Goal: Transaction & Acquisition: Purchase product/service

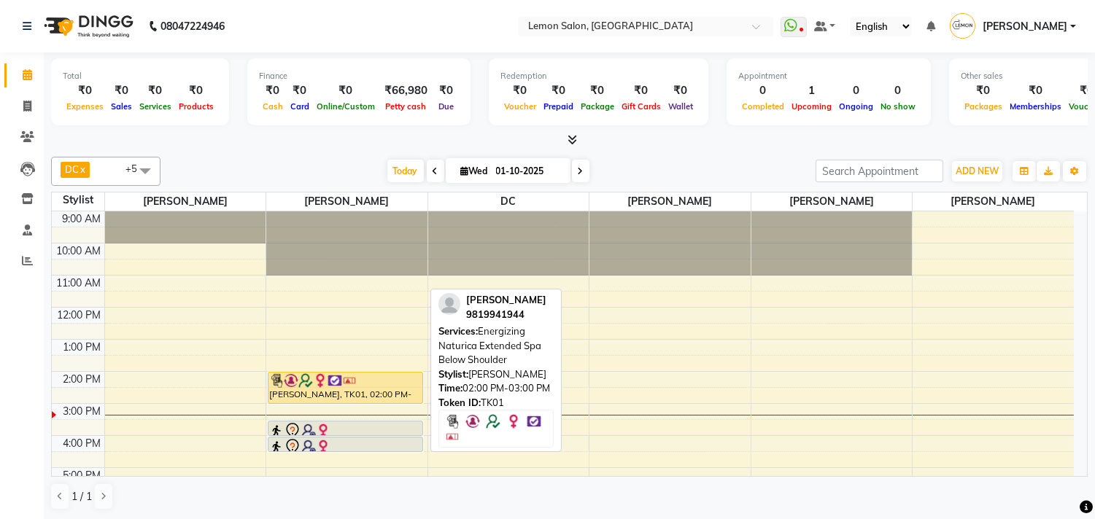
click at [309, 385] on img at bounding box center [305, 380] width 15 height 15
select select "1"
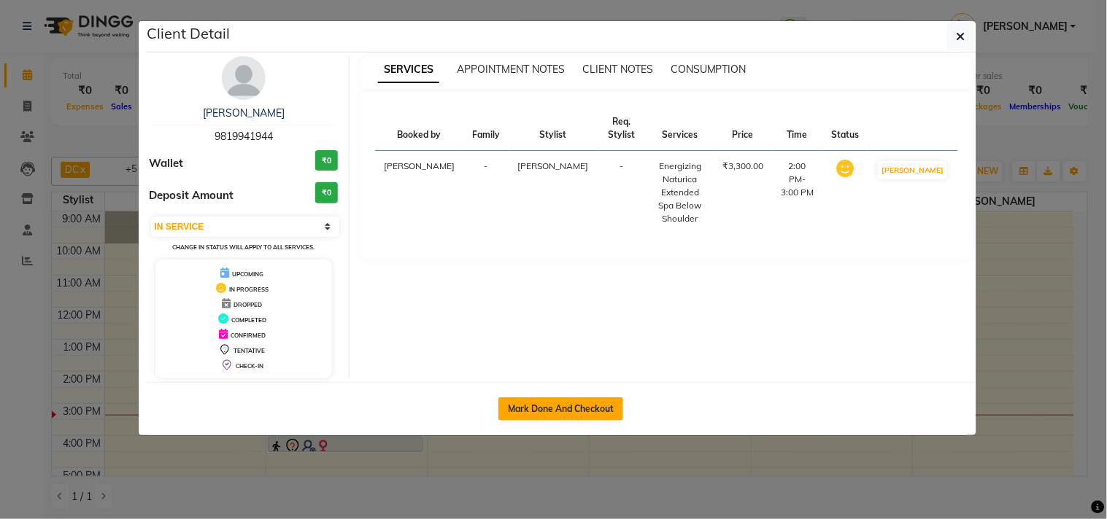
click at [529, 414] on button "Mark Done And Checkout" at bounding box center [560, 409] width 125 height 23
select select "569"
select select "service"
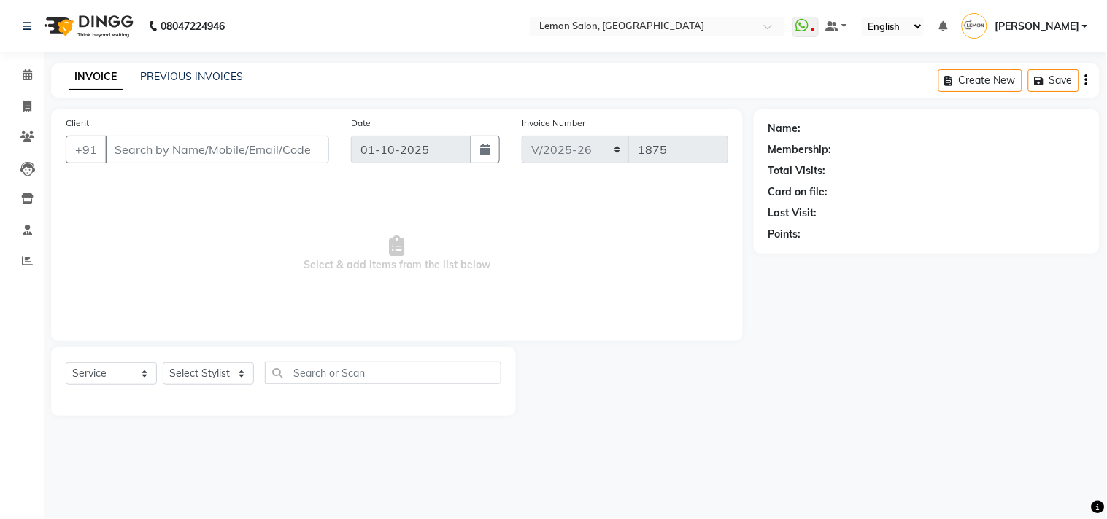
type input "9819941944"
select select "7385"
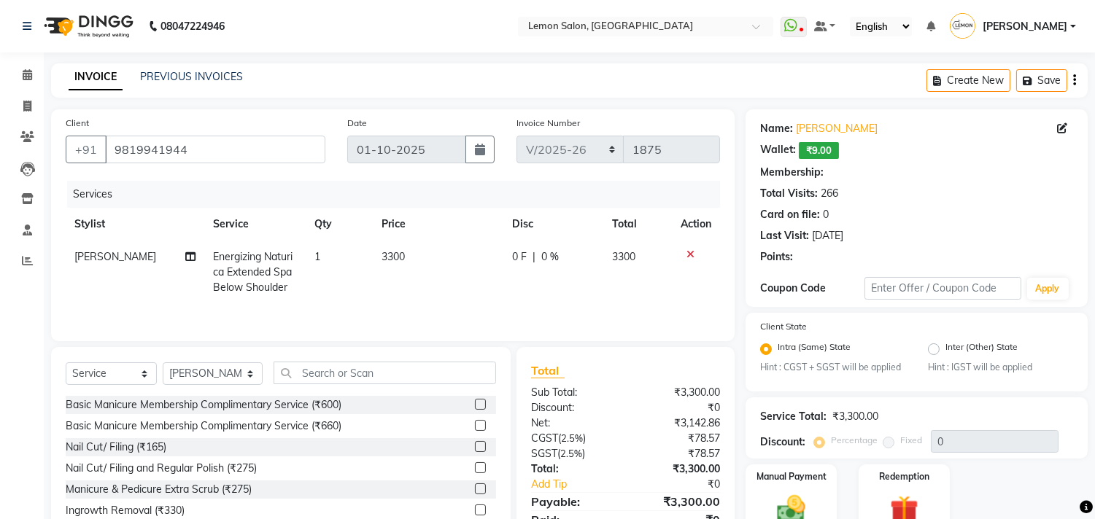
select select "1: Object"
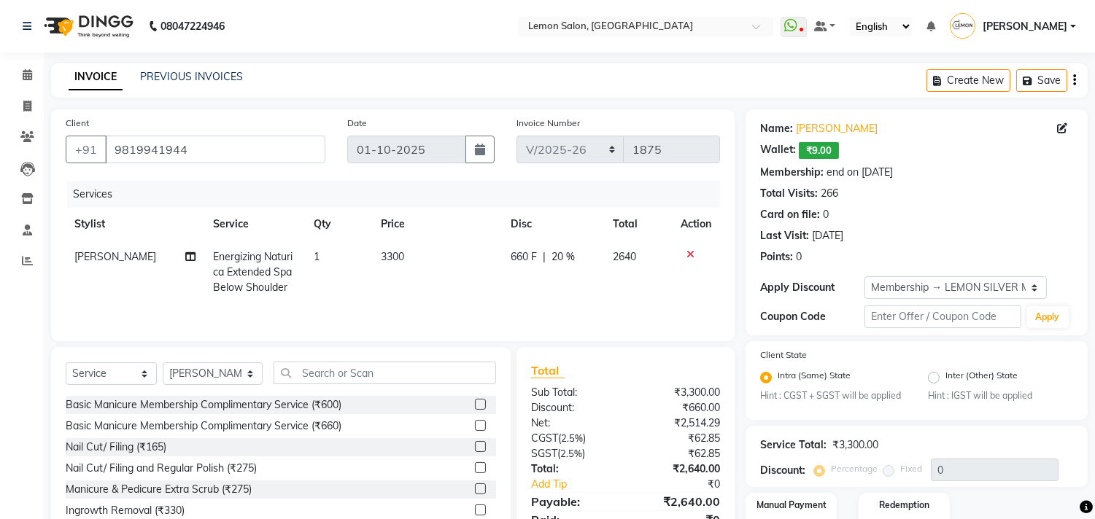
type input "20"
click at [828, 128] on link "Sarita Shah" at bounding box center [837, 128] width 82 height 15
click at [99, 374] on select "Select Service Product Membership Package Voucher Prepaid Gift Card" at bounding box center [111, 374] width 91 height 23
select select "product"
click at [66, 364] on select "Select Service Product Membership Package Voucher Prepaid Gift Card" at bounding box center [111, 374] width 91 height 23
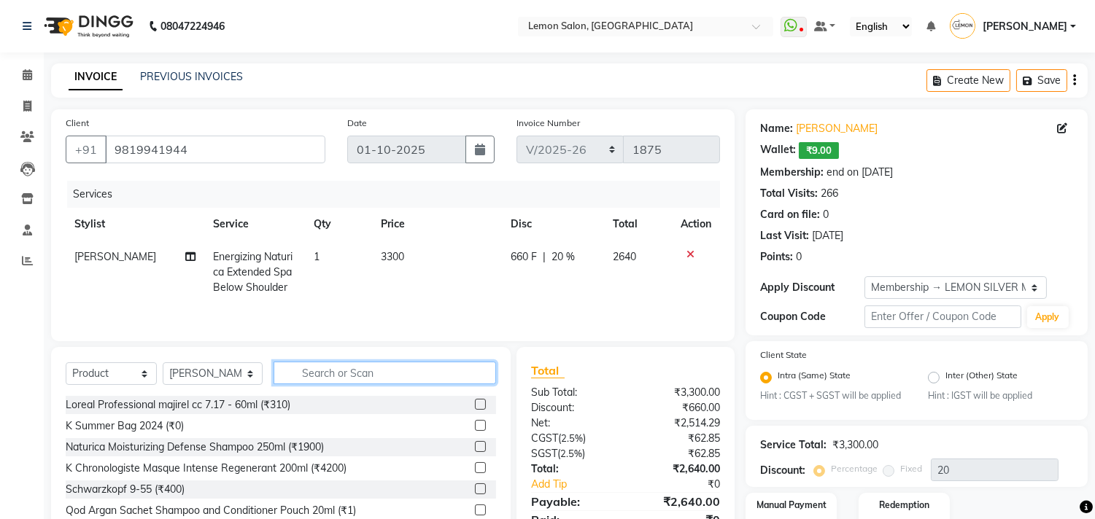
click at [379, 369] on input "text" at bounding box center [385, 373] width 222 height 23
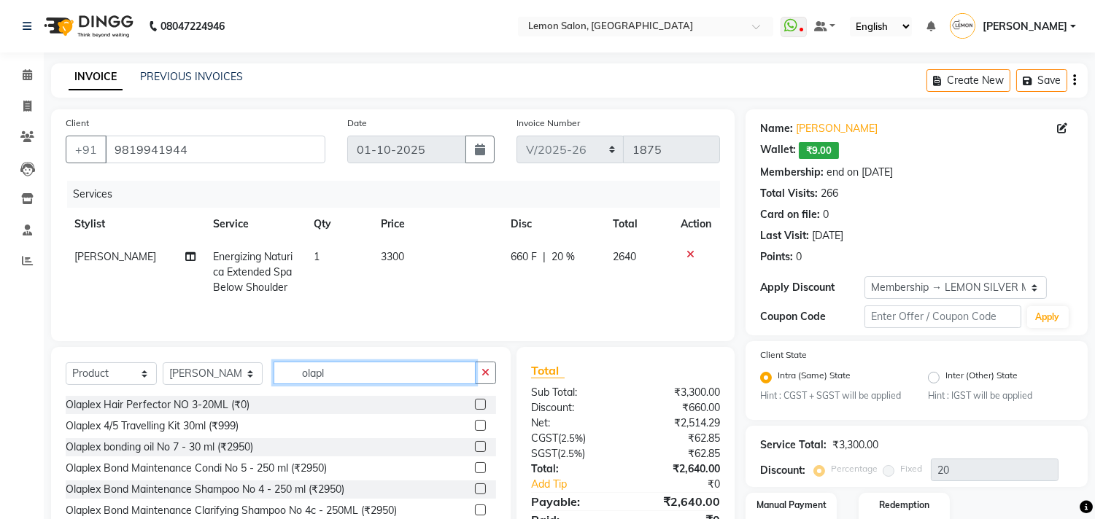
type input "olapl"
click at [475, 470] on label at bounding box center [480, 467] width 11 height 11
click at [475, 470] on input "checkbox" at bounding box center [479, 468] width 9 height 9
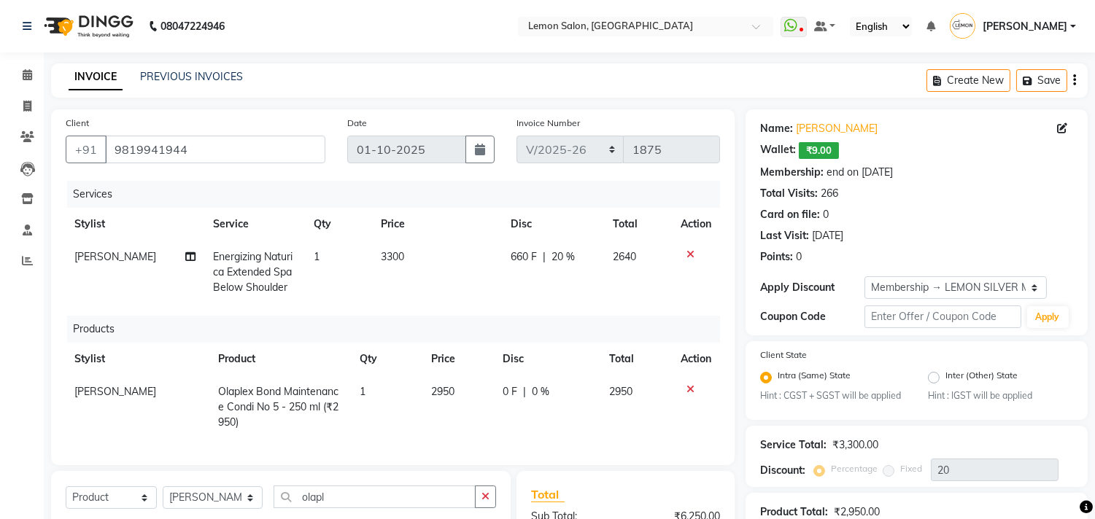
checkbox input "false"
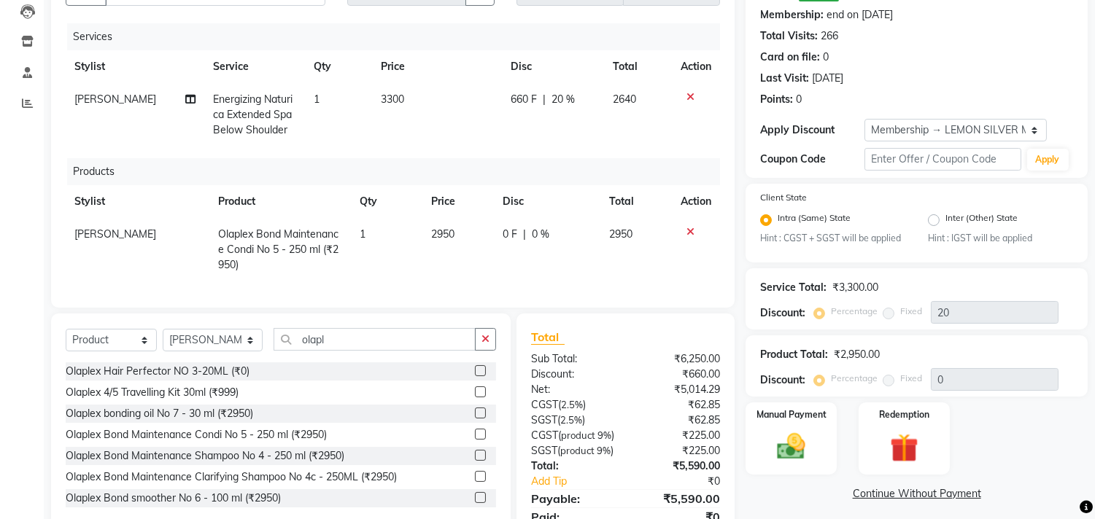
scroll to position [261, 0]
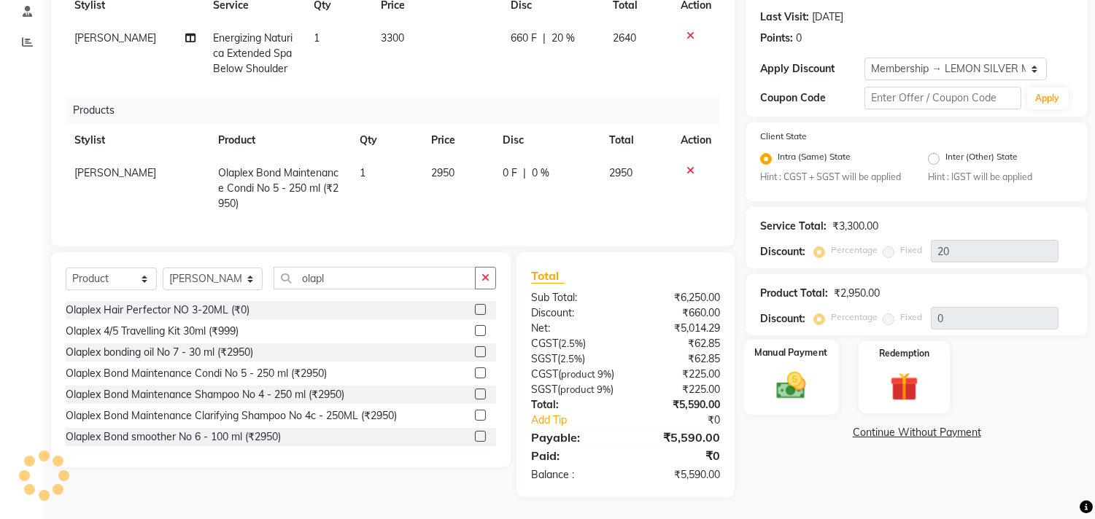
click at [779, 369] on img at bounding box center [791, 386] width 48 height 34
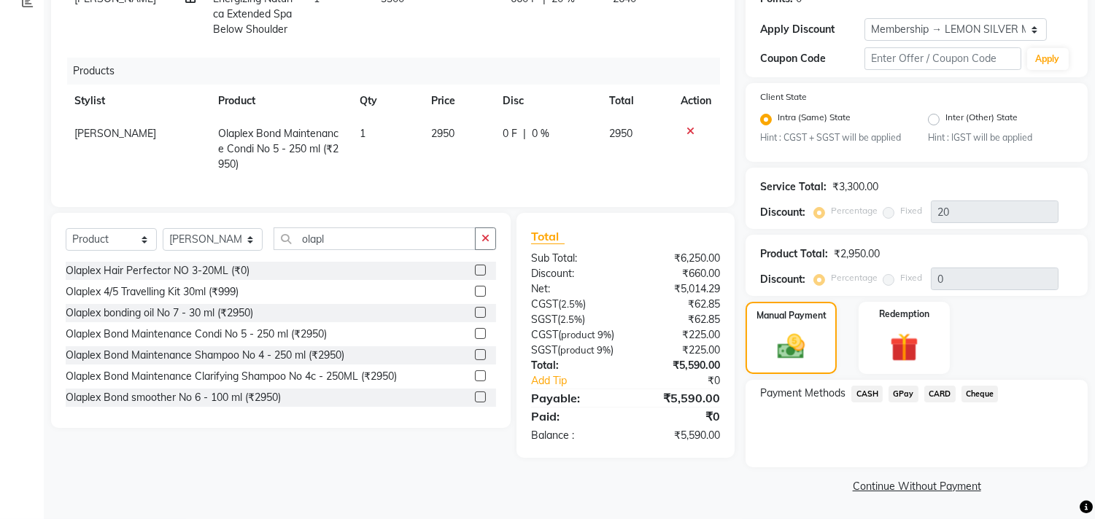
click at [864, 395] on span "CASH" at bounding box center [866, 394] width 31 height 17
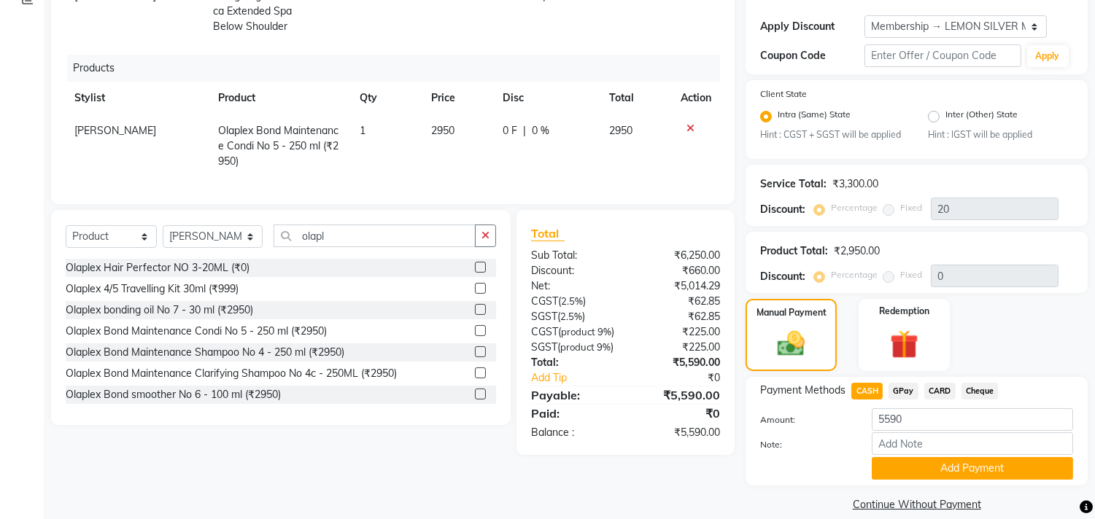
drag, startPoint x: 883, startPoint y: 469, endPoint x: 1047, endPoint y: 390, distance: 181.7
click at [883, 465] on button "Add Payment" at bounding box center [972, 468] width 201 height 23
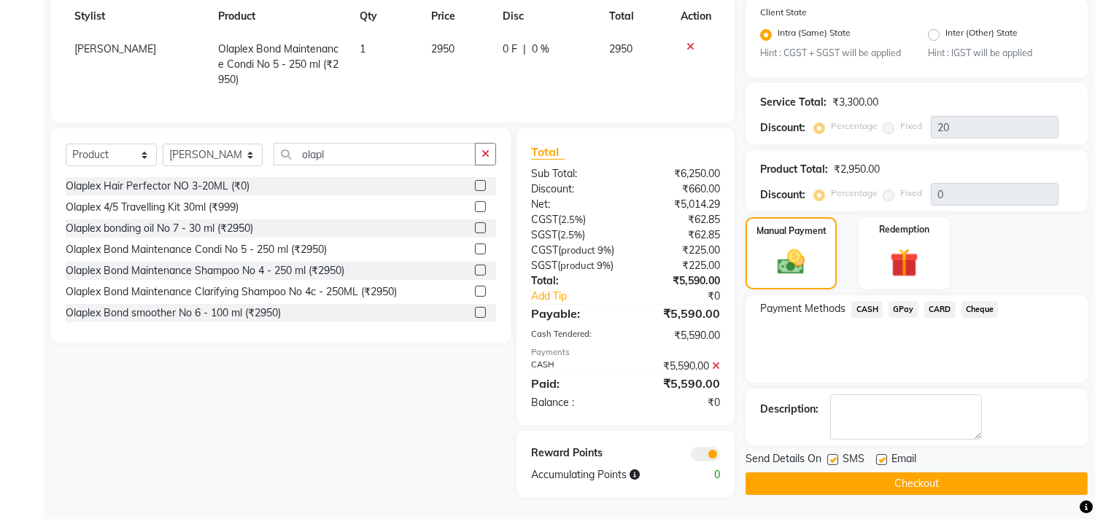
scroll to position [385, 0]
click at [840, 452] on div "SMS" at bounding box center [851, 461] width 49 height 18
click at [829, 454] on label at bounding box center [832, 459] width 11 height 11
click at [829, 456] on input "checkbox" at bounding box center [831, 460] width 9 height 9
checkbox input "false"
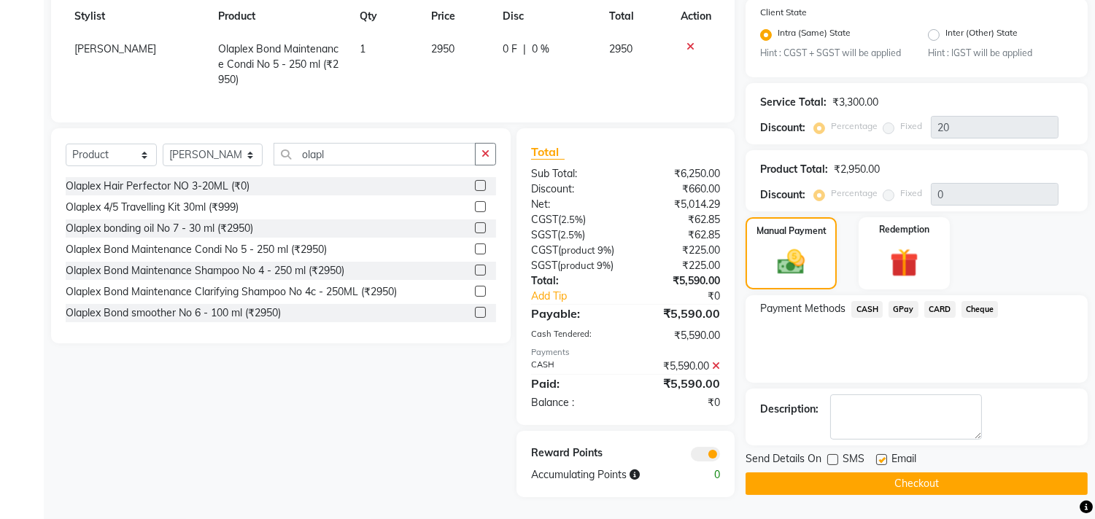
click at [883, 454] on label at bounding box center [881, 459] width 11 height 11
click at [883, 456] on input "checkbox" at bounding box center [880, 460] width 9 height 9
checkbox input "false"
click at [867, 473] on button "Checkout" at bounding box center [917, 484] width 342 height 23
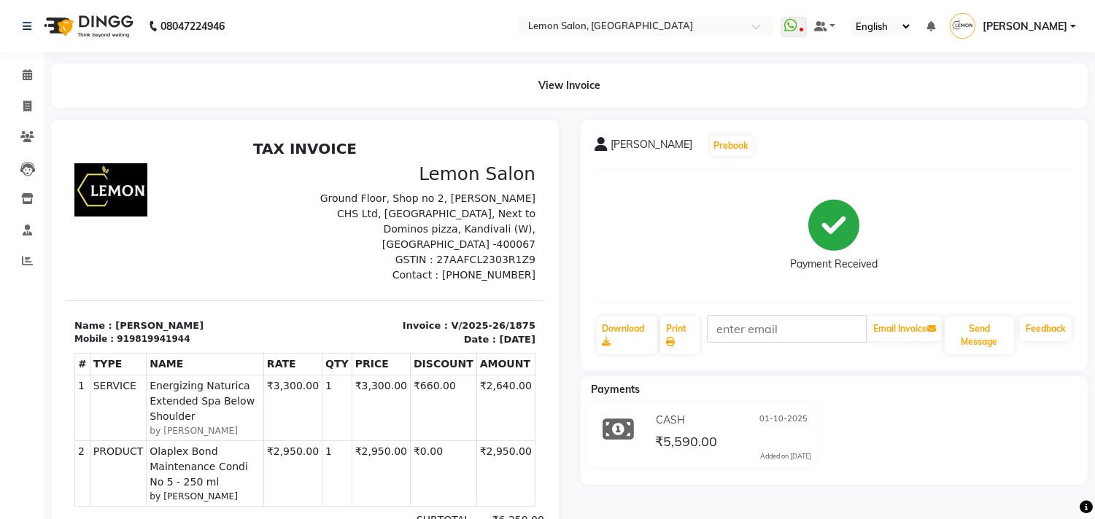
drag, startPoint x: 398, startPoint y: 310, endPoint x: 487, endPoint y: 304, distance: 89.9
click at [515, 321] on div "Invoice : V/2025-26/1875 Date : October 1, 2025" at bounding box center [424, 332] width 239 height 28
copy div "Invoice : V/2025-26/1875 Date : October 1, 2025"
click at [23, 107] on icon at bounding box center [27, 106] width 8 height 11
select select "569"
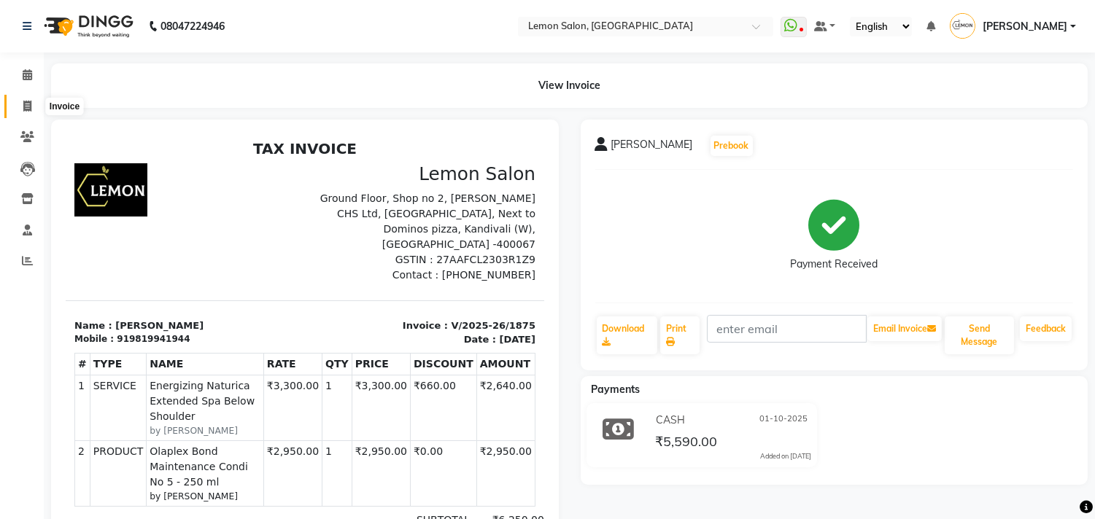
select select "service"
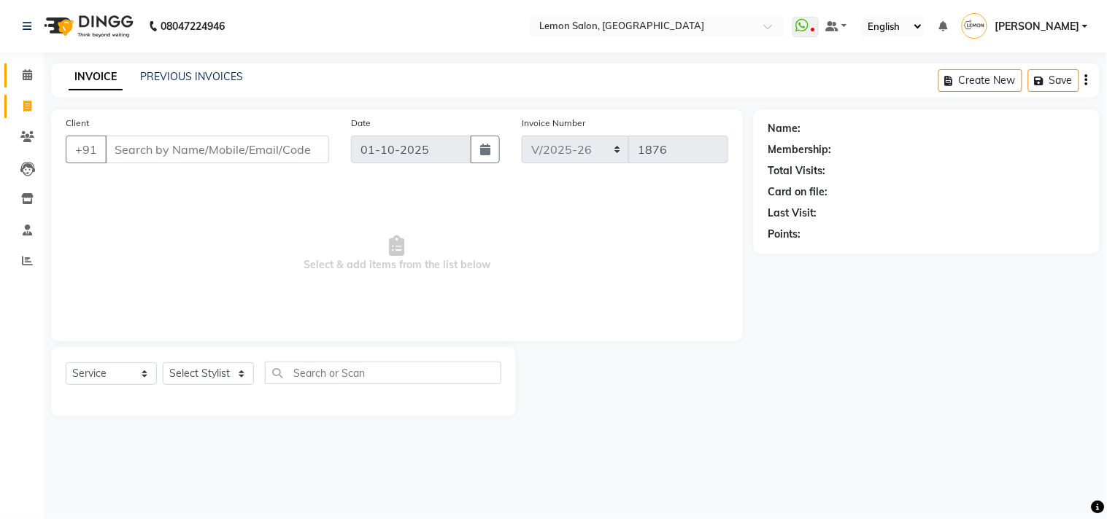
click at [27, 64] on link "Calendar" at bounding box center [21, 75] width 35 height 24
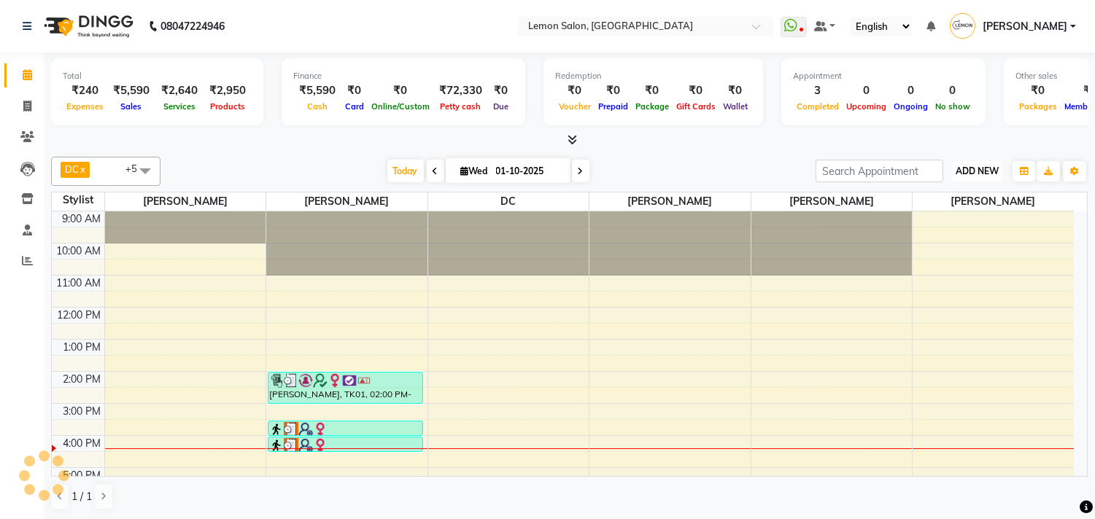
click at [980, 171] on span "ADD NEW" at bounding box center [977, 171] width 43 height 11
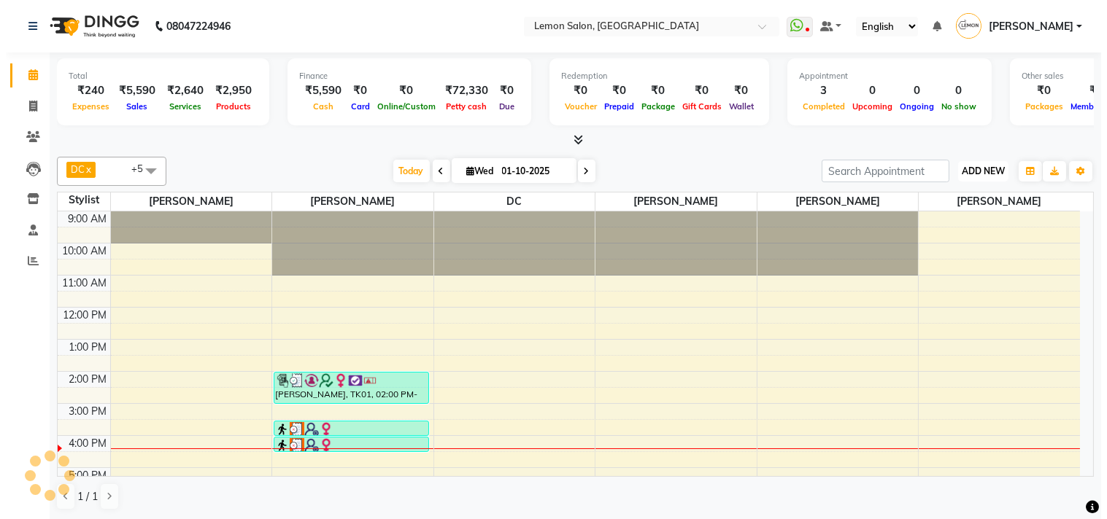
scroll to position [158, 0]
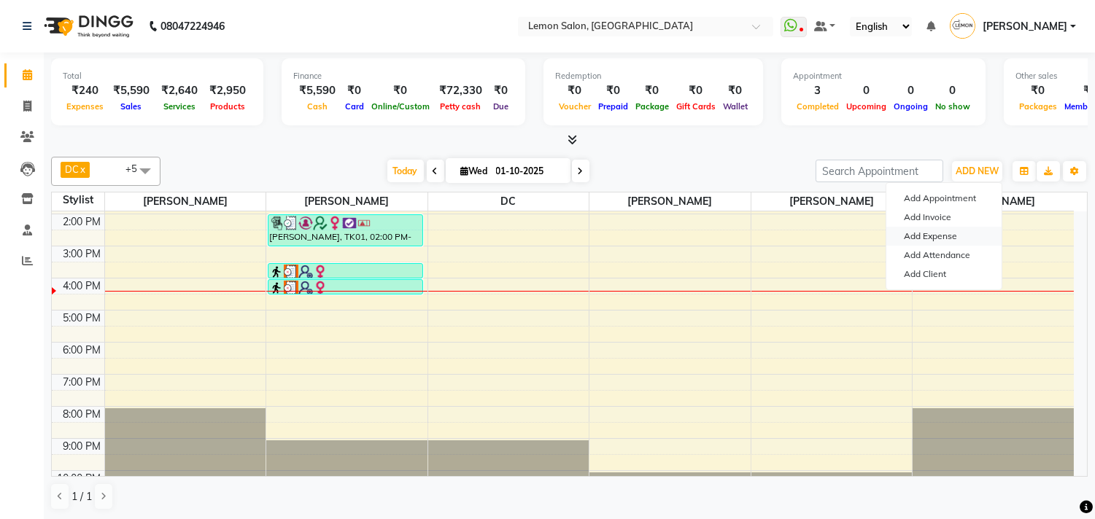
click at [937, 238] on link "Add Expense" at bounding box center [943, 236] width 115 height 19
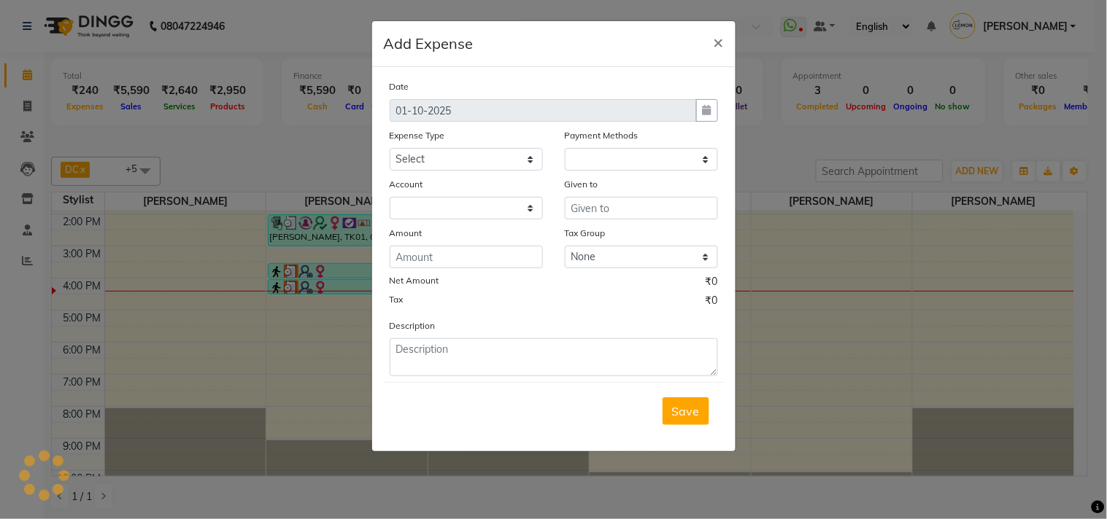
select select "1"
select select "2551"
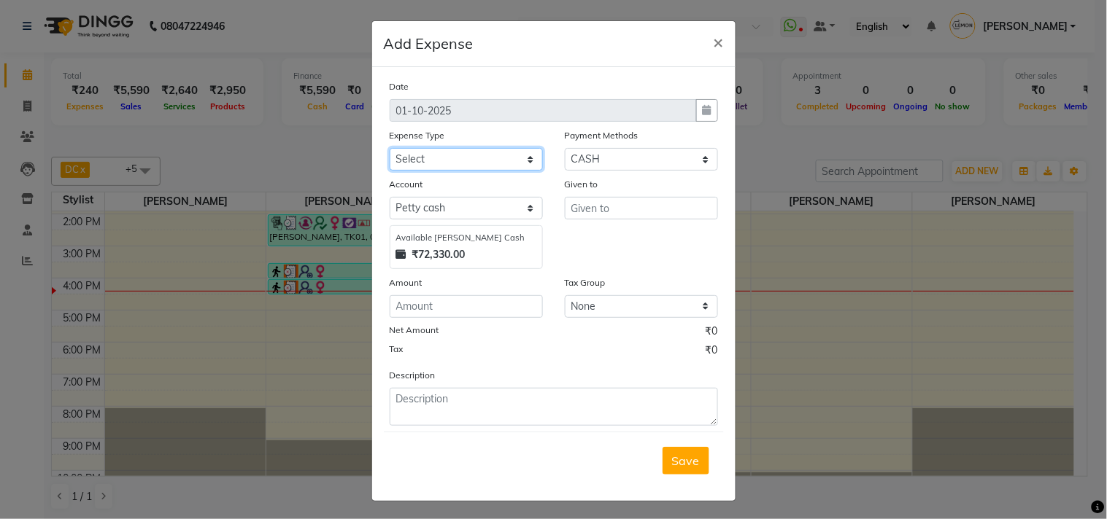
click at [456, 152] on select "Select Advance Cash transfer to hub Laundry Loan Membership Milk Miscellaneous …" at bounding box center [466, 159] width 153 height 23
select select "2685"
click at [390, 148] on select "Select Advance Cash transfer to hub Laundry Loan Membership Milk Miscellaneous …" at bounding box center [466, 159] width 153 height 23
click at [630, 195] on div "Given to" at bounding box center [641, 187] width 153 height 20
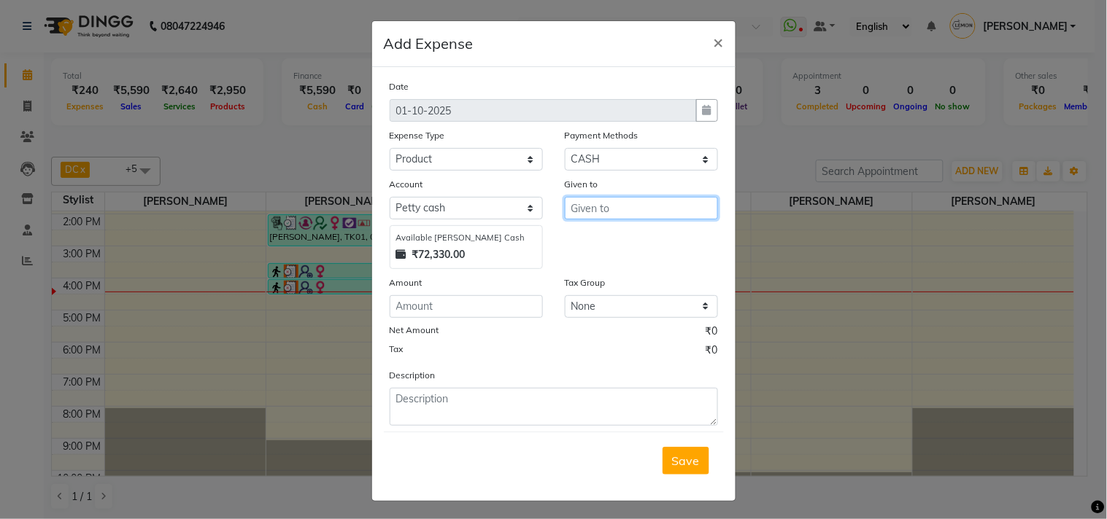
click at [617, 206] on input "text" at bounding box center [641, 208] width 153 height 23
click at [611, 267] on ngb-highlight "F aheem Malik" at bounding box center [632, 262] width 101 height 15
type input "[PERSON_NAME]"
click at [484, 325] on div "Net Amount ₹0" at bounding box center [554, 333] width 328 height 19
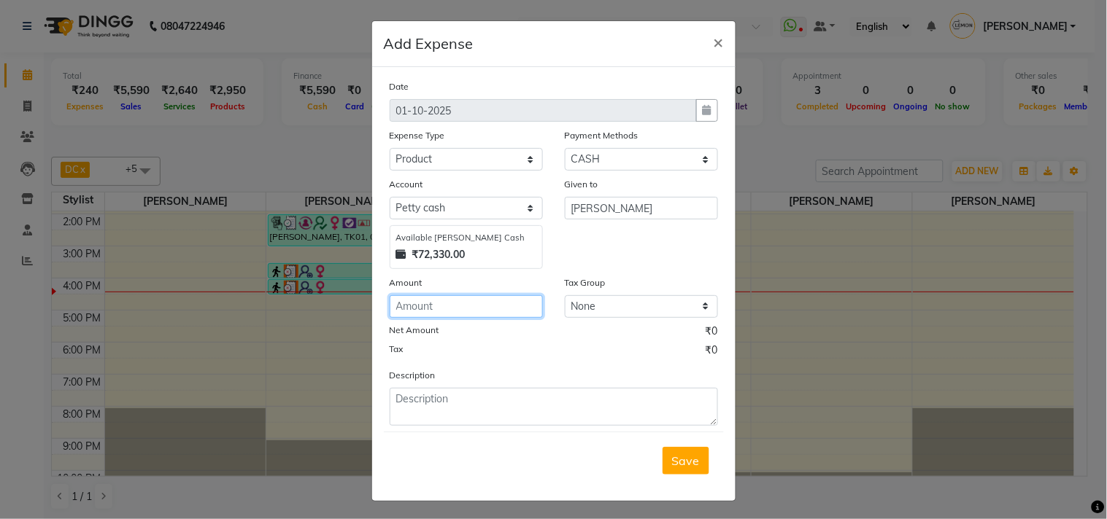
click at [476, 311] on input "number" at bounding box center [466, 306] width 153 height 23
type input "125"
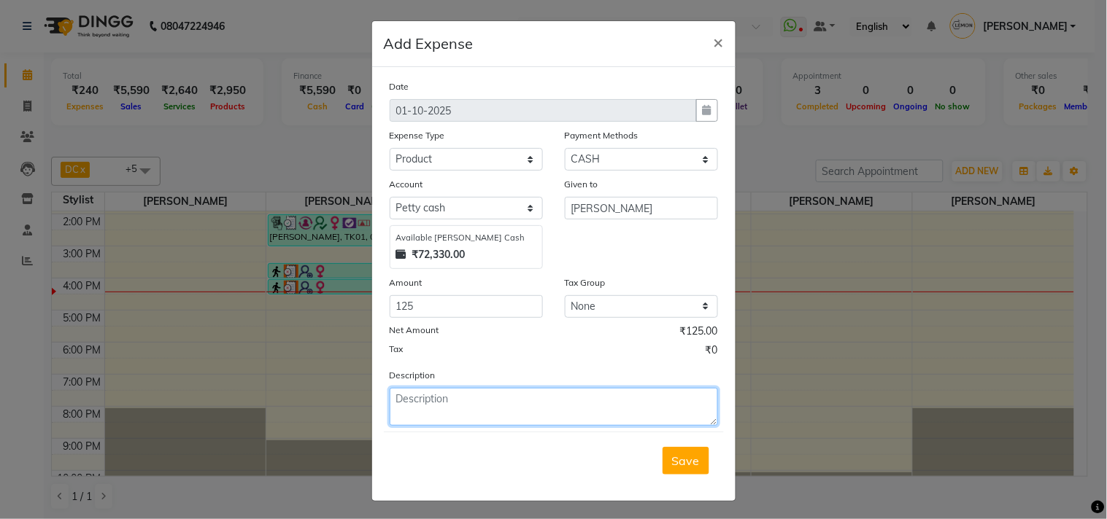
click at [460, 417] on textarea at bounding box center [554, 407] width 328 height 38
paste textarea "Invoice : V/2025-26/1875 Date : October 1, 2025"
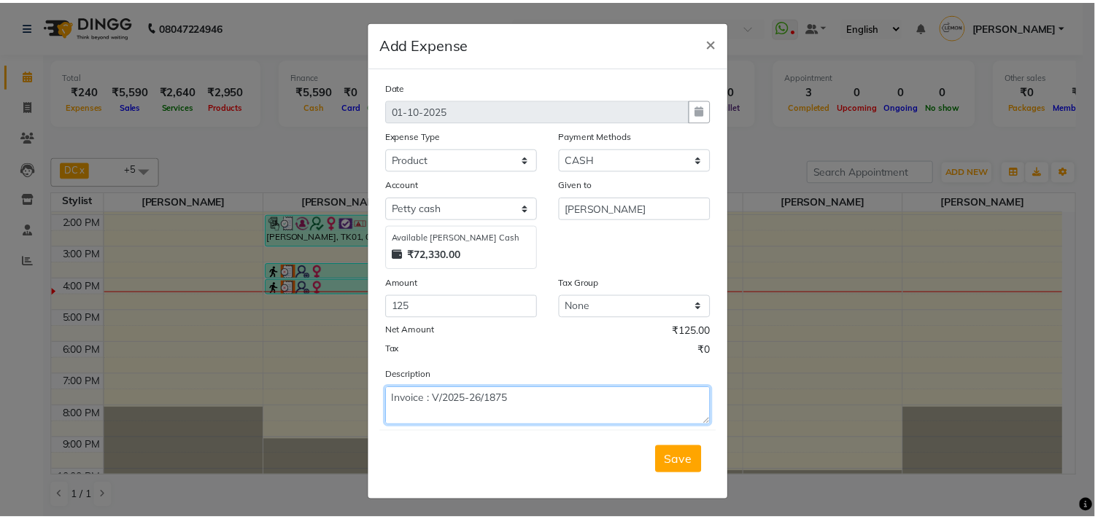
scroll to position [11, 0]
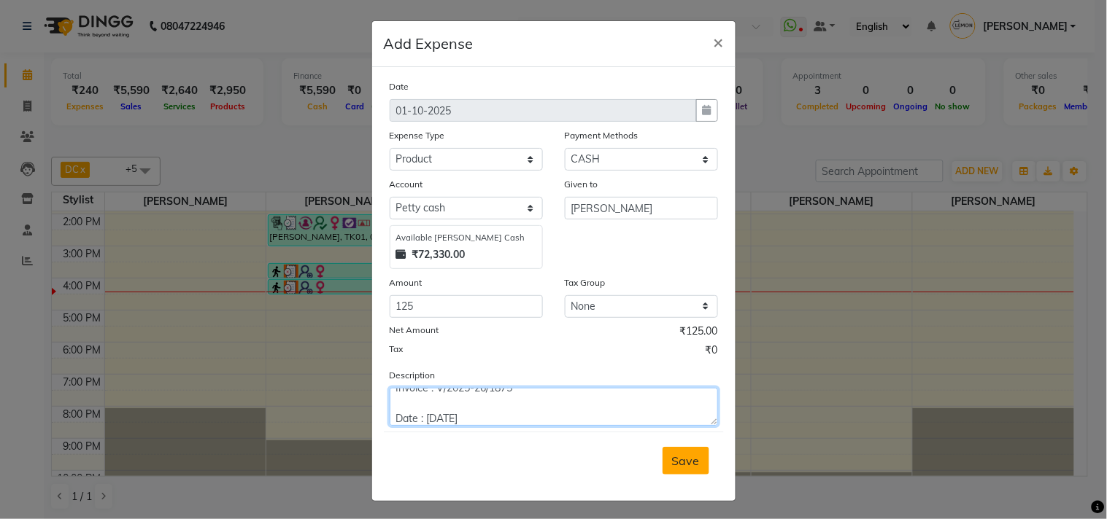
type textarea "Invoice : V/2025-26/1875 Date : October 1, 2025"
click at [680, 449] on button "Save" at bounding box center [685, 461] width 47 height 28
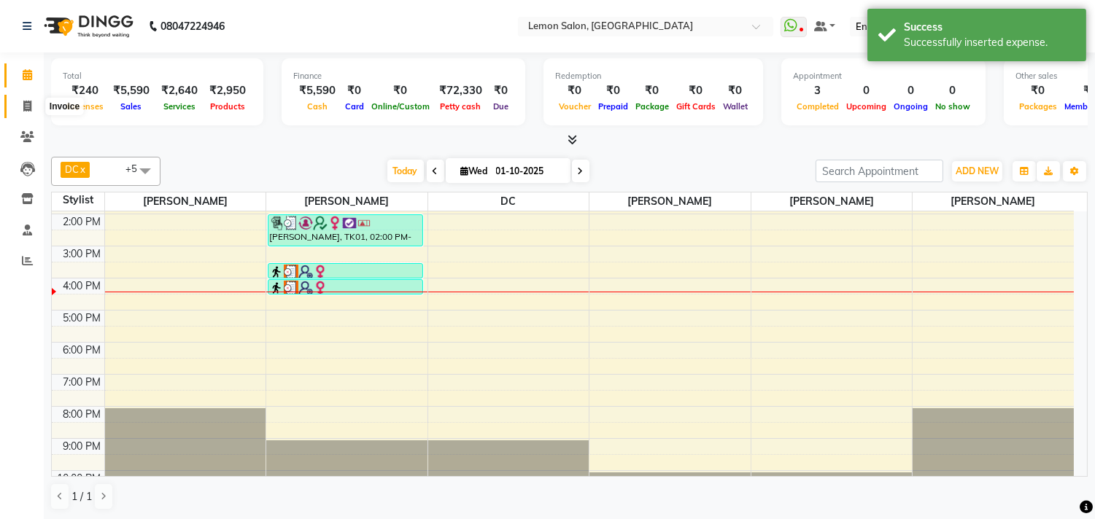
click at [27, 109] on icon at bounding box center [27, 106] width 8 height 11
select select "569"
select select "service"
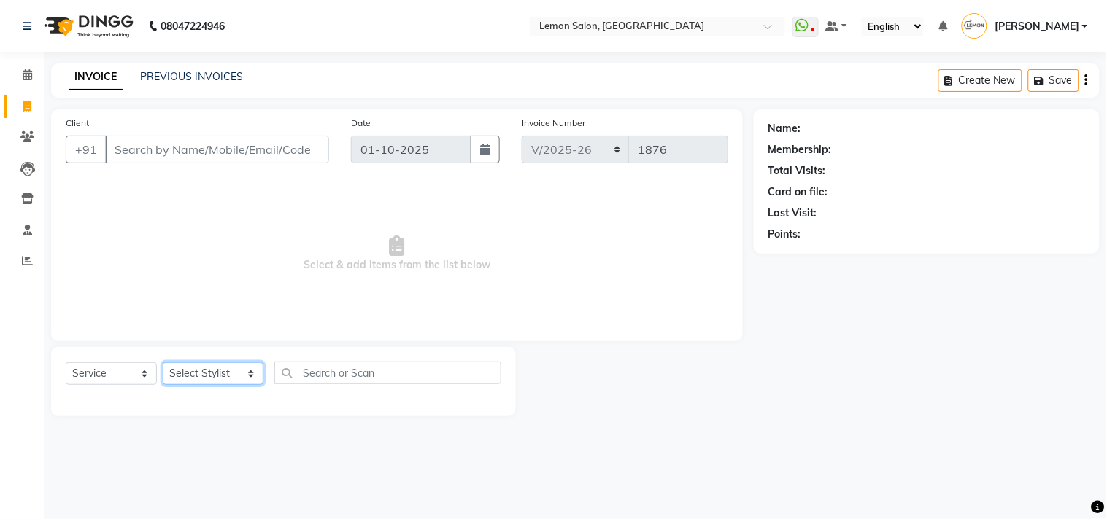
click at [191, 377] on select "Select Stylist Arun Arndive [PERSON_NAME] Danish [PERSON_NAME] [PERSON_NAME] [P…" at bounding box center [213, 374] width 101 height 23
select select "60413"
click at [163, 363] on select "Select Stylist Arun Arndive [PERSON_NAME] Danish [PERSON_NAME] [PERSON_NAME] [P…" at bounding box center [213, 374] width 101 height 23
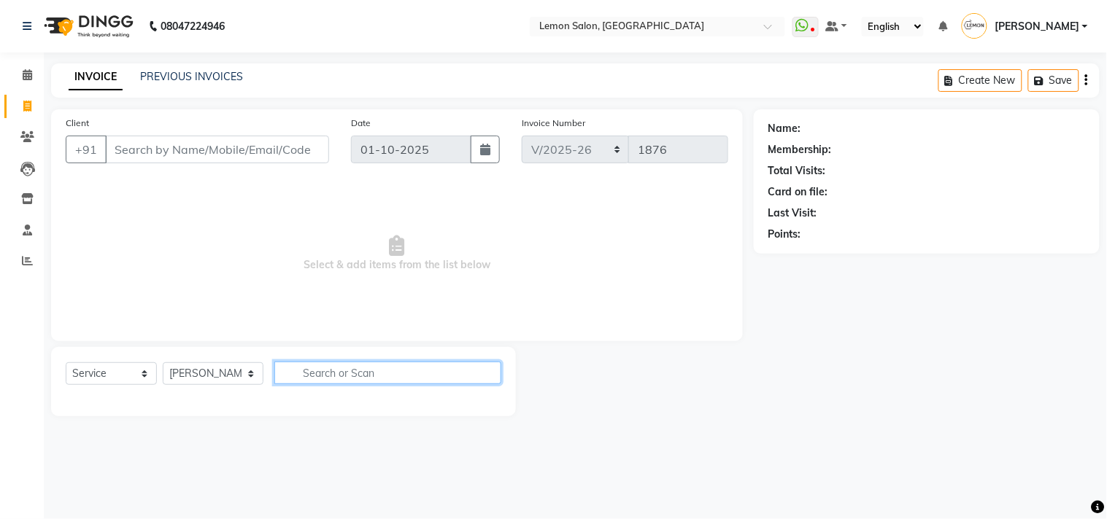
click at [327, 382] on input "text" at bounding box center [387, 373] width 227 height 23
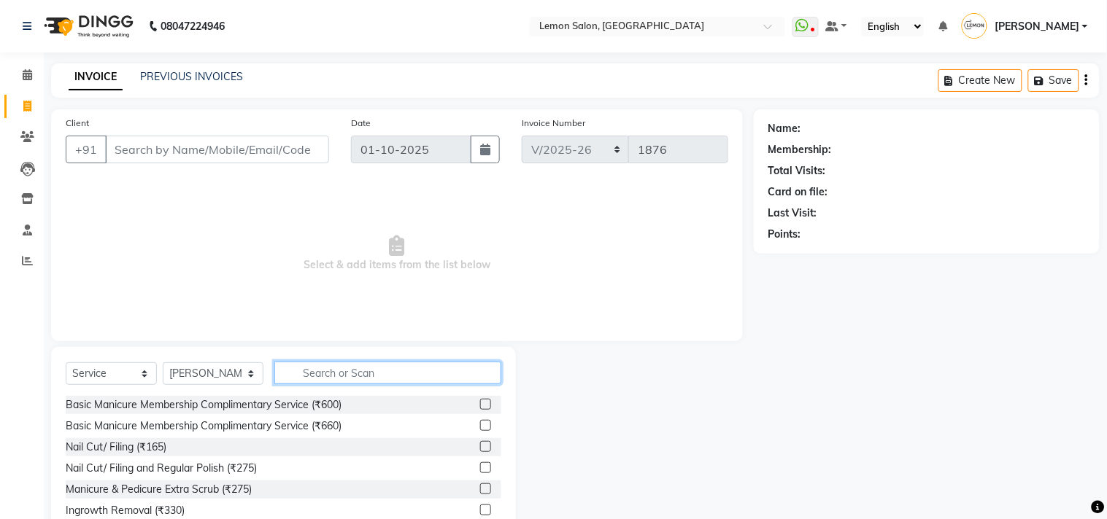
click at [325, 378] on input "text" at bounding box center [387, 373] width 227 height 23
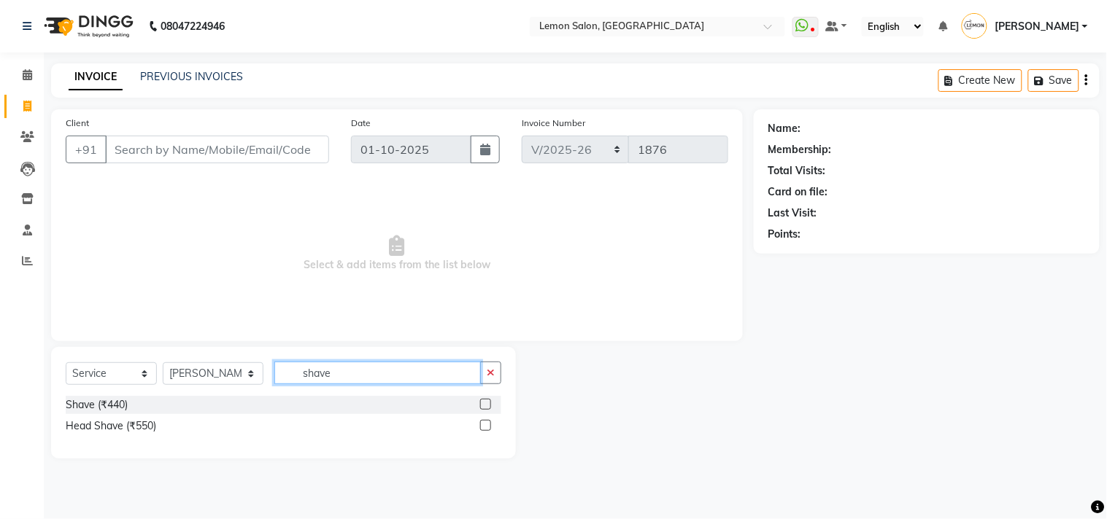
type input "shave"
click at [487, 406] on label at bounding box center [485, 404] width 11 height 11
click at [487, 406] on input "checkbox" at bounding box center [484, 404] width 9 height 9
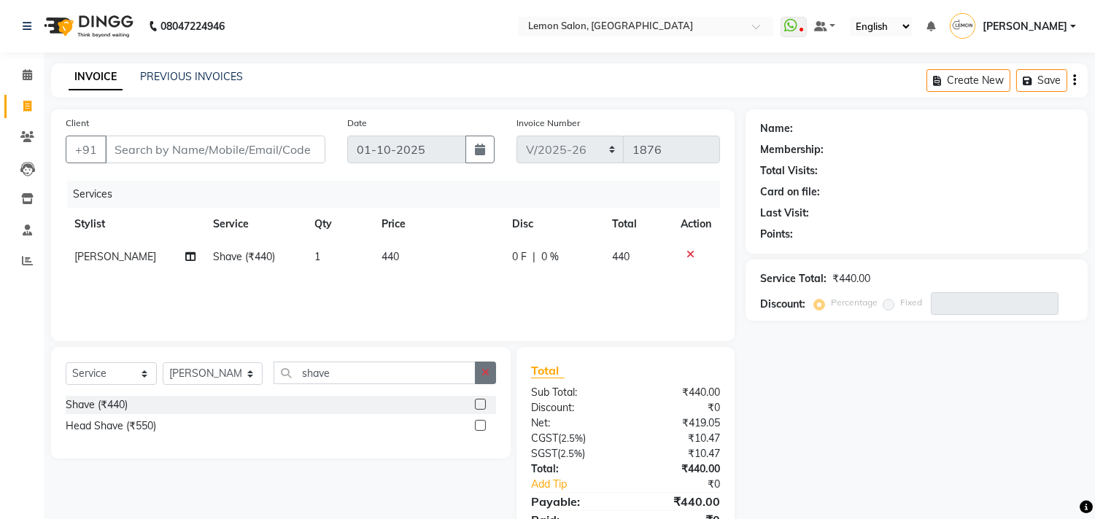
checkbox input "false"
click at [486, 375] on icon "button" at bounding box center [485, 373] width 8 height 10
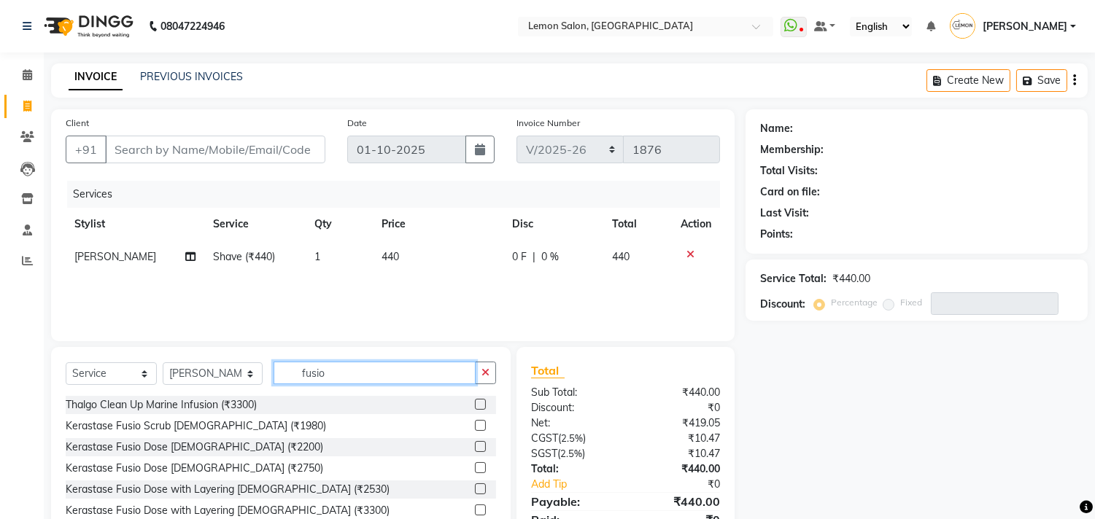
type input "fusio"
click at [475, 426] on label at bounding box center [480, 425] width 11 height 11
click at [475, 426] on input "checkbox" at bounding box center [479, 426] width 9 height 9
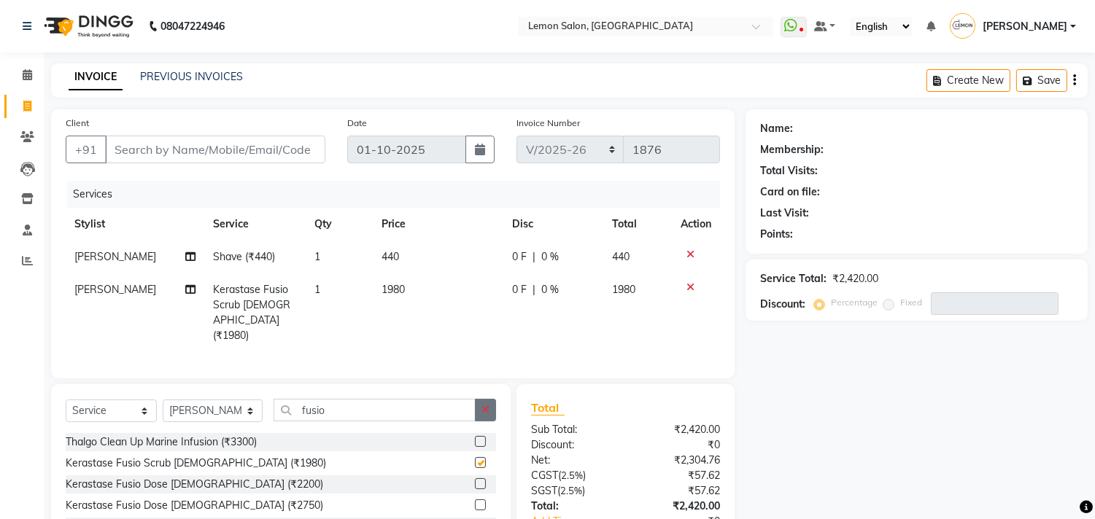
checkbox input "false"
click at [487, 415] on icon "button" at bounding box center [485, 410] width 8 height 10
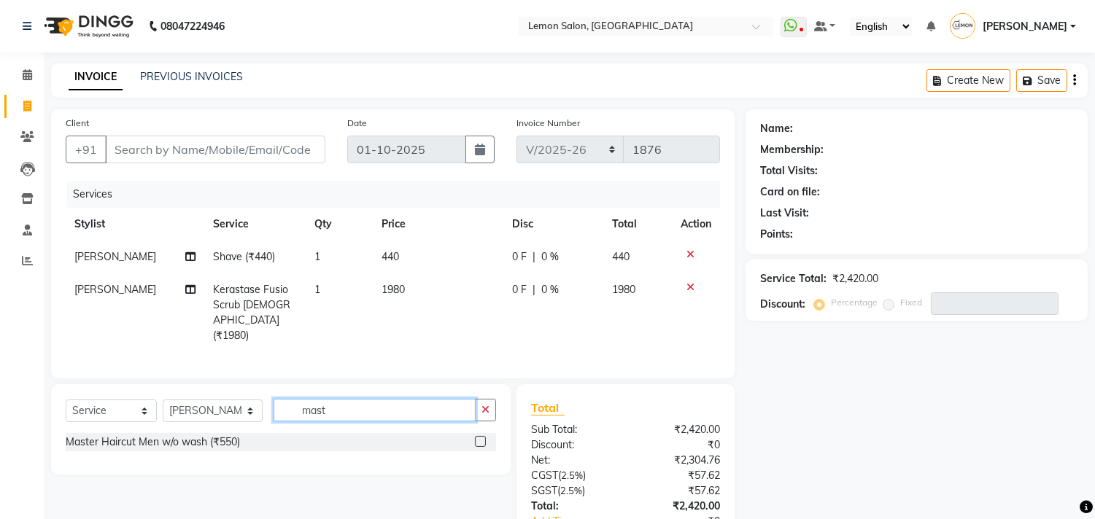
type input "mast"
click at [477, 447] on label at bounding box center [480, 441] width 11 height 11
click at [477, 447] on input "checkbox" at bounding box center [479, 442] width 9 height 9
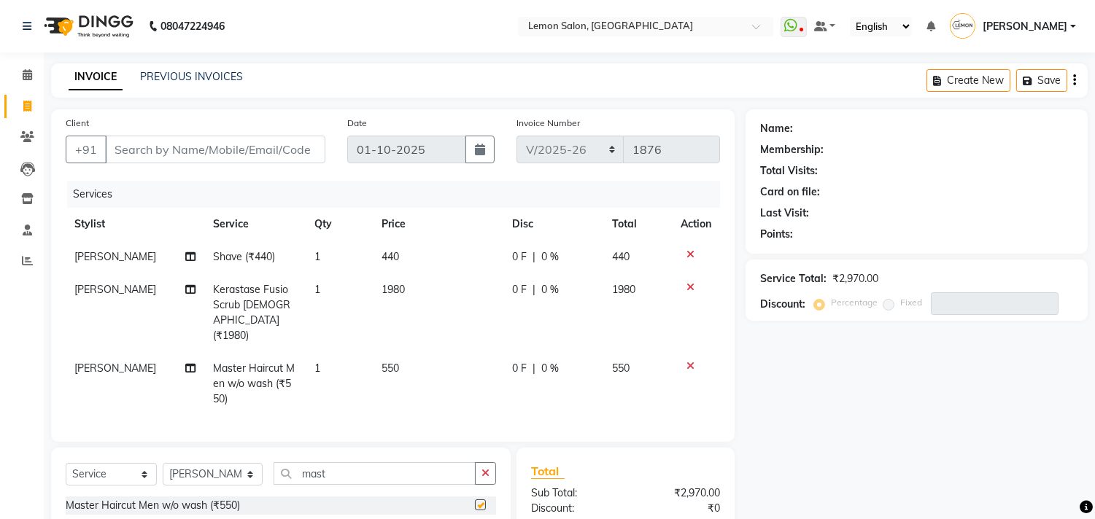
checkbox input "false"
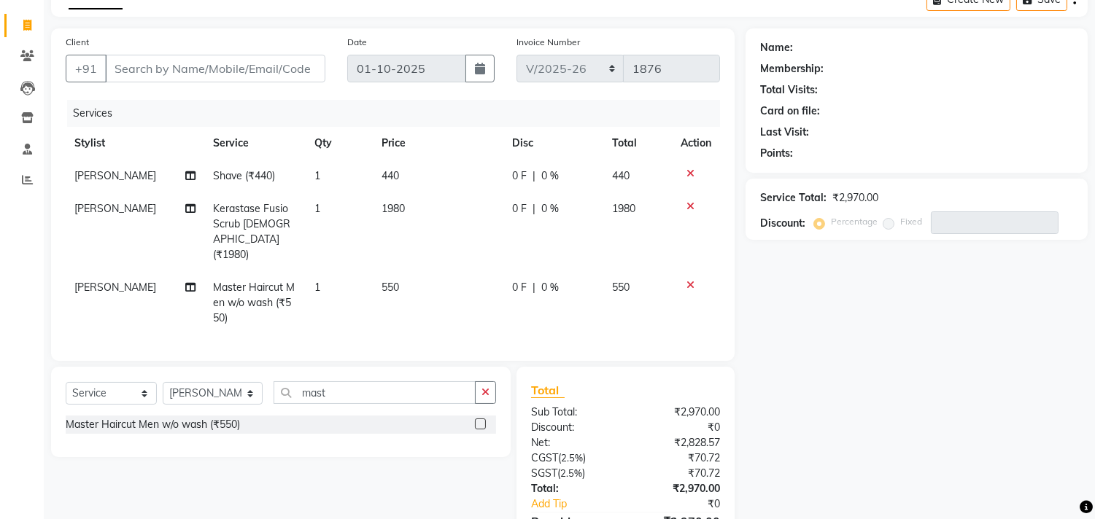
scroll to position [162, 0]
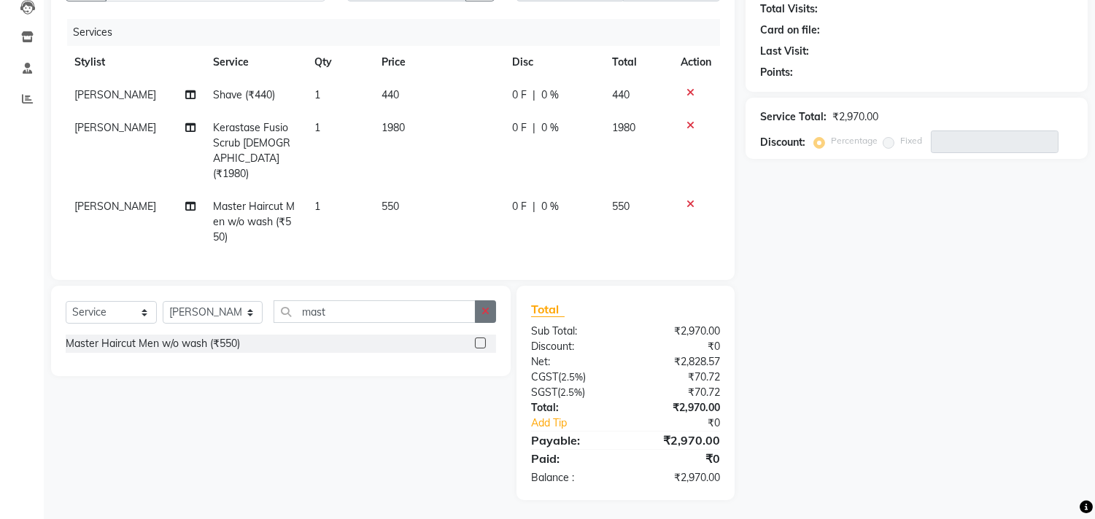
click at [492, 320] on button "button" at bounding box center [485, 312] width 21 height 23
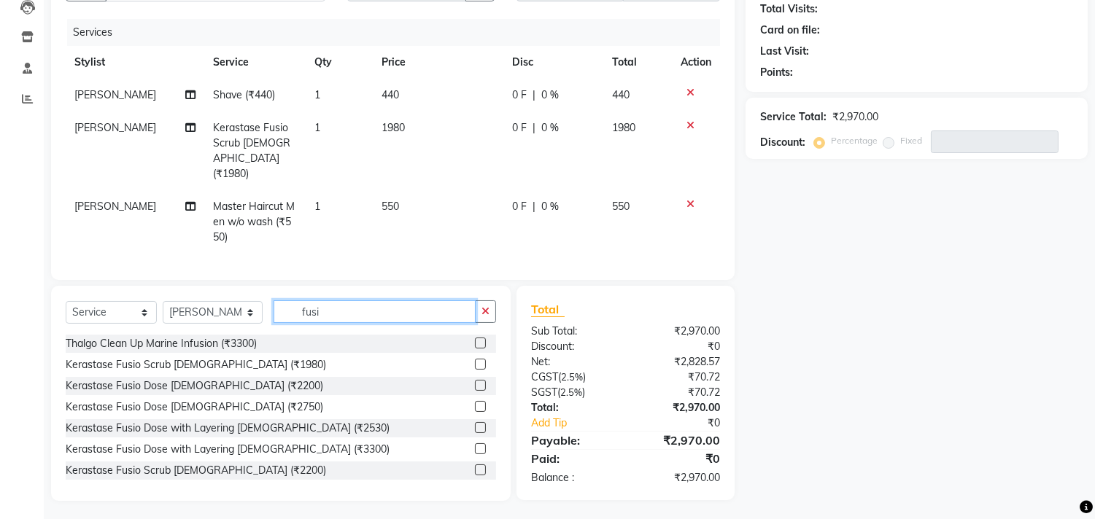
type input "fusi"
click at [475, 391] on label at bounding box center [480, 385] width 11 height 11
click at [475, 391] on input "checkbox" at bounding box center [479, 386] width 9 height 9
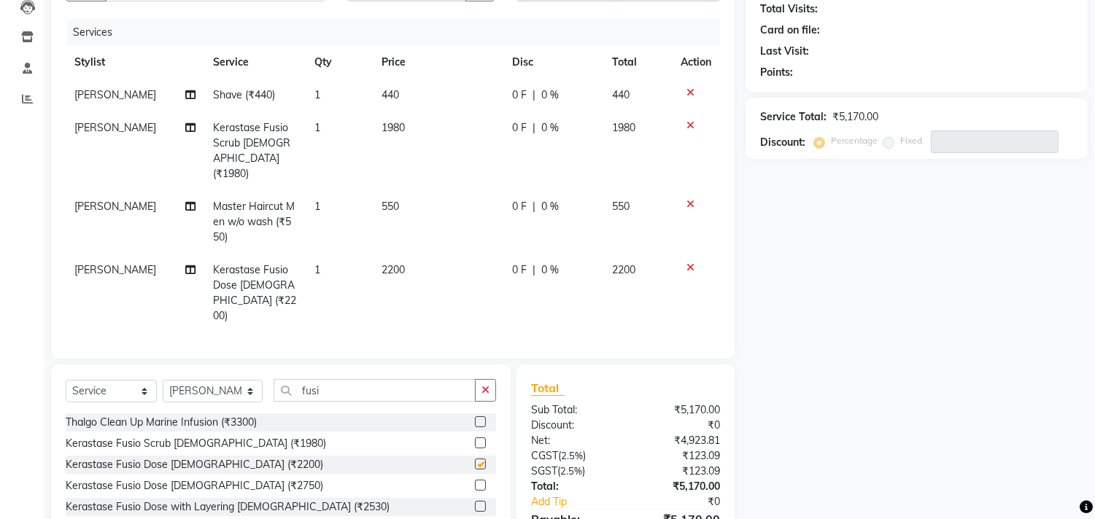
checkbox input "false"
click at [693, 131] on div at bounding box center [696, 125] width 31 height 10
click at [689, 131] on icon at bounding box center [690, 125] width 8 height 10
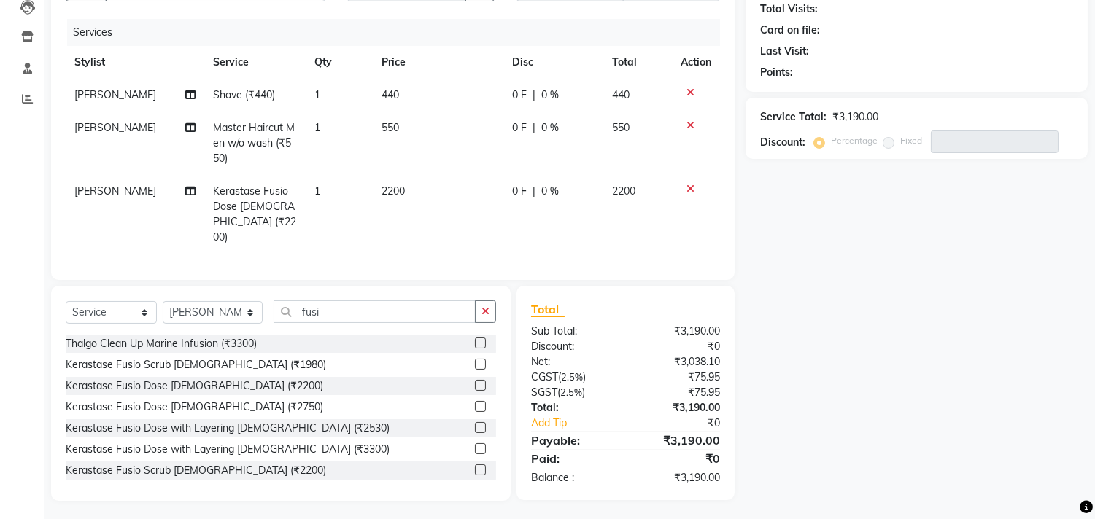
click at [689, 131] on icon at bounding box center [690, 125] width 8 height 10
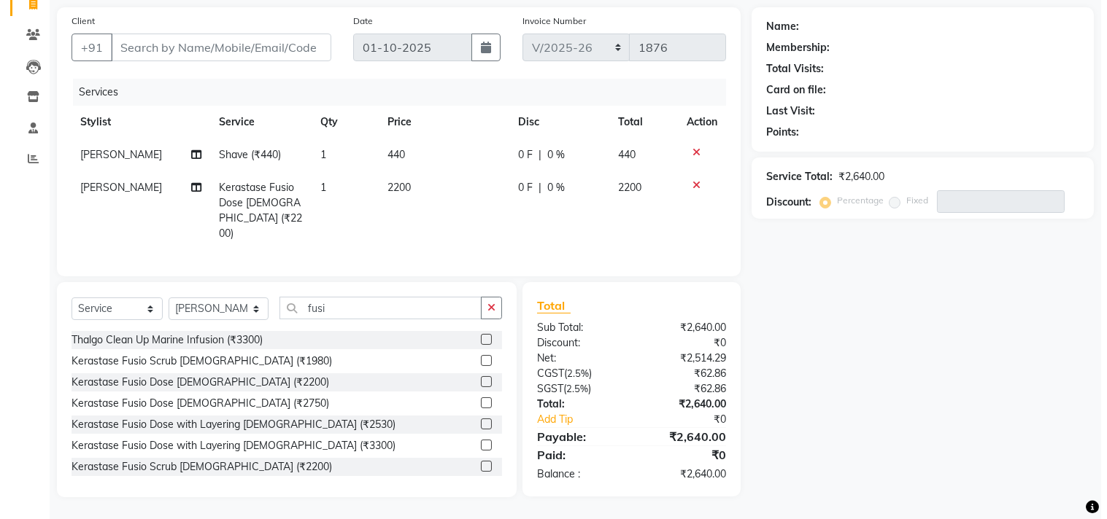
scroll to position [114, 0]
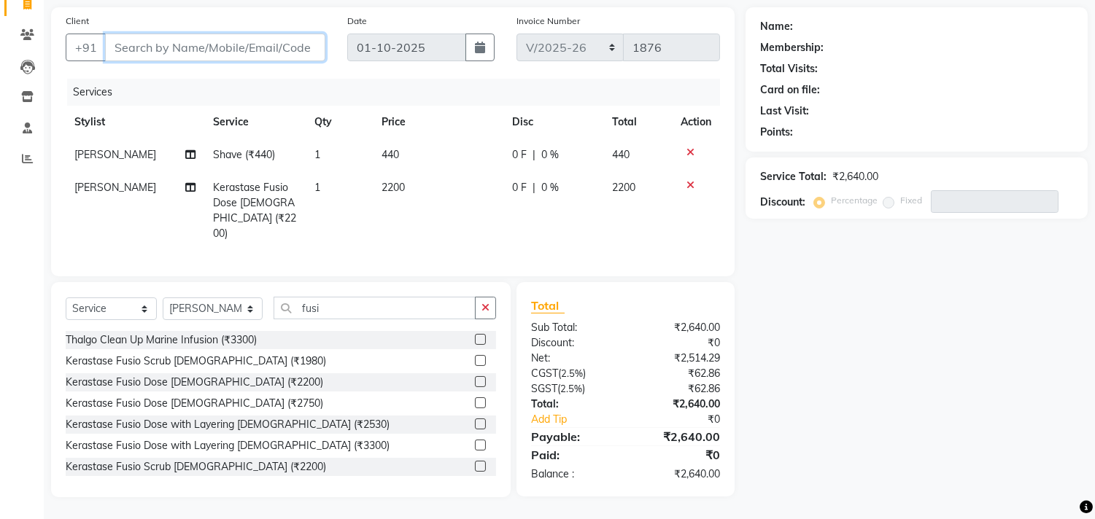
click at [155, 41] on input "Client" at bounding box center [215, 48] width 220 height 28
type input "8"
type input "0"
type input "8886799120"
click at [274, 40] on span "Add Client" at bounding box center [288, 47] width 58 height 15
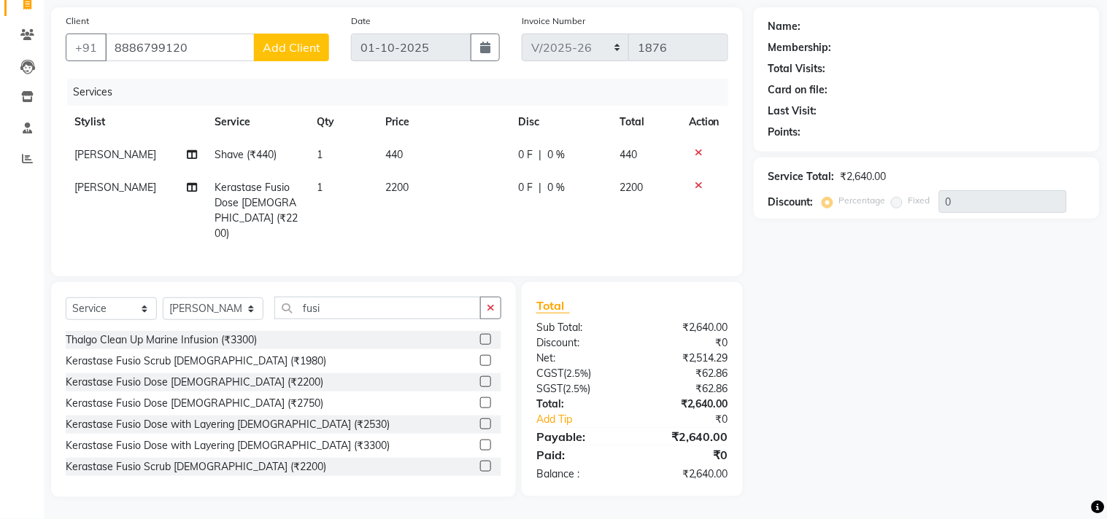
select select "22"
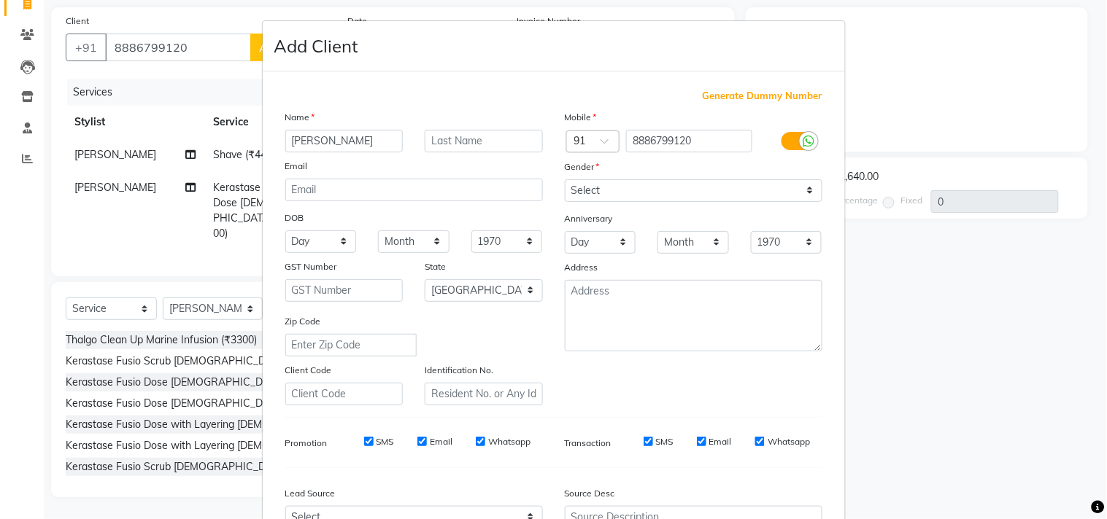
type input "[PERSON_NAME]"
click at [619, 191] on select "Select Male Female Other Prefer Not To Say" at bounding box center [694, 190] width 258 height 23
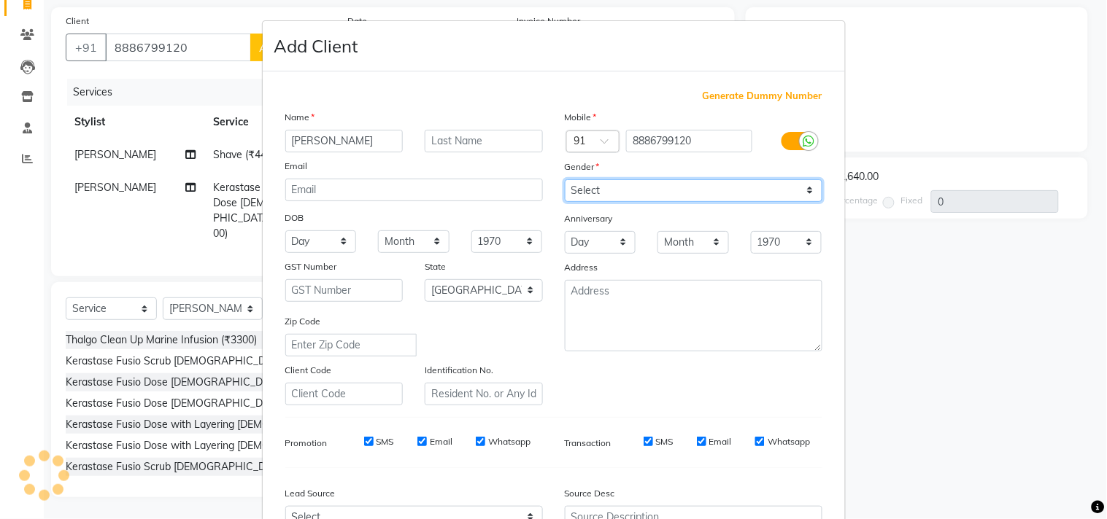
select select "male"
click at [565, 179] on select "Select Male Female Other Prefer Not To Say" at bounding box center [694, 190] width 258 height 23
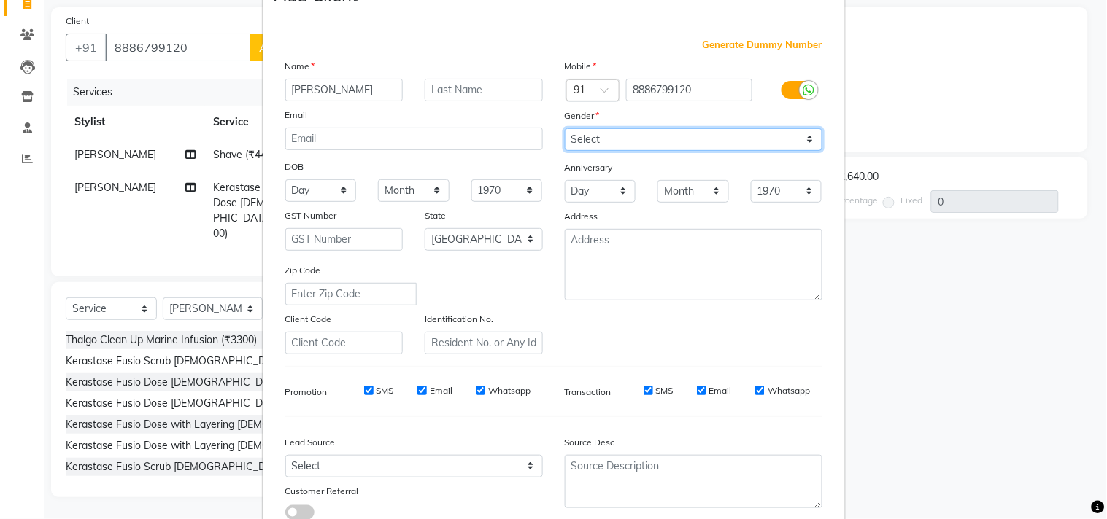
scroll to position [155, 0]
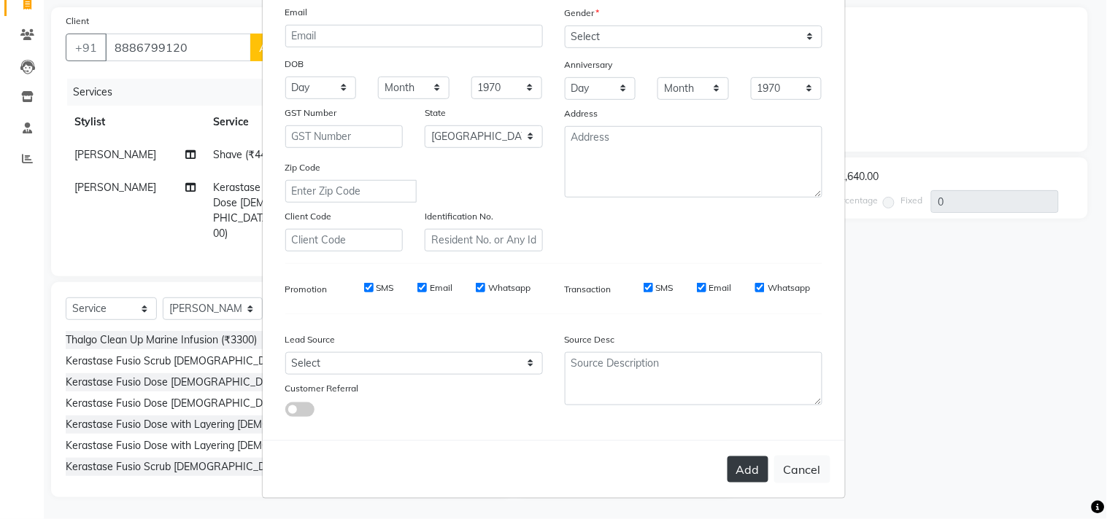
click at [729, 467] on button "Add" at bounding box center [747, 470] width 41 height 26
select select
select select "null"
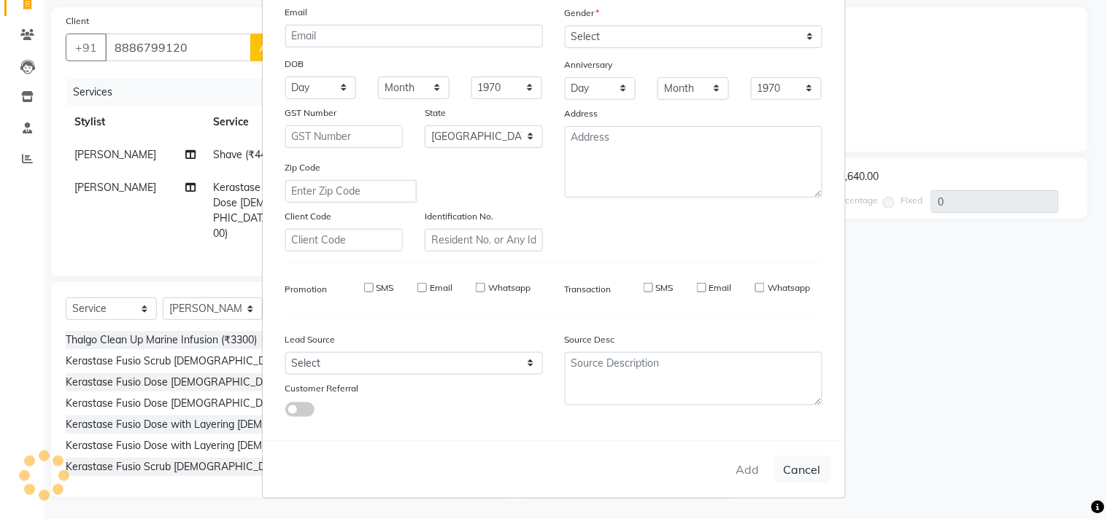
select select
checkbox input "false"
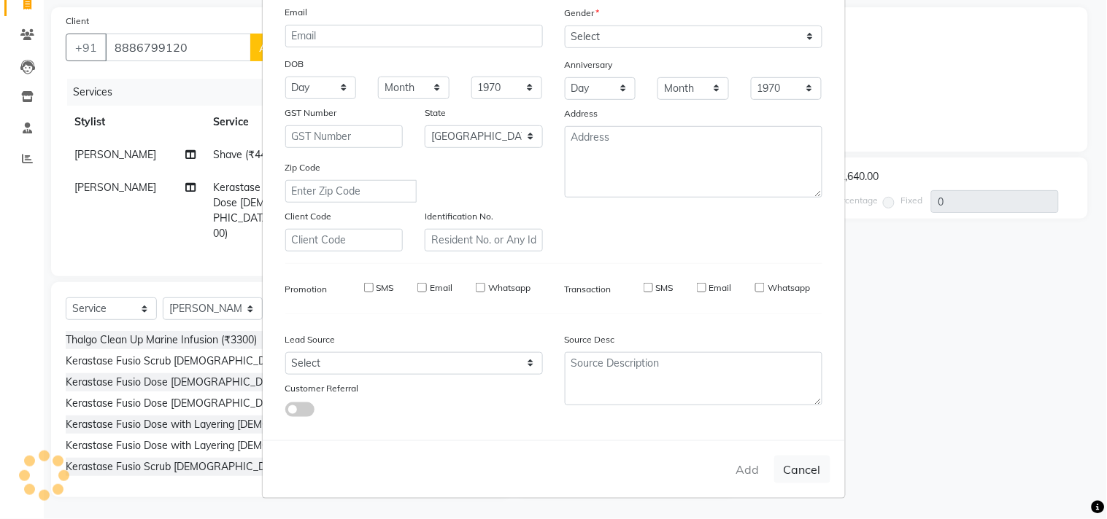
checkbox input "false"
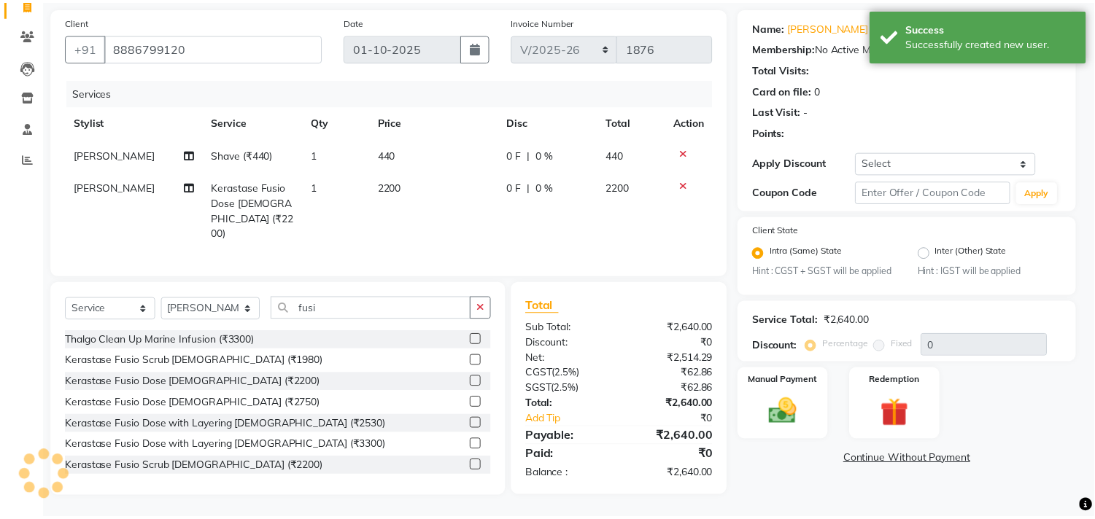
scroll to position [98, 0]
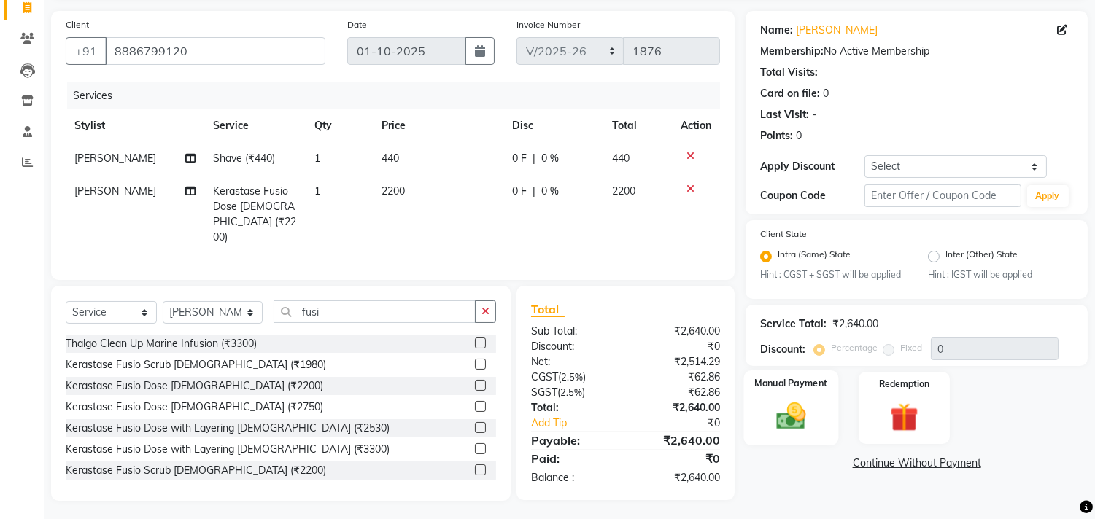
click at [769, 435] on div "Manual Payment" at bounding box center [791, 408] width 95 height 74
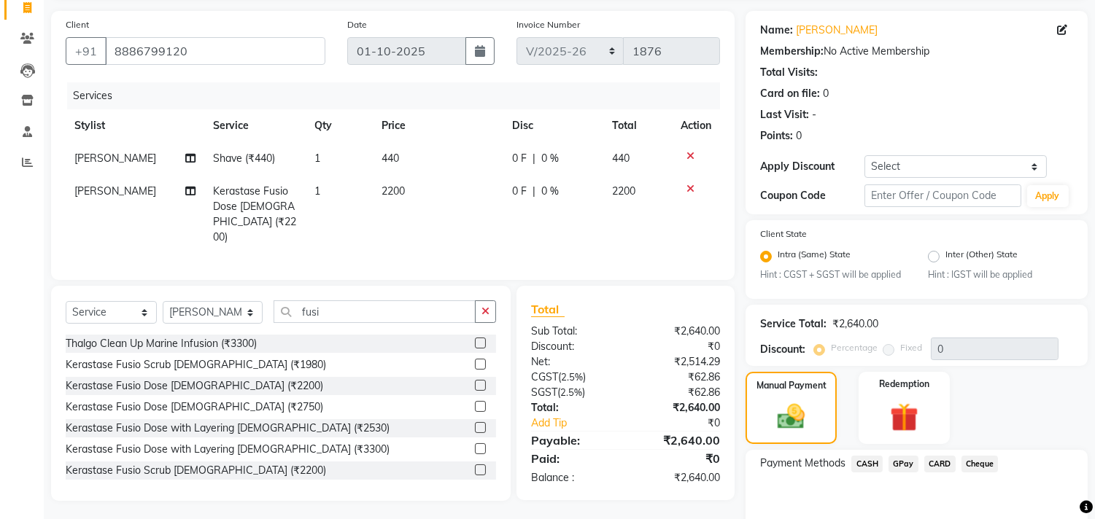
click at [936, 457] on span "CARD" at bounding box center [939, 464] width 31 height 17
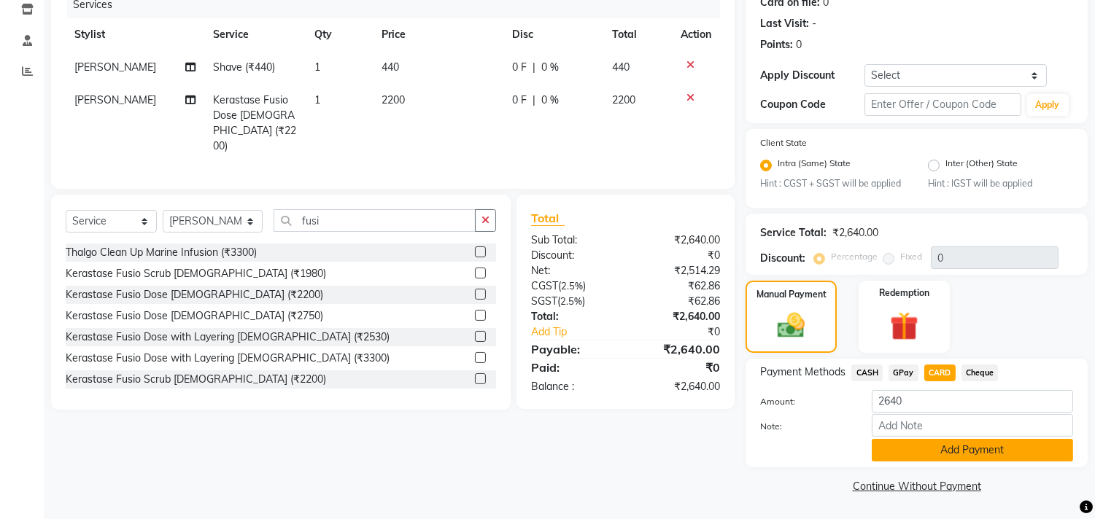
click at [891, 448] on button "Add Payment" at bounding box center [972, 450] width 201 height 23
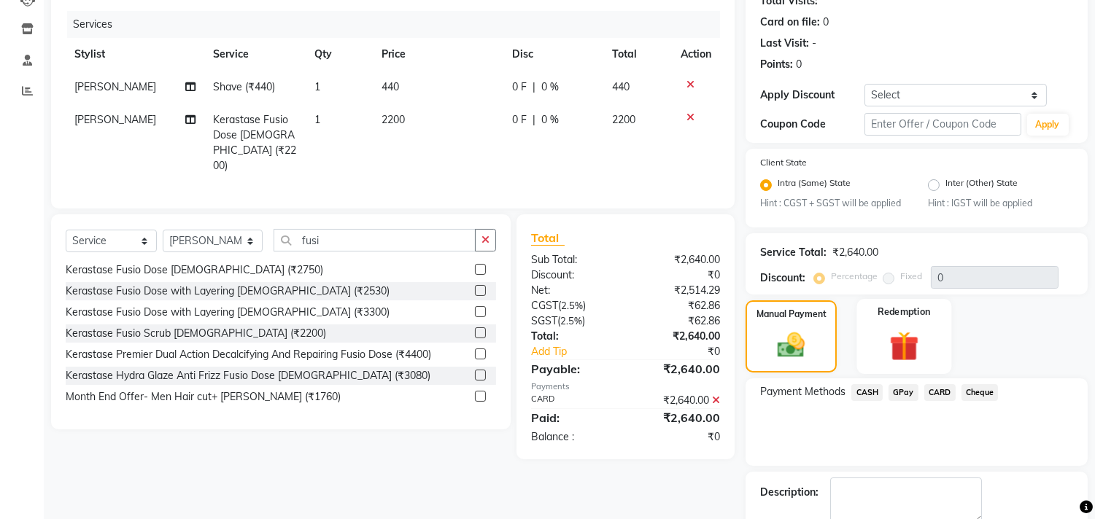
scroll to position [251, 0]
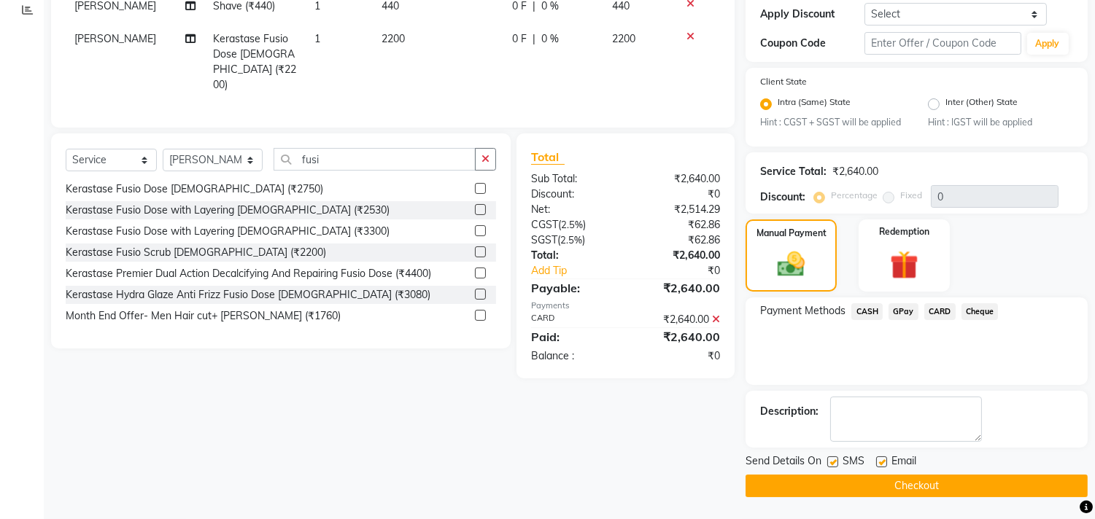
click at [833, 460] on label at bounding box center [832, 462] width 11 height 11
click at [833, 460] on input "checkbox" at bounding box center [831, 462] width 9 height 9
checkbox input "false"
click at [883, 462] on label at bounding box center [881, 462] width 11 height 11
click at [883, 462] on input "checkbox" at bounding box center [880, 462] width 9 height 9
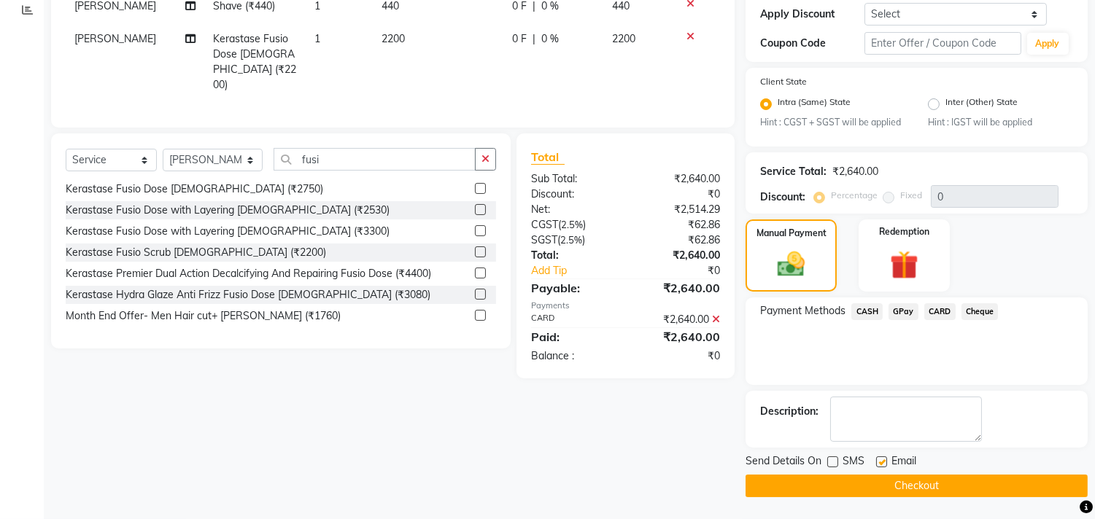
checkbox input "false"
click at [716, 325] on icon at bounding box center [716, 319] width 8 height 10
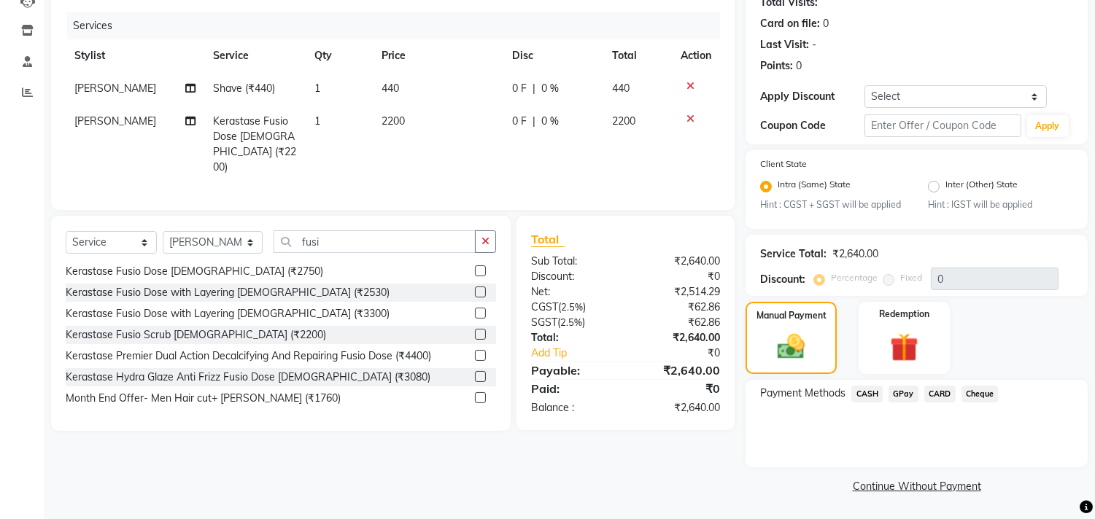
scroll to position [169, 0]
click at [903, 394] on span "GPay" at bounding box center [903, 394] width 30 height 17
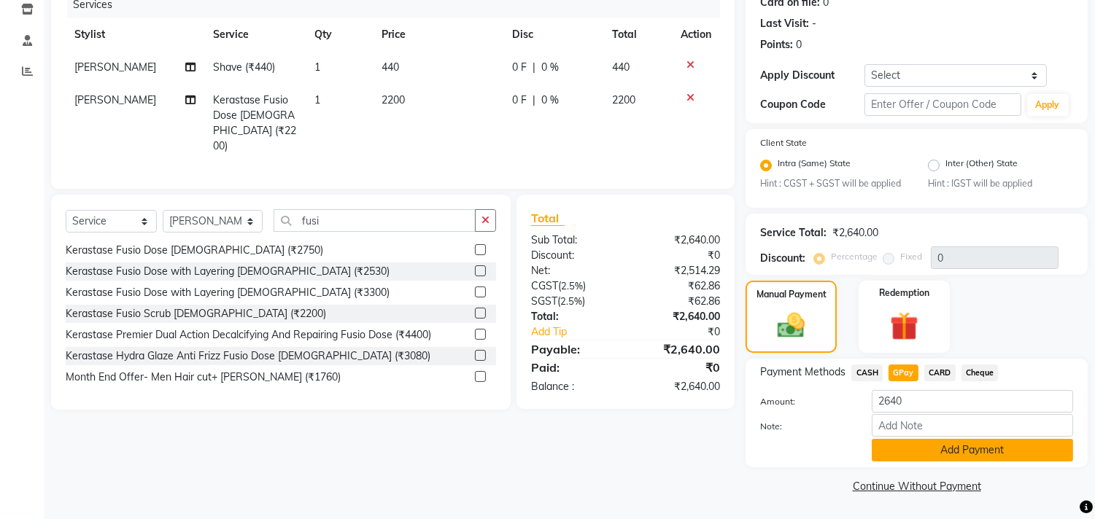
click at [893, 448] on button "Add Payment" at bounding box center [972, 450] width 201 height 23
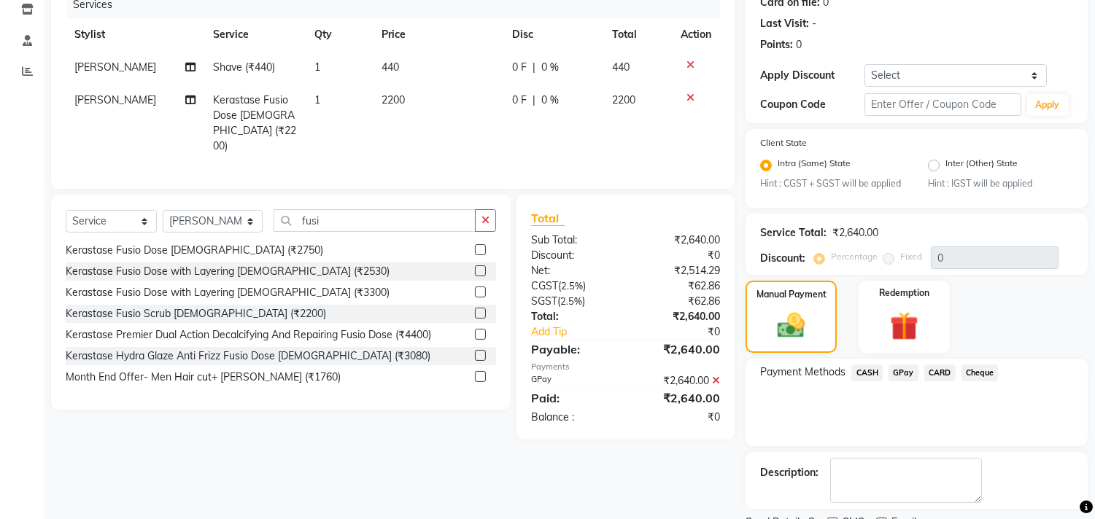
scroll to position [251, 0]
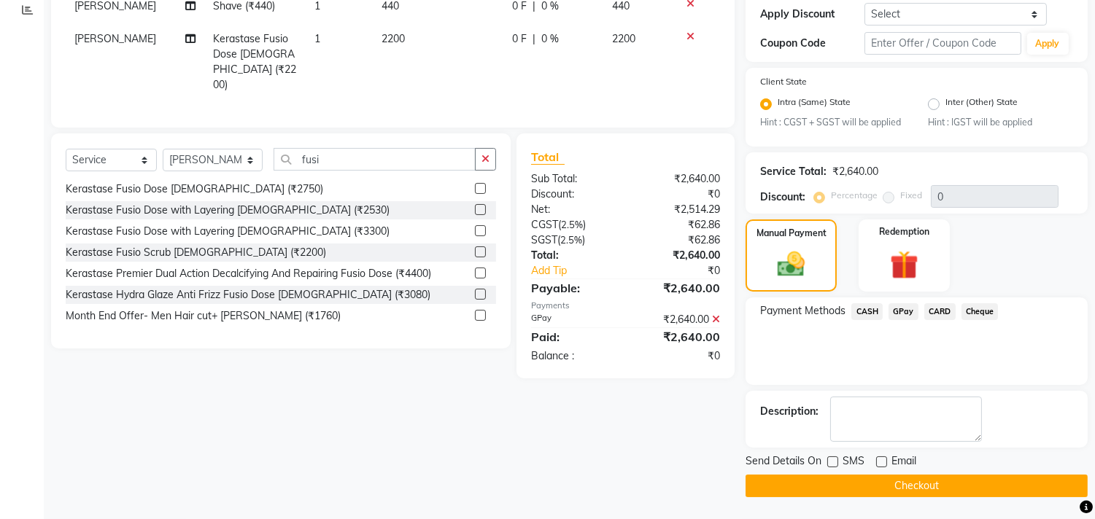
click at [851, 486] on button "Checkout" at bounding box center [917, 486] width 342 height 23
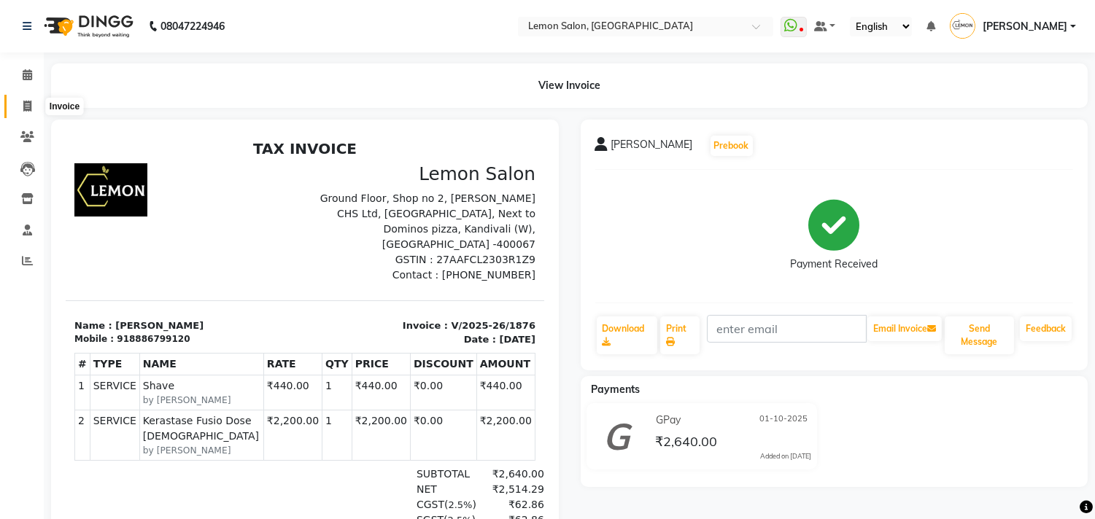
click at [19, 101] on span at bounding box center [28, 106] width 26 height 17
select select "service"
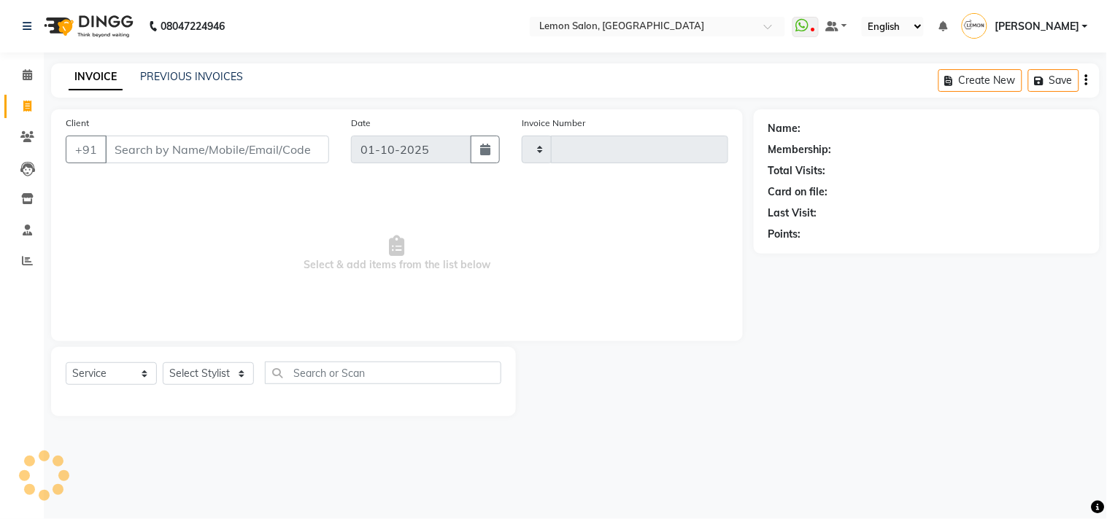
type input "1877"
select select "569"
click at [190, 376] on select "Select Stylist Arun Arndive [PERSON_NAME] Danish [PERSON_NAME] [PERSON_NAME] [P…" at bounding box center [213, 374] width 101 height 23
select select "7385"
click at [163, 363] on select "Select Stylist Arun Arndive [PERSON_NAME] Danish [PERSON_NAME] [PERSON_NAME] [P…" at bounding box center [213, 374] width 101 height 23
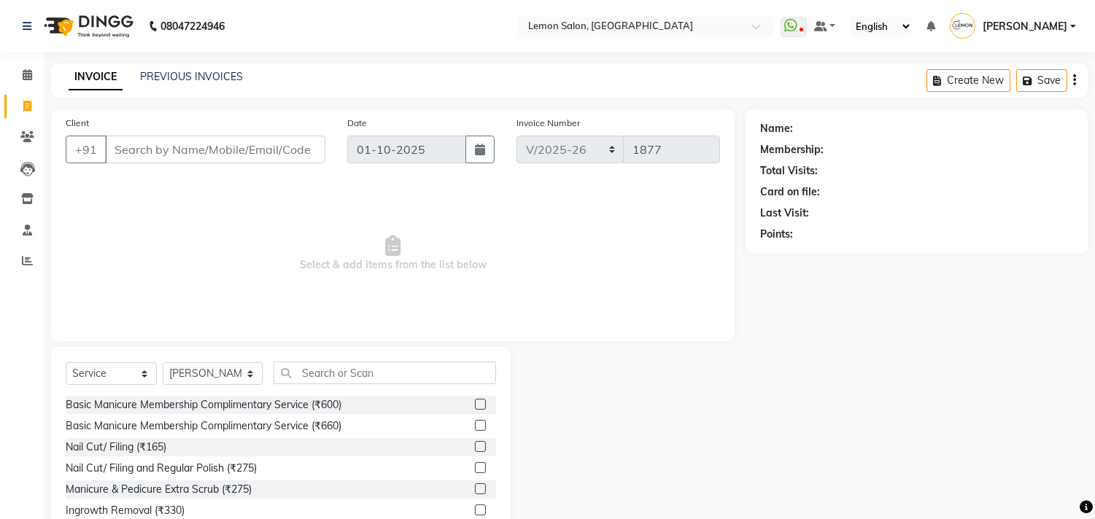
click at [319, 384] on div "Select Service Product Membership Package Voucher Prepaid Gift Card Select Styl…" at bounding box center [281, 379] width 430 height 34
click at [292, 373] on input "text" at bounding box center [385, 373] width 222 height 23
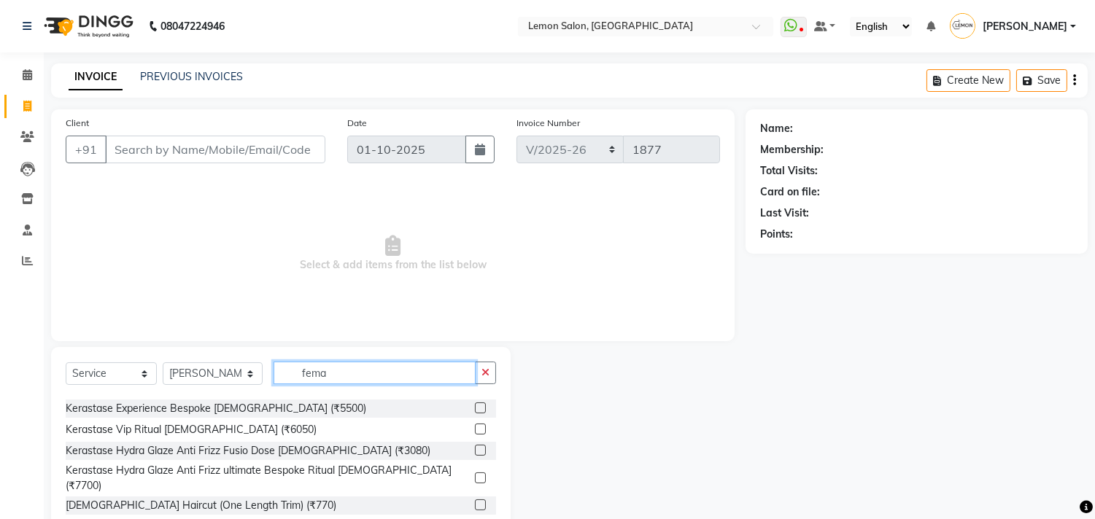
scroll to position [162, 0]
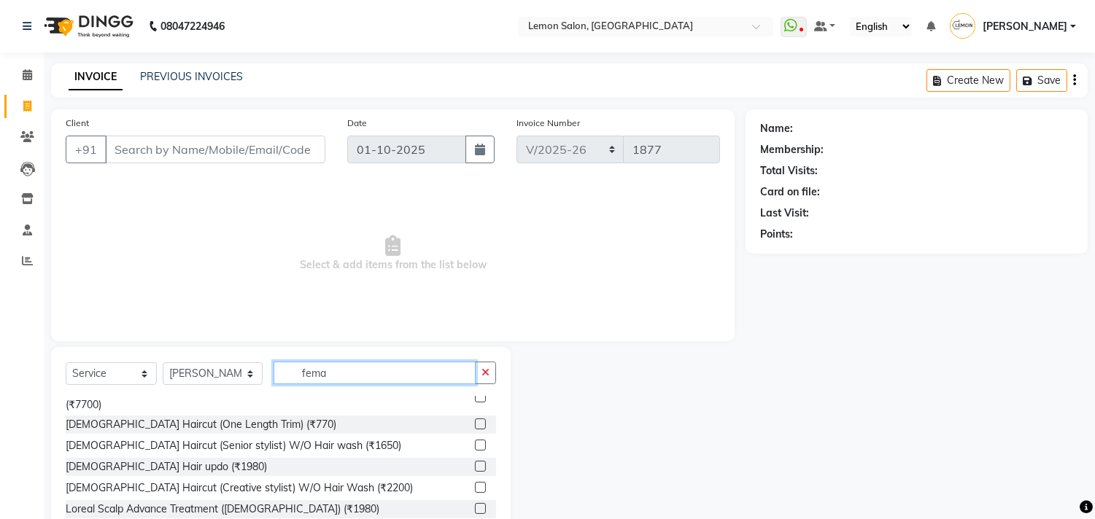
type input "fema"
click at [475, 440] on label at bounding box center [480, 445] width 11 height 11
click at [475, 441] on input "checkbox" at bounding box center [479, 445] width 9 height 9
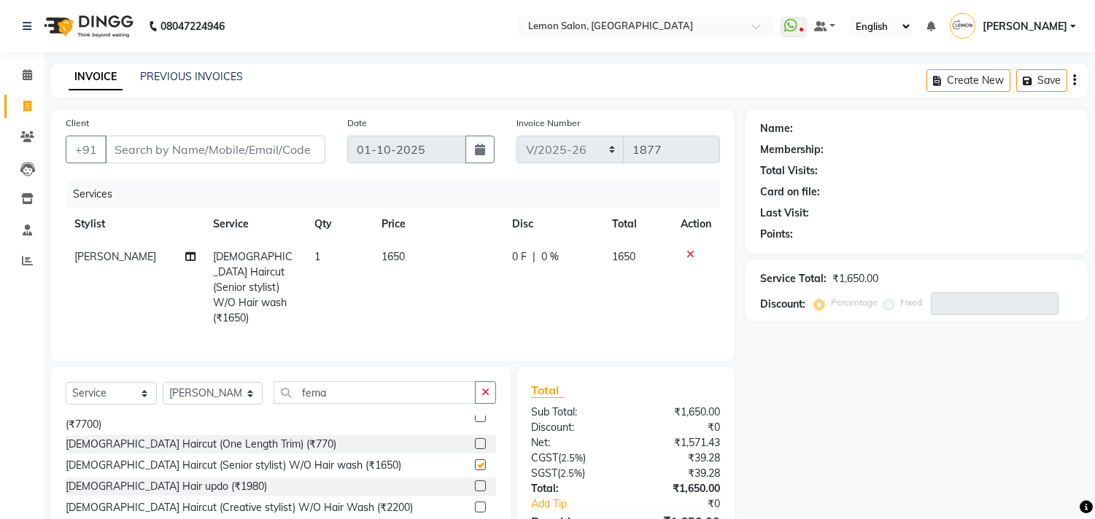
checkbox input "false"
drag, startPoint x: 117, startPoint y: 151, endPoint x: 174, endPoint y: 133, distance: 58.8
click at [166, 134] on div "Client +91" at bounding box center [196, 145] width 282 height 60
click at [141, 159] on input "Client" at bounding box center [215, 150] width 220 height 28
click at [140, 157] on input "Client" at bounding box center [215, 150] width 220 height 28
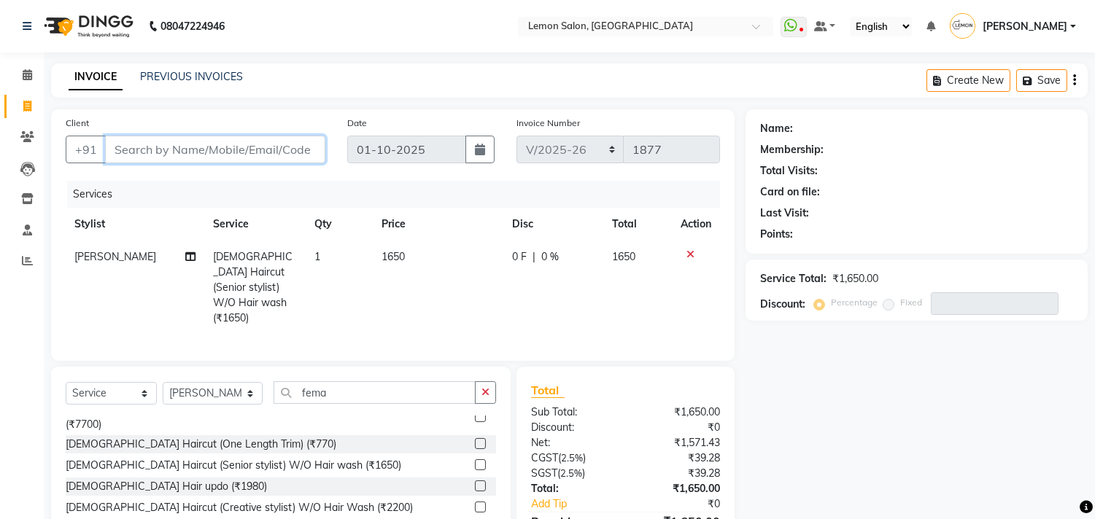
click at [143, 150] on input "Client" at bounding box center [215, 150] width 220 height 28
type input "9"
type input "0"
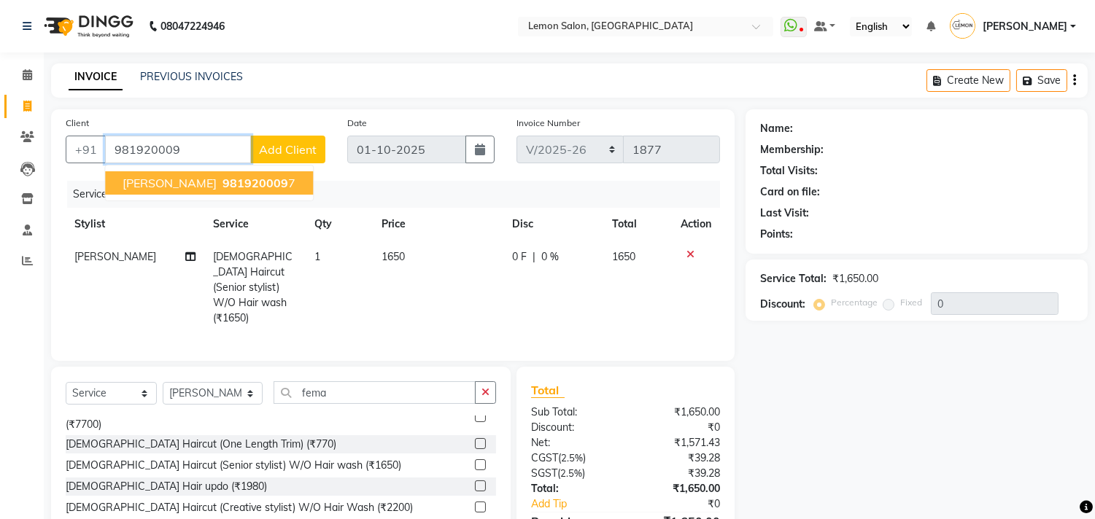
click at [140, 179] on span "MAHIMA" at bounding box center [170, 183] width 94 height 15
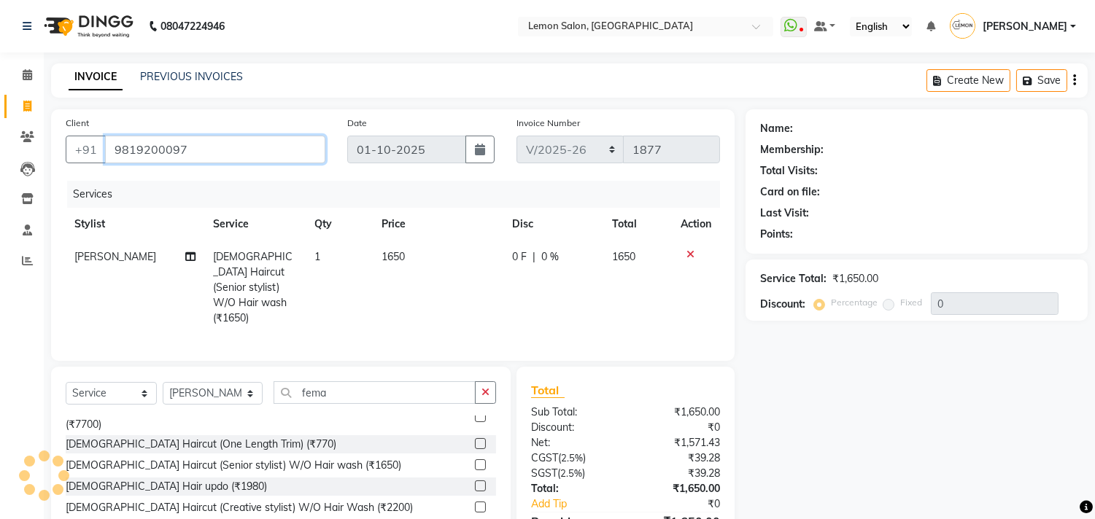
type input "9819200097"
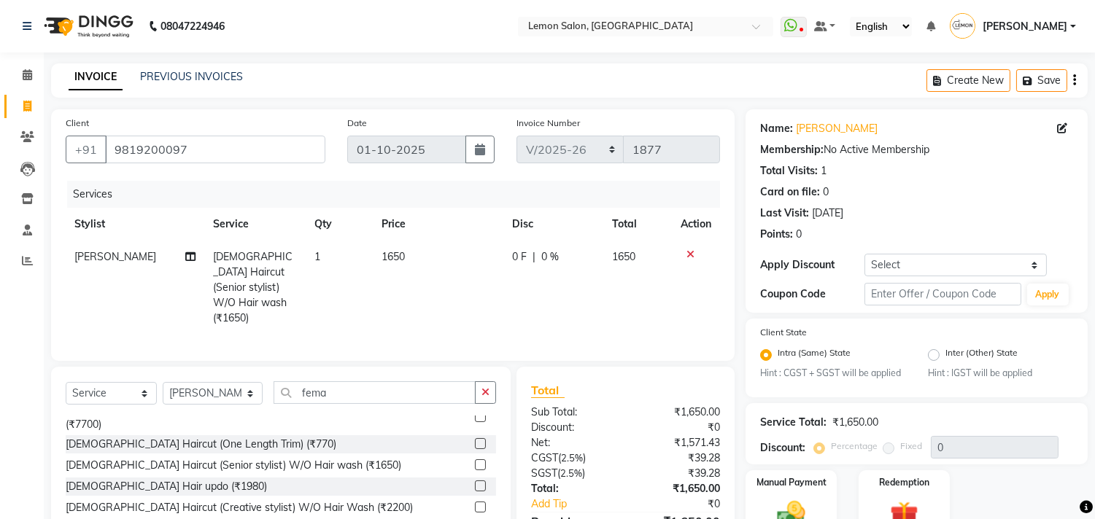
scroll to position [81, 0]
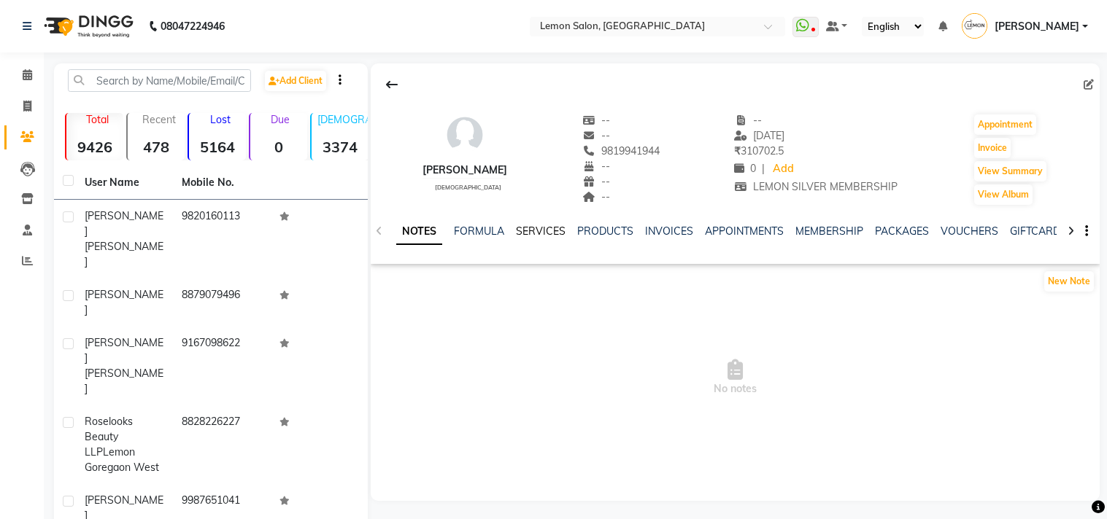
click at [527, 233] on link "SERVICES" at bounding box center [541, 231] width 50 height 13
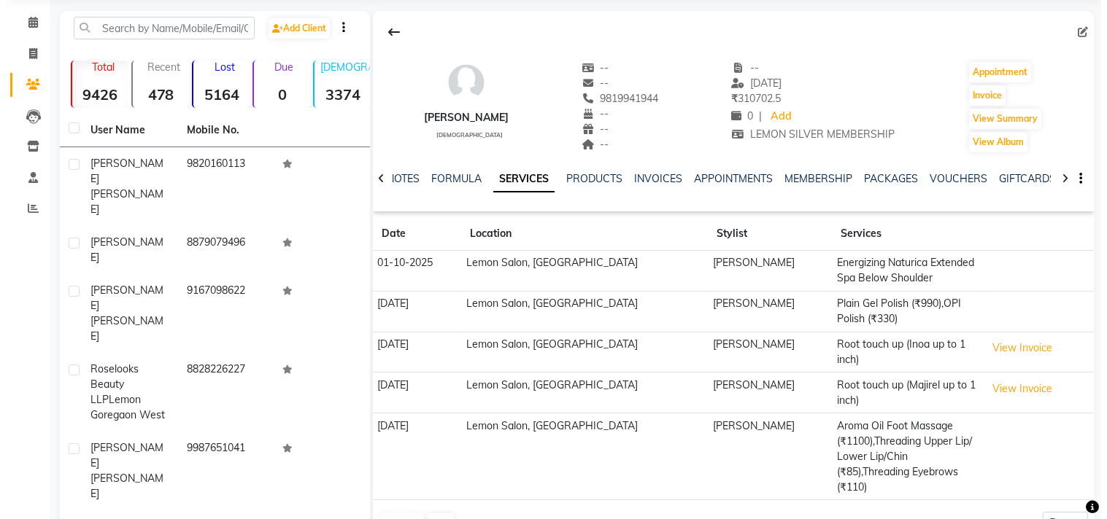
scroll to position [81, 0]
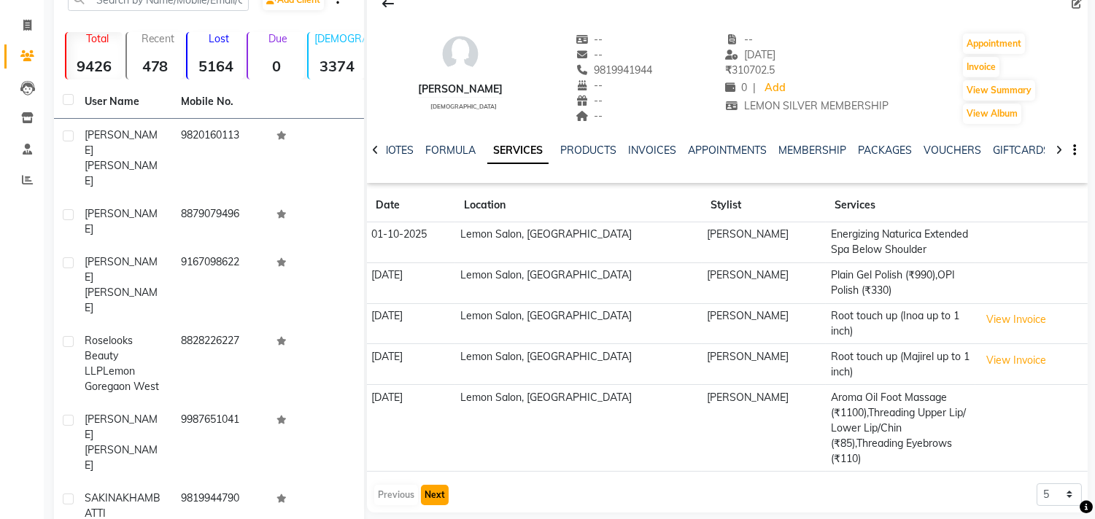
click at [436, 485] on button "Next" at bounding box center [435, 495] width 28 height 20
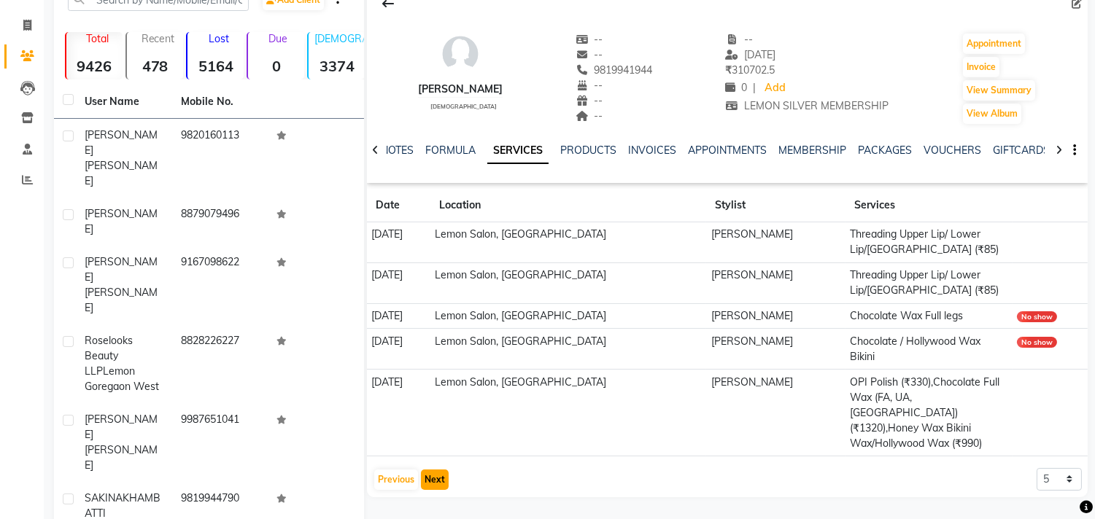
click at [433, 470] on button "Next" at bounding box center [435, 480] width 28 height 20
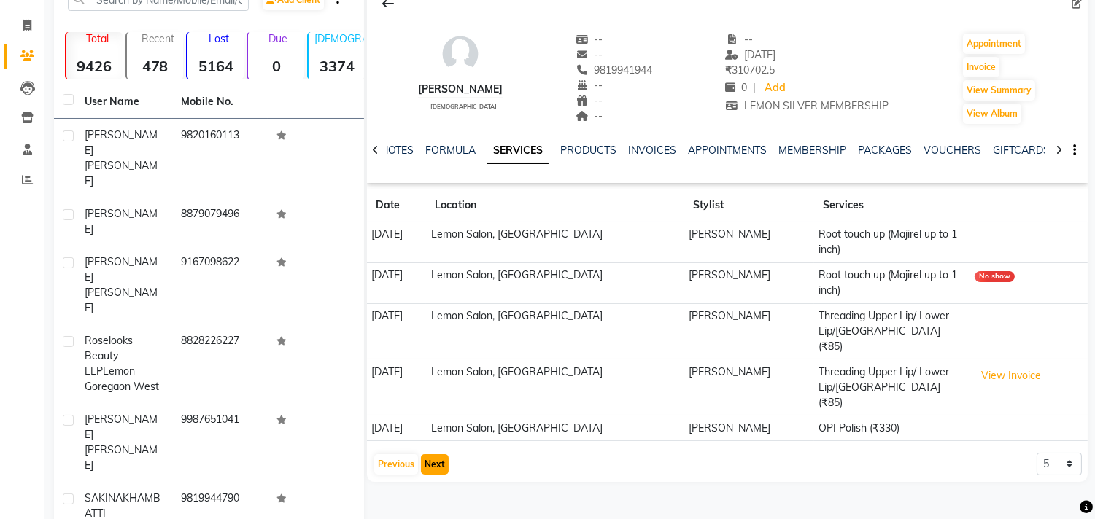
click at [431, 454] on button "Next" at bounding box center [435, 464] width 28 height 20
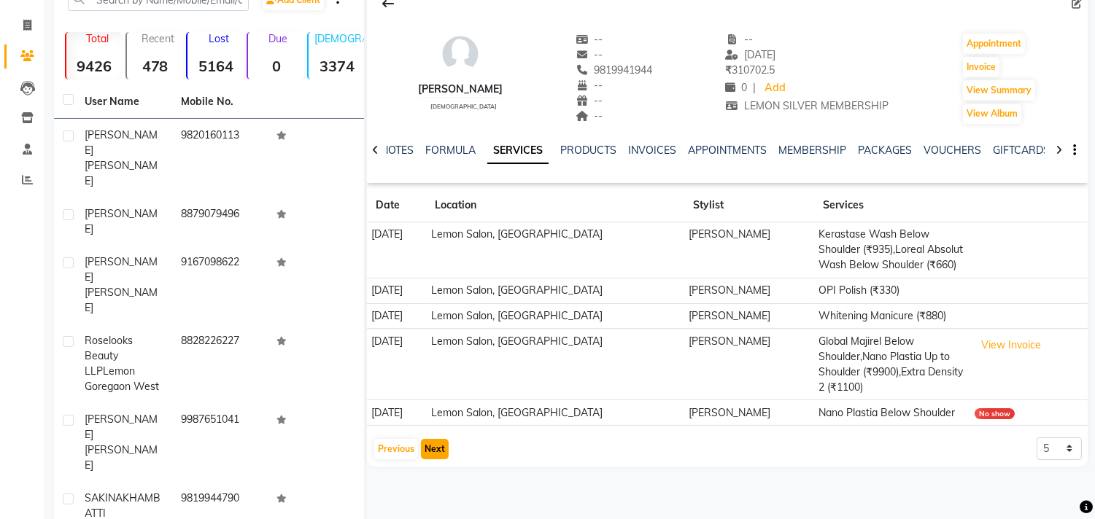
click at [425, 444] on button "Next" at bounding box center [435, 449] width 28 height 20
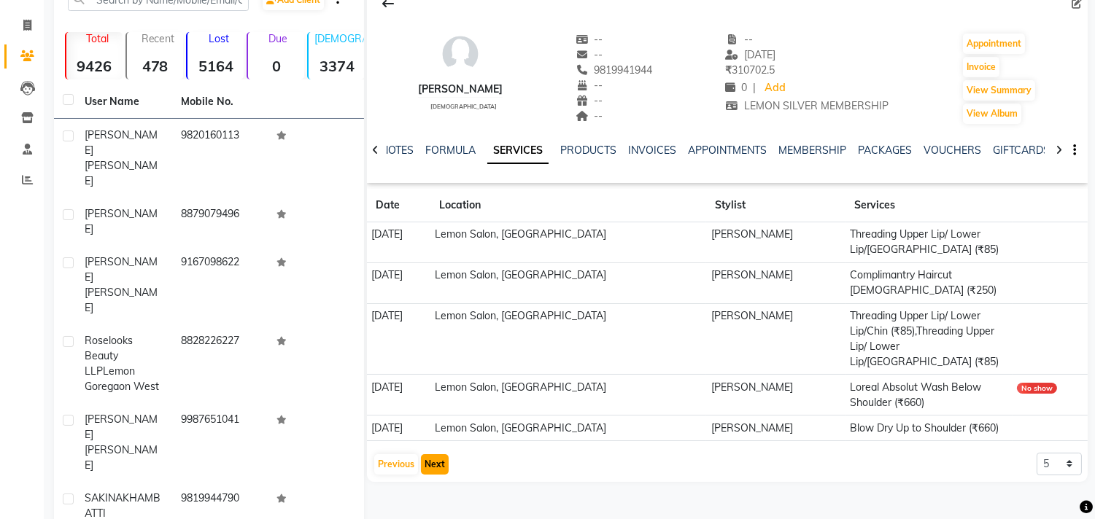
click at [425, 454] on button "Next" at bounding box center [435, 464] width 28 height 20
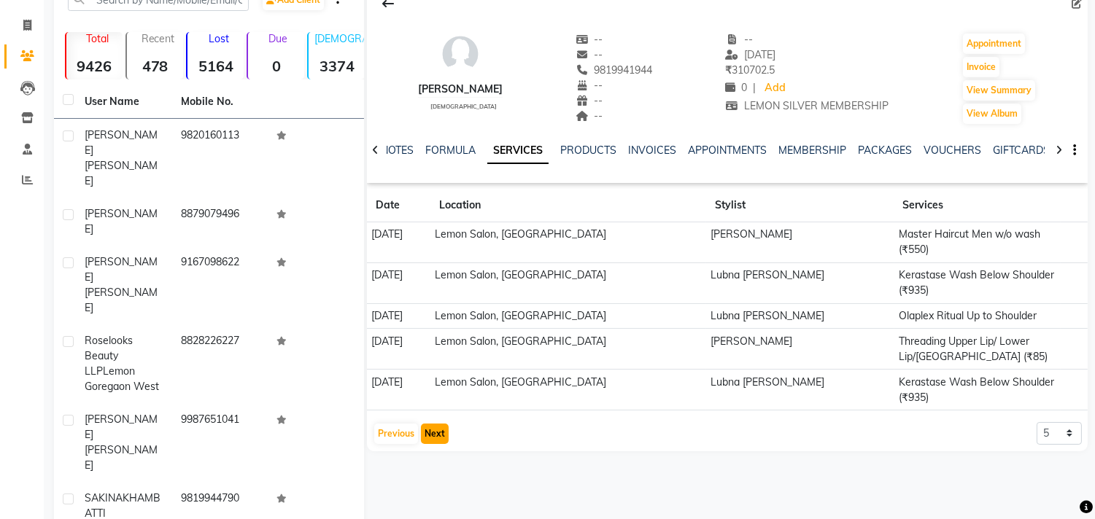
click at [435, 438] on button "Next" at bounding box center [435, 434] width 28 height 20
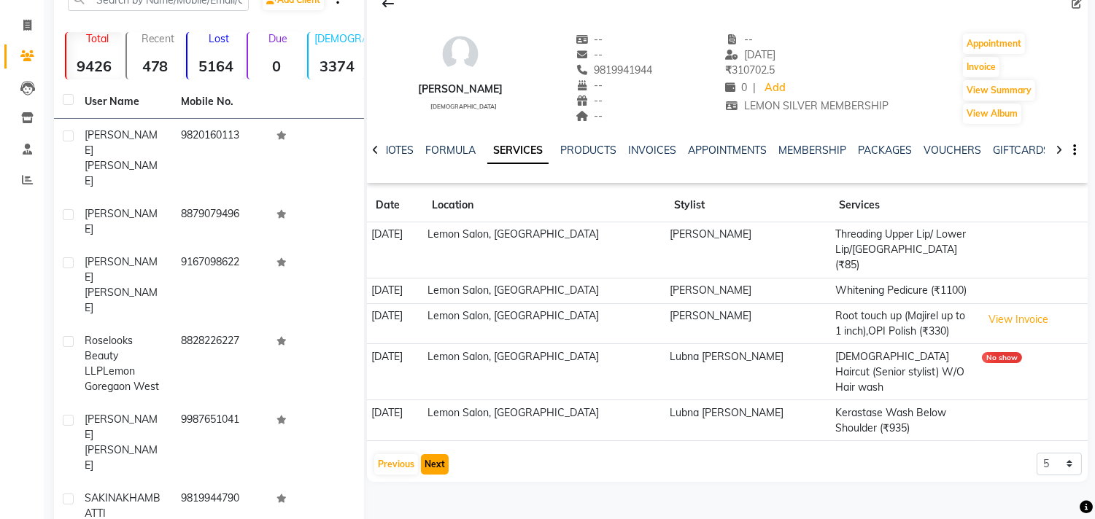
click at [435, 454] on button "Next" at bounding box center [435, 464] width 28 height 20
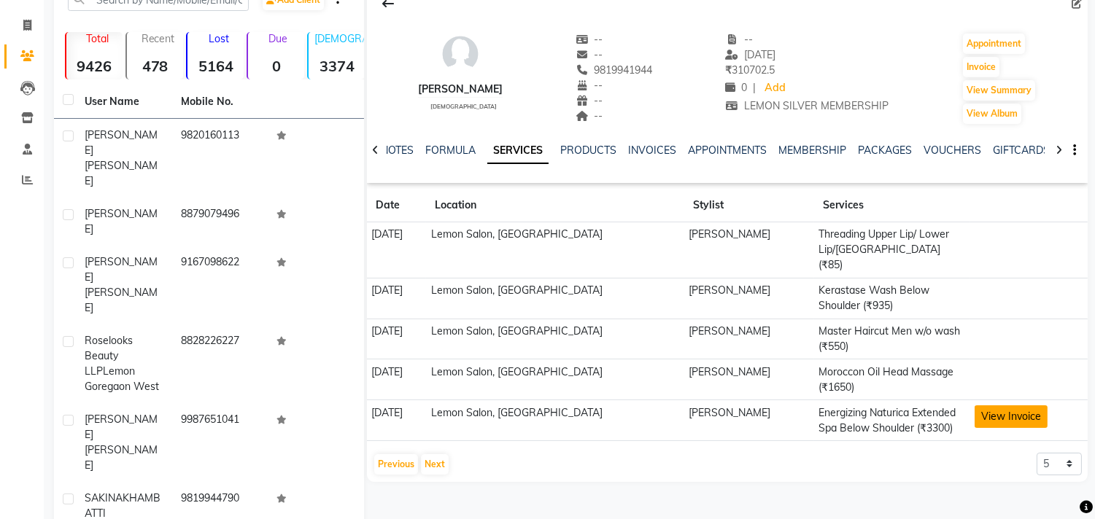
click at [977, 406] on button "View Invoice" at bounding box center [1011, 417] width 73 height 23
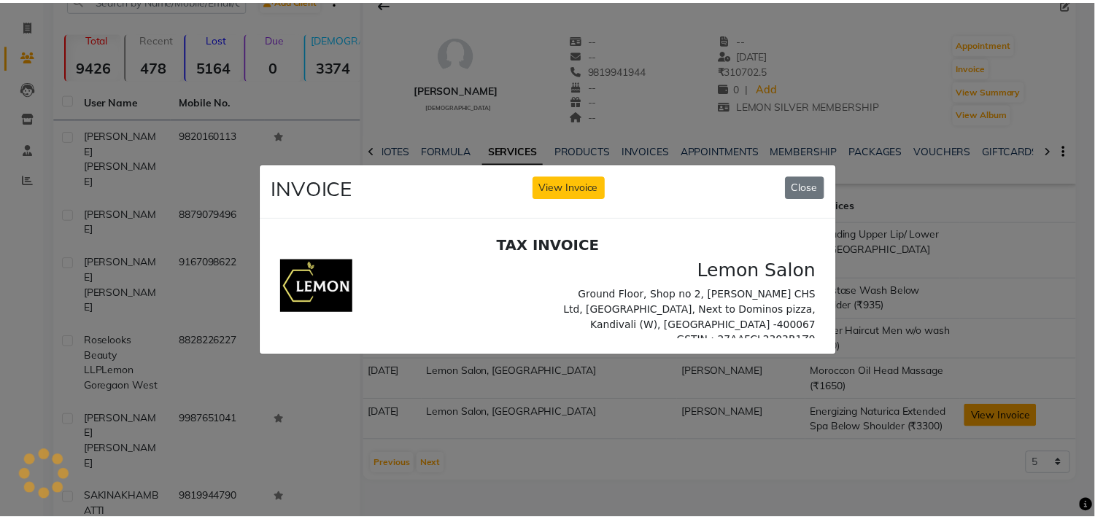
scroll to position [0, 0]
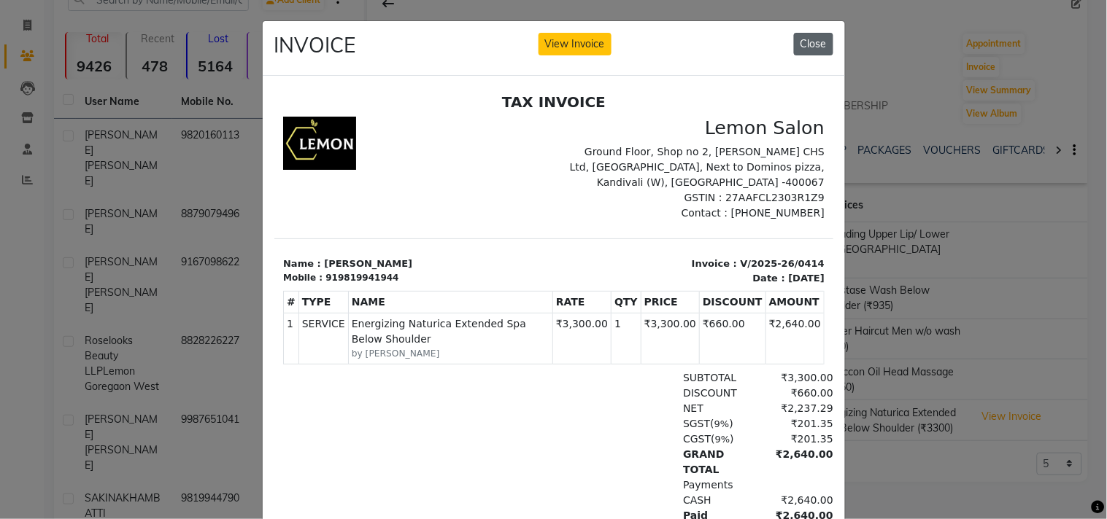
click at [800, 42] on button "Close" at bounding box center [813, 44] width 39 height 23
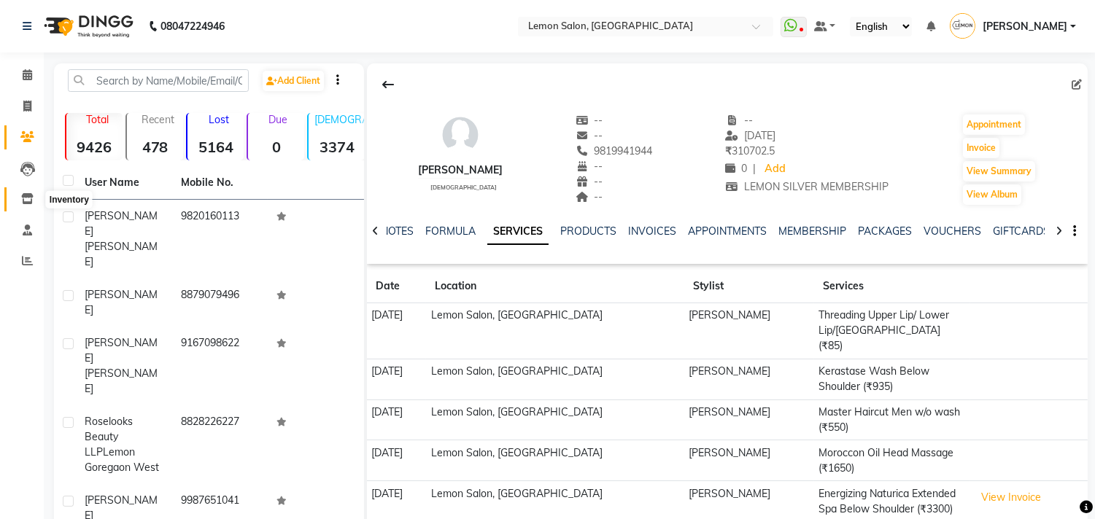
click at [26, 204] on icon at bounding box center [27, 198] width 12 height 11
select select
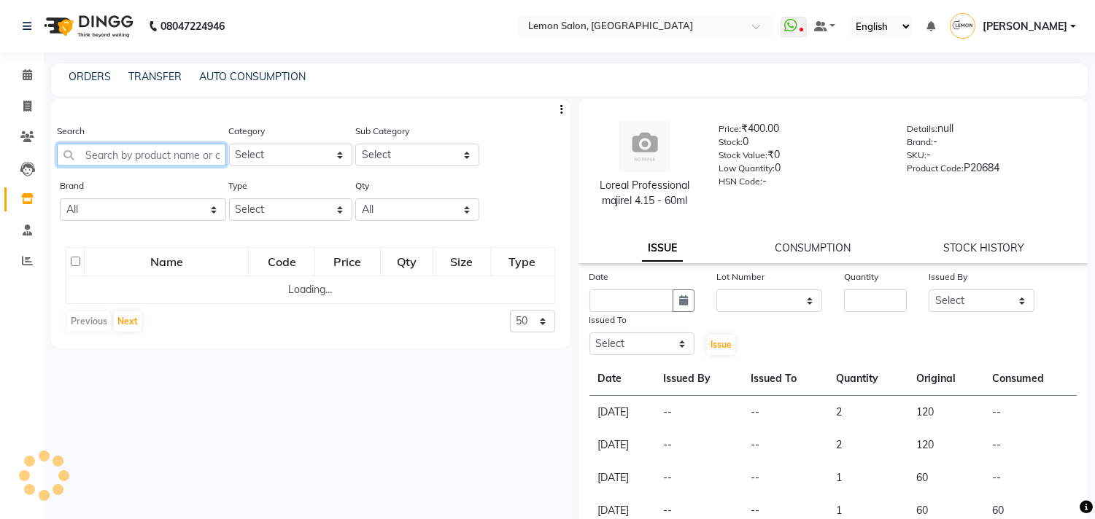
click at [120, 155] on input "text" at bounding box center [141, 155] width 169 height 23
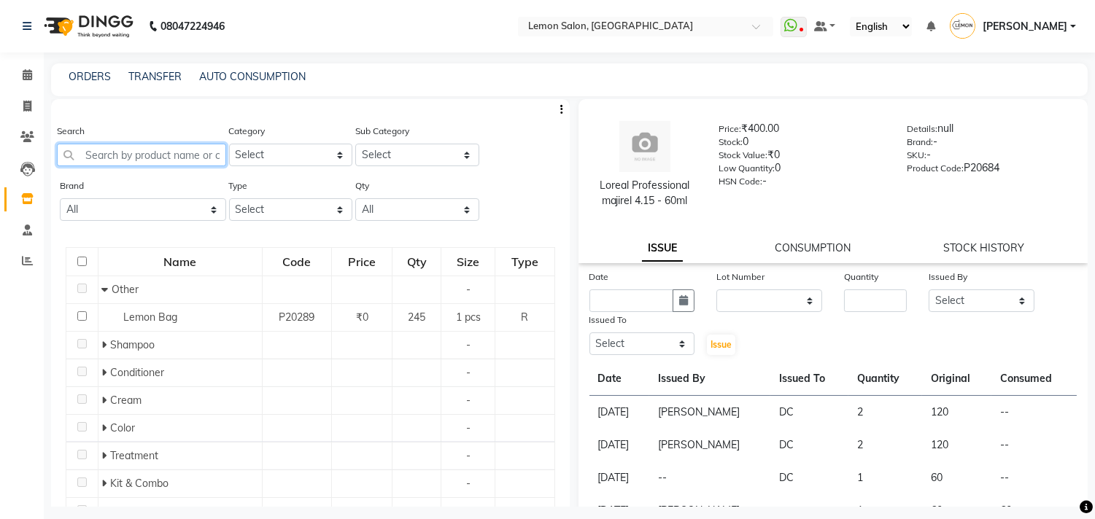
type input "e"
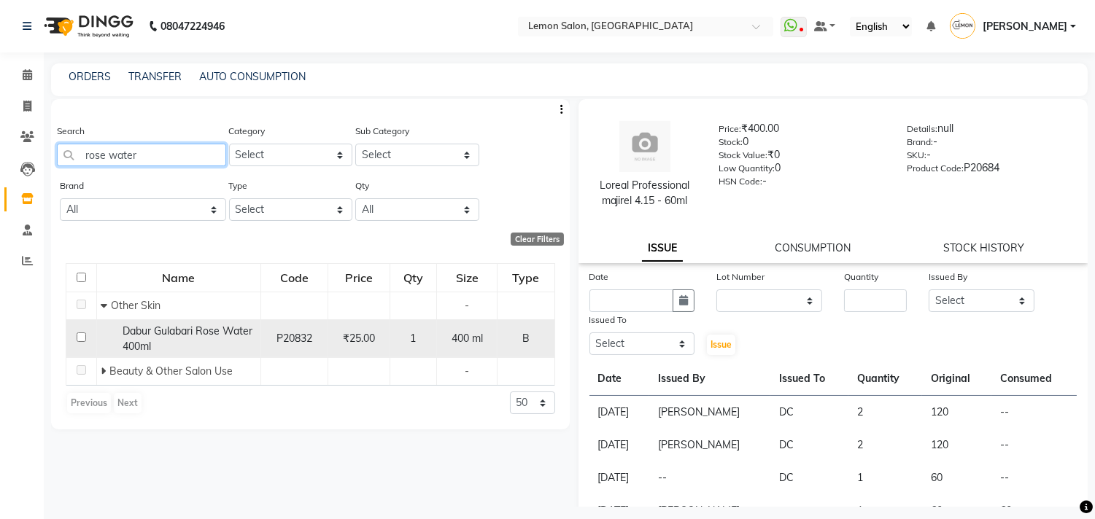
type input "rose water"
click at [81, 336] on input "checkbox" at bounding box center [81, 337] width 9 height 9
checkbox input "true"
select select
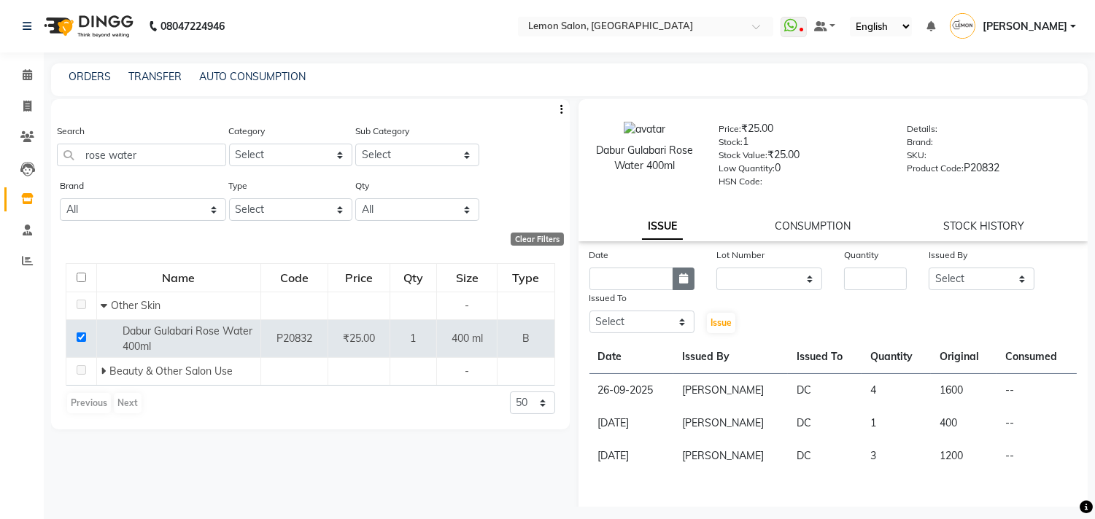
click at [675, 271] on button "button" at bounding box center [684, 279] width 22 height 23
select select "10"
select select "2025"
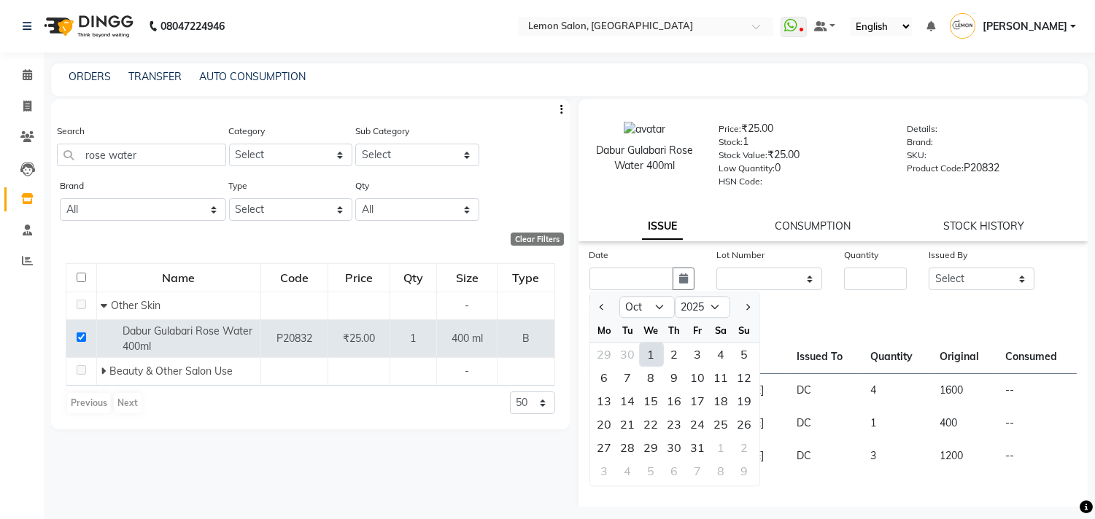
click at [646, 355] on div "1" at bounding box center [651, 354] width 23 height 23
type input "01-10-2025"
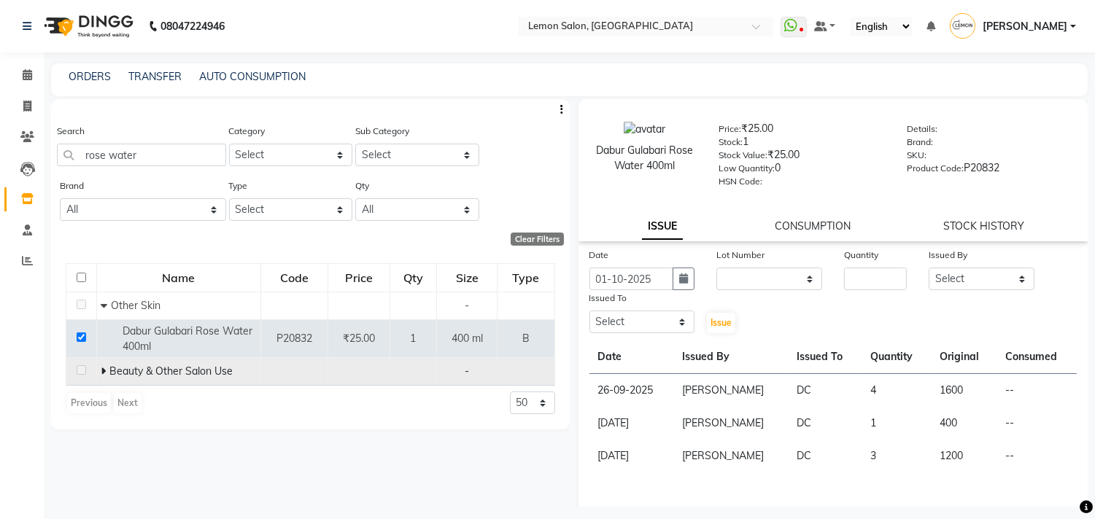
click at [101, 372] on icon at bounding box center [103, 371] width 5 height 10
click at [748, 279] on select "None" at bounding box center [769, 279] width 106 height 23
select select "0: null"
click at [716, 268] on select "None" at bounding box center [769, 279] width 106 height 23
click at [883, 276] on input "number" at bounding box center [875, 279] width 63 height 23
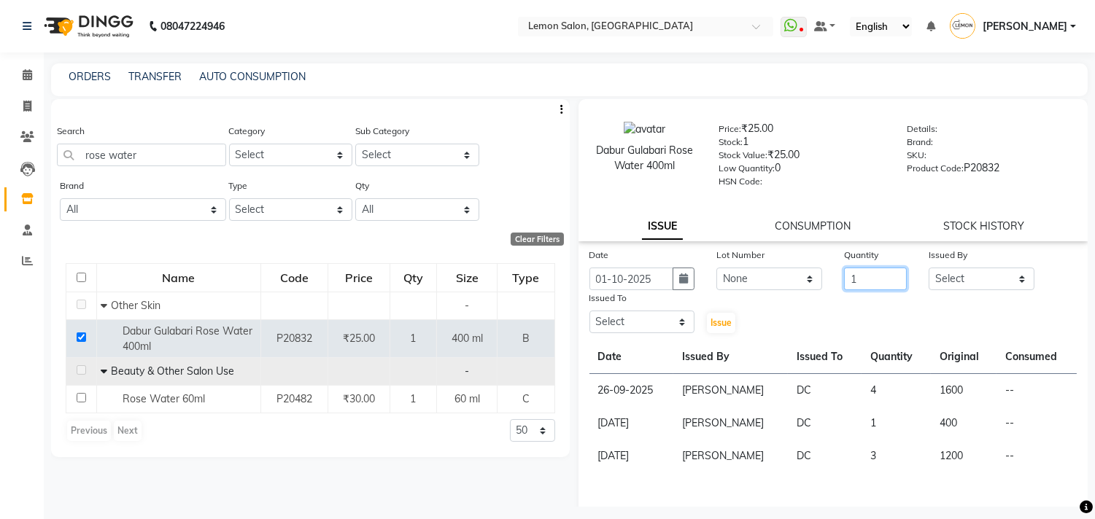
type input "1"
drag, startPoint x: 963, startPoint y: 283, endPoint x: 960, endPoint y: 274, distance: 9.2
click at [963, 283] on select "Select Arun Arndive Ashfak Danish Mansoori DC Faheem Malik Kajal Pawar Payal Ma…" at bounding box center [982, 279] width 106 height 23
select select "8819"
click at [929, 268] on select "Select Arun Arndive Ashfak Danish Mansoori DC Faheem Malik Kajal Pawar Payal Ma…" at bounding box center [982, 279] width 106 height 23
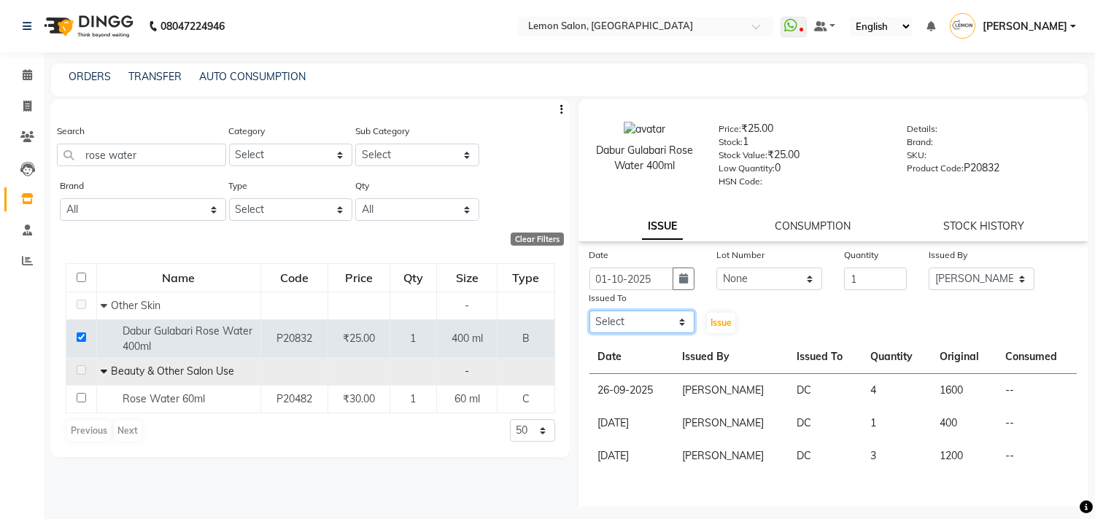
click at [615, 322] on select "Select Arun Arndive Ashfak Danish Mansoori DC Faheem Malik Kajal Pawar Payal Ma…" at bounding box center [642, 322] width 106 height 23
select select "7880"
click at [589, 311] on select "Select Arun Arndive Ashfak Danish Mansoori DC Faheem Malik Kajal Pawar Payal Ma…" at bounding box center [642, 322] width 106 height 23
click at [712, 325] on span "Issue" at bounding box center [721, 322] width 21 height 11
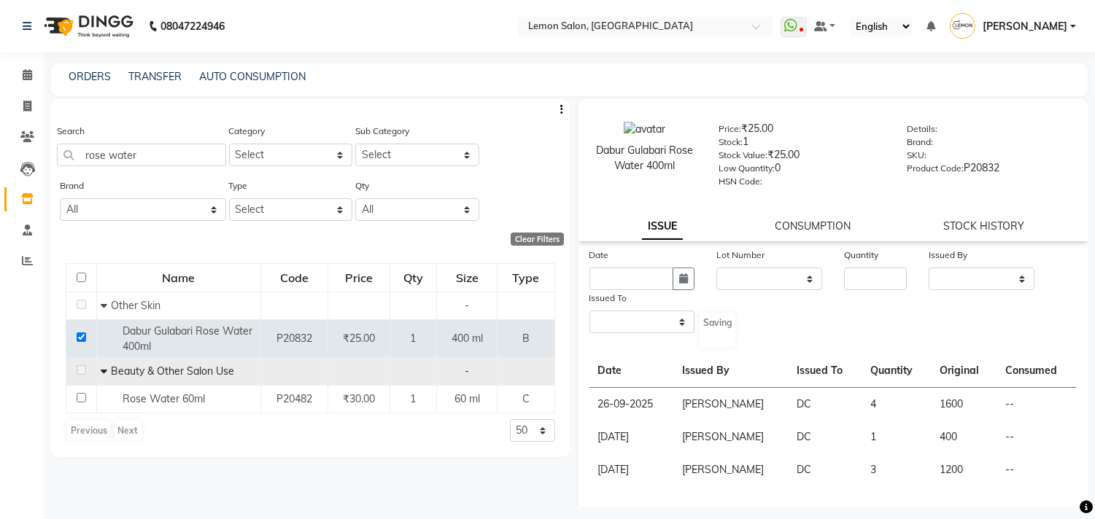
select select
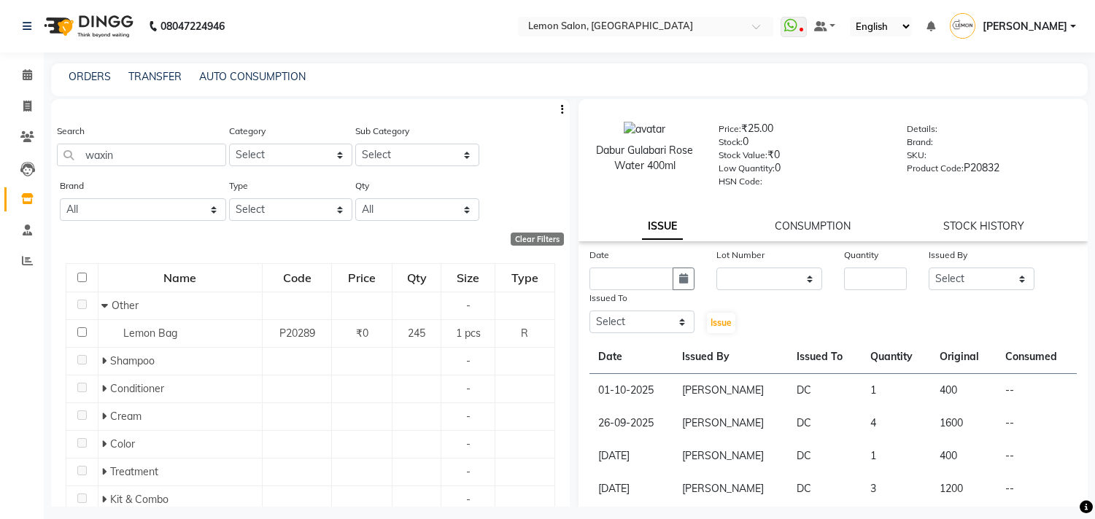
select select
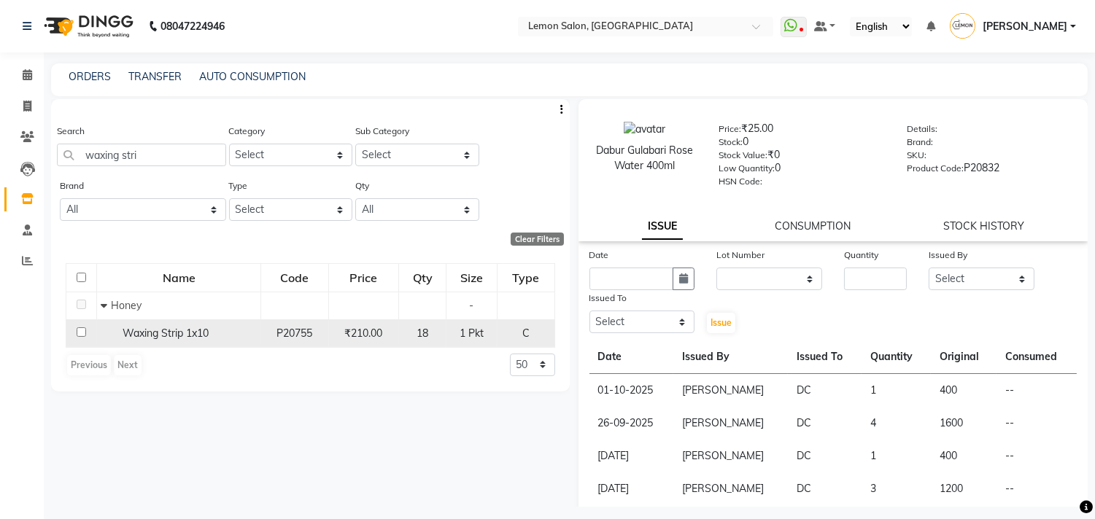
type input "waxing stri"
click at [77, 336] on input "checkbox" at bounding box center [81, 332] width 9 height 9
checkbox input "true"
select select
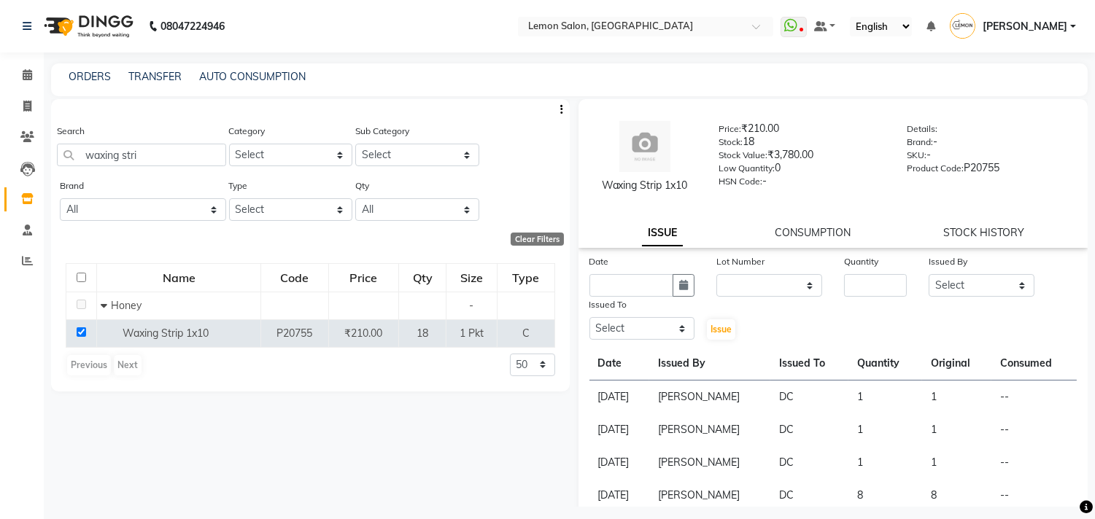
click at [673, 273] on div "Date" at bounding box center [642, 264] width 106 height 20
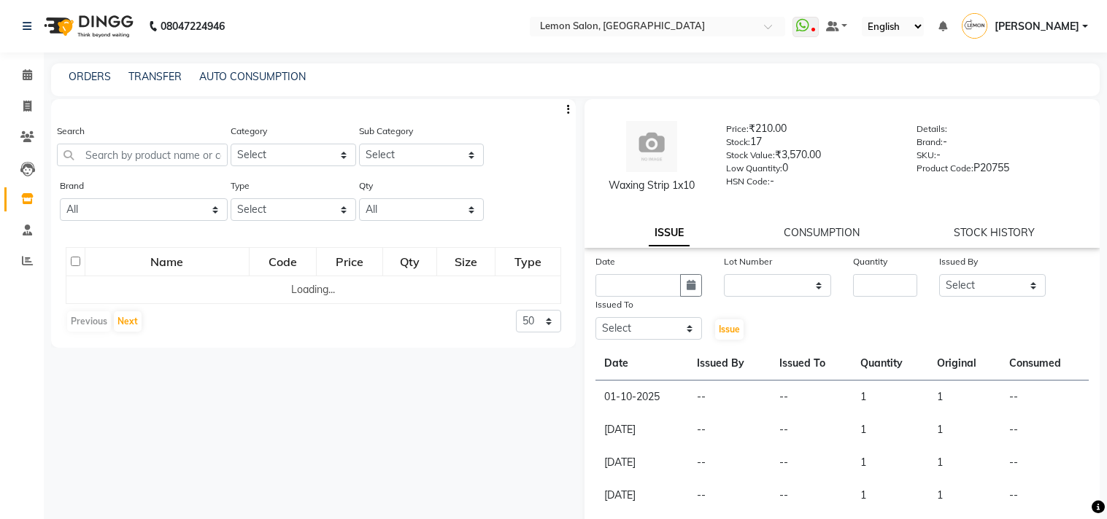
select select
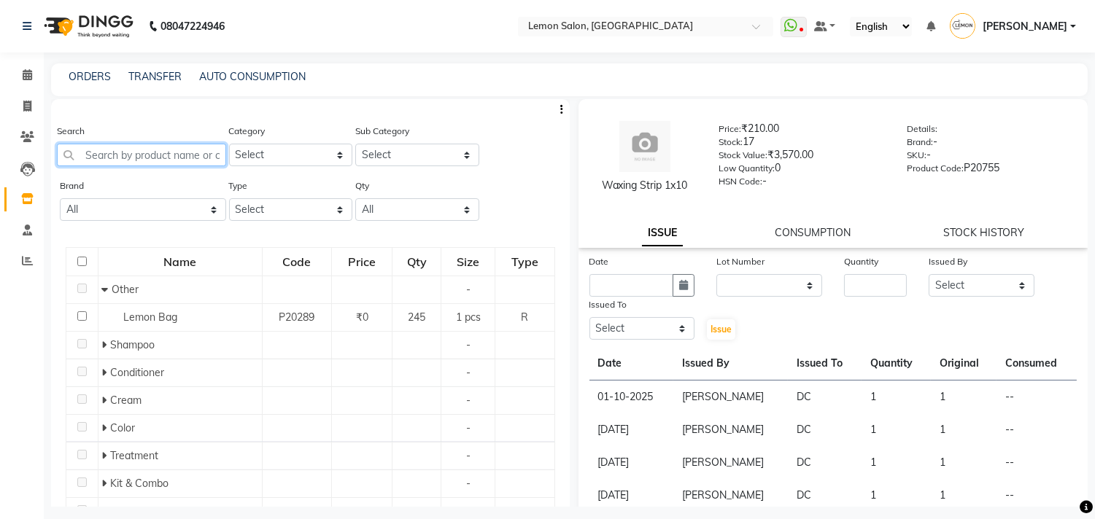
click at [98, 162] on input "text" at bounding box center [141, 155] width 169 height 23
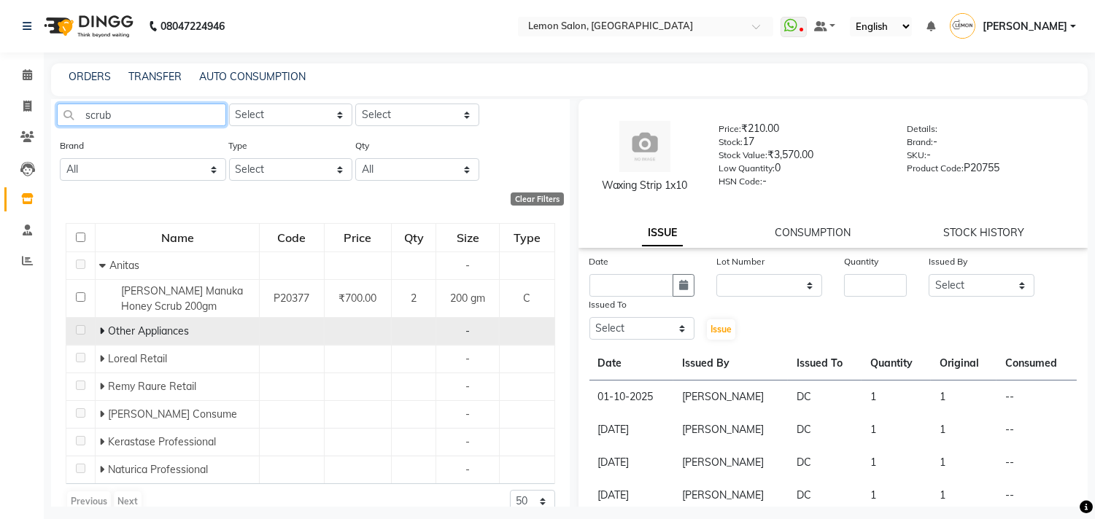
scroll to position [62, 0]
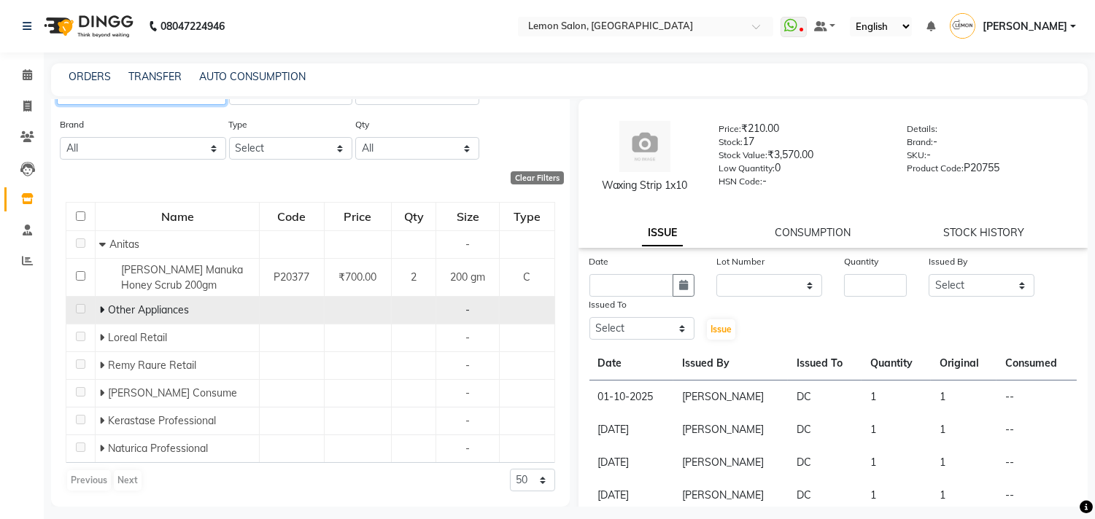
type input "scrub"
click at [100, 310] on icon at bounding box center [101, 310] width 5 height 10
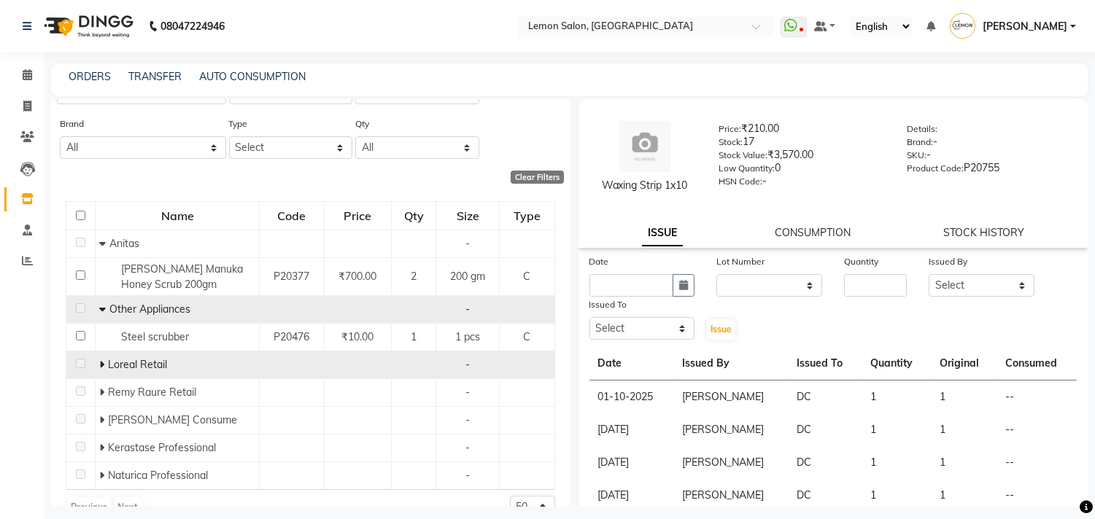
click at [99, 363] on icon at bounding box center [101, 365] width 5 height 10
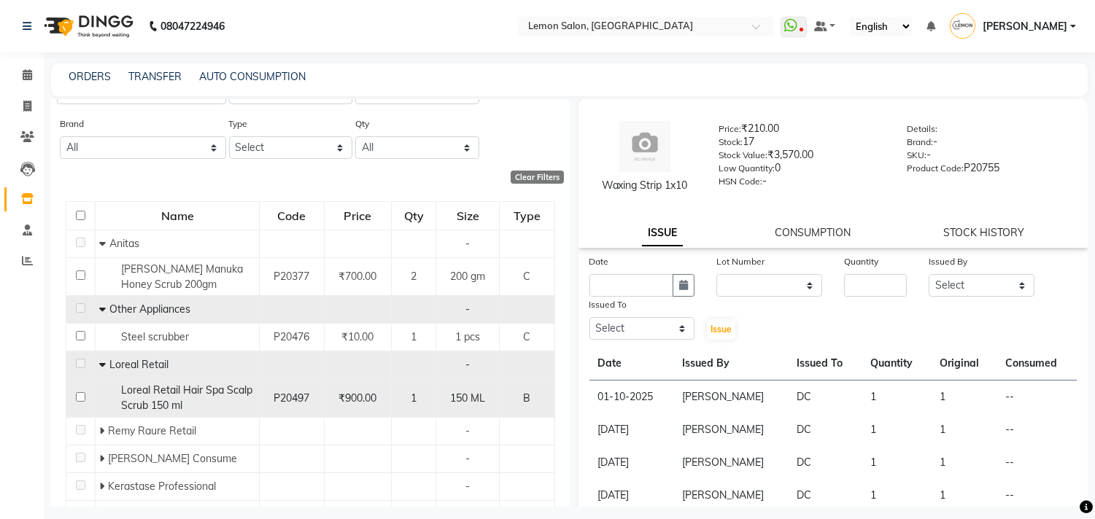
click at [77, 397] on input "checkbox" at bounding box center [80, 396] width 9 height 9
checkbox input "true"
select select
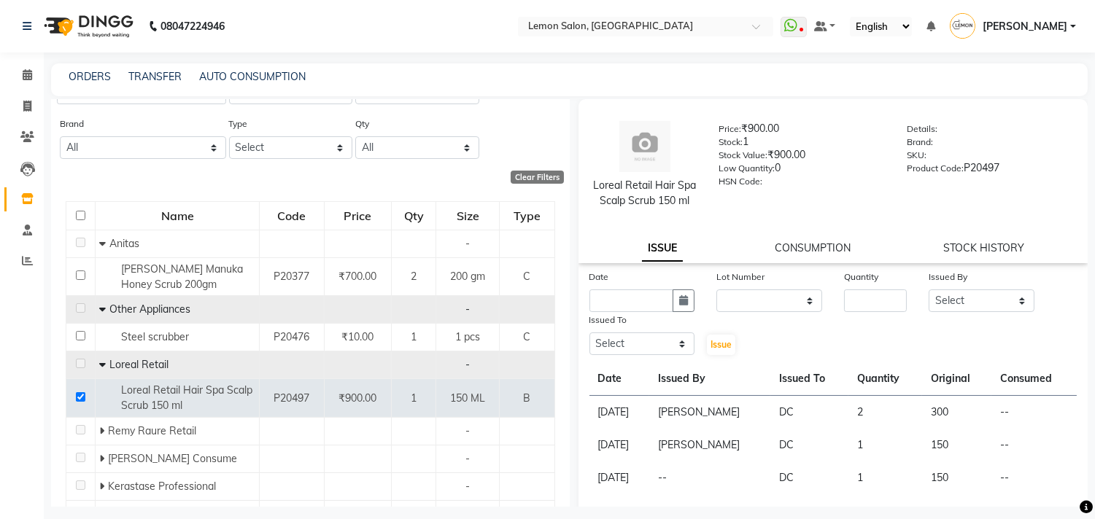
click at [705, 312] on div "Lot Number None" at bounding box center [769, 290] width 128 height 43
click at [684, 306] on icon "button" at bounding box center [683, 300] width 9 height 10
select select "10"
select select "2025"
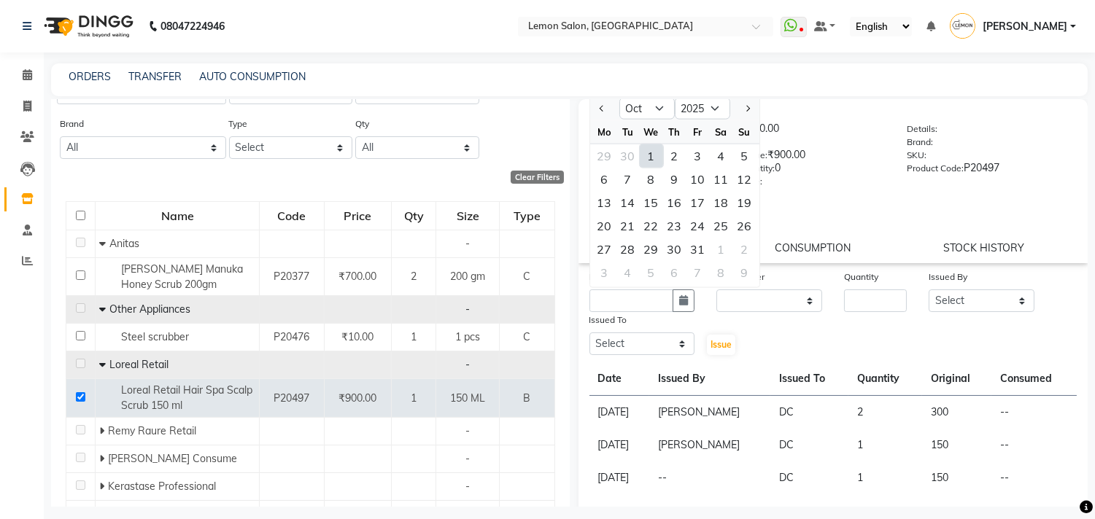
click at [652, 168] on div "1" at bounding box center [651, 155] width 23 height 23
type input "01-10-2025"
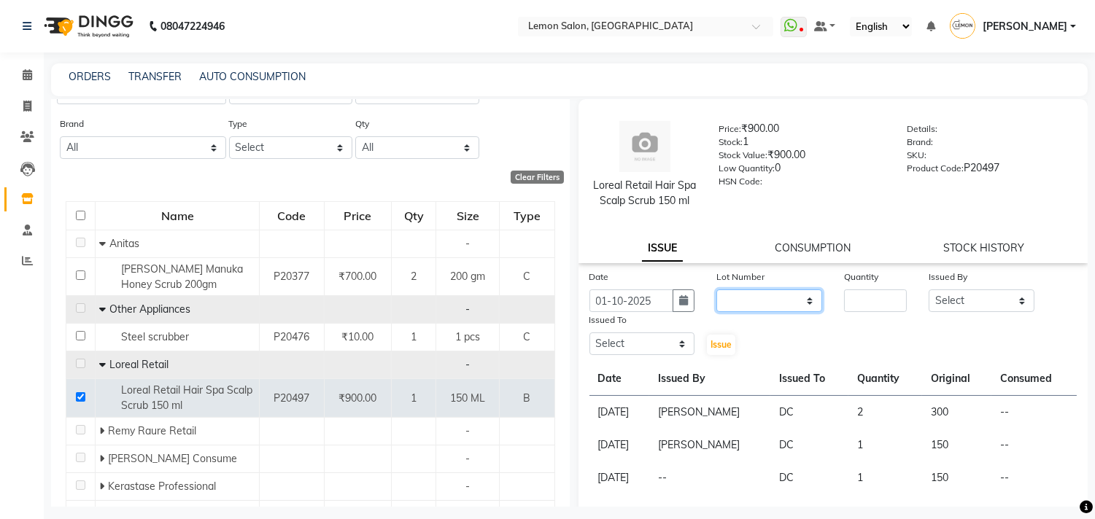
click at [762, 312] on select "None" at bounding box center [769, 301] width 106 height 23
select select "0: null"
click at [716, 305] on select "None" at bounding box center [769, 301] width 106 height 23
click at [894, 309] on input "number" at bounding box center [875, 301] width 63 height 23
type input "1"
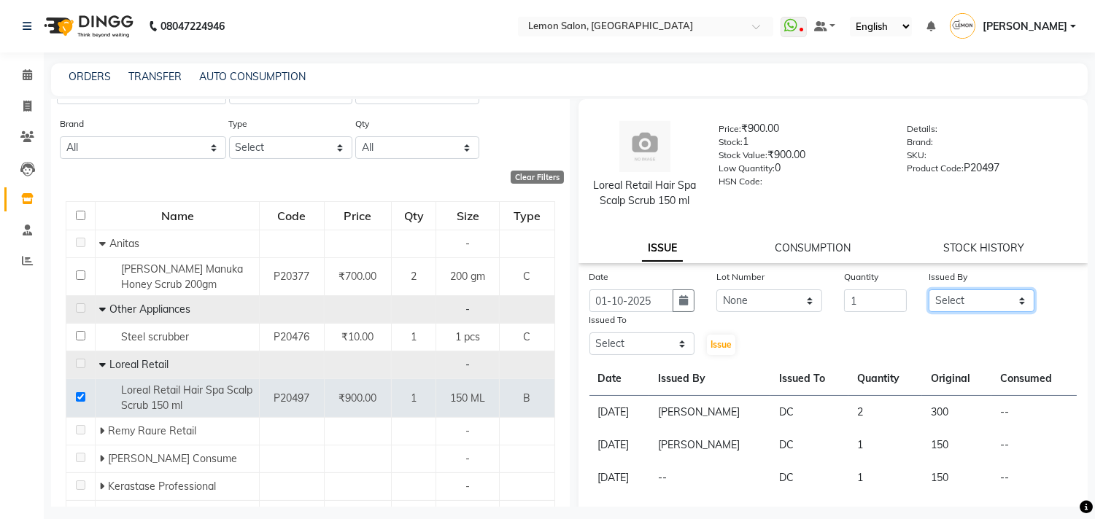
click at [948, 312] on select "Select Arun Arndive [PERSON_NAME] Danish [PERSON_NAME] [PERSON_NAME] [PERSON_NA…" at bounding box center [982, 301] width 106 height 23
select select "8819"
click at [929, 305] on select "Select Arun Arndive [PERSON_NAME] Danish [PERSON_NAME] [PERSON_NAME] [PERSON_NA…" at bounding box center [982, 301] width 106 height 23
click at [648, 354] on select "Select Arun Arndive [PERSON_NAME] Danish [PERSON_NAME] [PERSON_NAME] [PERSON_NA…" at bounding box center [642, 344] width 106 height 23
select select "7880"
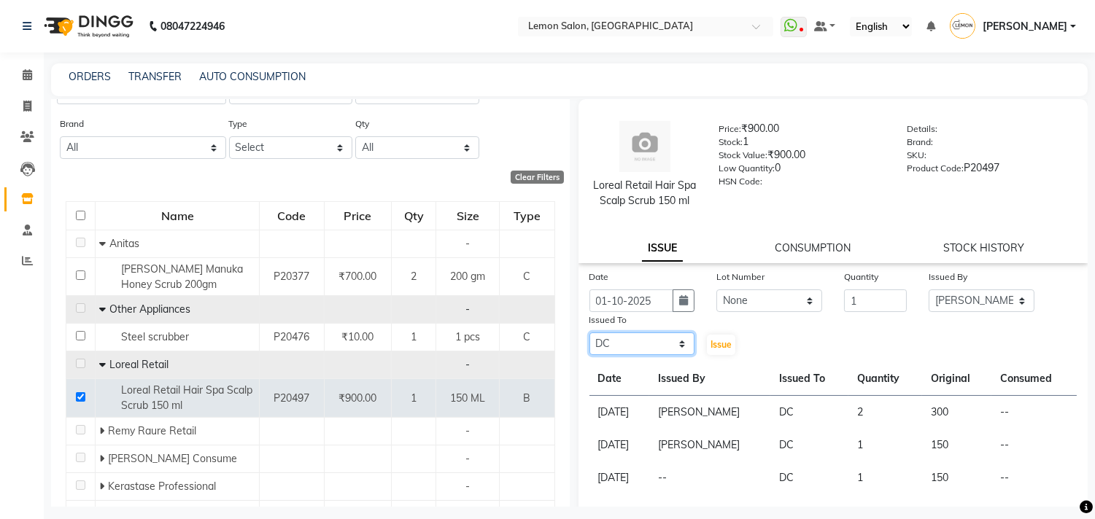
click at [589, 348] on select "Select Arun Arndive [PERSON_NAME] Danish [PERSON_NAME] [PERSON_NAME] [PERSON_NA…" at bounding box center [642, 344] width 106 height 23
click at [715, 355] on button "Issue" at bounding box center [721, 345] width 28 height 20
select select
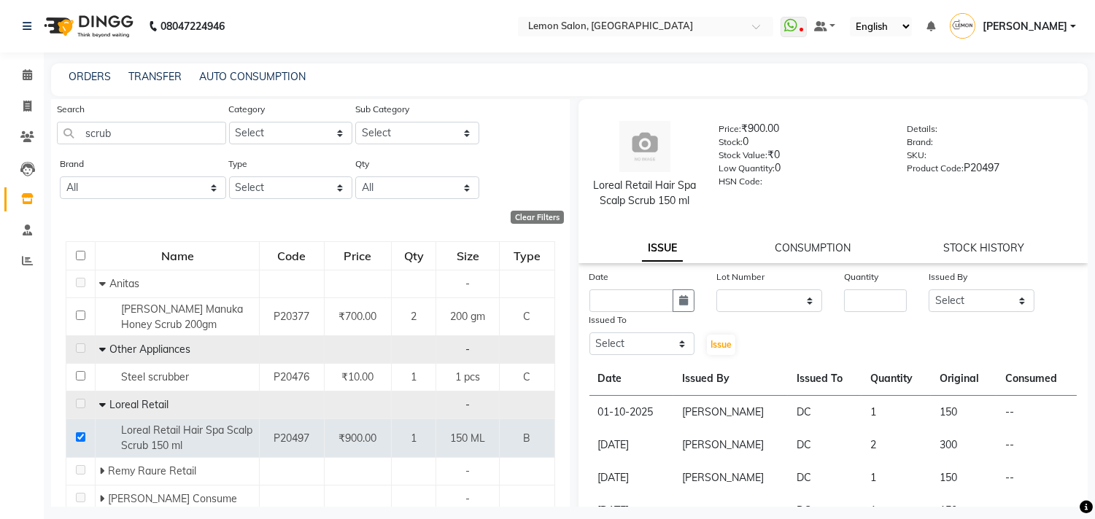
scroll to position [0, 0]
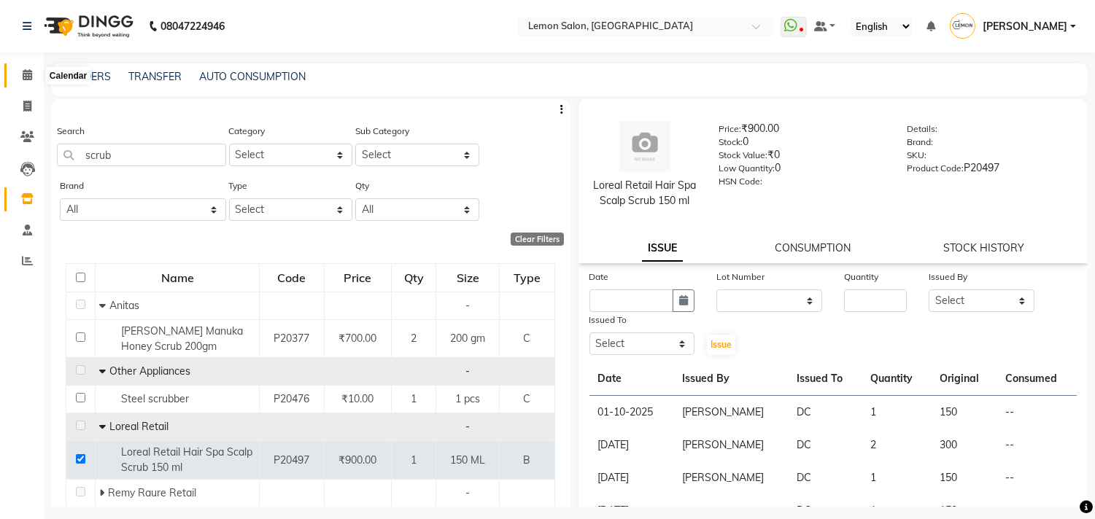
click at [29, 78] on icon at bounding box center [27, 74] width 9 height 11
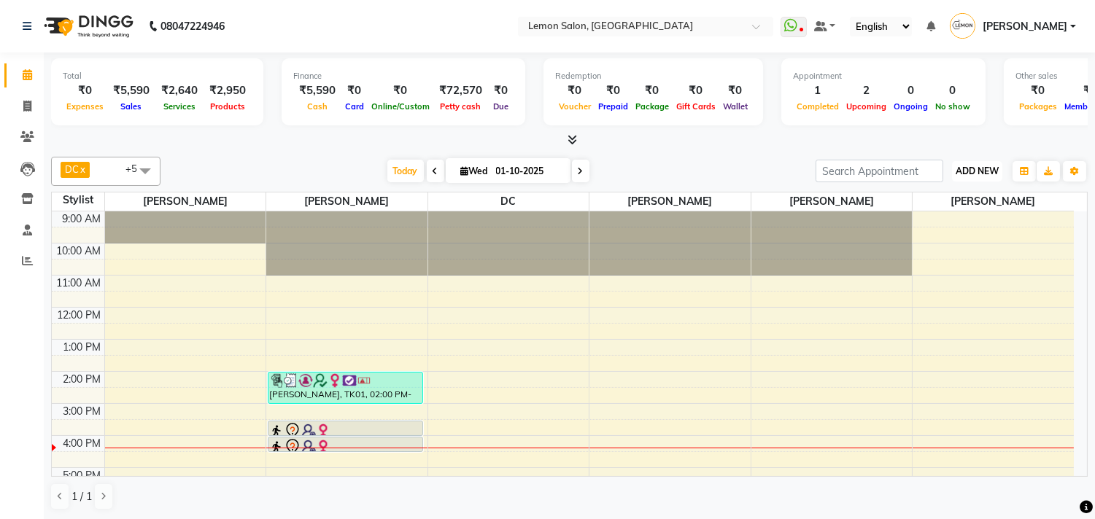
click at [977, 174] on span "ADD NEW" at bounding box center [977, 171] width 43 height 11
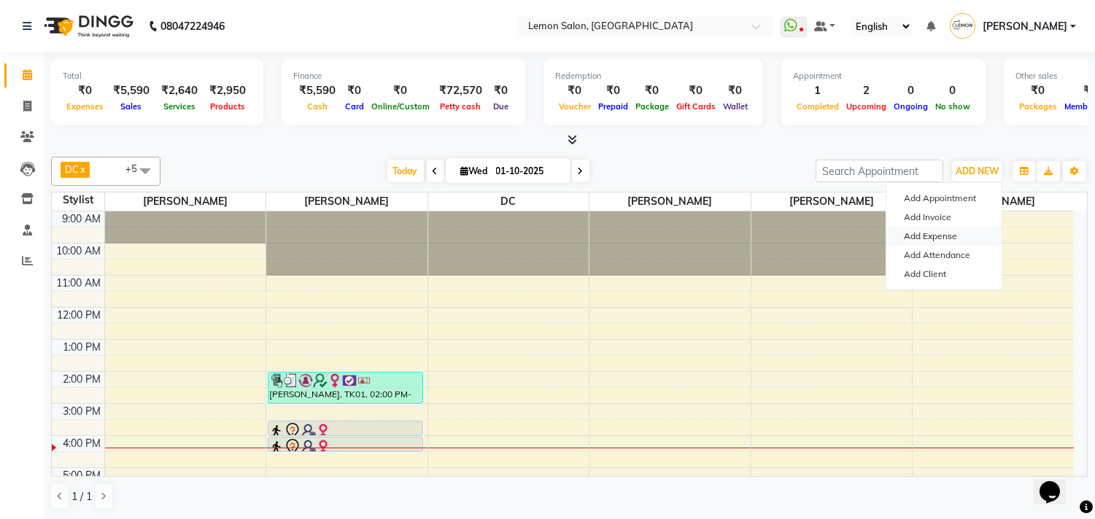
click at [942, 234] on link "Add Expense" at bounding box center [943, 236] width 115 height 19
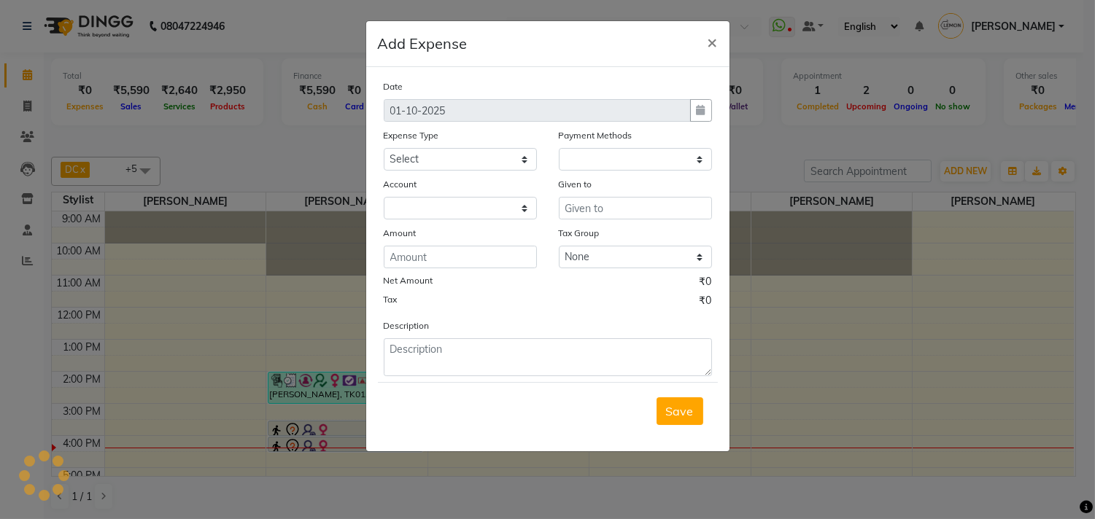
select select "1"
select select "2551"
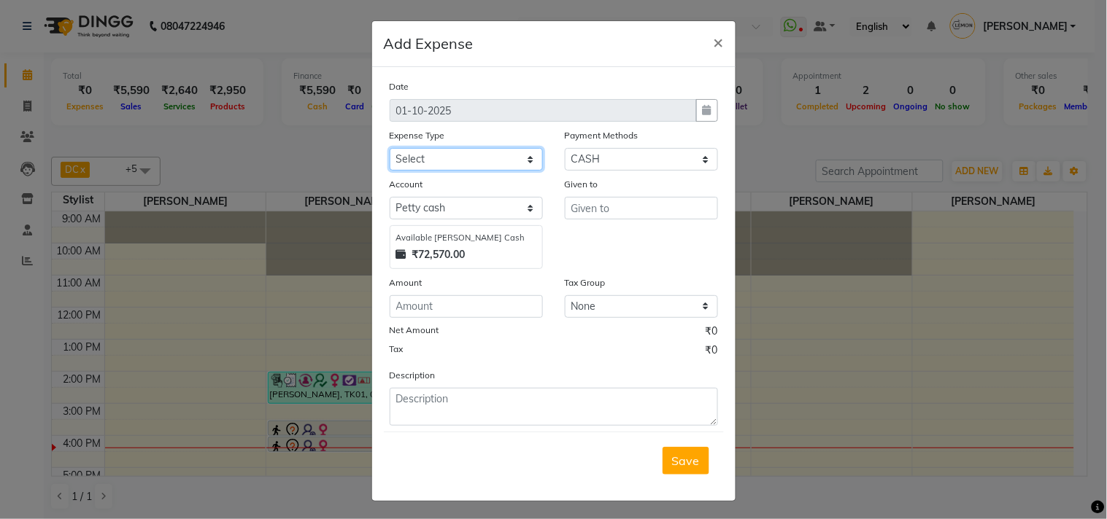
click at [444, 154] on select "Select Advance Cash transfer to hub Laundry Loan Membership Milk Miscellaneous …" at bounding box center [466, 159] width 153 height 23
select select "5359"
click at [390, 148] on select "Select Advance Cash transfer to hub Laundry Loan Membership Milk Miscellaneous …" at bounding box center [466, 159] width 153 height 23
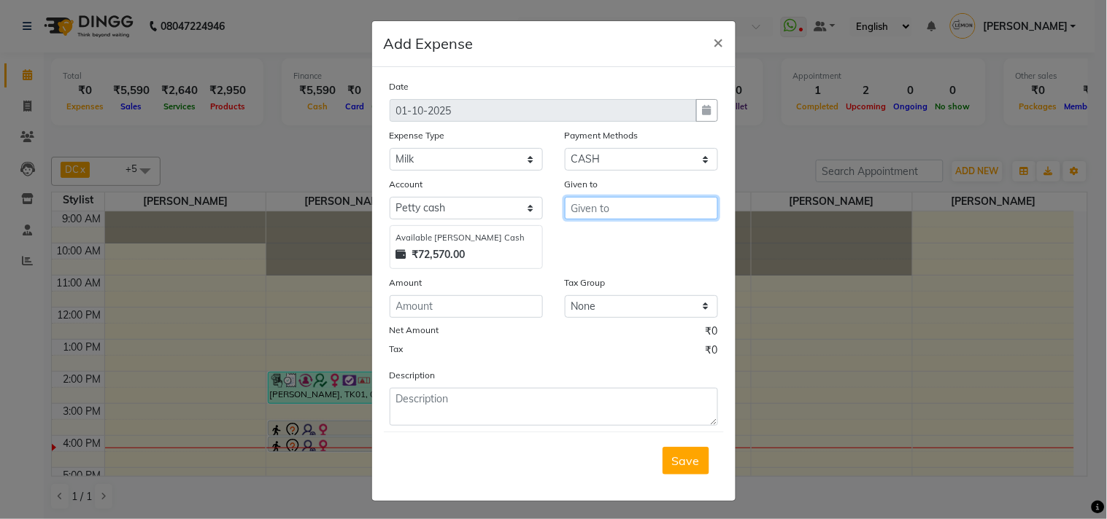
click at [599, 212] on input "text" at bounding box center [641, 208] width 153 height 23
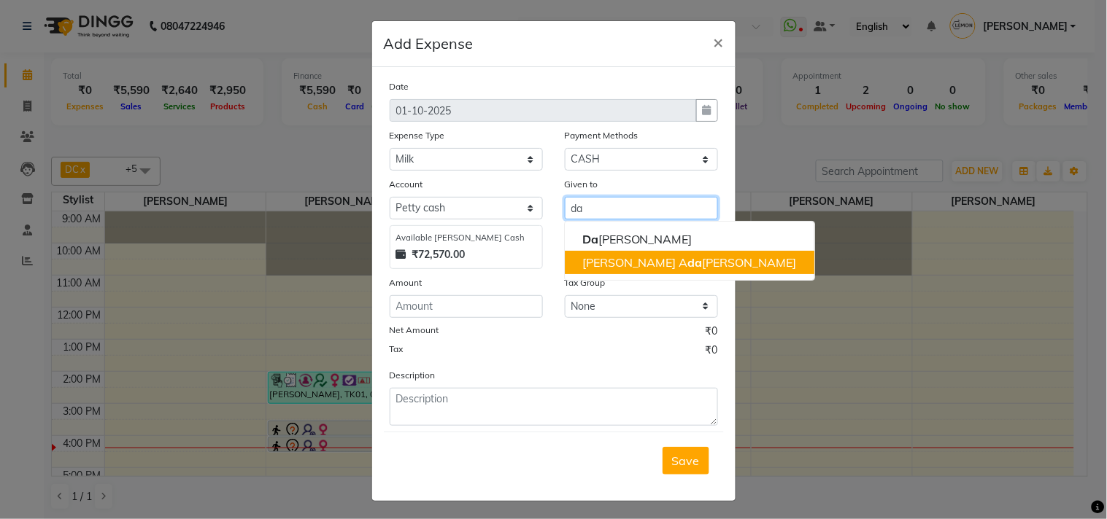
click at [595, 259] on ngb-highlight "[PERSON_NAME]" at bounding box center [689, 262] width 214 height 15
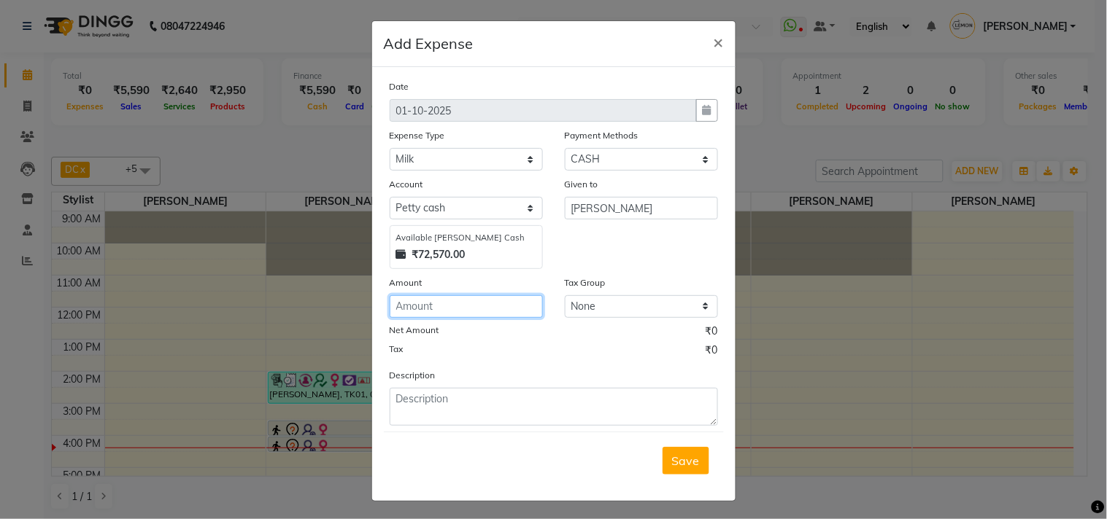
click at [422, 304] on input "number" at bounding box center [466, 306] width 153 height 23
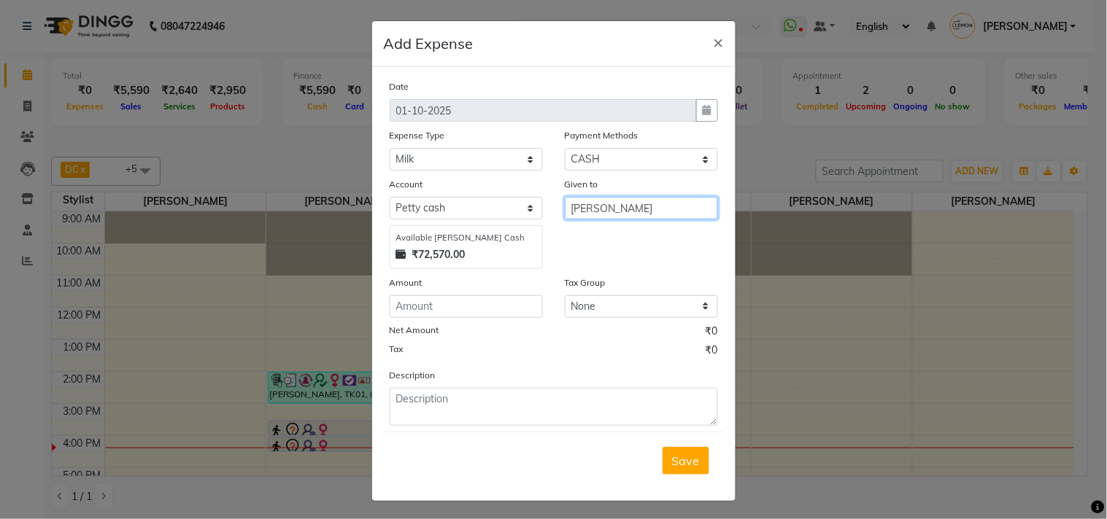
drag, startPoint x: 636, startPoint y: 201, endPoint x: 492, endPoint y: 201, distance: 143.7
click at [492, 201] on div "Account Select Default account [PERSON_NAME] cash Available [PERSON_NAME] Cash …" at bounding box center [554, 223] width 350 height 93
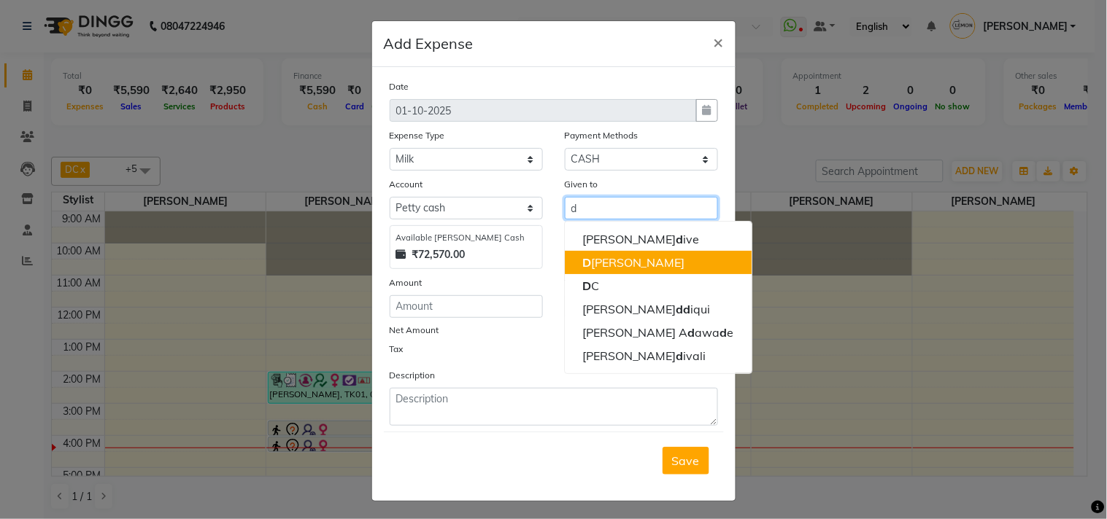
click at [593, 267] on ngb-highlight "D [PERSON_NAME]" at bounding box center [633, 262] width 103 height 15
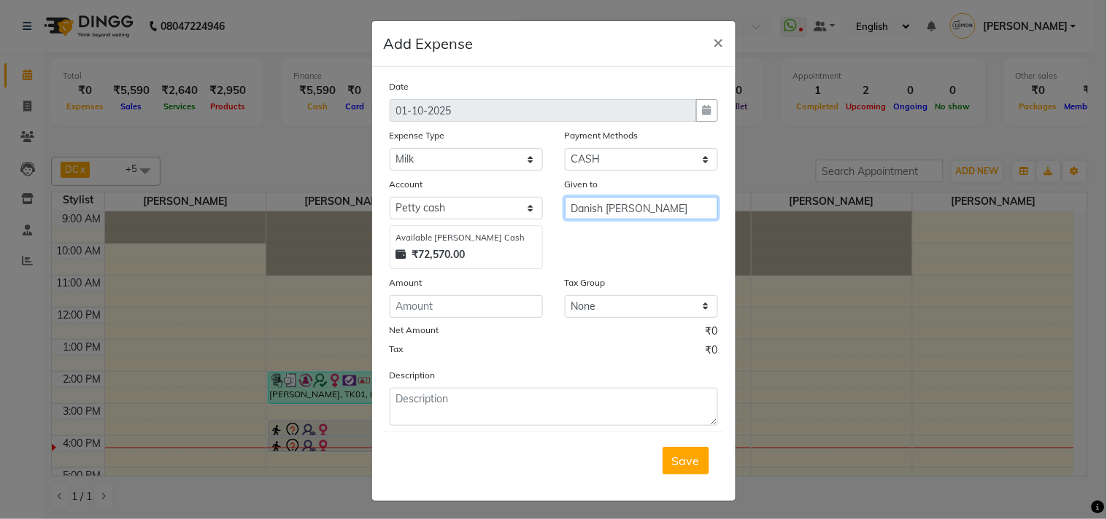
type input "Danish [PERSON_NAME]"
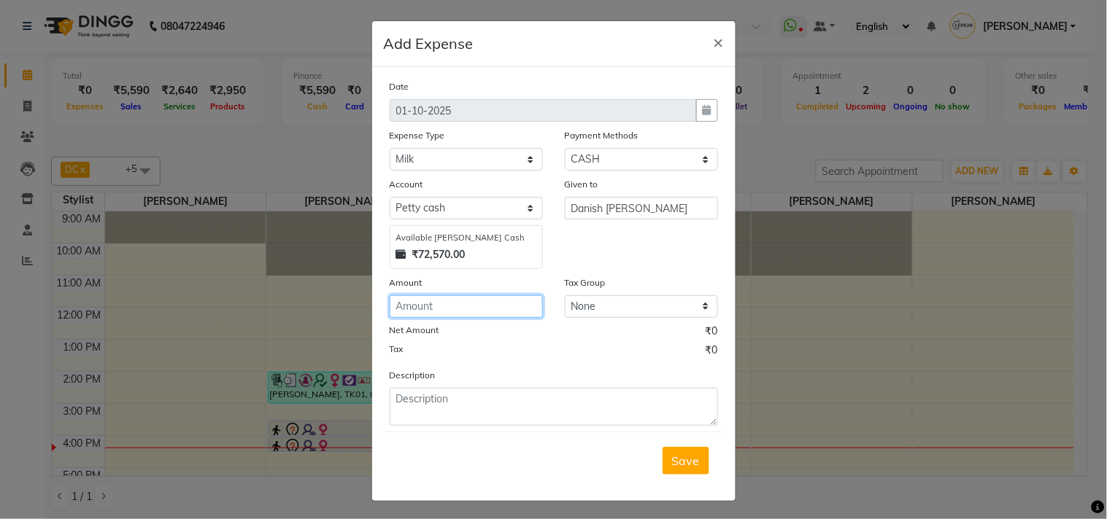
click at [412, 306] on input "number" at bounding box center [466, 306] width 153 height 23
drag, startPoint x: 412, startPoint y: 306, endPoint x: 349, endPoint y: 303, distance: 63.6
click at [347, 302] on ngb-modal-window "Add Expense × Date [DATE] Expense Type Select Advance Cash transfer to hub Laun…" at bounding box center [553, 259] width 1107 height 519
type input "240"
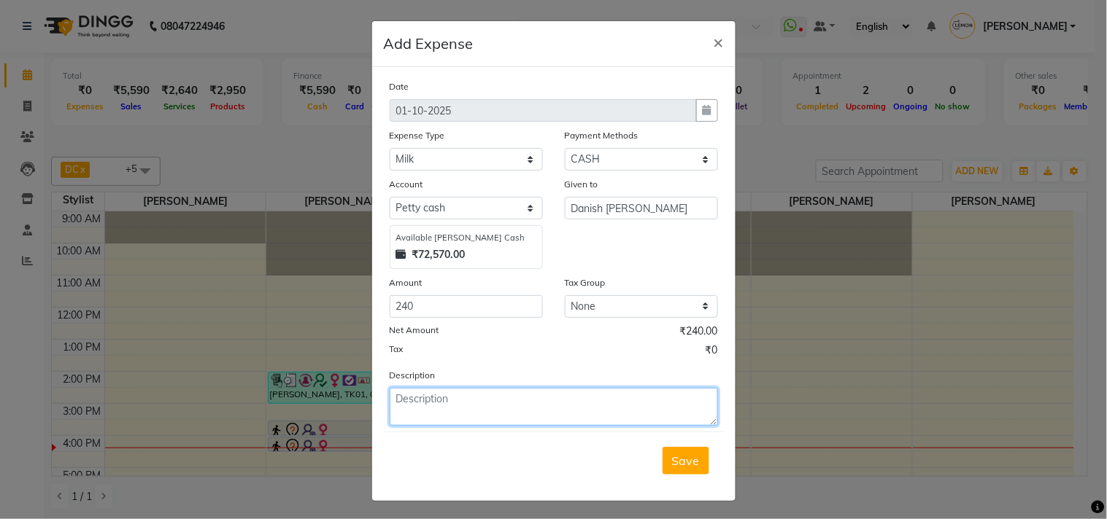
click at [417, 410] on textarea at bounding box center [554, 407] width 328 height 38
click at [587, 413] on textarea "120 exp of [DATE]-" at bounding box center [554, 407] width 328 height 38
type textarea "120 exp of [DATE]- no cash so entry done [DATE] 120/- todays milk exp"
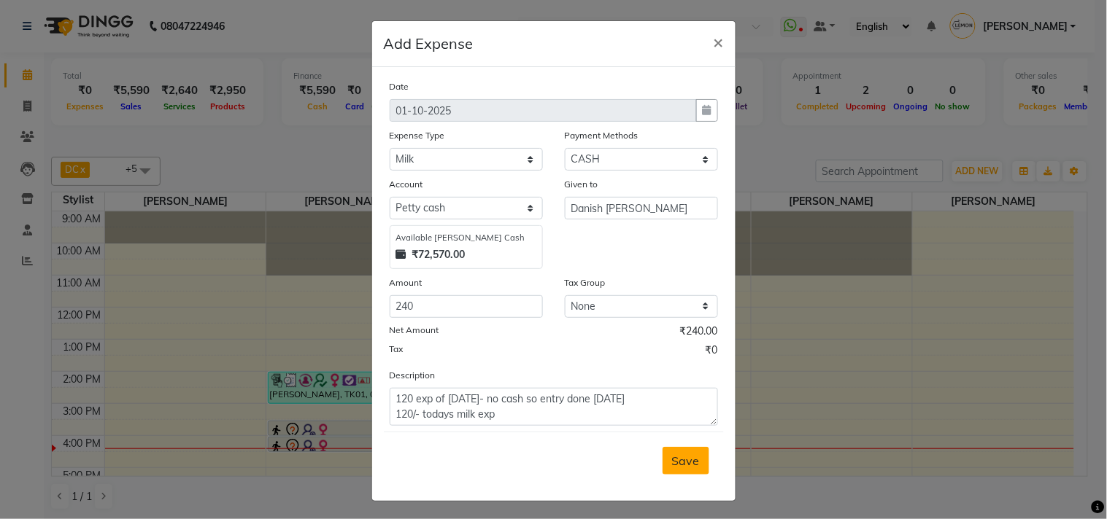
click at [678, 458] on span "Save" at bounding box center [686, 461] width 28 height 15
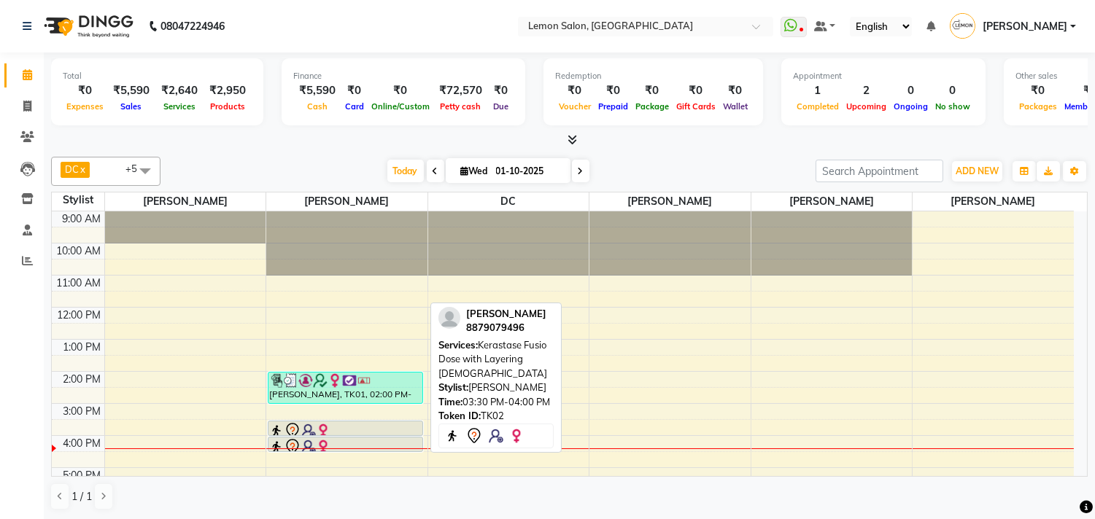
click at [320, 425] on img at bounding box center [323, 431] width 15 height 15
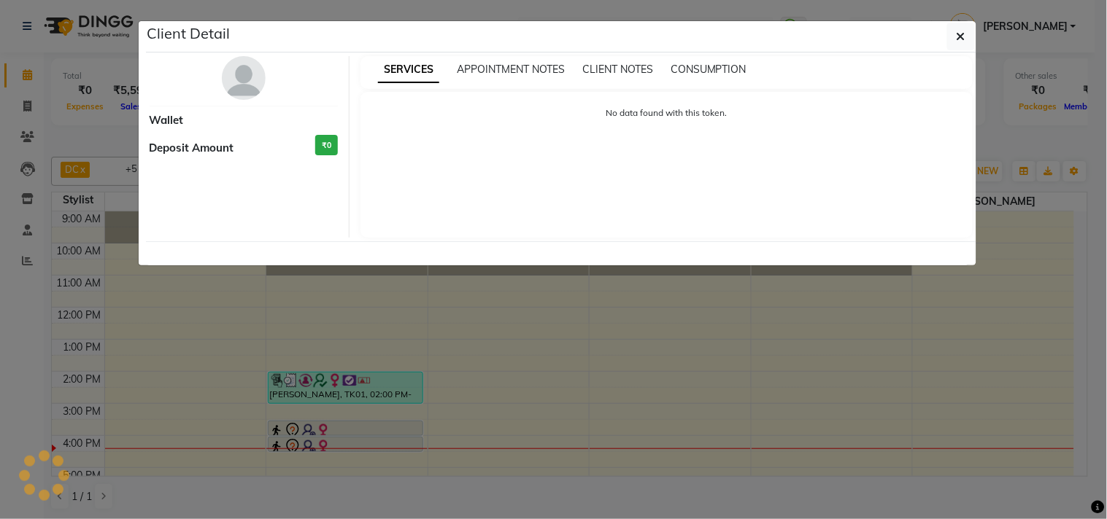
select select "7"
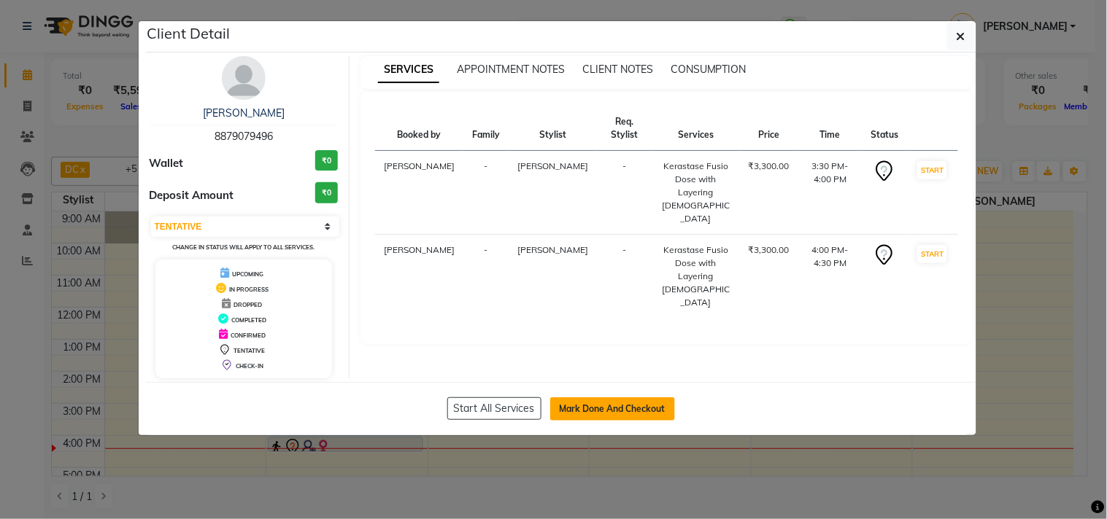
drag, startPoint x: 615, startPoint y: 411, endPoint x: 432, endPoint y: 0, distance: 449.7
click at [615, 409] on button "Mark Done And Checkout" at bounding box center [612, 409] width 125 height 23
select select "service"
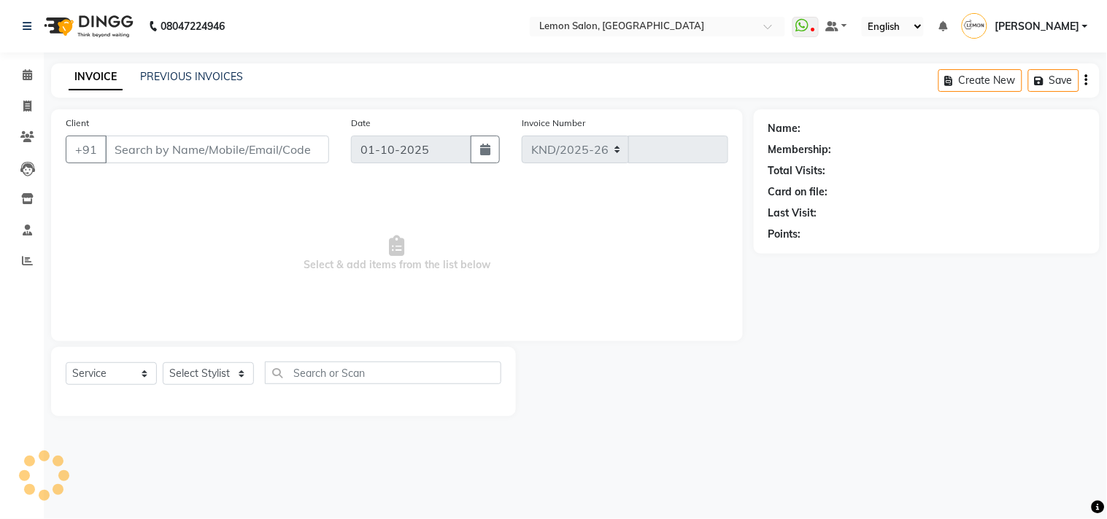
select select "569"
type input "1876"
type input "8879079496"
select select "7385"
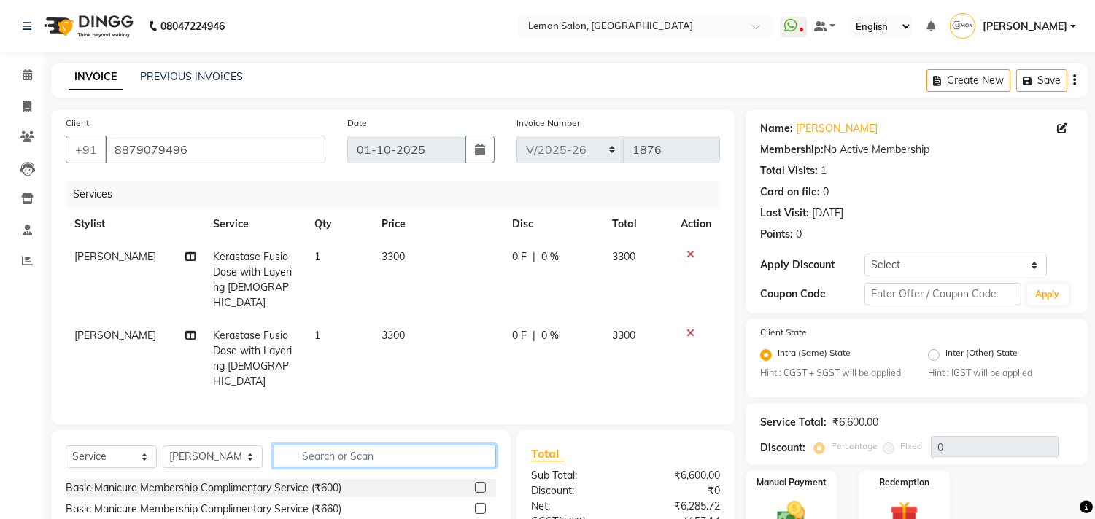
click at [322, 445] on input "text" at bounding box center [385, 456] width 222 height 23
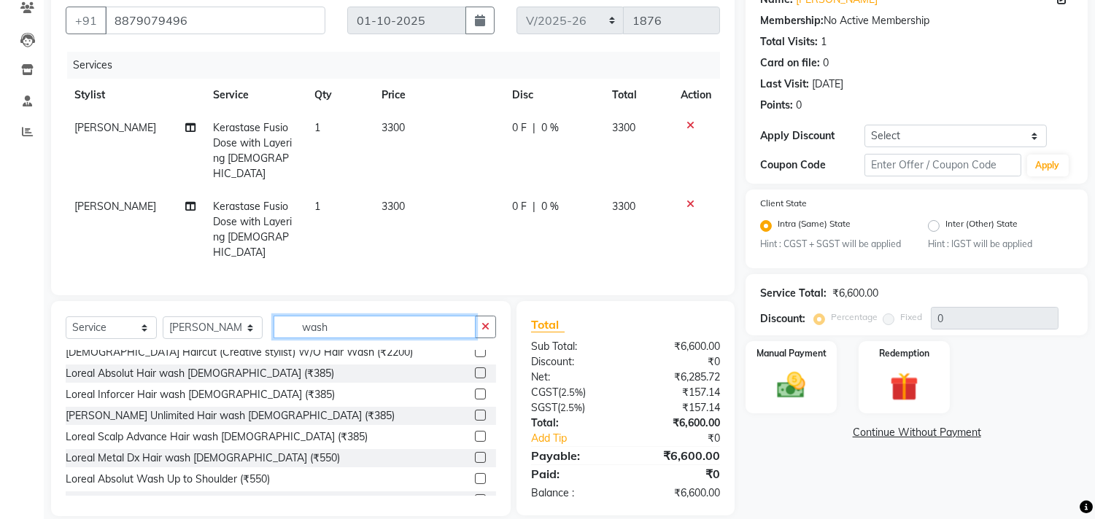
scroll to position [405, 0]
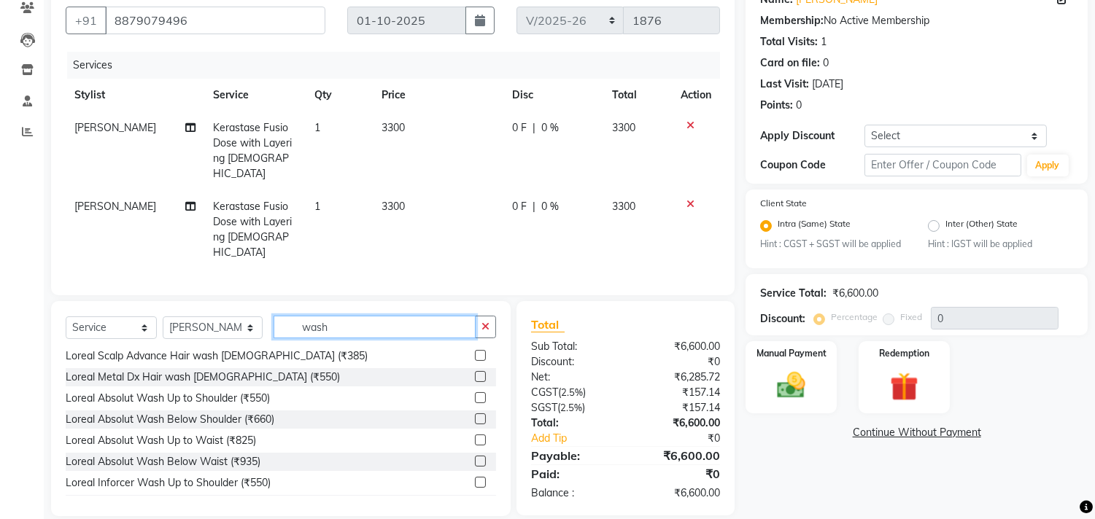
type input "wash"
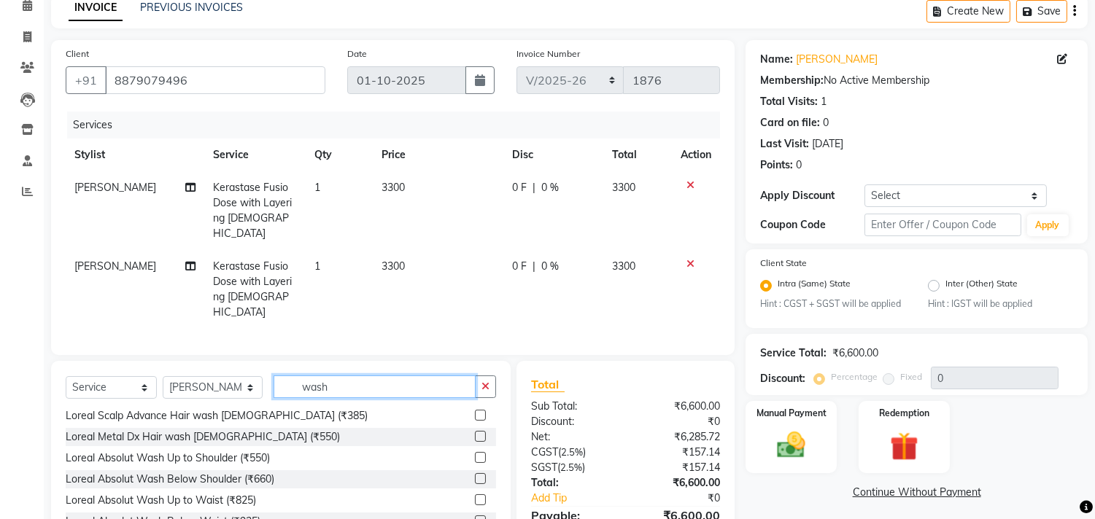
scroll to position [129, 0]
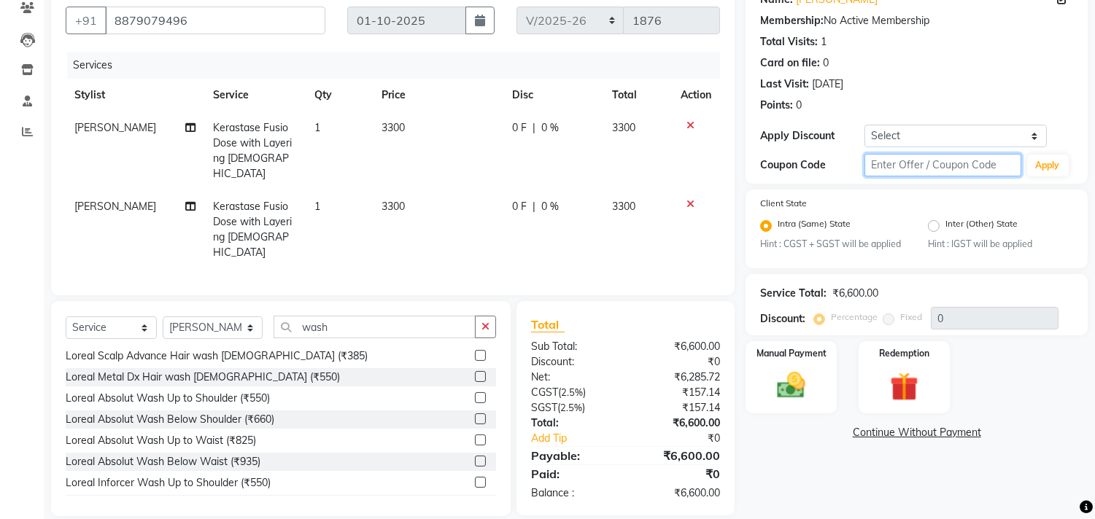
click at [883, 162] on input "text" at bounding box center [942, 165] width 156 height 23
type input "fst20"
click at [1031, 164] on button "Apply" at bounding box center [1048, 166] width 42 height 22
type input "20"
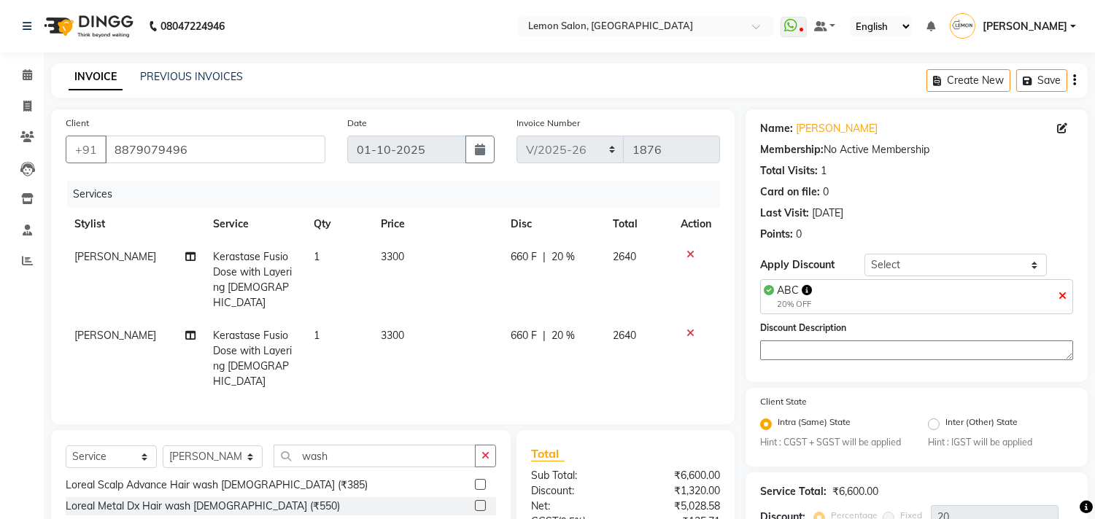
scroll to position [144, 0]
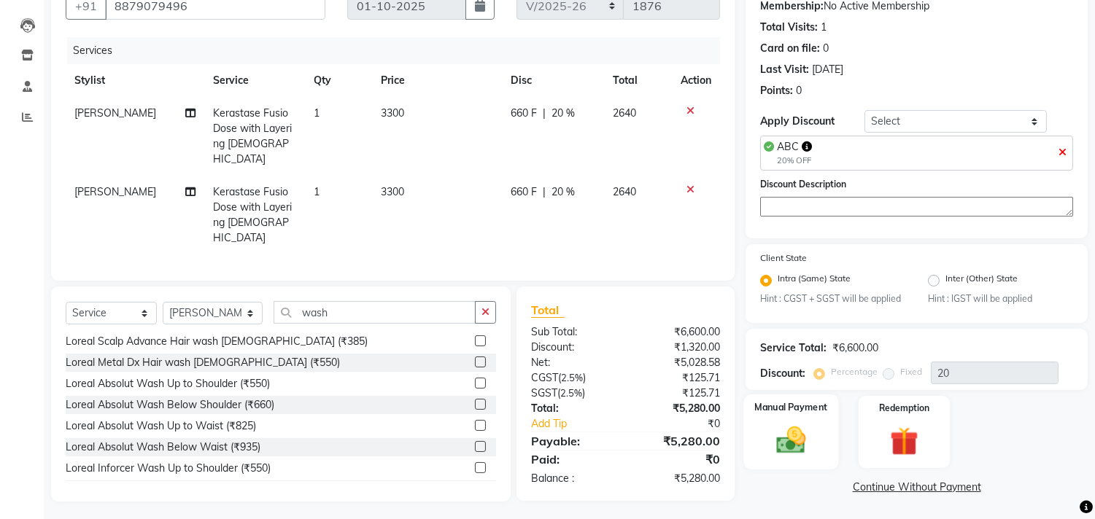
click at [806, 463] on div "Manual Payment" at bounding box center [791, 432] width 95 height 74
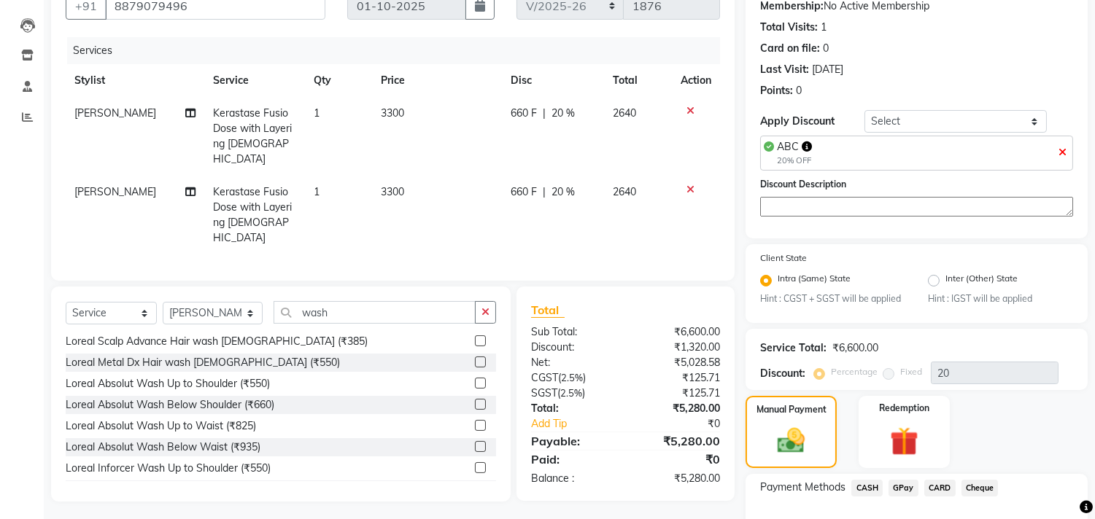
click at [902, 480] on span "GPay" at bounding box center [903, 488] width 30 height 17
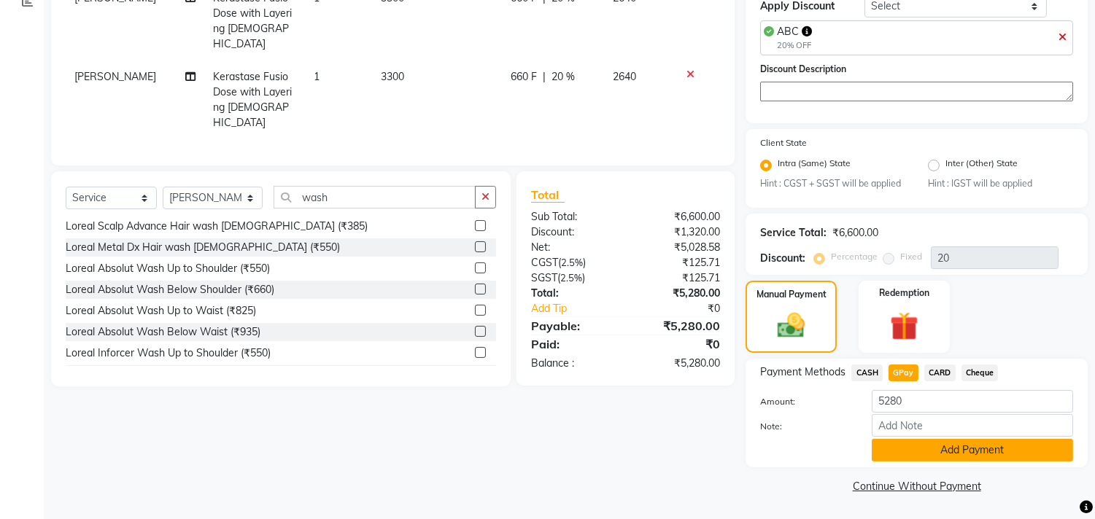
click at [937, 457] on button "Add Payment" at bounding box center [972, 450] width 201 height 23
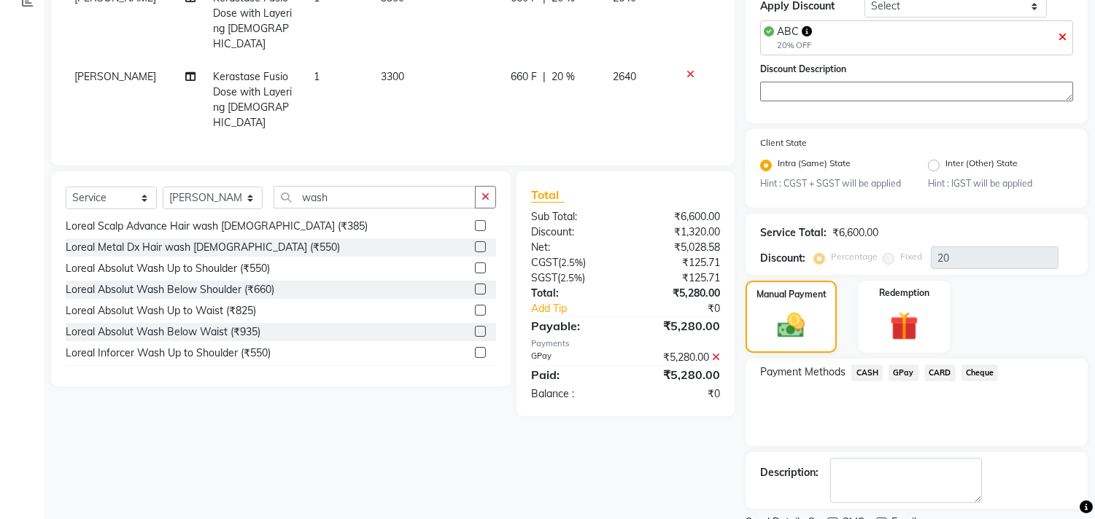
scroll to position [320, 0]
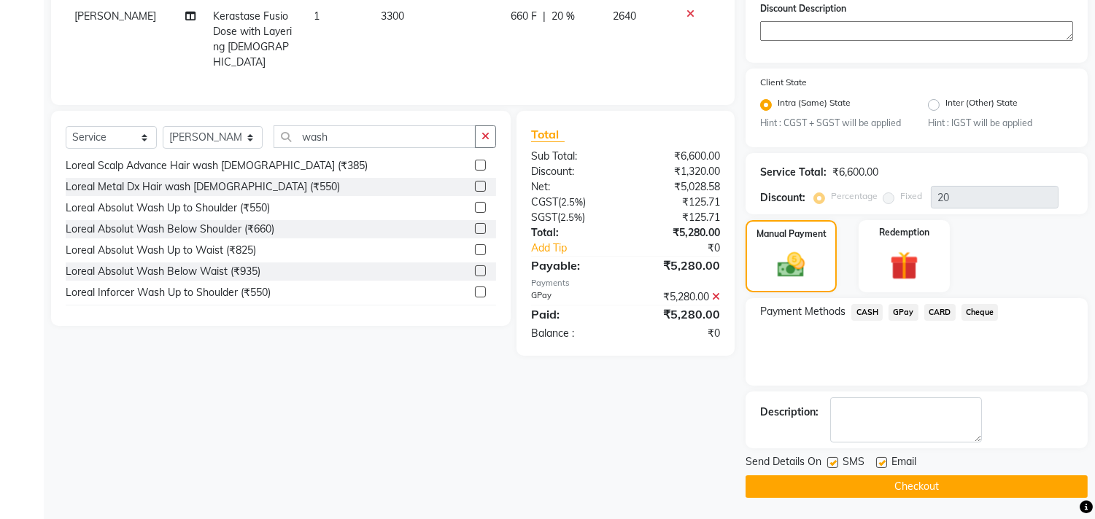
click at [835, 460] on label at bounding box center [832, 462] width 11 height 11
click at [835, 460] on input "checkbox" at bounding box center [831, 463] width 9 height 9
checkbox input "false"
click at [880, 464] on label at bounding box center [881, 462] width 11 height 11
click at [880, 464] on input "checkbox" at bounding box center [880, 463] width 9 height 9
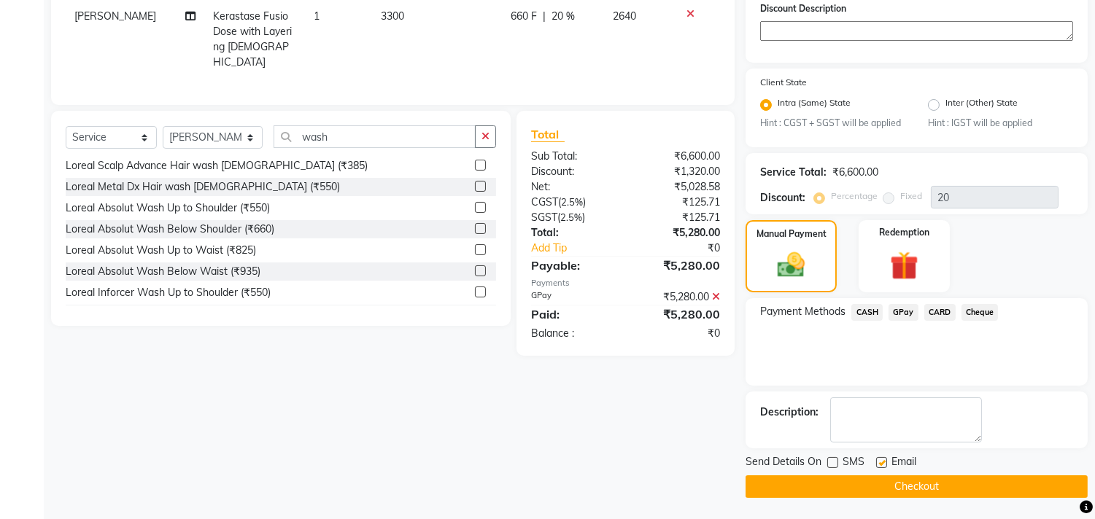
checkbox input "false"
click at [871, 484] on button "Checkout" at bounding box center [917, 487] width 342 height 23
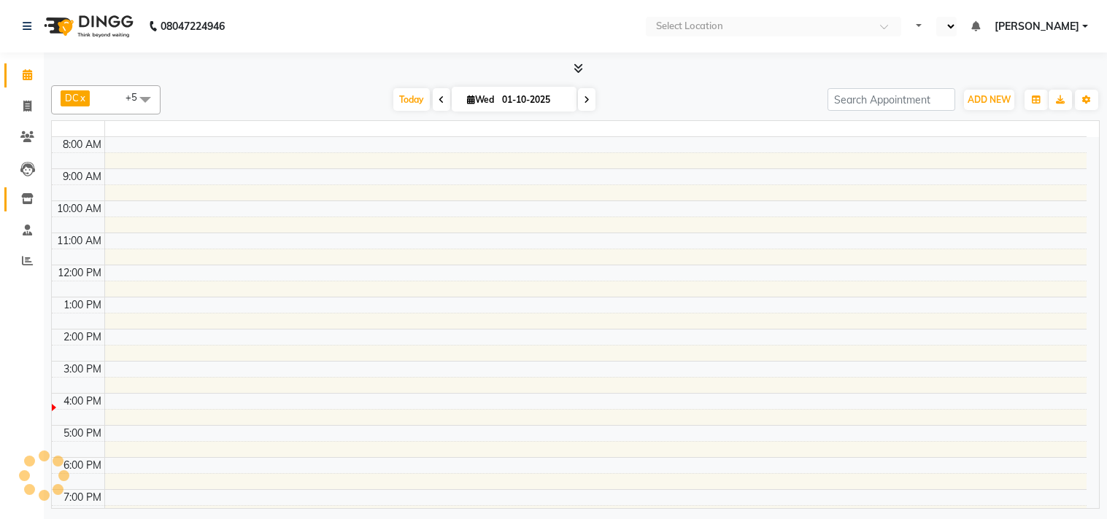
click at [18, 198] on span at bounding box center [28, 199] width 26 height 17
select select "en"
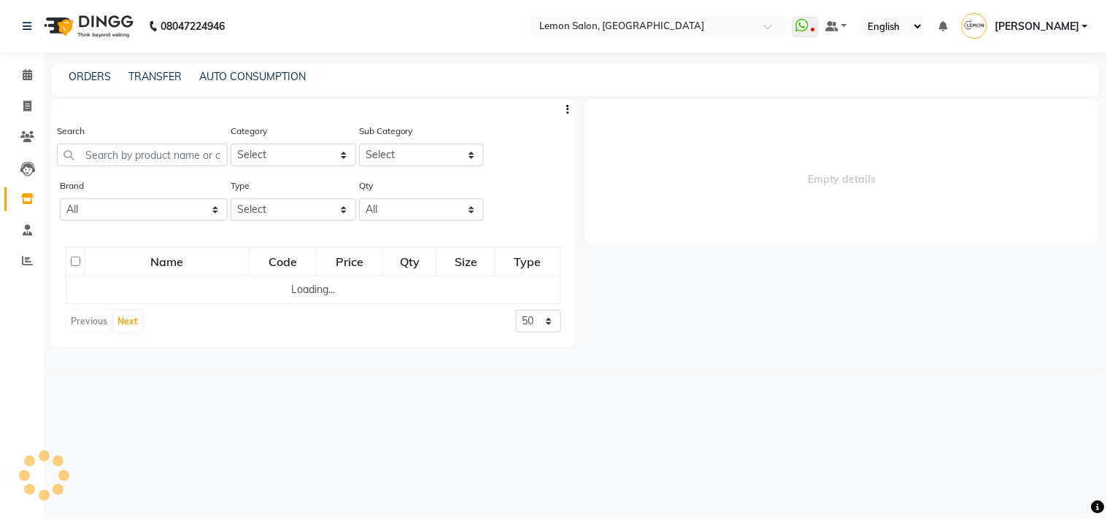
select select
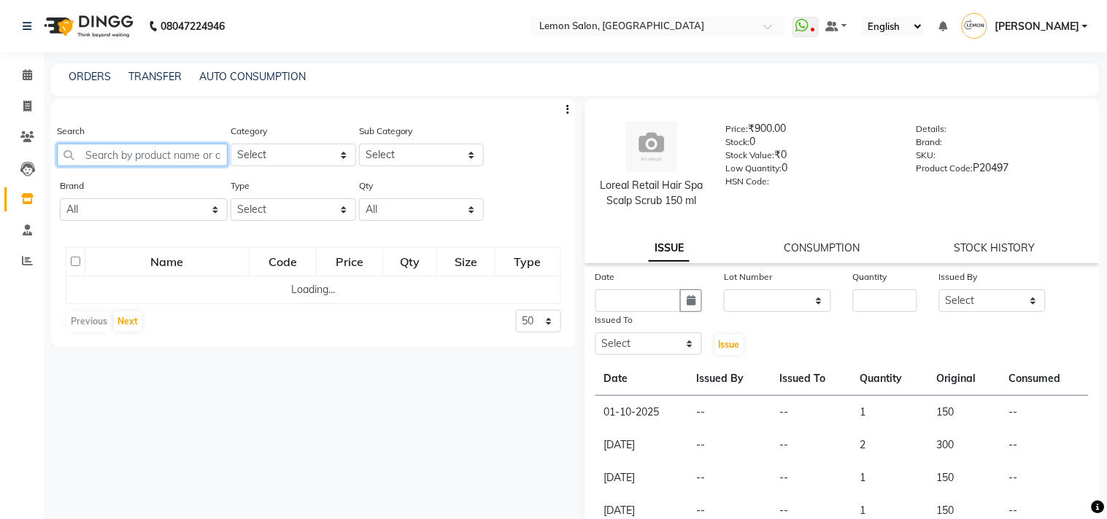
click at [107, 153] on input "text" at bounding box center [142, 155] width 171 height 23
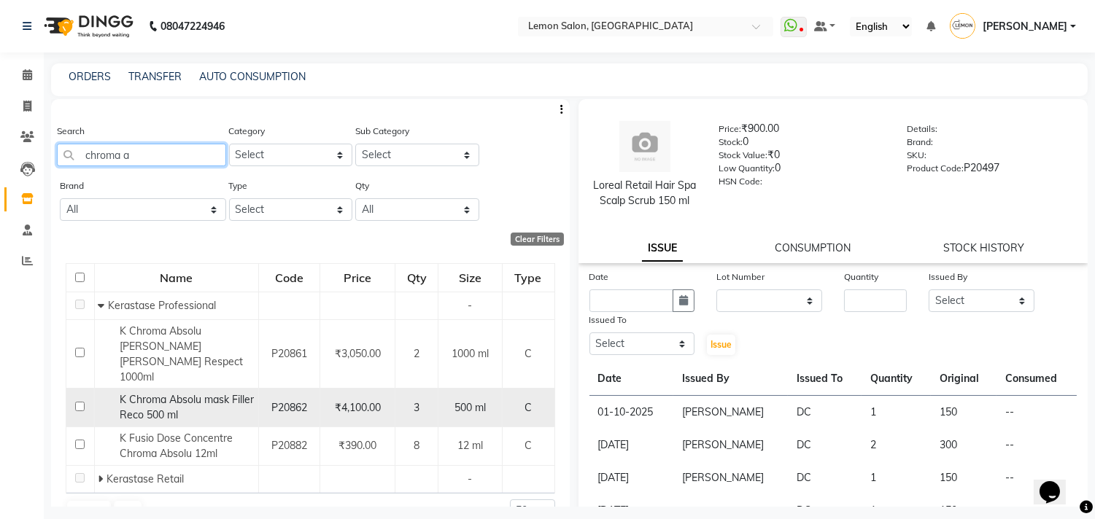
type input "chroma a"
click at [79, 402] on input "checkbox" at bounding box center [79, 406] width 9 height 9
checkbox input "true"
select select
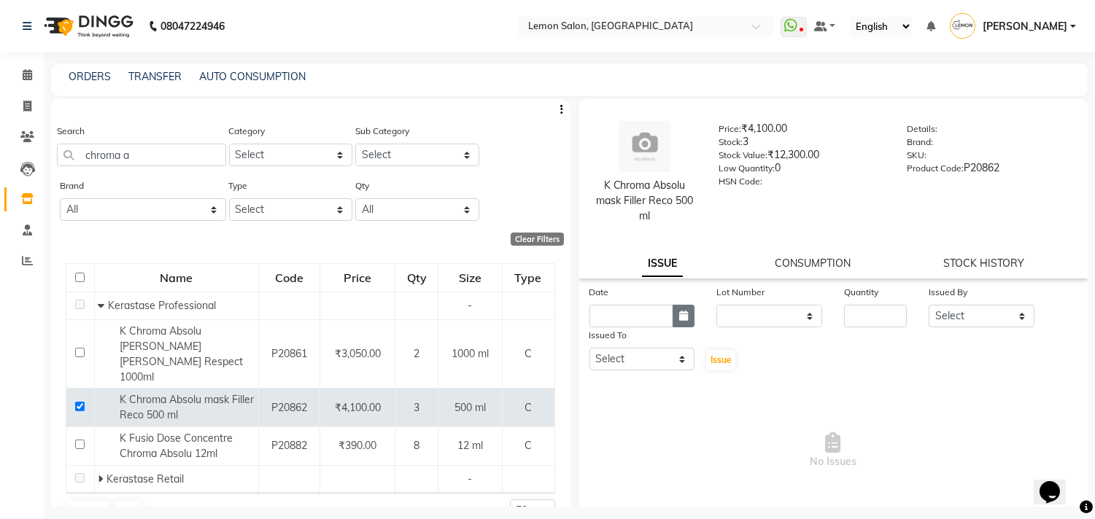
click at [673, 319] on button "button" at bounding box center [684, 316] width 22 height 23
select select "10"
select select "2025"
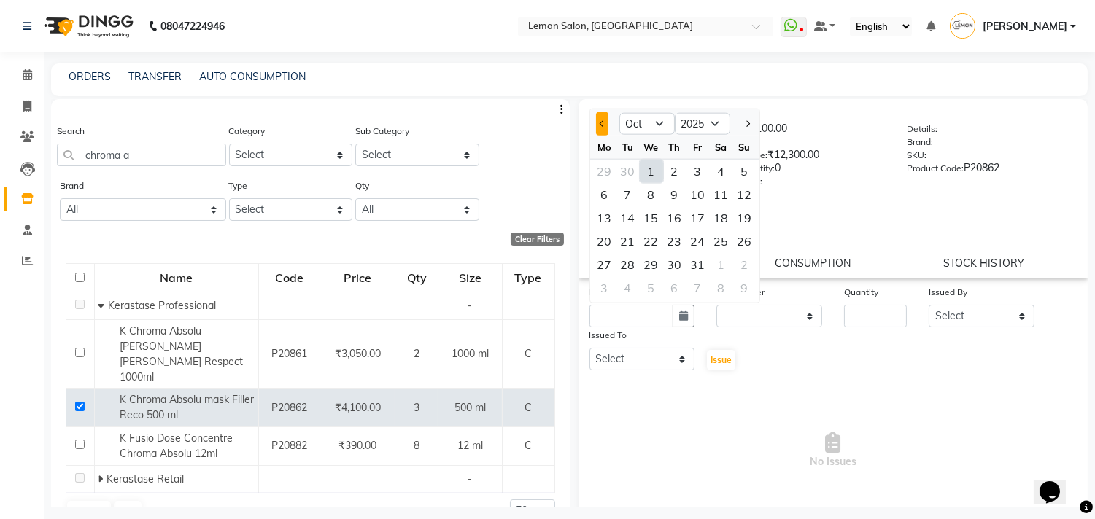
click at [602, 122] on span "Previous month" at bounding box center [602, 123] width 6 height 6
click at [658, 124] on select "Jan Feb Mar Apr May Jun Jul Aug Sep Oct Nov Dec" at bounding box center [646, 124] width 55 height 22
select select "6"
click at [619, 113] on select "Jan Feb Mar Apr May Jun Jul Aug Sep Oct Nov Dec" at bounding box center [646, 124] width 55 height 22
click at [742, 239] on div "22" at bounding box center [744, 241] width 23 height 23
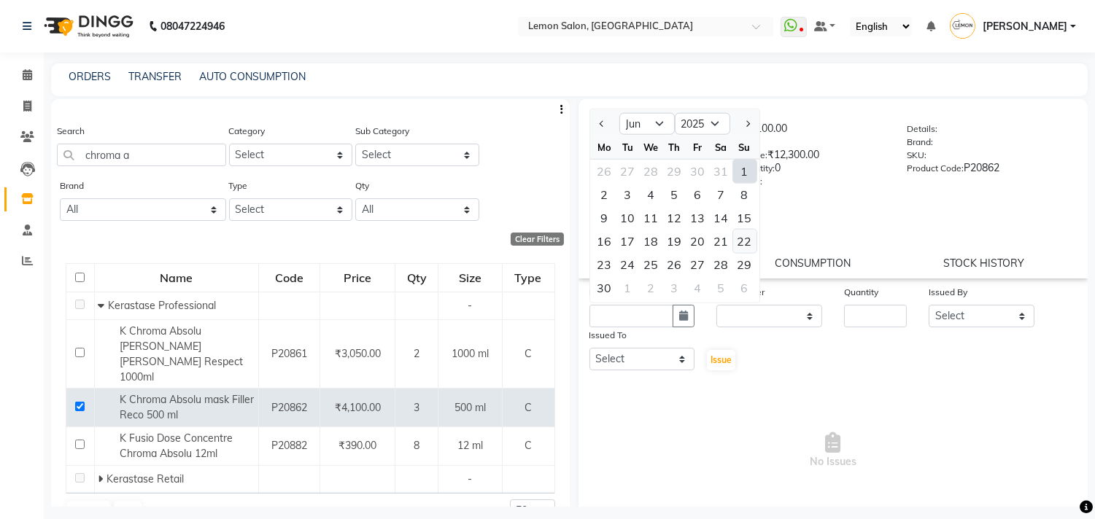
type input "[DATE]"
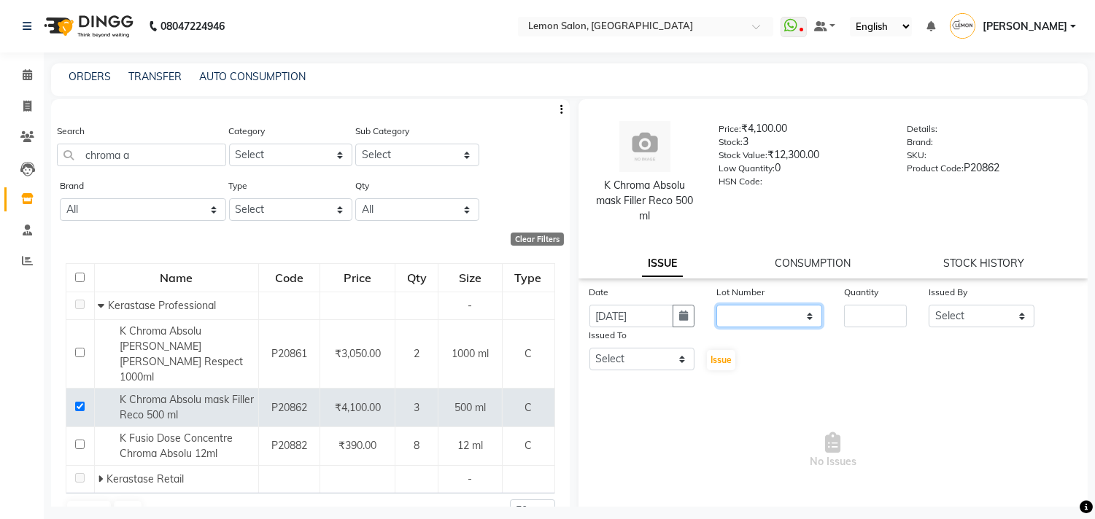
click at [749, 309] on select "None" at bounding box center [769, 316] width 106 height 23
select select "0: null"
click at [716, 305] on select "None" at bounding box center [769, 316] width 106 height 23
click at [859, 319] on input "number" at bounding box center [875, 316] width 63 height 23
type input "3"
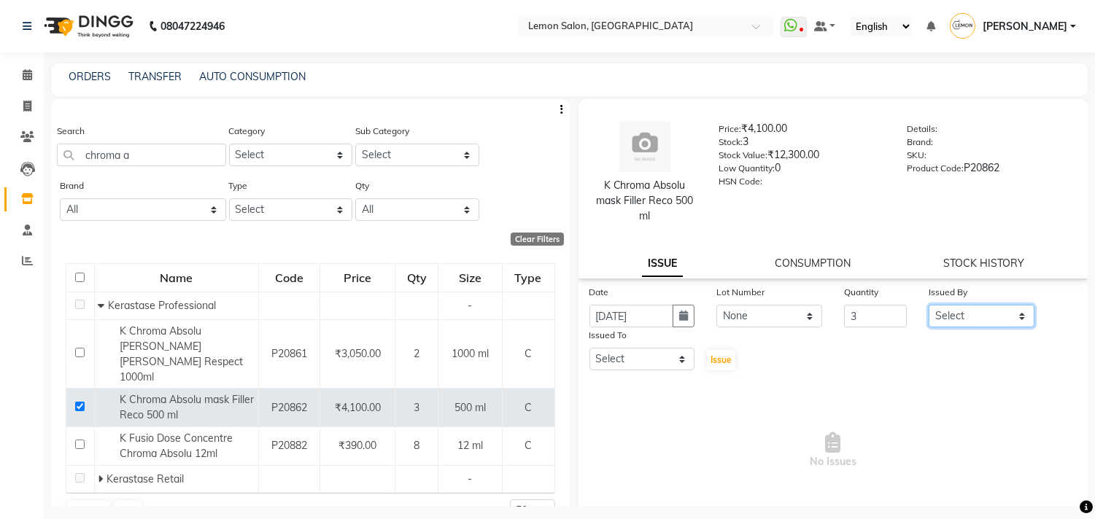
drag, startPoint x: 930, startPoint y: 317, endPoint x: 930, endPoint y: 308, distance: 9.5
click at [930, 317] on select "Select Arun Arndive Ashfak Danish Mansoori DC Faheem Malik Kajal Pawar Payal Ma…" at bounding box center [982, 316] width 106 height 23
click at [929, 305] on select "Select Arun Arndive Ashfak Danish Mansoori DC Faheem Malik Kajal Pawar Payal Ma…" at bounding box center [982, 316] width 106 height 23
click at [988, 308] on select "Select Arun Arndive Ashfak Danish Mansoori DC Faheem Malik Kajal Pawar Payal Ma…" at bounding box center [982, 316] width 106 height 23
select select "7880"
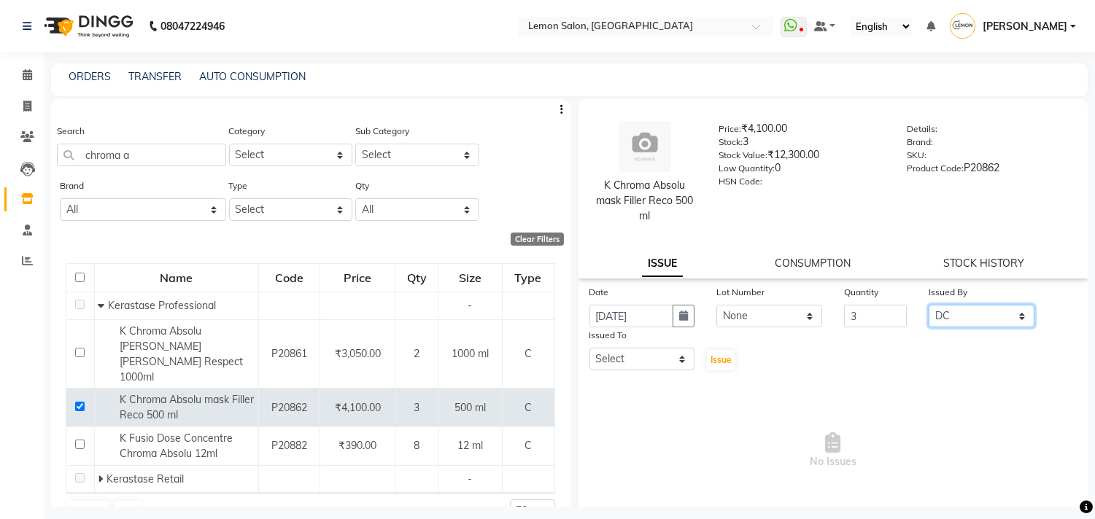
click at [929, 305] on select "Select Arun Arndive Ashfak Danish Mansoori DC Faheem Malik Kajal Pawar Payal Ma…" at bounding box center [982, 316] width 106 height 23
click at [638, 355] on select "Select Arun Arndive Ashfak Danish Mansoori DC Faheem Malik Kajal Pawar Payal Ma…" at bounding box center [642, 359] width 106 height 23
select select "7880"
click at [589, 348] on select "Select Arun Arndive Ashfak Danish Mansoori DC Faheem Malik Kajal Pawar Payal Ma…" at bounding box center [642, 359] width 106 height 23
click at [711, 360] on span "Issue" at bounding box center [721, 360] width 21 height 11
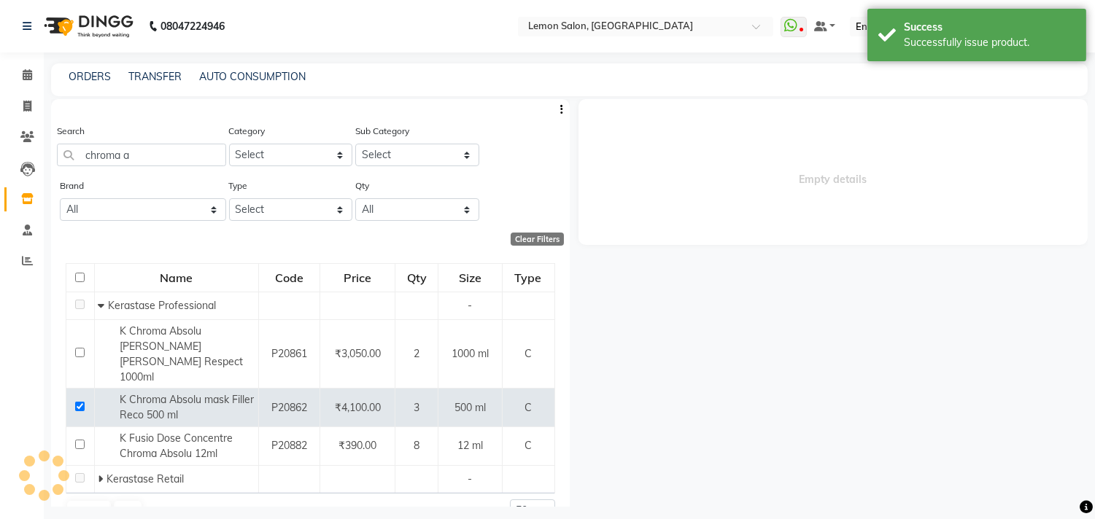
select select
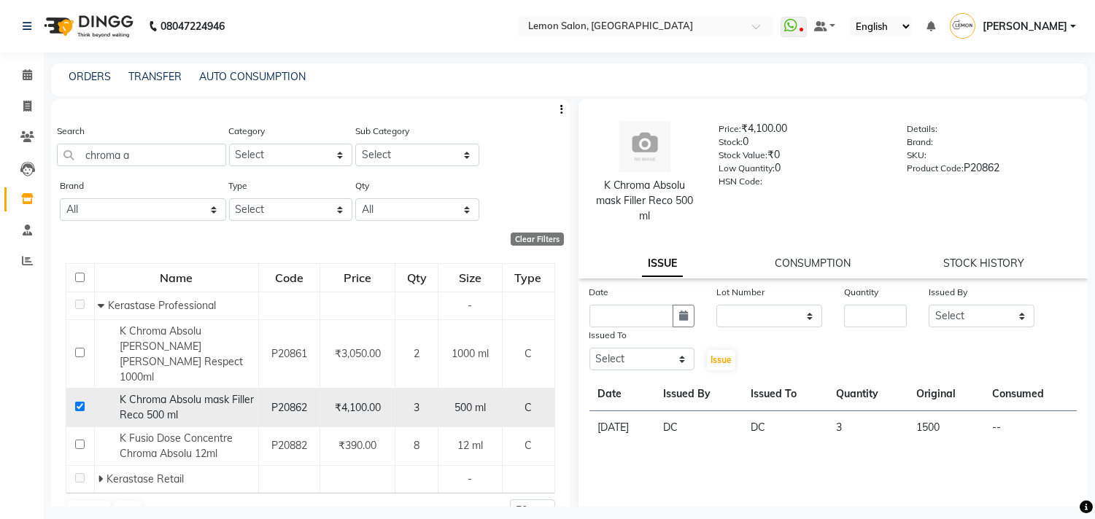
scroll to position [1, 0]
select select
click at [30, 78] on icon at bounding box center [27, 74] width 9 height 11
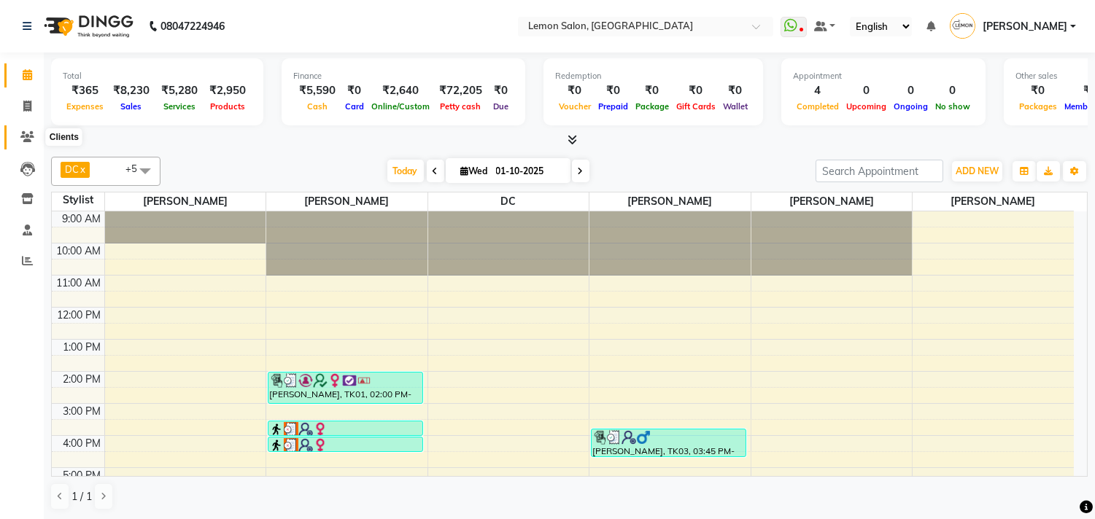
click at [18, 137] on span at bounding box center [28, 137] width 26 height 17
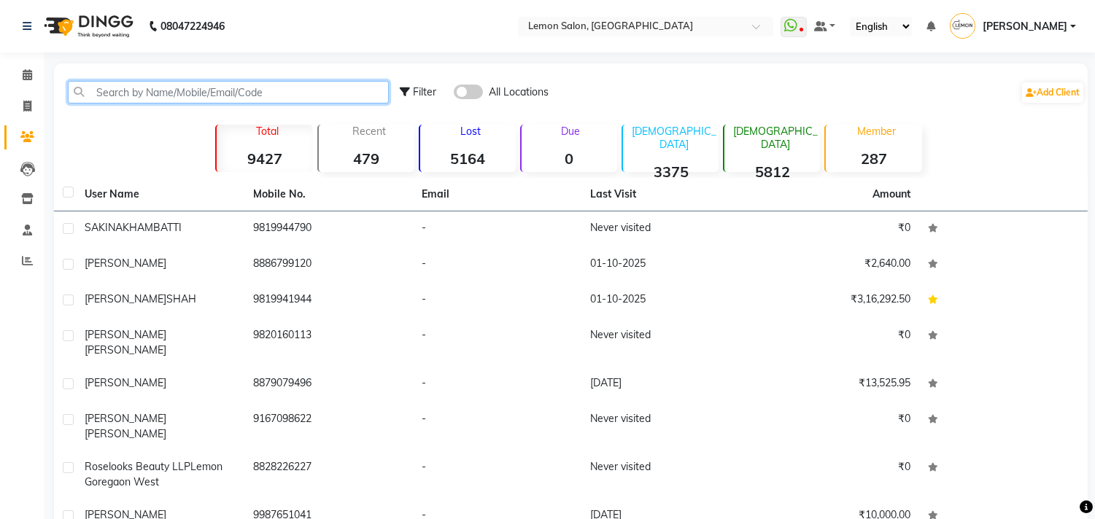
click at [128, 92] on input "text" at bounding box center [228, 92] width 321 height 23
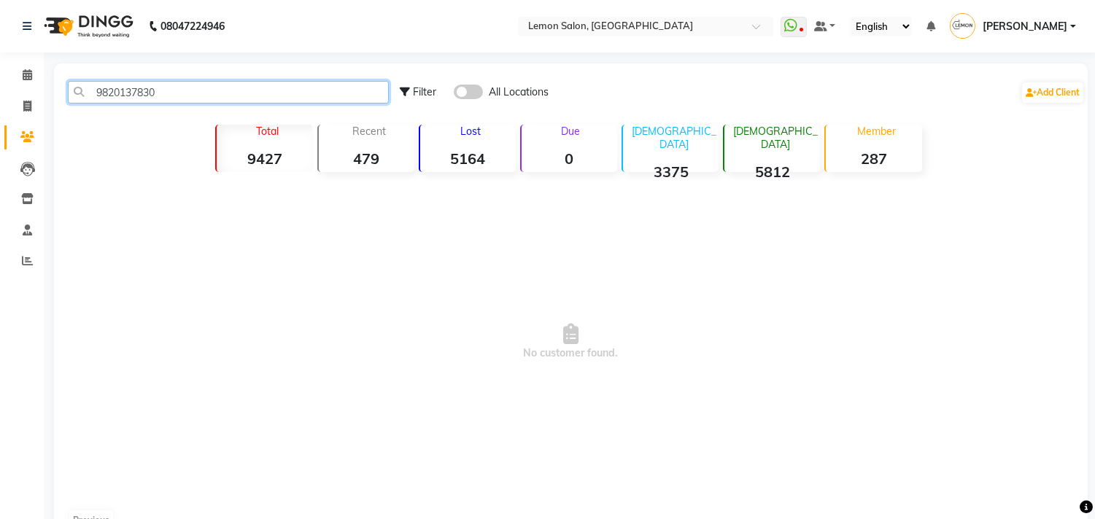
type input "9820137830"
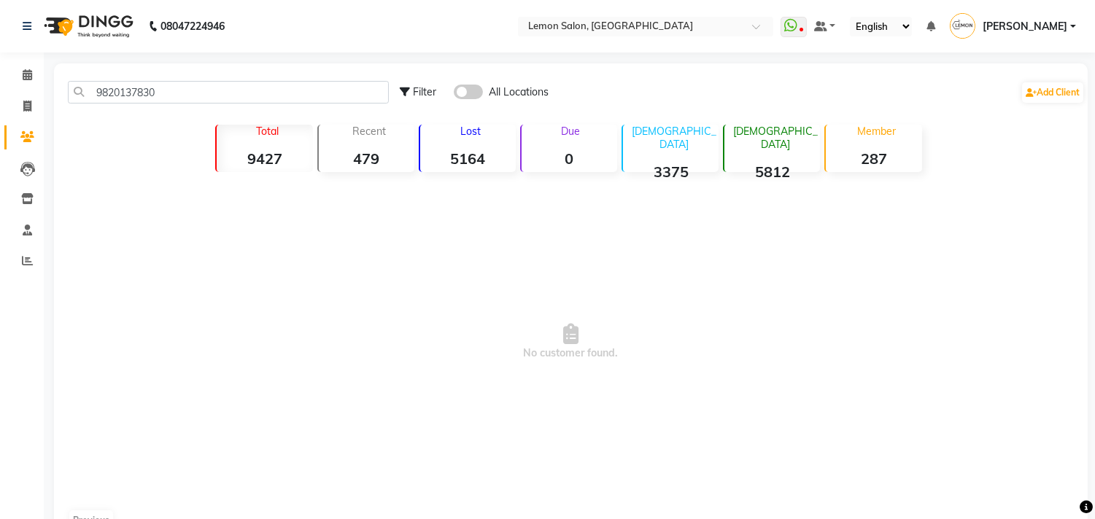
click at [479, 93] on span at bounding box center [468, 92] width 29 height 15
click at [454, 94] on input "checkbox" at bounding box center [454, 94] width 0 height 0
click at [17, 78] on span at bounding box center [28, 75] width 26 height 17
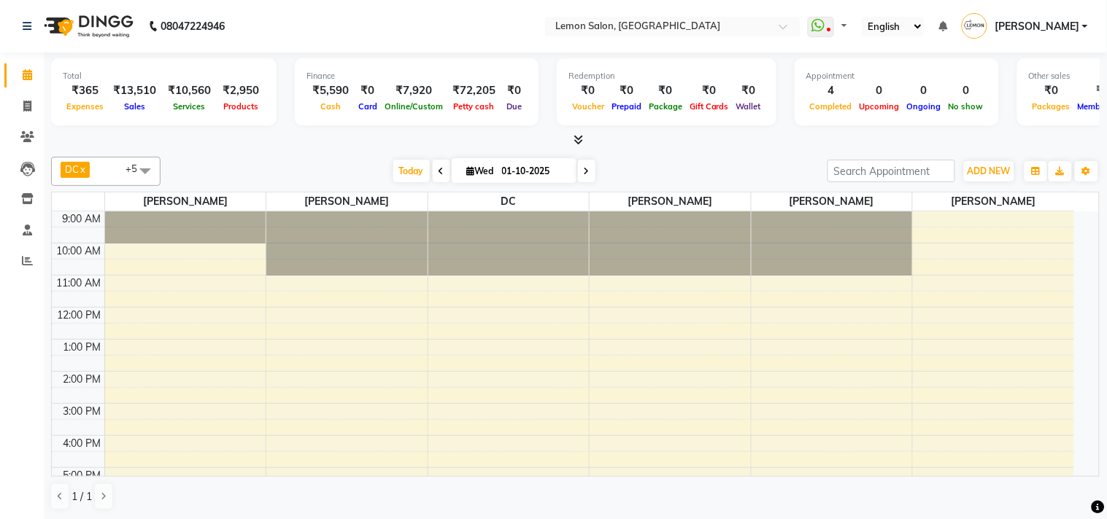
select select "en"
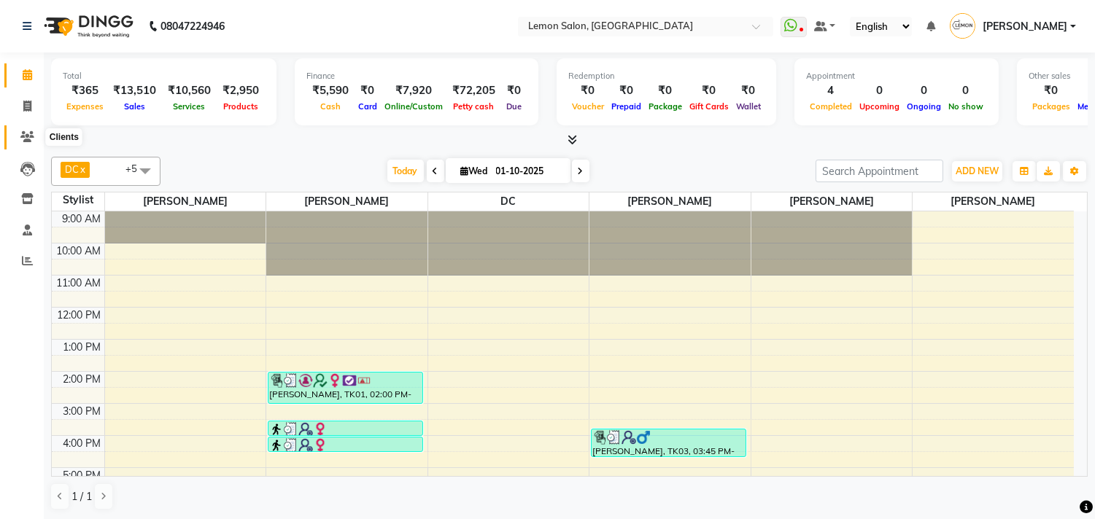
click at [31, 132] on icon at bounding box center [27, 136] width 14 height 11
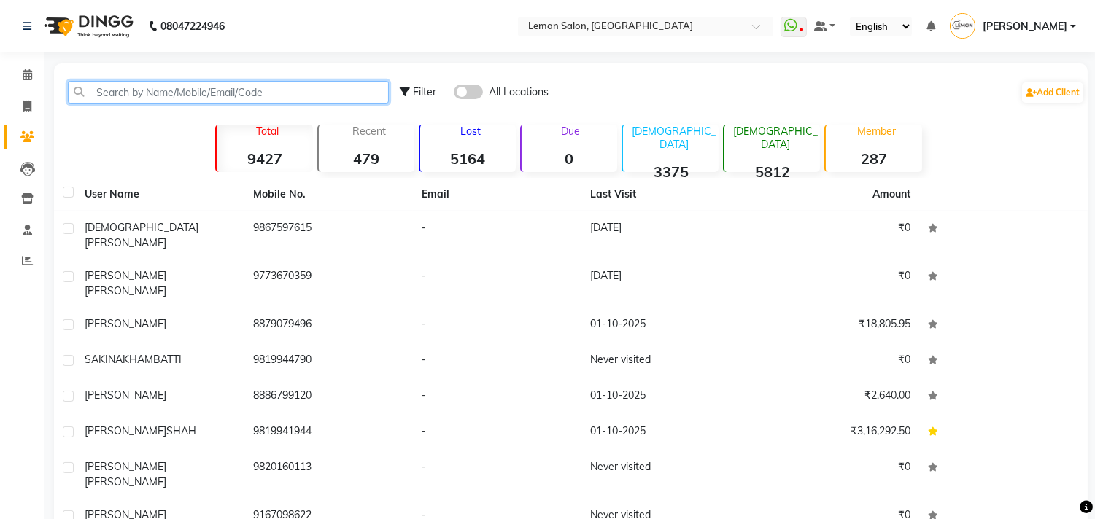
click at [133, 93] on input "text" at bounding box center [228, 92] width 321 height 23
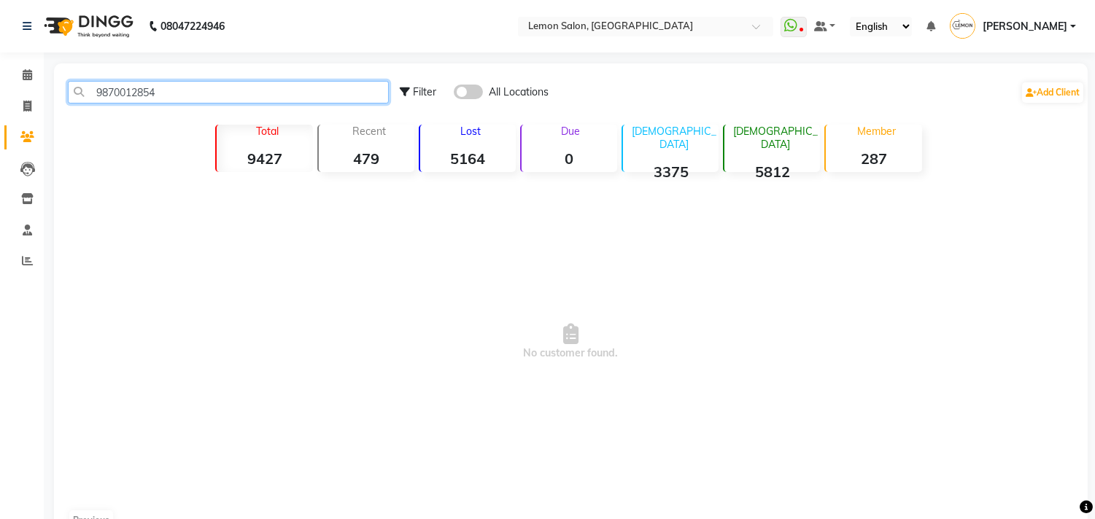
type input "9870012854"
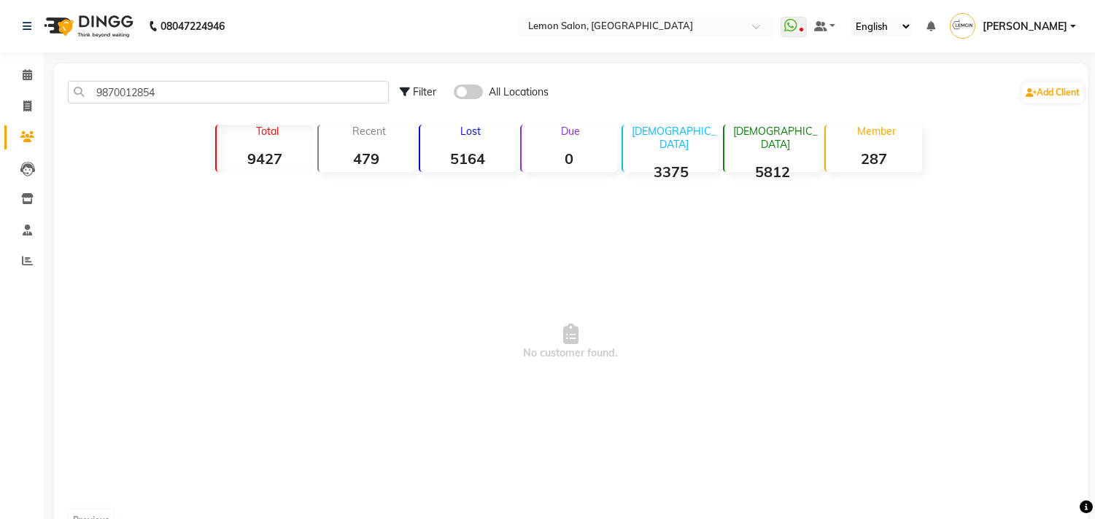
click at [478, 90] on span at bounding box center [468, 92] width 29 height 15
click at [454, 94] on input "checkbox" at bounding box center [454, 94] width 0 height 0
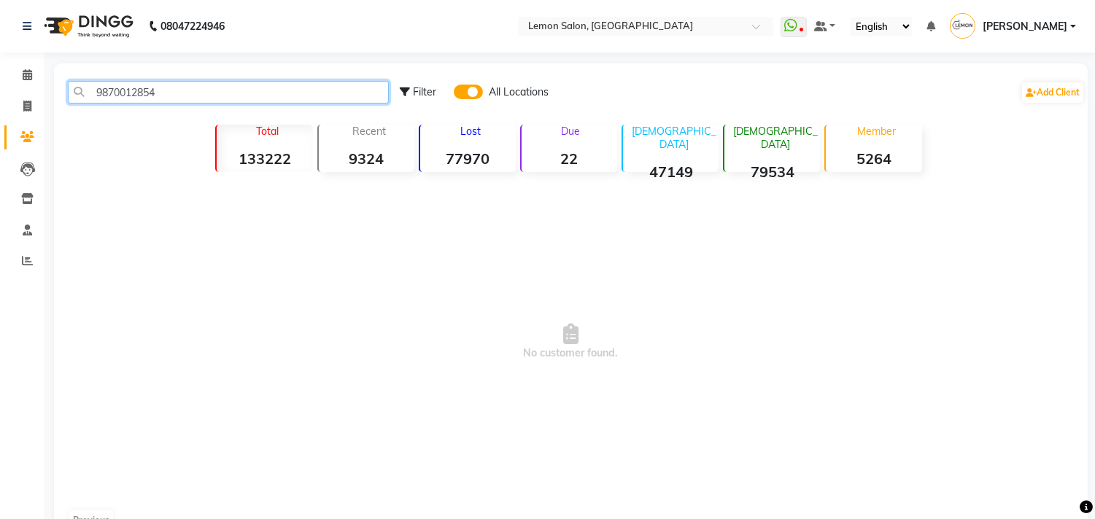
drag, startPoint x: 166, startPoint y: 93, endPoint x: 76, endPoint y: 85, distance: 90.1
click at [76, 85] on input "9870012854" at bounding box center [228, 92] width 321 height 23
click at [107, 90] on input "text" at bounding box center [228, 92] width 321 height 23
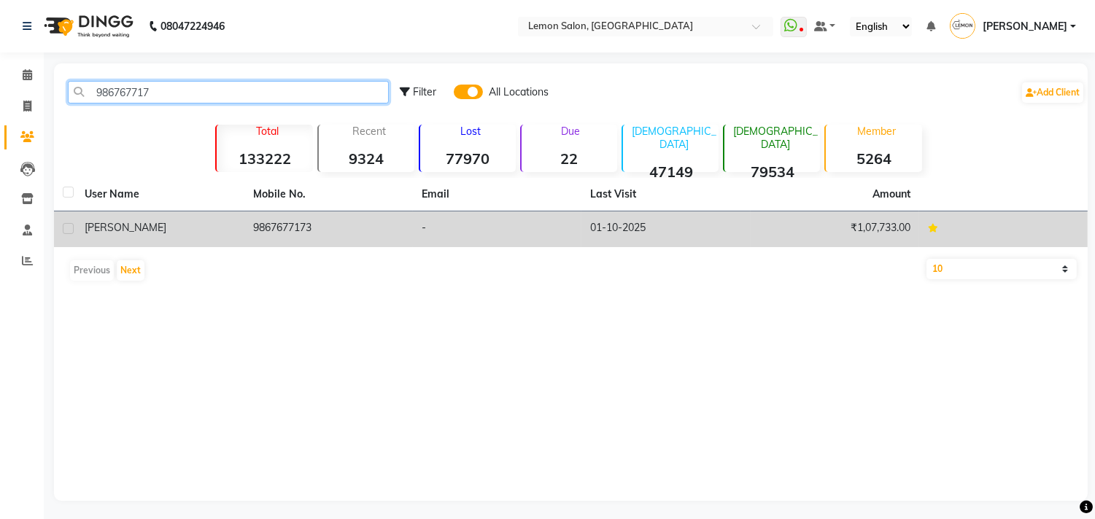
type input "986767717"
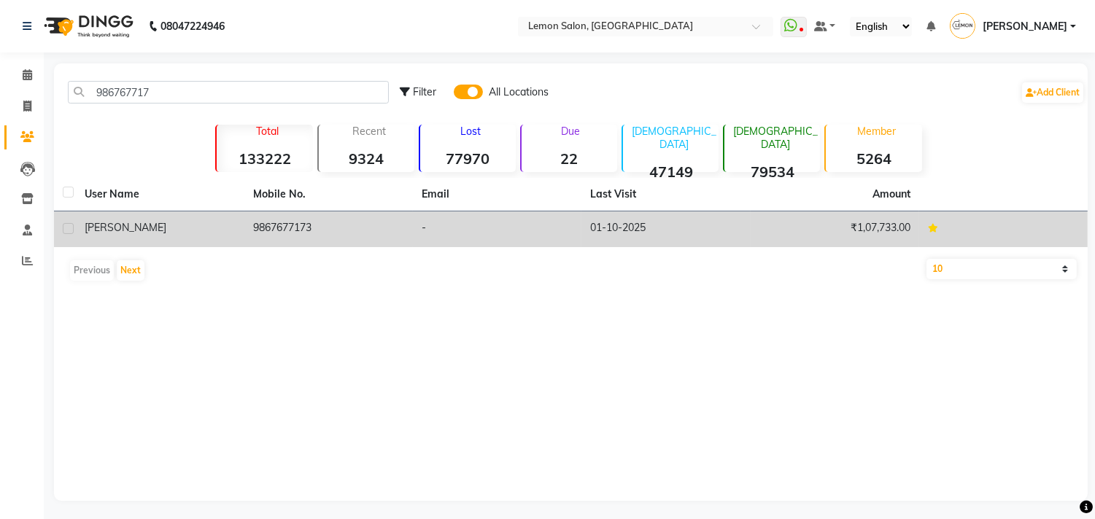
click at [98, 232] on span "[PERSON_NAME]" at bounding box center [126, 227] width 82 height 13
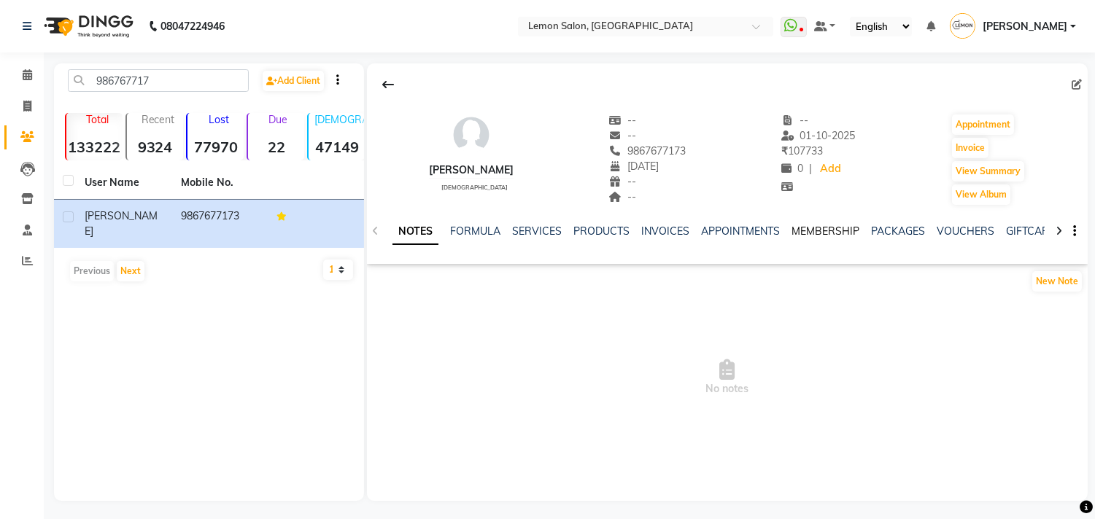
click at [797, 231] on link "MEMBERSHIP" at bounding box center [825, 231] width 68 height 13
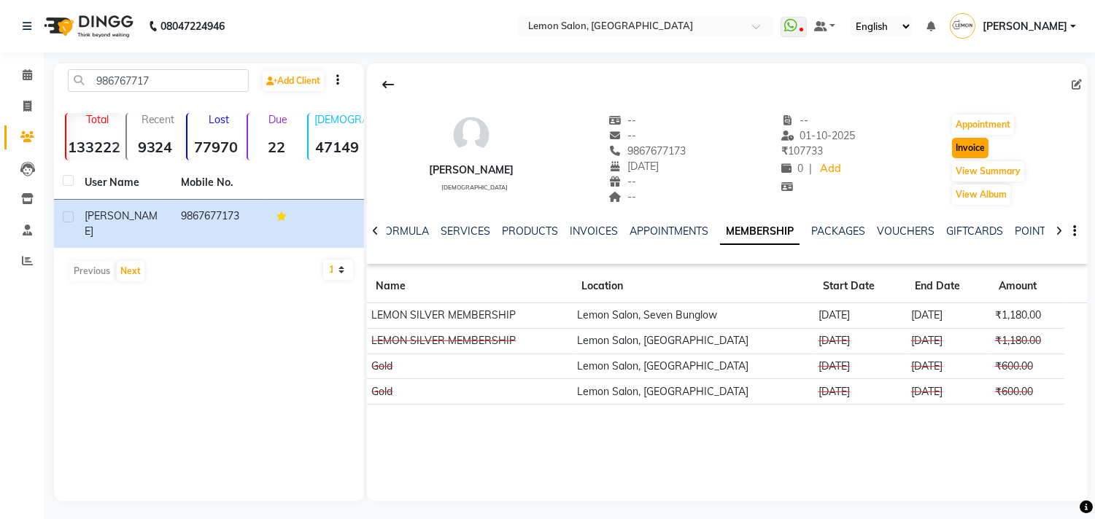
click at [956, 150] on button "Invoice" at bounding box center [970, 148] width 36 height 20
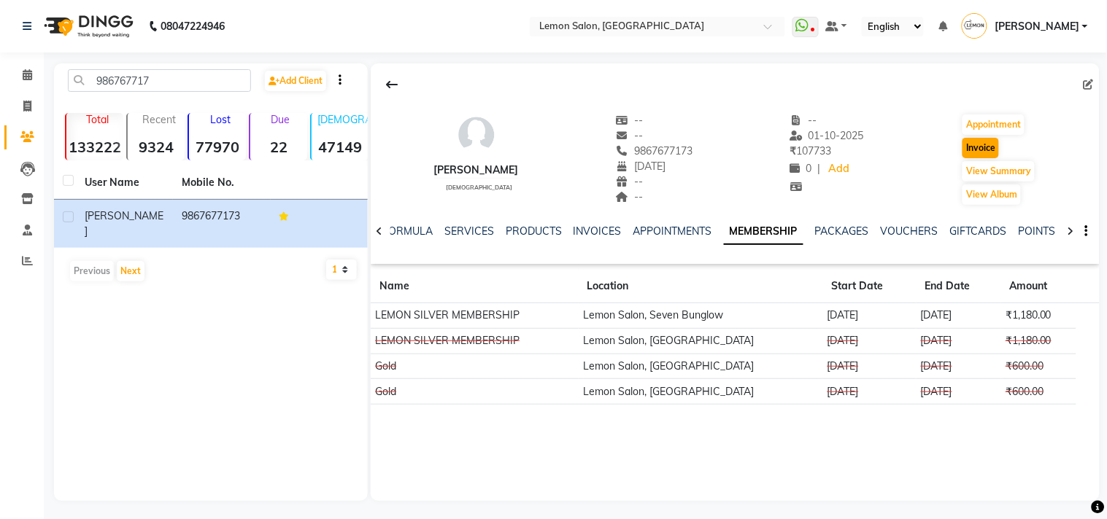
select select "569"
select select "service"
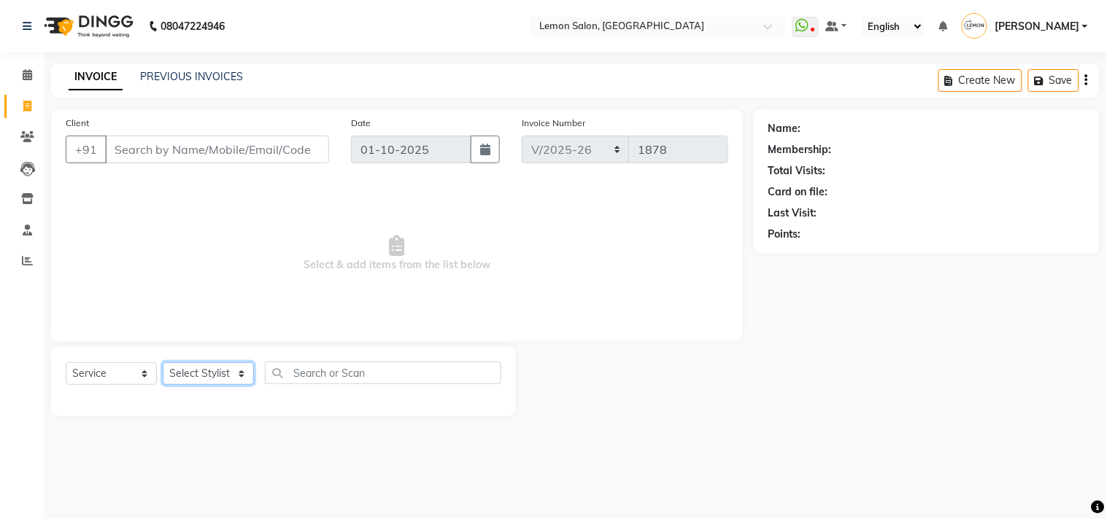
click at [195, 368] on select "Select Stylist" at bounding box center [208, 374] width 91 height 23
type input "9867677173"
select select "1: Object"
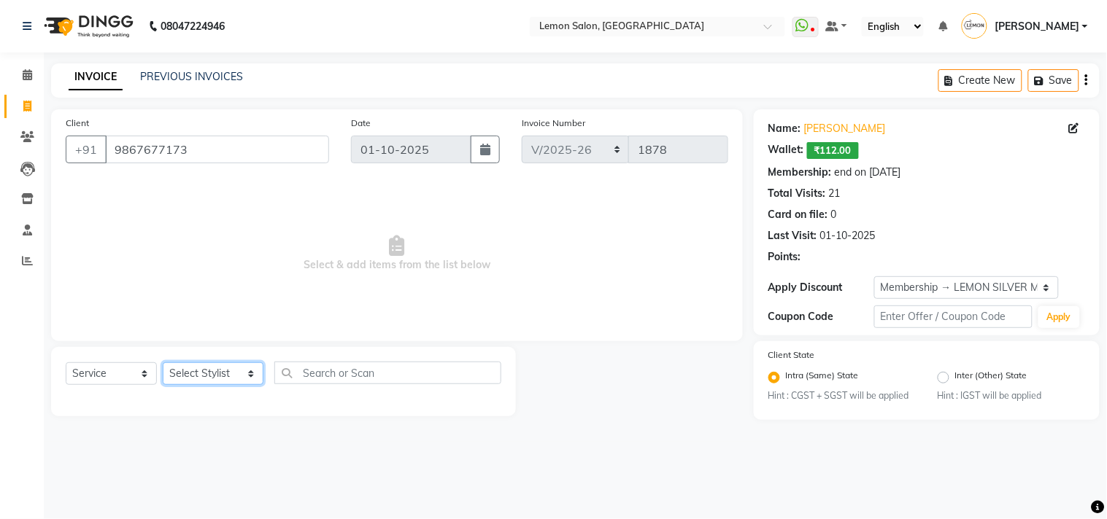
select select "7385"
click at [163, 363] on select "Select Stylist Arun Arndive [PERSON_NAME] Danish [PERSON_NAME] [PERSON_NAME] [P…" at bounding box center [213, 374] width 101 height 23
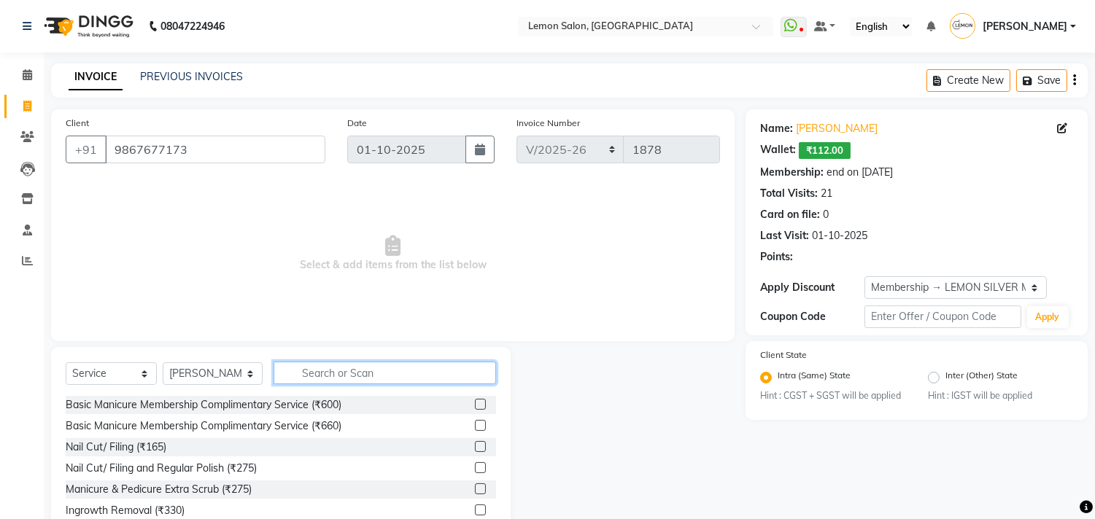
click at [370, 381] on input "text" at bounding box center [385, 373] width 222 height 23
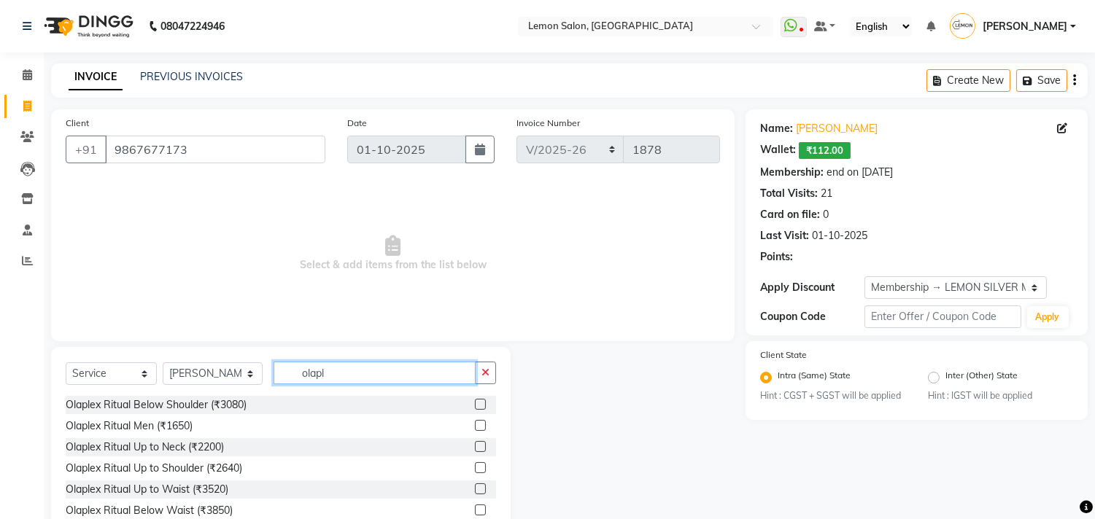
type input "olapl"
click at [475, 406] on label at bounding box center [480, 404] width 11 height 11
click at [475, 406] on input "checkbox" at bounding box center [479, 404] width 9 height 9
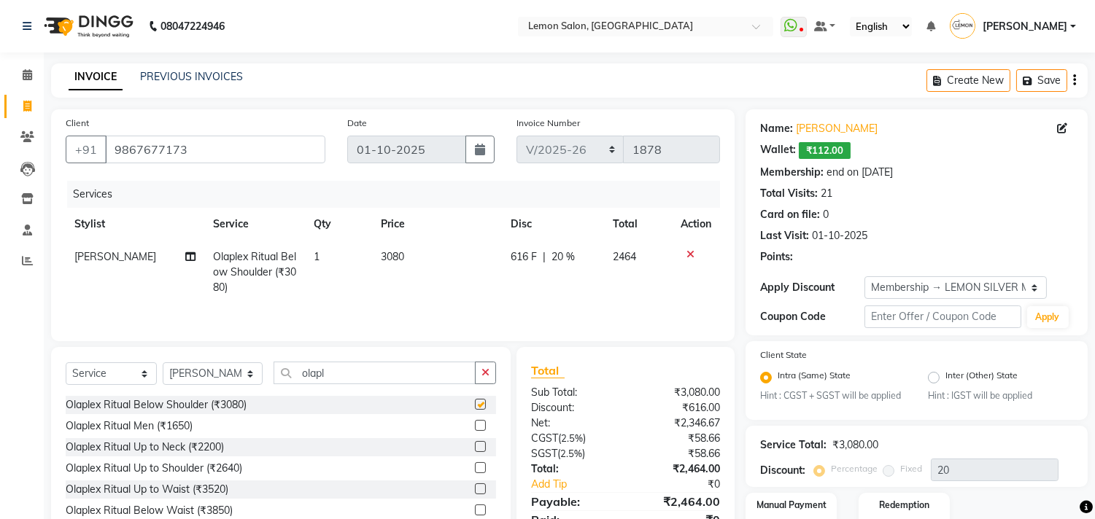
checkbox input "false"
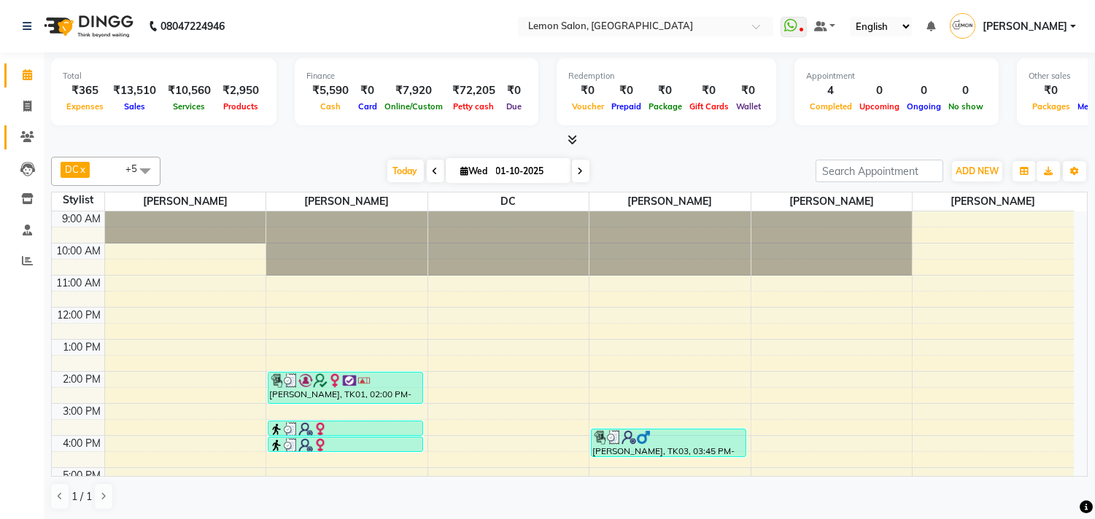
click at [20, 140] on icon at bounding box center [27, 136] width 14 height 11
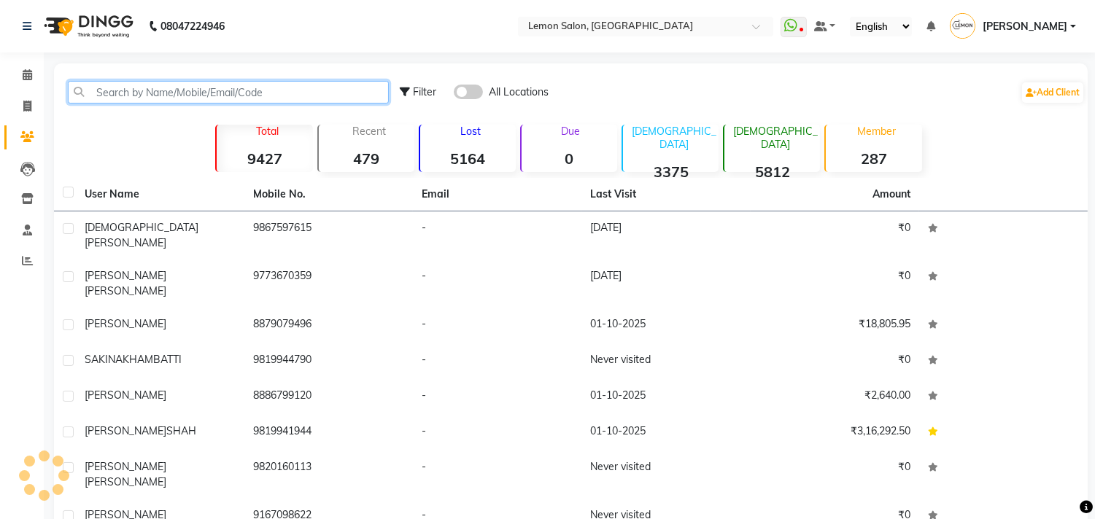
click at [137, 102] on input "text" at bounding box center [228, 92] width 321 height 23
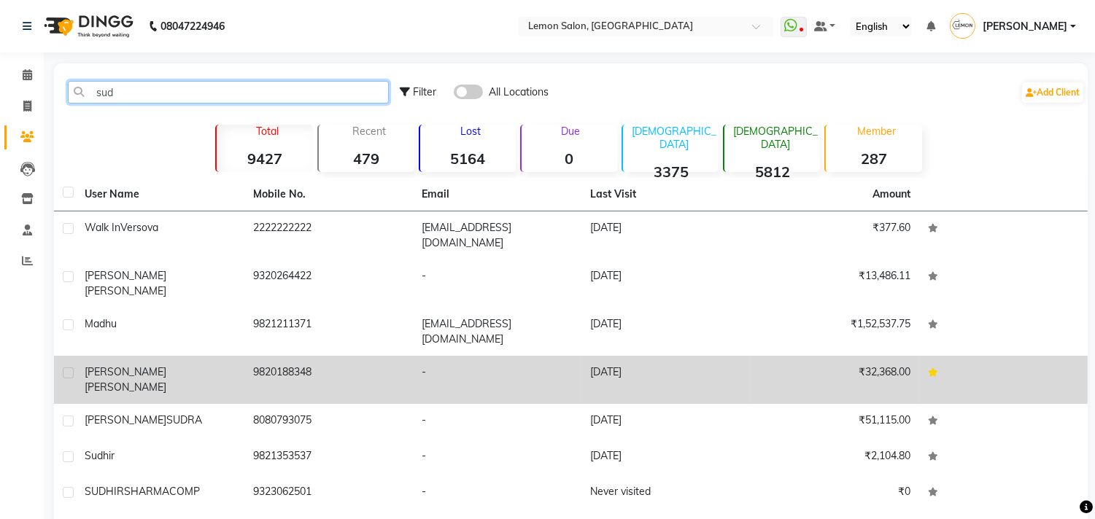
type input "sud"
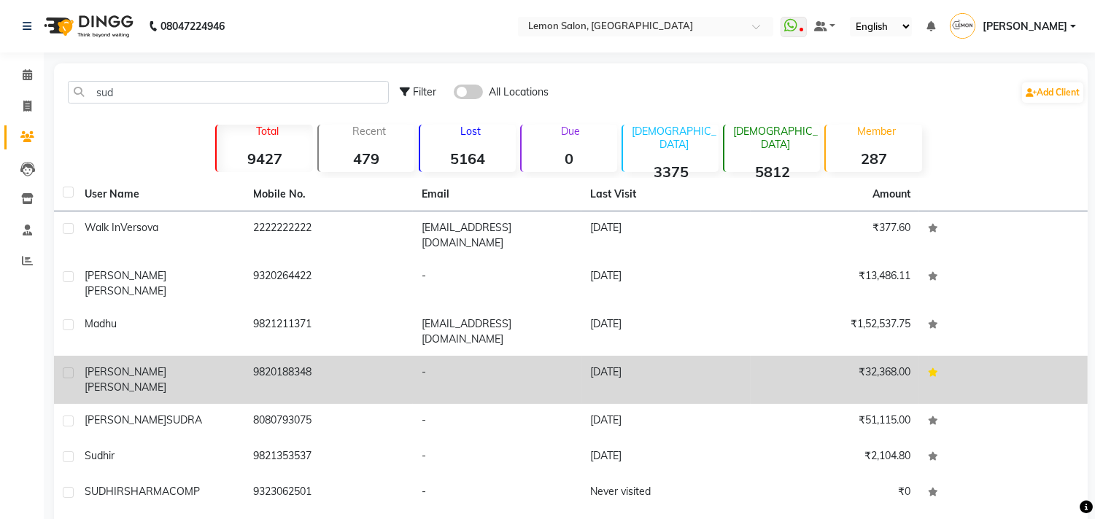
click at [109, 356] on td "Sudhish Panday" at bounding box center [160, 380] width 169 height 48
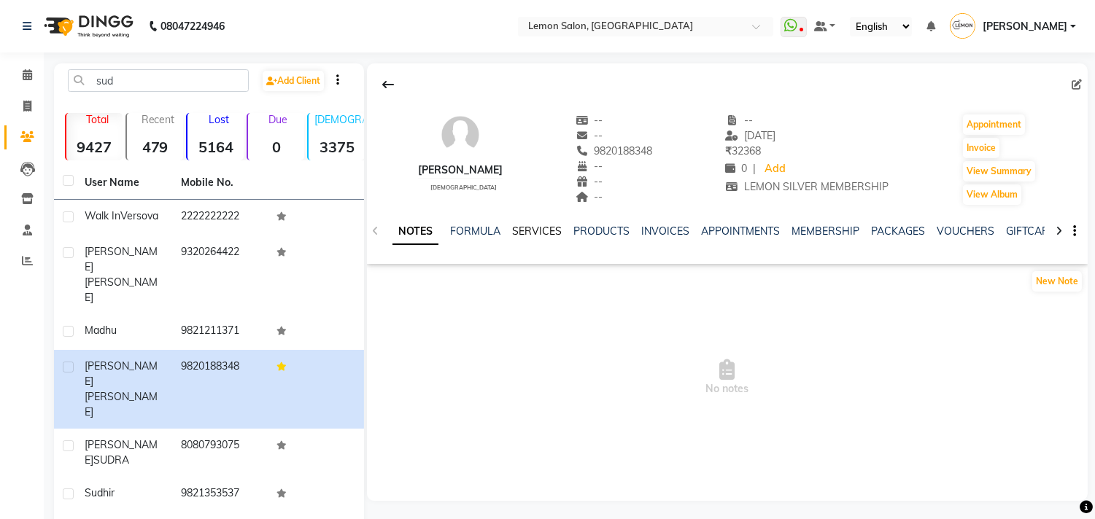
click at [519, 226] on link "SERVICES" at bounding box center [537, 231] width 50 height 13
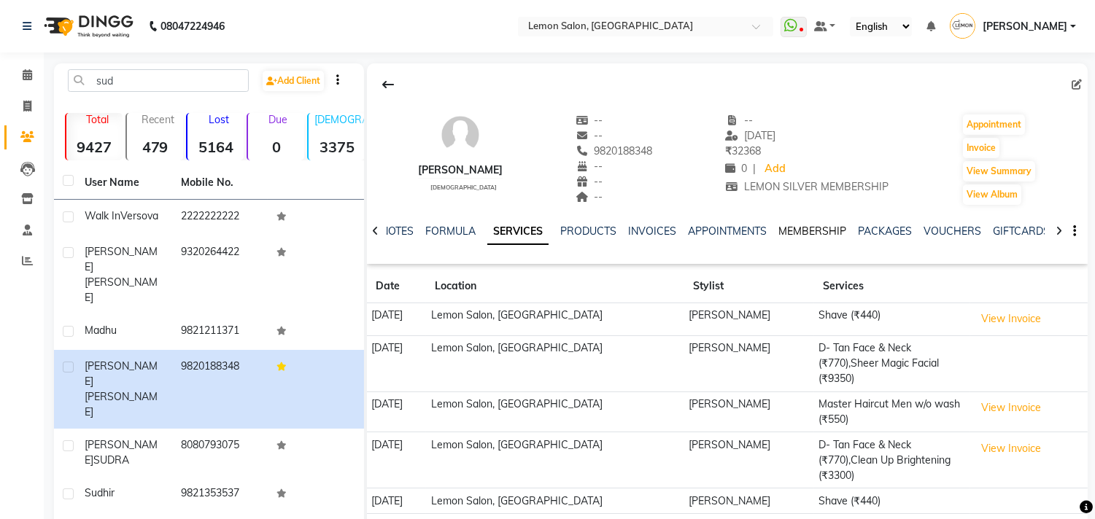
click at [806, 231] on link "MEMBERSHIP" at bounding box center [812, 231] width 68 height 13
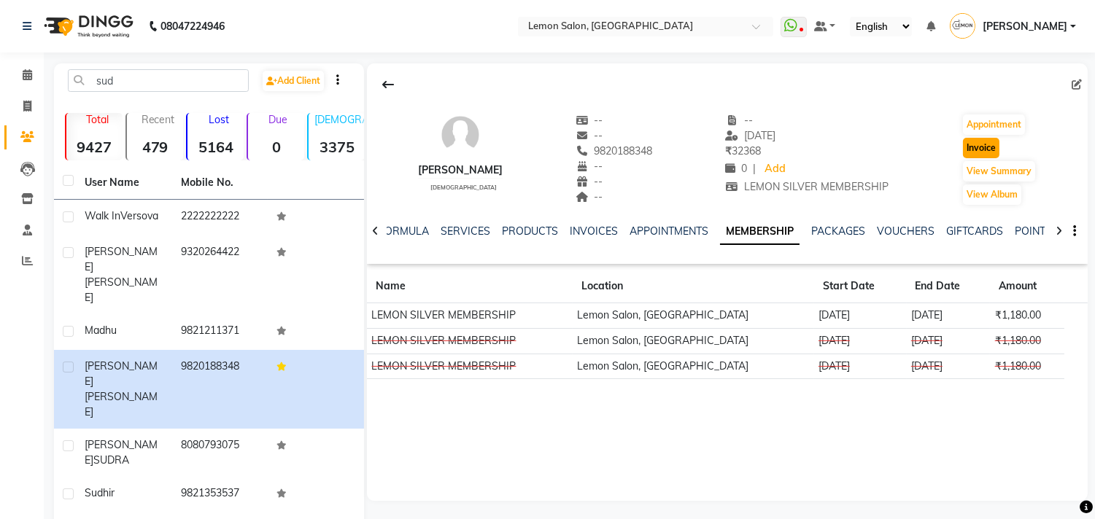
click at [990, 151] on button "Invoice" at bounding box center [981, 148] width 36 height 20
select select "service"
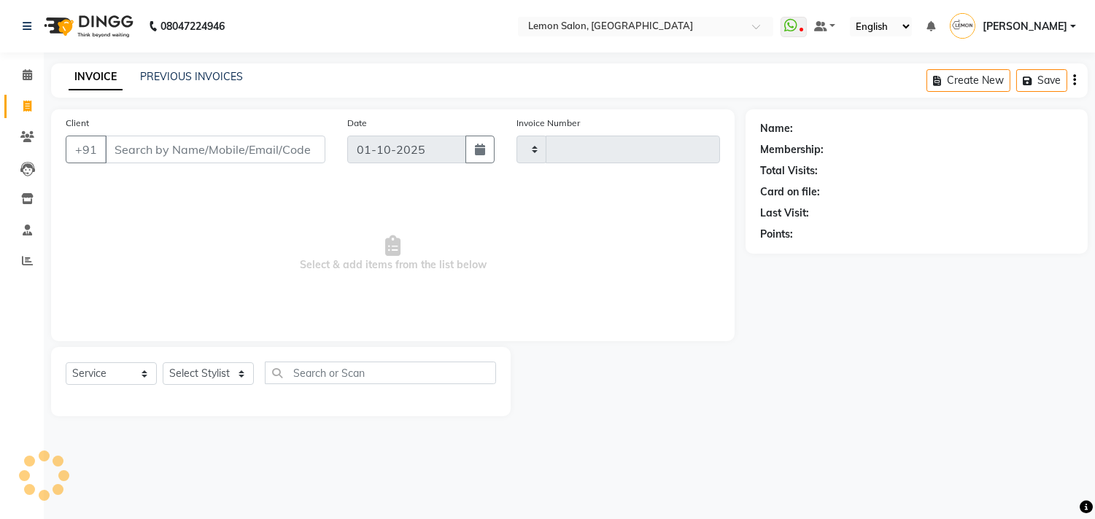
type input "1878"
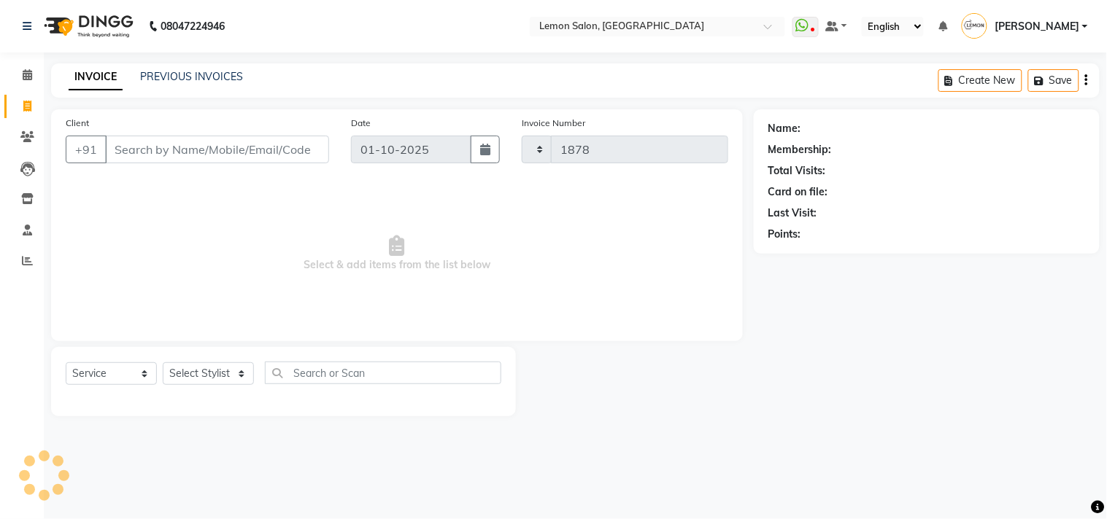
select select "569"
type input "9820188348"
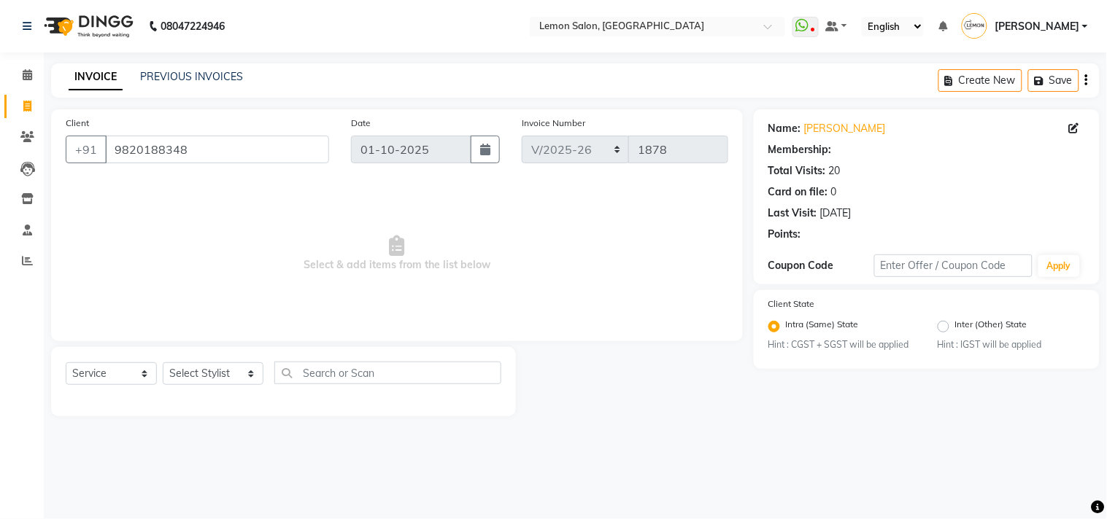
select select "1: Object"
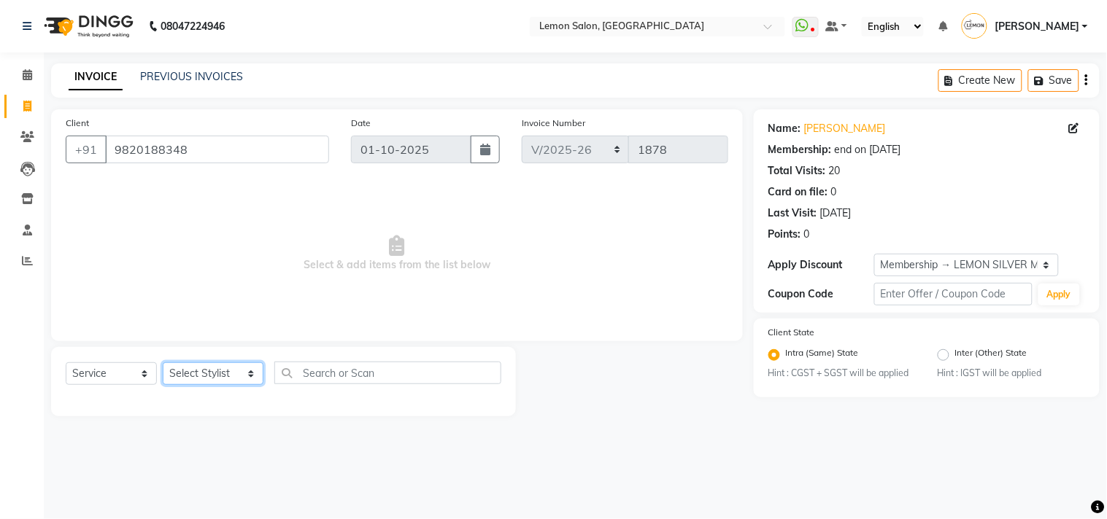
click at [182, 373] on select "Select Stylist Arun Arndive [PERSON_NAME] Danish [PERSON_NAME] [PERSON_NAME] [P…" at bounding box center [213, 374] width 101 height 23
select select "76754"
click at [163, 363] on select "Select Stylist Arun Arndive [PERSON_NAME] Danish [PERSON_NAME] [PERSON_NAME] [P…" at bounding box center [213, 374] width 101 height 23
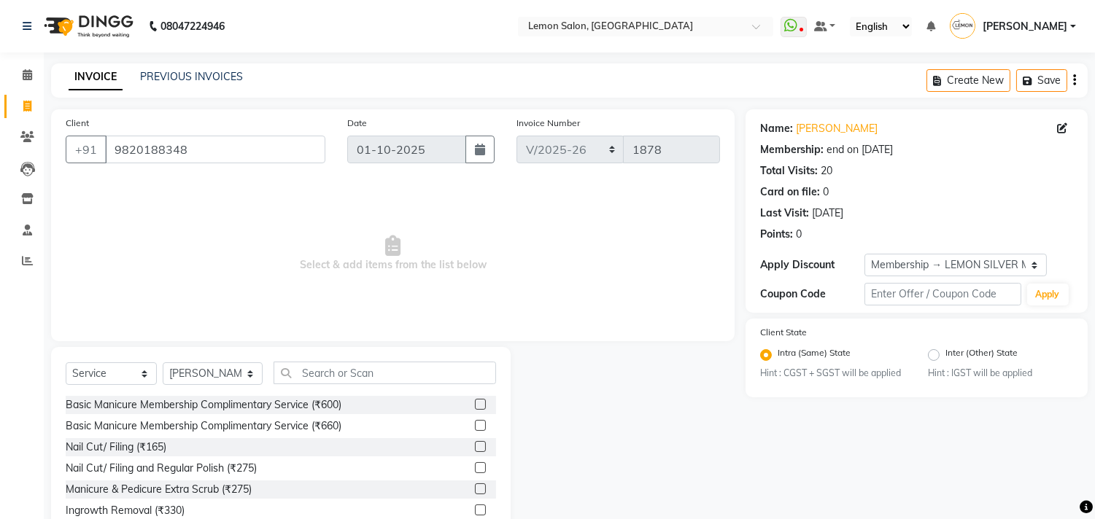
click at [329, 360] on div "Select Service Product Membership Package Voucher Prepaid Gift Card Select Styl…" at bounding box center [281, 454] width 460 height 215
click at [321, 370] on input "text" at bounding box center [385, 373] width 222 height 23
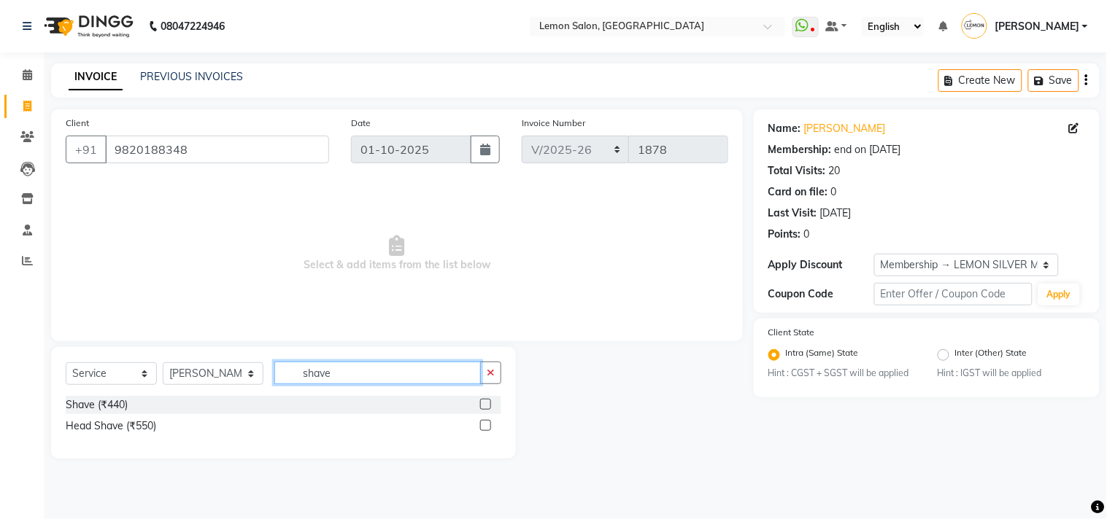
type input "shave"
drag, startPoint x: 487, startPoint y: 404, endPoint x: 469, endPoint y: 387, distance: 24.8
click at [487, 403] on label at bounding box center [485, 404] width 11 height 11
click at [487, 403] on input "checkbox" at bounding box center [484, 404] width 9 height 9
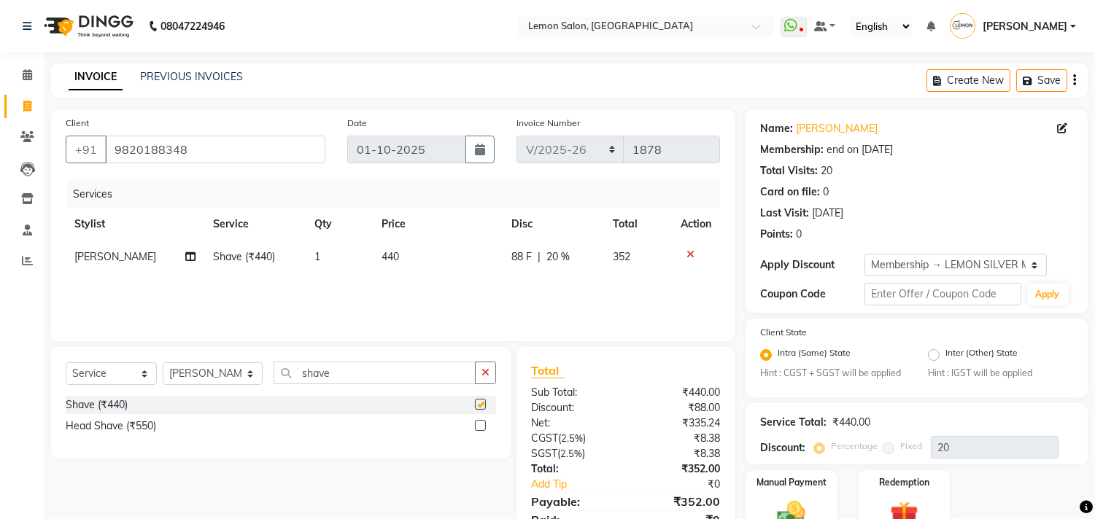
checkbox input "false"
drag, startPoint x: 198, startPoint y: 381, endPoint x: 198, endPoint y: 369, distance: 11.7
click at [198, 381] on select "Select Stylist Arun Arndive [PERSON_NAME] Danish [PERSON_NAME] [PERSON_NAME] [P…" at bounding box center [213, 374] width 100 height 23
select select "7385"
click at [163, 363] on select "Select Stylist Arun Arndive [PERSON_NAME] Danish [PERSON_NAME] [PERSON_NAME] [P…" at bounding box center [213, 374] width 100 height 23
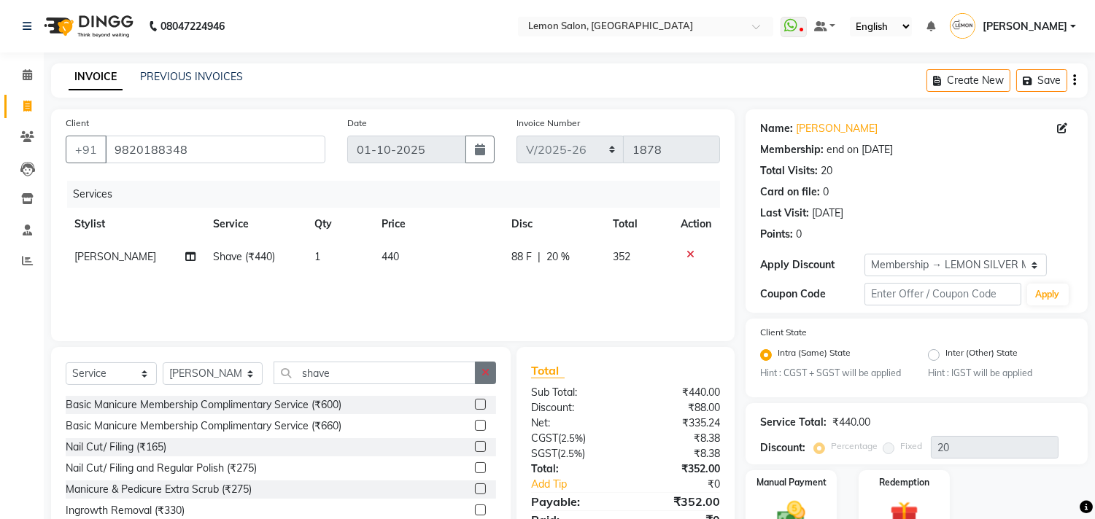
click at [489, 372] on icon "button" at bounding box center [485, 373] width 8 height 10
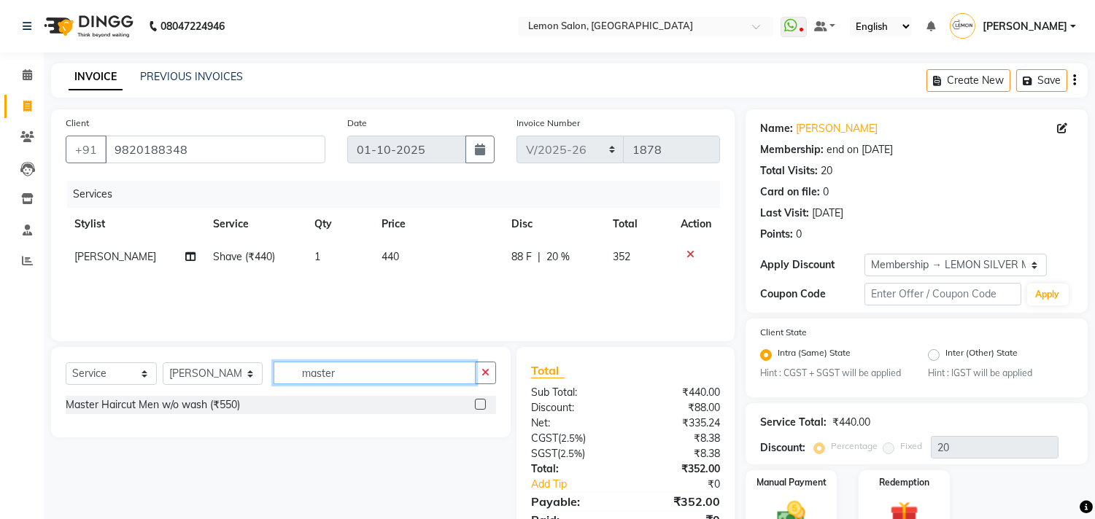
type input "master"
click at [479, 403] on label at bounding box center [480, 404] width 11 height 11
click at [479, 403] on input "checkbox" at bounding box center [479, 404] width 9 height 9
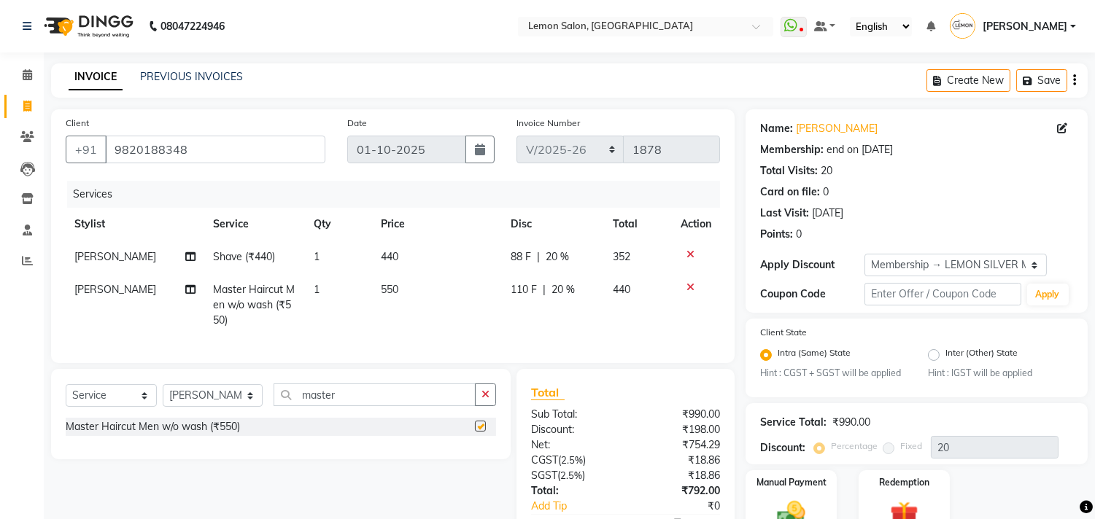
checkbox input "false"
click at [690, 285] on icon at bounding box center [690, 287] width 8 height 10
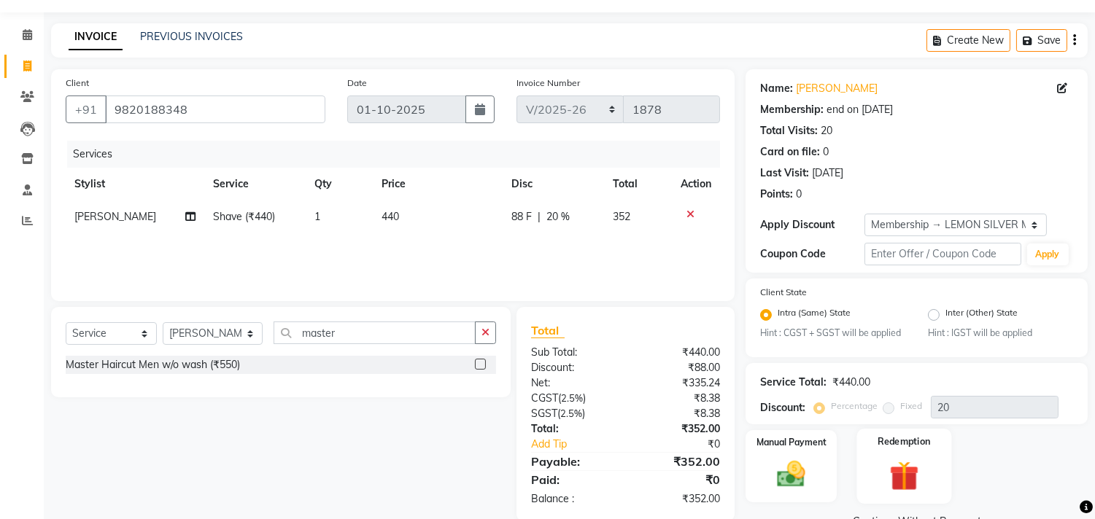
scroll to position [74, 0]
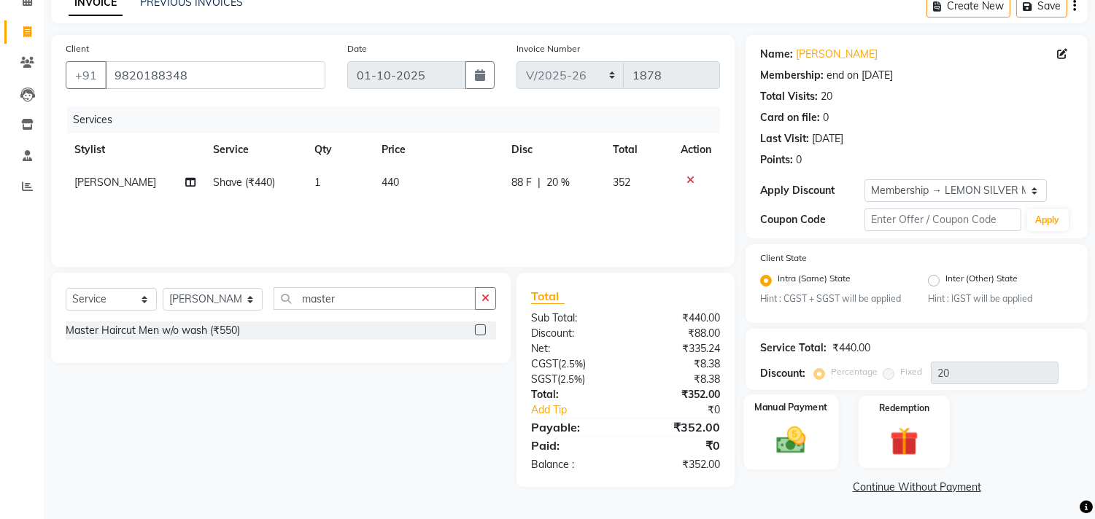
click at [781, 416] on div "Manual Payment" at bounding box center [791, 432] width 95 height 74
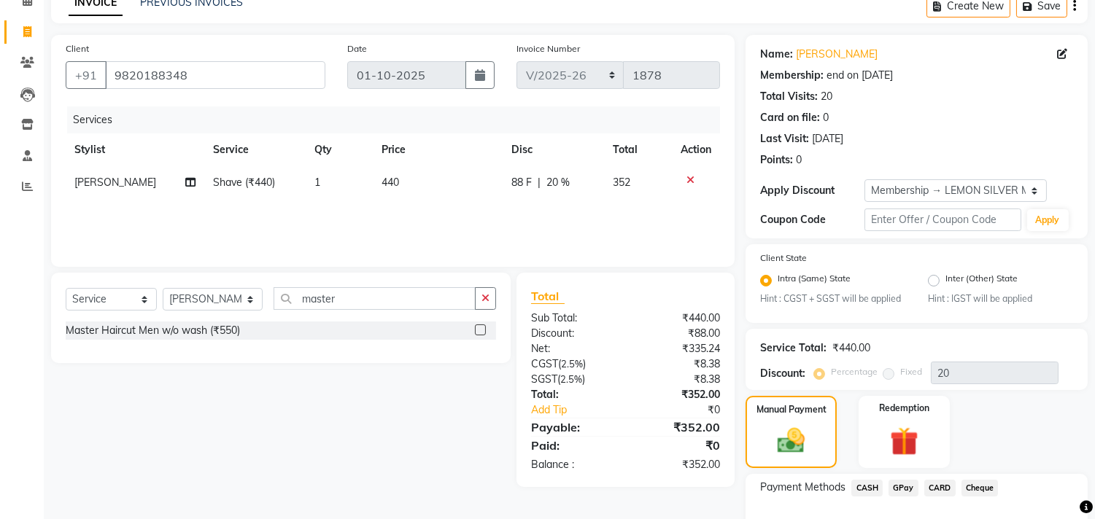
click at [905, 484] on span "GPay" at bounding box center [903, 488] width 30 height 17
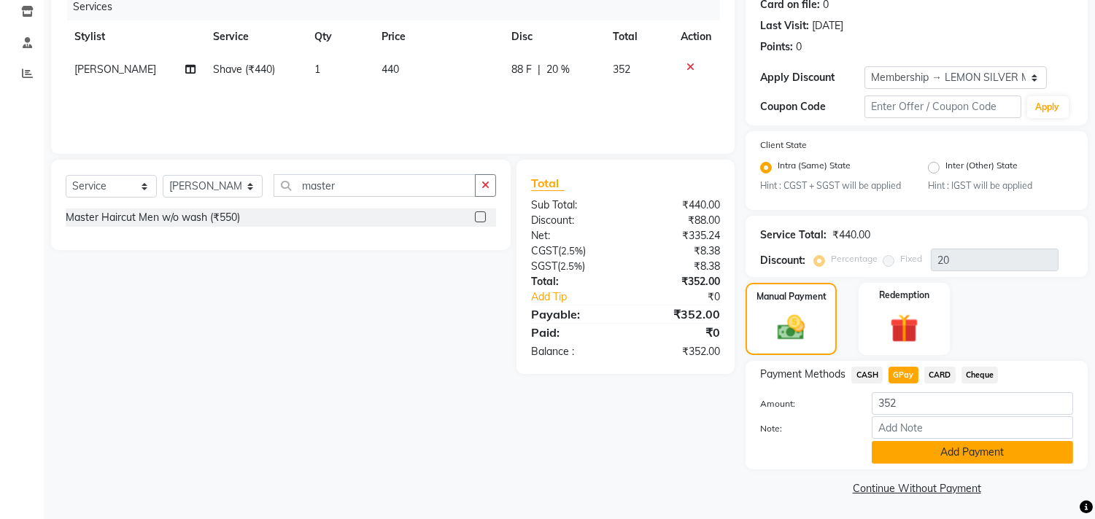
scroll to position [190, 0]
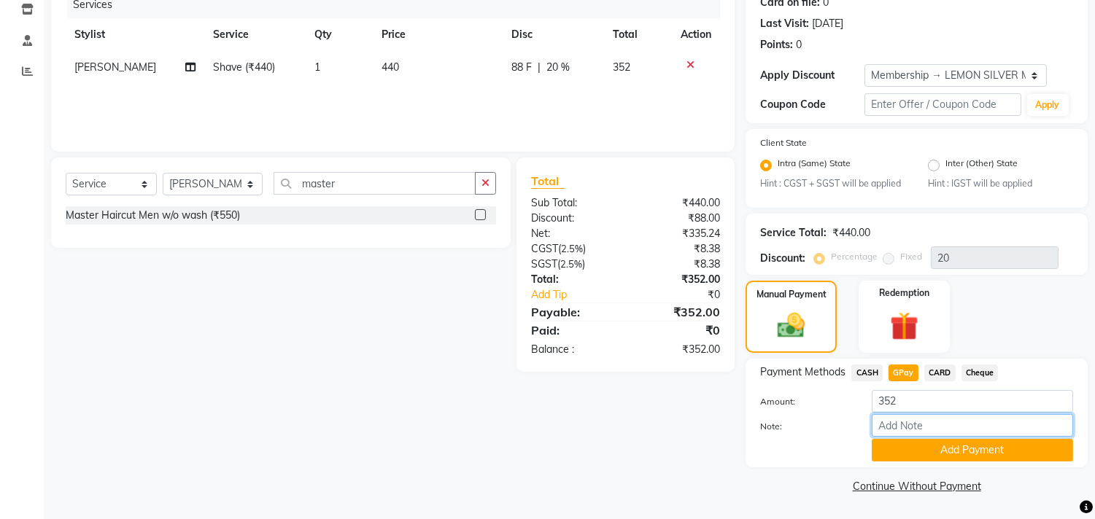
click at [910, 436] on input "Note:" at bounding box center [972, 425] width 201 height 23
click at [905, 450] on button "Add Payment" at bounding box center [972, 450] width 201 height 23
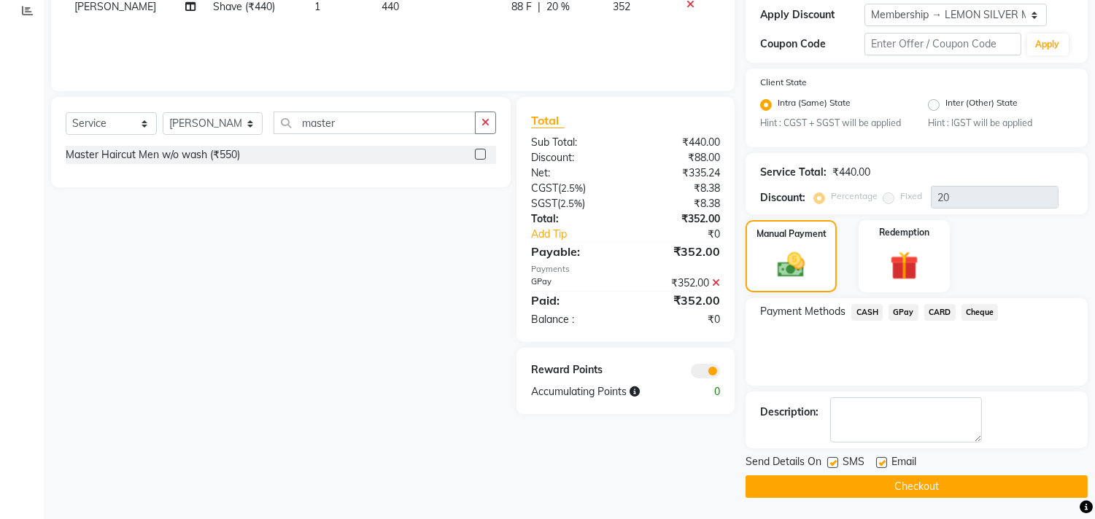
scroll to position [251, 0]
click at [833, 462] on label at bounding box center [832, 462] width 11 height 11
click at [833, 462] on input "checkbox" at bounding box center [831, 462] width 9 height 9
checkbox input "false"
drag, startPoint x: 878, startPoint y: 462, endPoint x: 872, endPoint y: 468, distance: 7.8
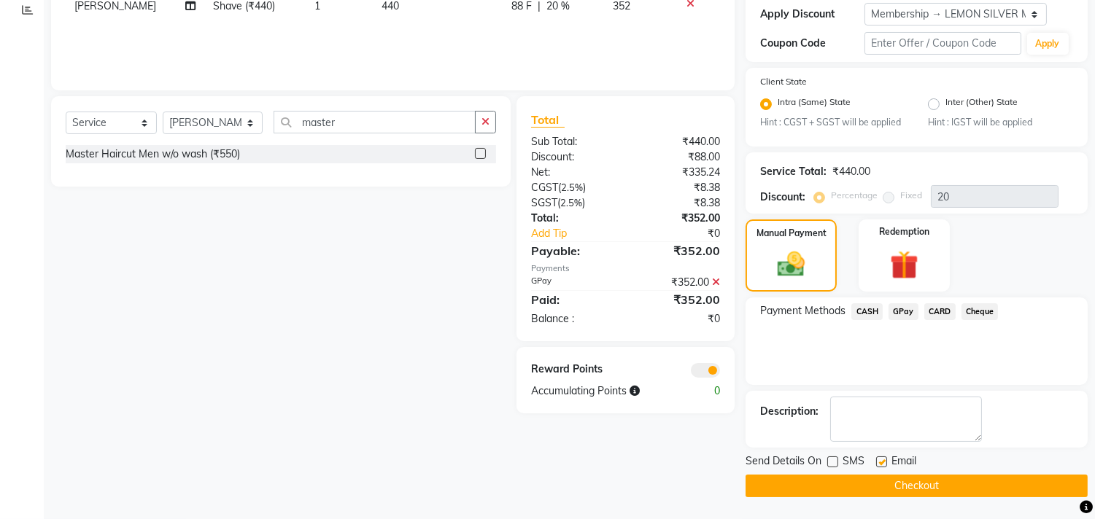
click at [878, 462] on label at bounding box center [881, 462] width 11 height 11
click at [878, 462] on input "checkbox" at bounding box center [880, 462] width 9 height 9
checkbox input "false"
click at [857, 491] on button "Checkout" at bounding box center [917, 486] width 342 height 23
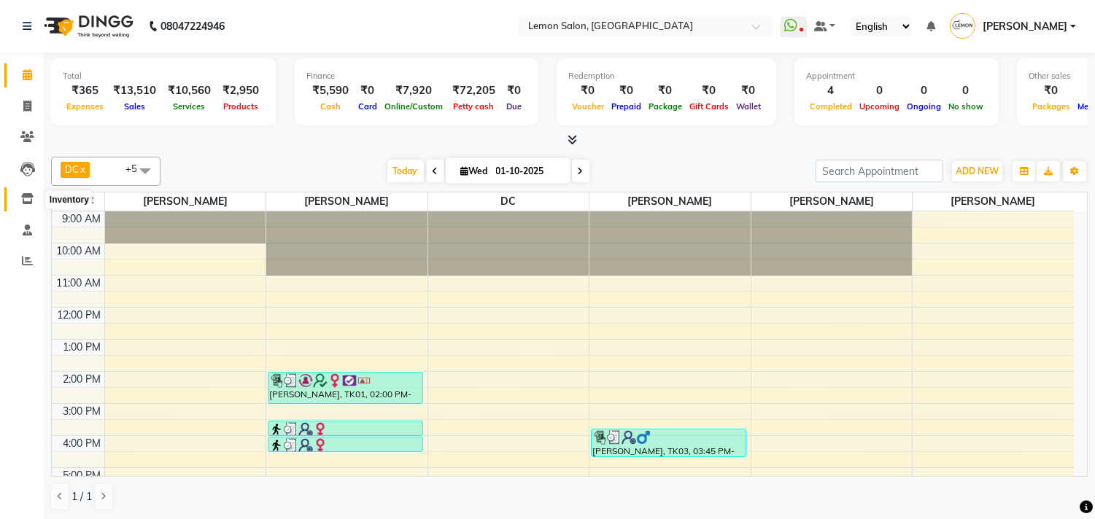
click at [22, 204] on icon at bounding box center [27, 198] width 12 height 11
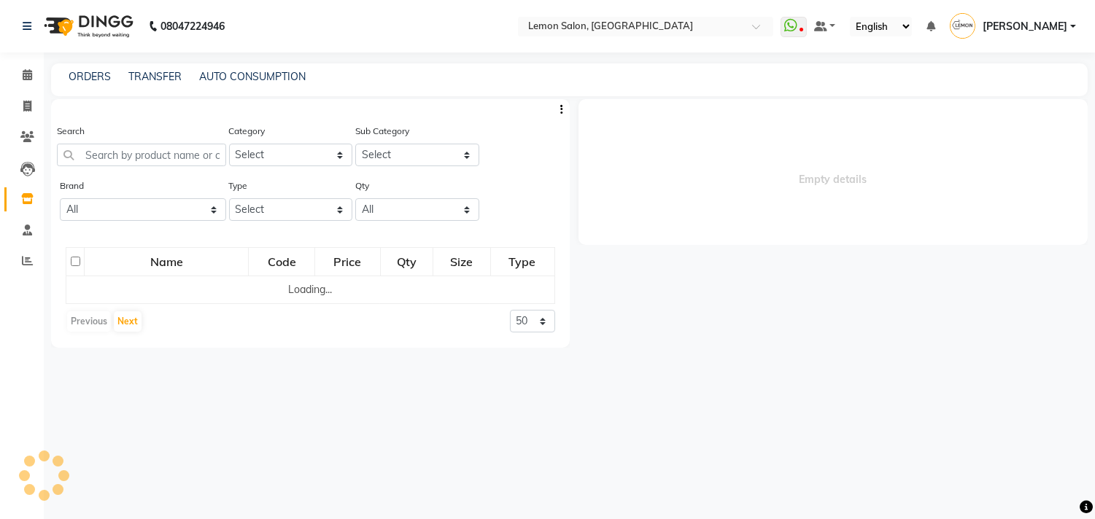
select select
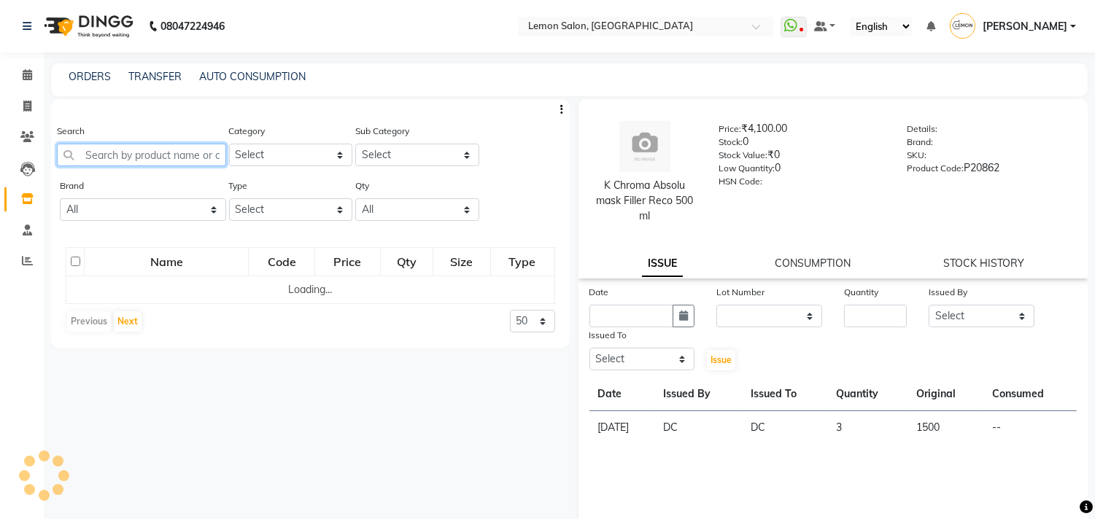
click at [101, 159] on input "text" at bounding box center [141, 155] width 169 height 23
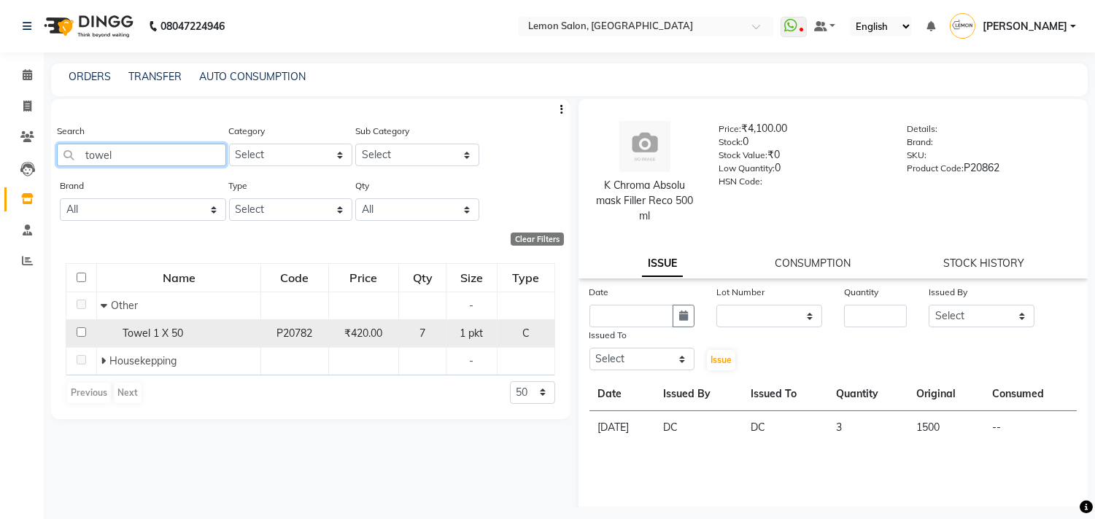
type input "towel"
click at [82, 333] on input "checkbox" at bounding box center [81, 332] width 9 height 9
checkbox input "true"
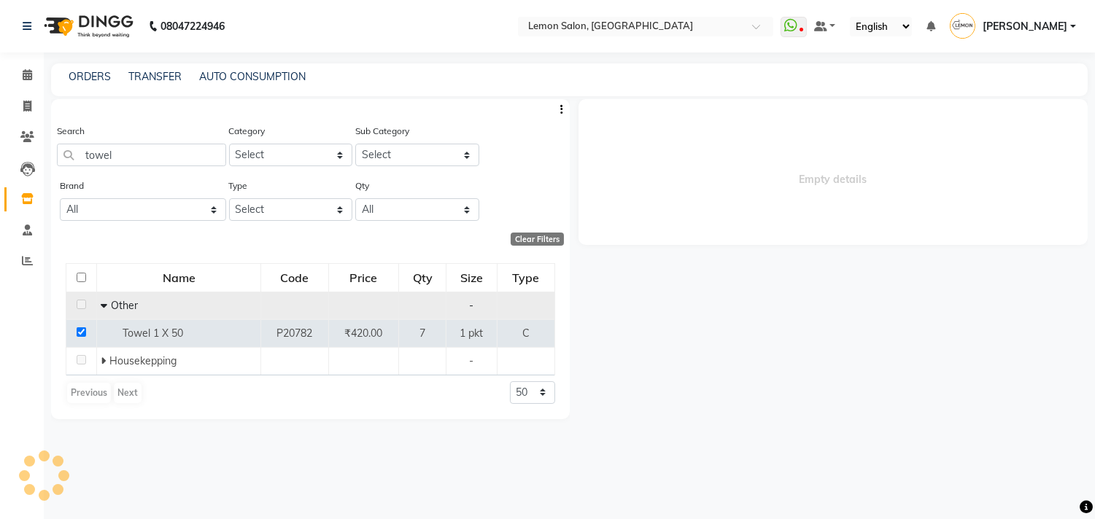
select select
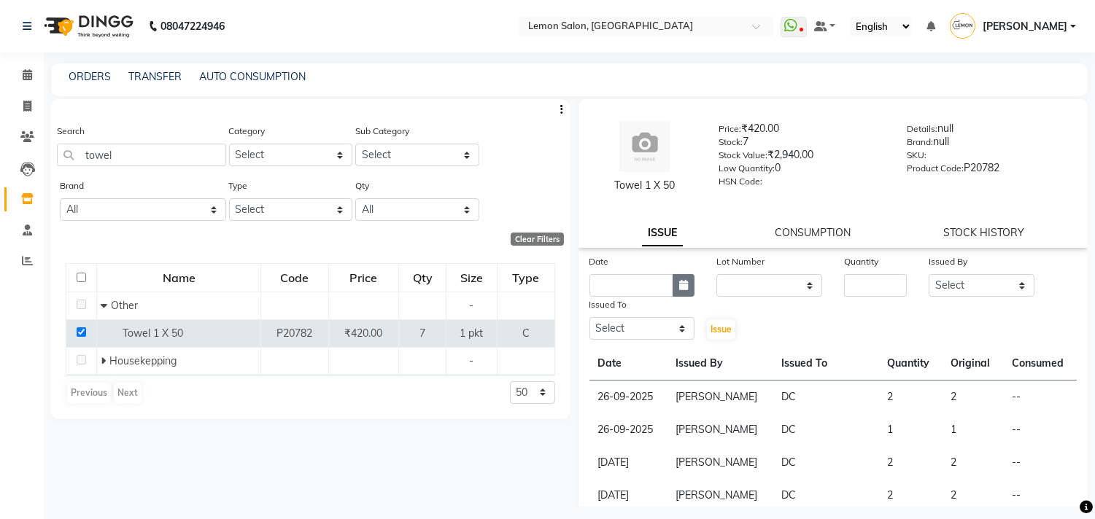
click at [675, 277] on button "button" at bounding box center [684, 285] width 22 height 23
select select "10"
select select "2025"
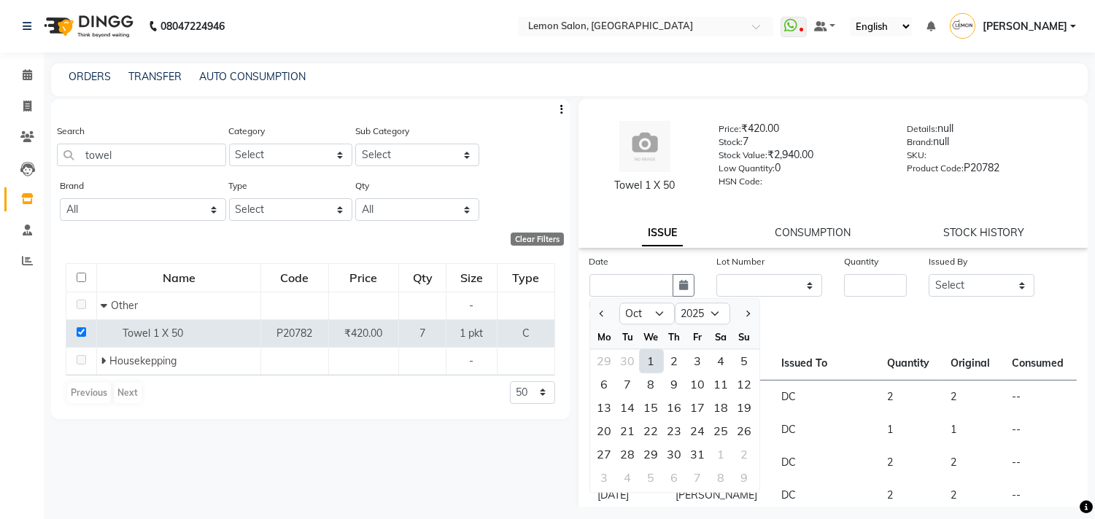
click at [650, 354] on div "1" at bounding box center [651, 360] width 23 height 23
type input "01-10-2025"
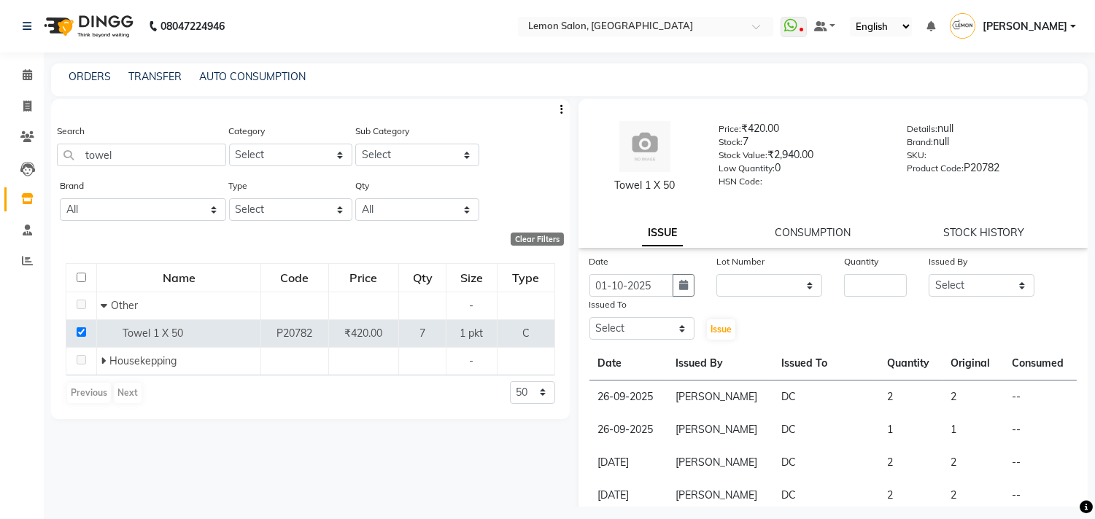
click at [789, 297] on div "Date 01-10-2025 Lot Number None Quantity Issued By Select Arun Arndive Ashfak D…" at bounding box center [833, 298] width 510 height 88
click at [778, 284] on select "None" at bounding box center [769, 285] width 106 height 23
select select "0: null"
click at [716, 274] on select "None" at bounding box center [769, 285] width 106 height 23
click at [863, 287] on input "number" at bounding box center [875, 285] width 63 height 23
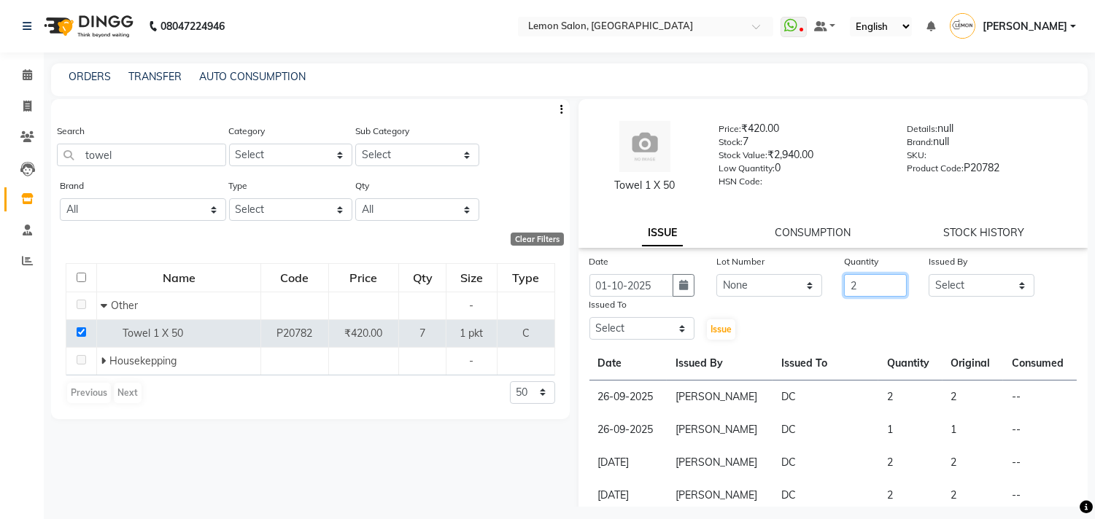
type input "2"
drag, startPoint x: 946, startPoint y: 284, endPoint x: 946, endPoint y: 274, distance: 10.2
click at [946, 284] on select "Select Arun Arndive Ashfak Danish Mansoori DC Faheem Malik Kajal Pawar Payal Ma…" at bounding box center [982, 285] width 106 height 23
select select "8819"
click at [929, 274] on select "Select Arun Arndive Ashfak Danish Mansoori DC Faheem Malik Kajal Pawar Payal Ma…" at bounding box center [982, 285] width 106 height 23
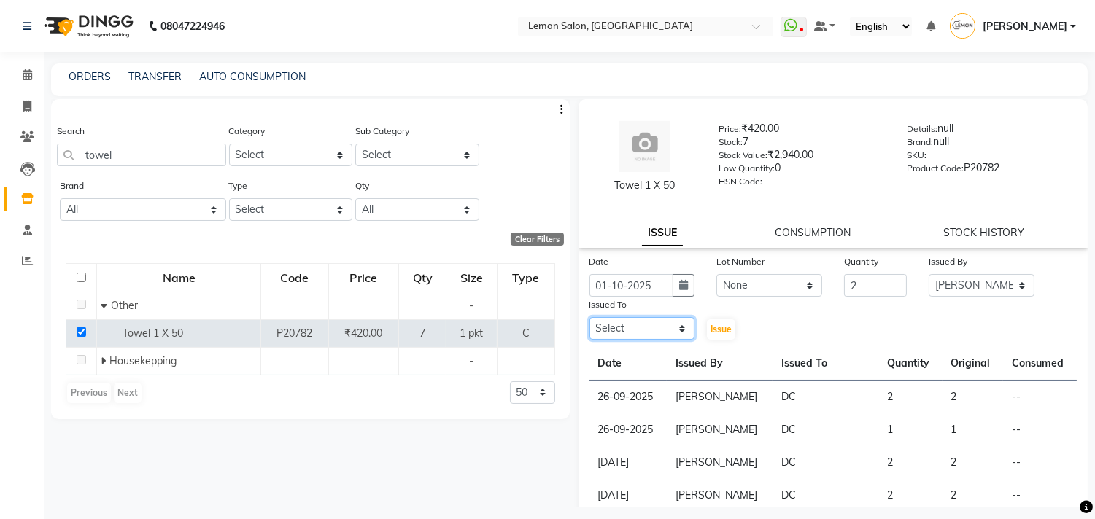
click at [638, 326] on select "Select Arun Arndive Ashfak Danish Mansoori DC Faheem Malik Kajal Pawar Payal Ma…" at bounding box center [642, 328] width 106 height 23
select select "7880"
click at [589, 317] on select "Select Arun Arndive Ashfak Danish Mansoori DC Faheem Malik Kajal Pawar Payal Ma…" at bounding box center [642, 328] width 106 height 23
click at [716, 328] on span "Issue" at bounding box center [721, 329] width 21 height 11
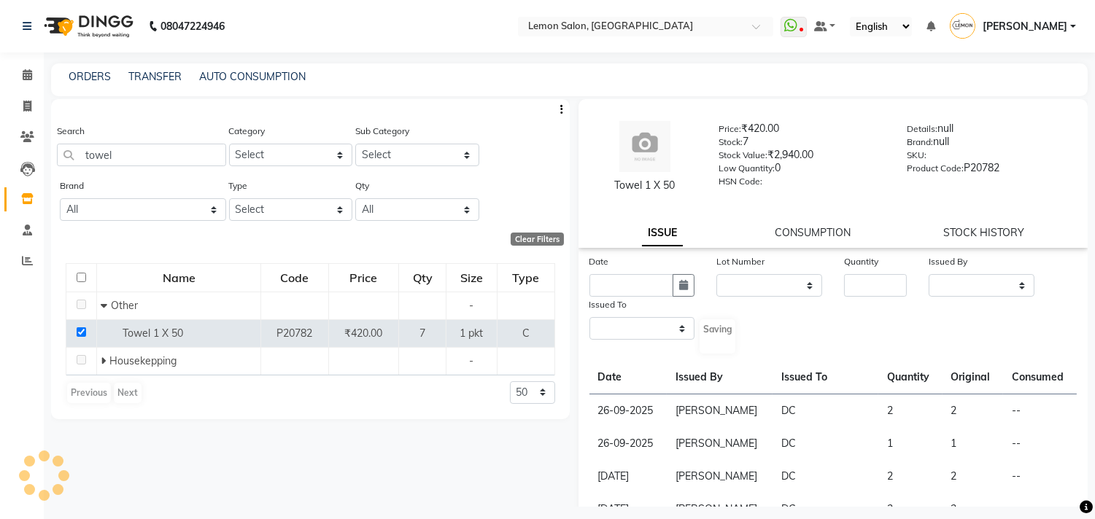
select select
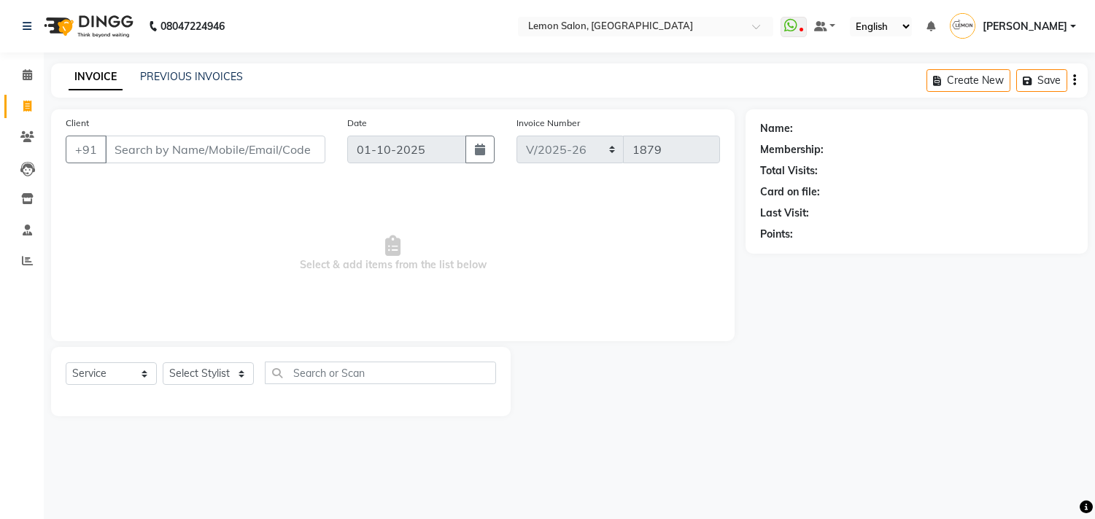
select select "569"
select select "service"
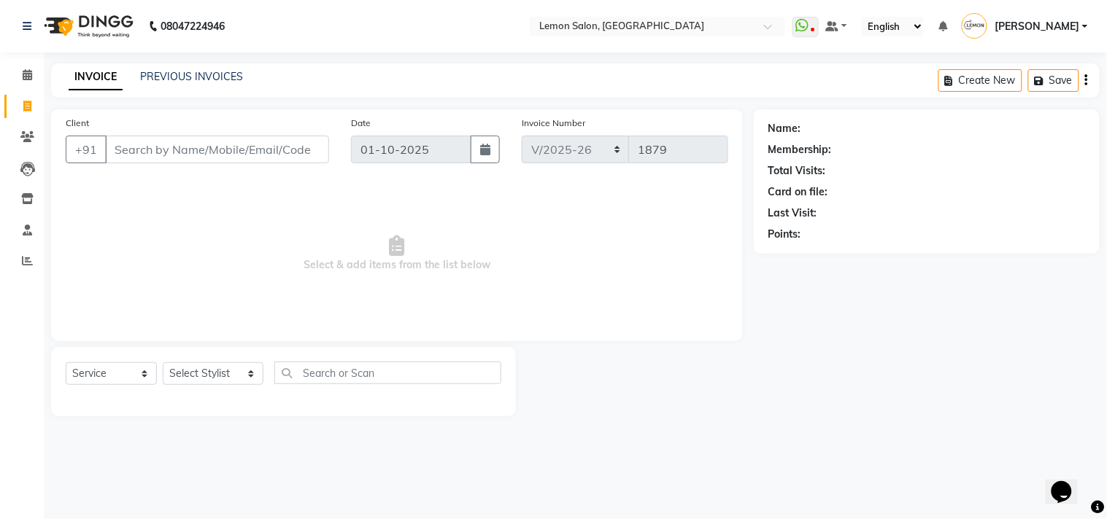
select select "7383"
click at [163, 363] on select "Select Stylist Arun Arndive [PERSON_NAME] Danish [PERSON_NAME] [PERSON_NAME] [P…" at bounding box center [213, 374] width 101 height 23
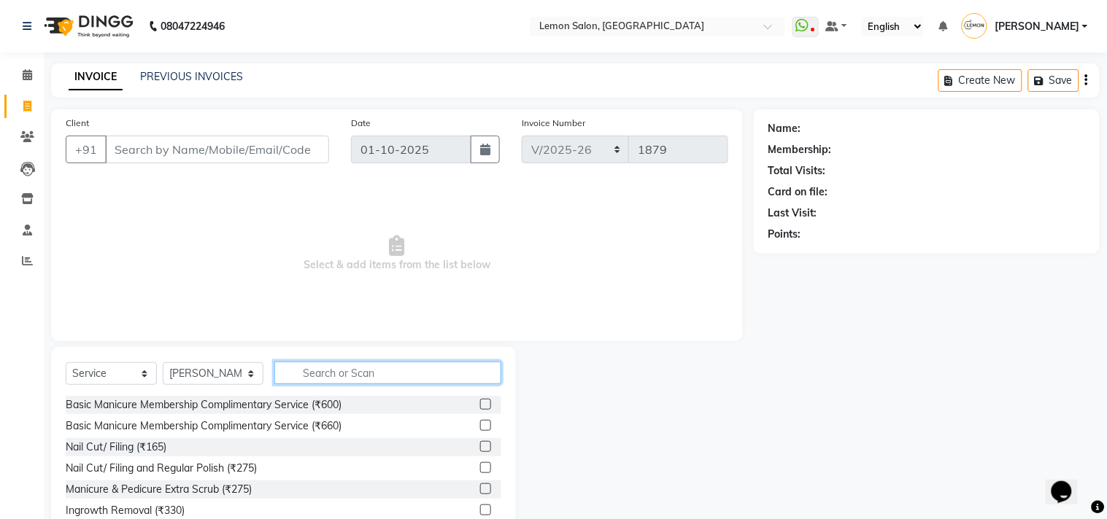
click at [338, 373] on input "text" at bounding box center [387, 373] width 227 height 23
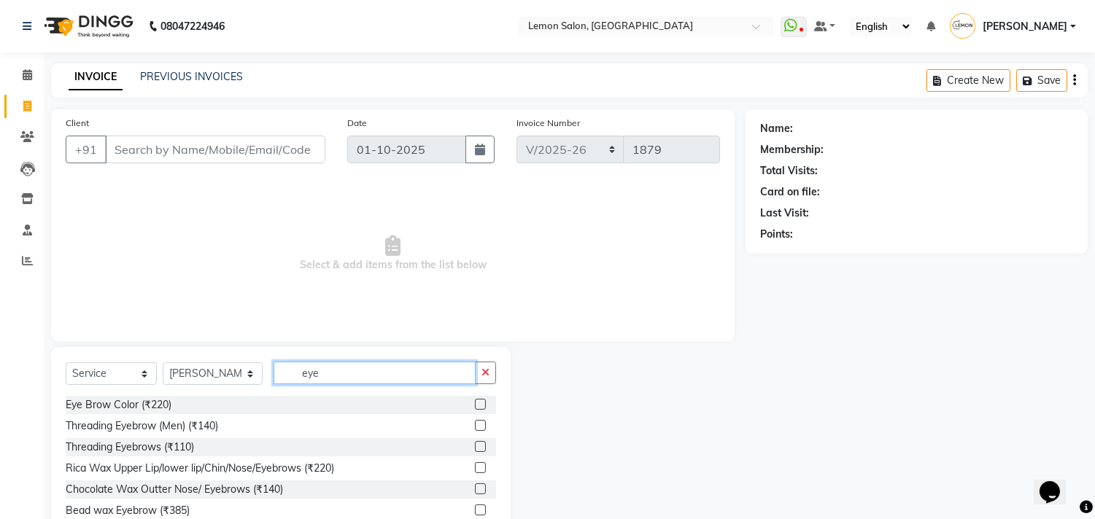
type input "eye"
click at [475, 449] on label at bounding box center [480, 446] width 11 height 11
click at [475, 449] on input "checkbox" at bounding box center [479, 447] width 9 height 9
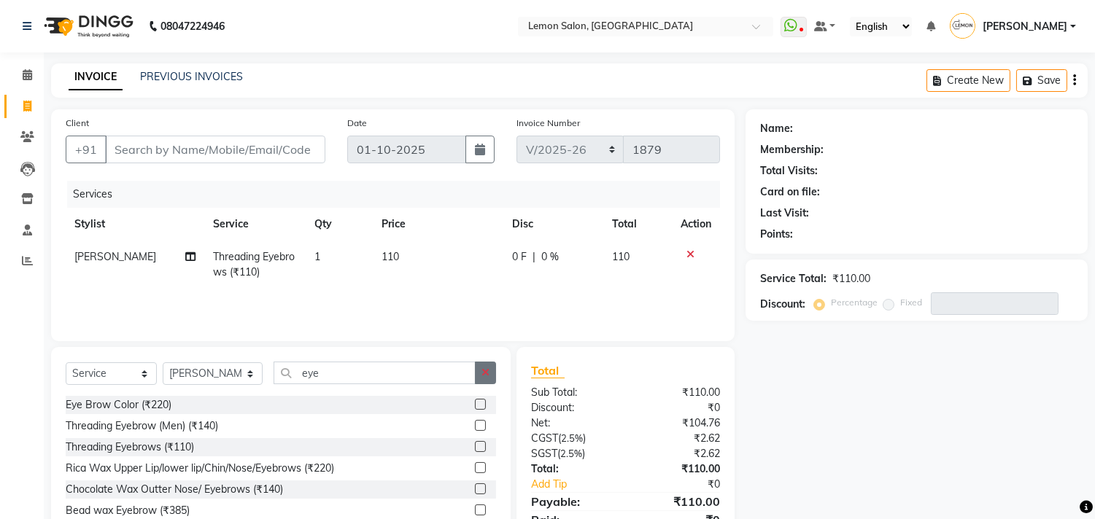
checkbox input "false"
click at [484, 376] on icon "button" at bounding box center [485, 373] width 8 height 10
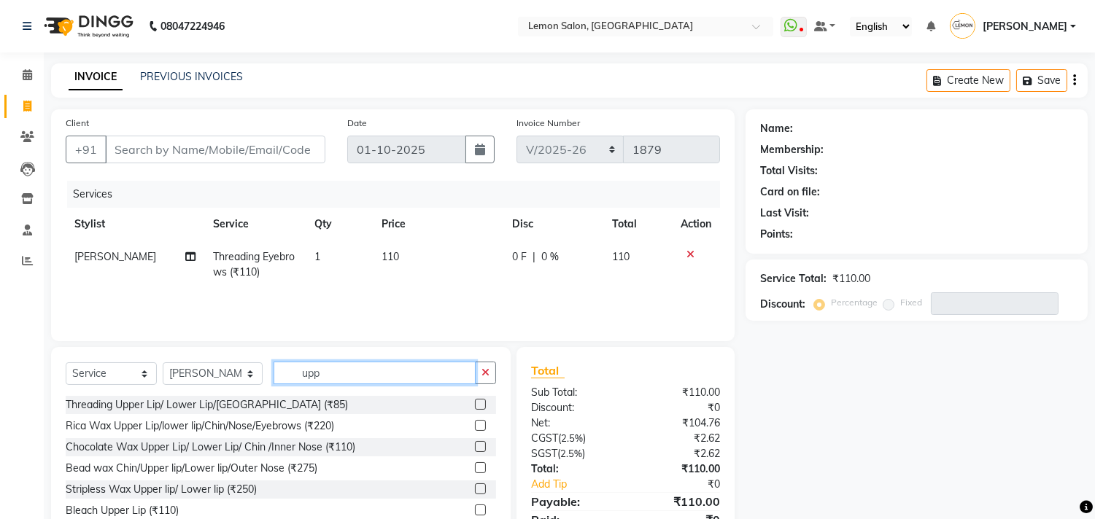
type input "upp"
click at [475, 401] on label at bounding box center [480, 404] width 11 height 11
click at [475, 401] on input "checkbox" at bounding box center [479, 404] width 9 height 9
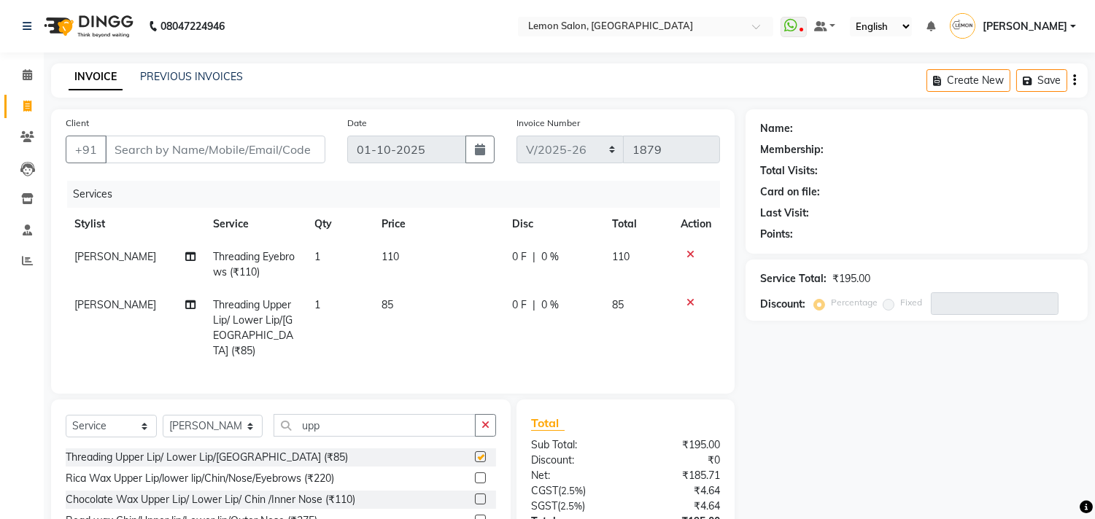
checkbox input "false"
click at [177, 424] on select "Select Stylist Arun Arndive [PERSON_NAME] Danish [PERSON_NAME] [PERSON_NAME] [P…" at bounding box center [213, 426] width 100 height 23
select select "76754"
click at [163, 415] on select "Select Stylist Arun Arndive [PERSON_NAME] Danish [PERSON_NAME] [PERSON_NAME] [P…" at bounding box center [213, 426] width 100 height 23
click at [476, 429] on button "button" at bounding box center [485, 425] width 21 height 23
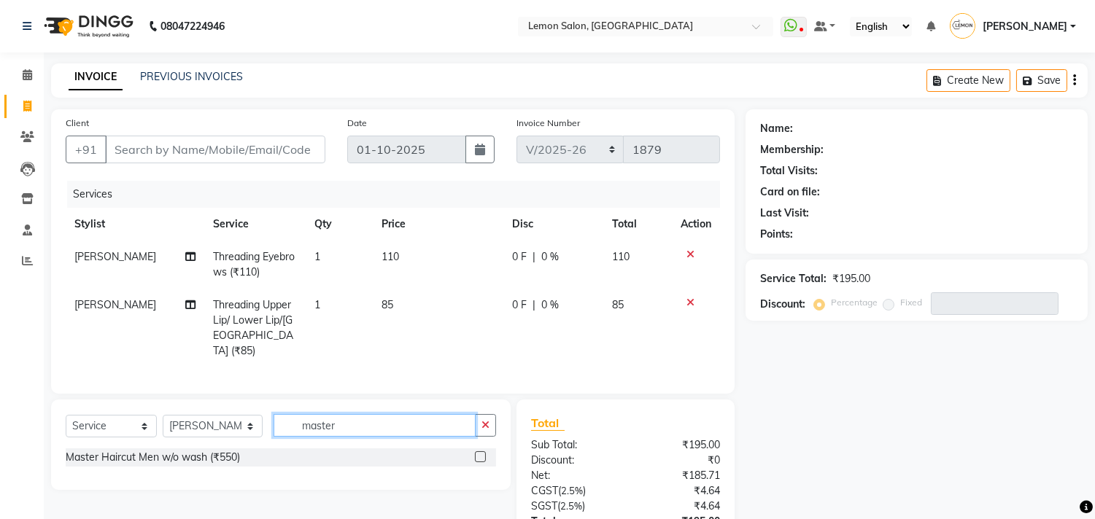
type input "master"
click at [483, 452] on label at bounding box center [480, 457] width 11 height 11
click at [483, 453] on input "checkbox" at bounding box center [479, 457] width 9 height 9
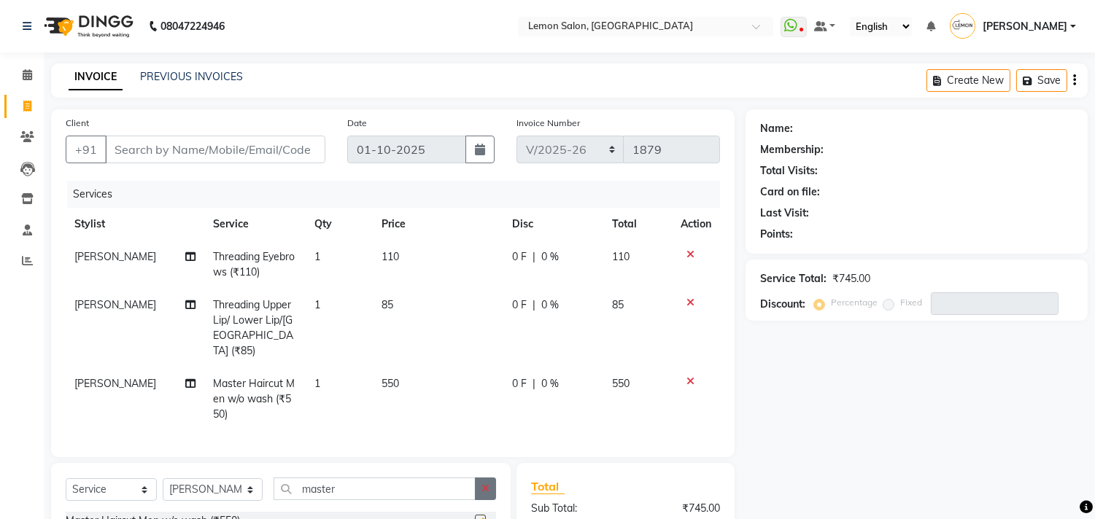
checkbox input "false"
click at [482, 487] on icon "button" at bounding box center [485, 489] width 8 height 10
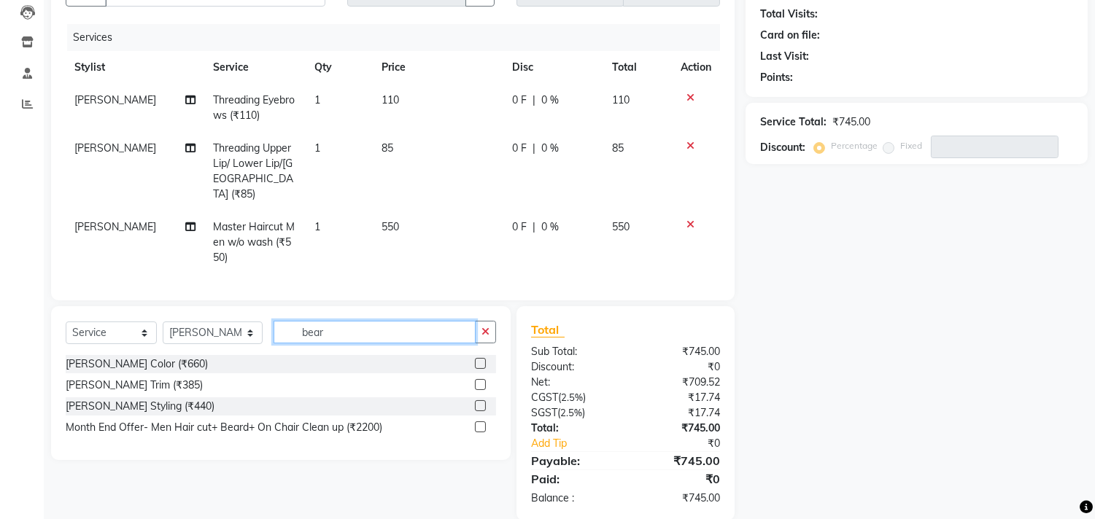
scroll to position [162, 0]
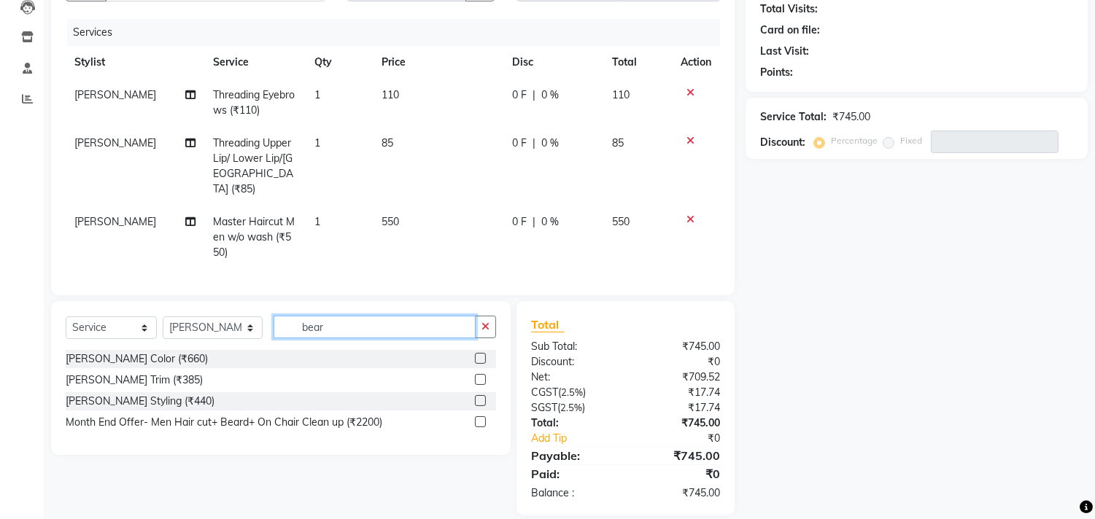
type input "bear"
click at [477, 395] on label at bounding box center [480, 400] width 11 height 11
click at [477, 397] on input "checkbox" at bounding box center [479, 401] width 9 height 9
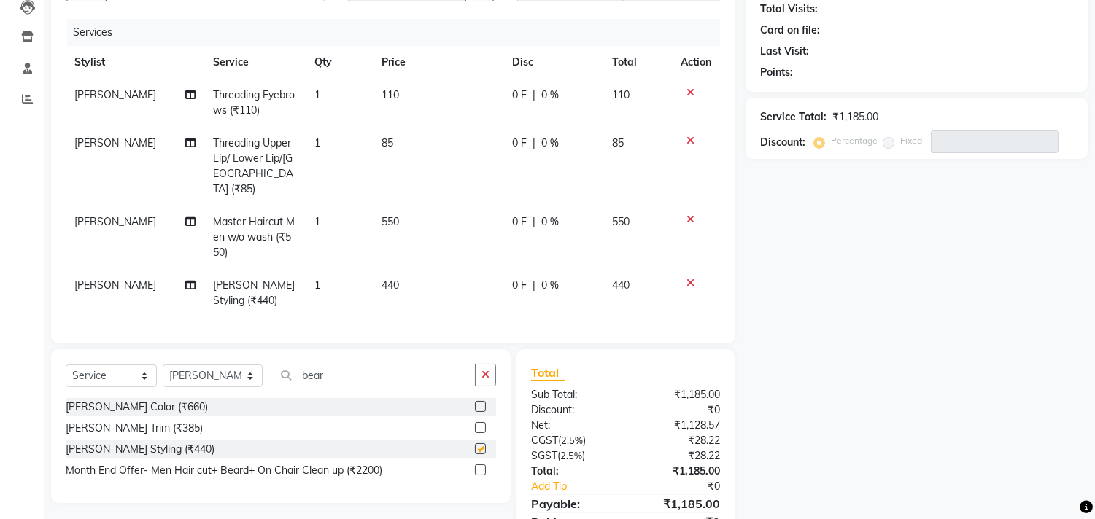
checkbox input "false"
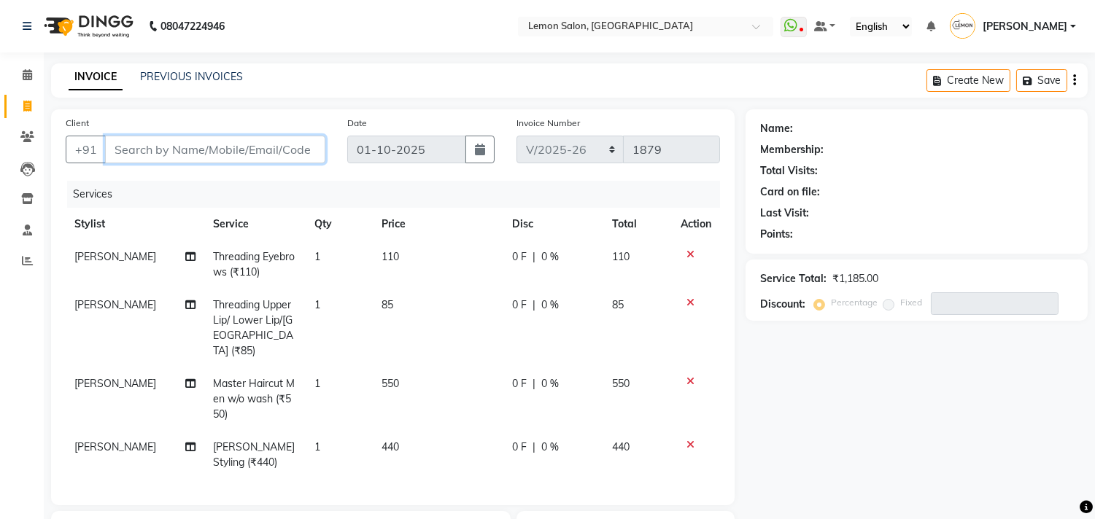
click at [143, 140] on input "Client" at bounding box center [215, 150] width 220 height 28
click at [141, 139] on input "Client" at bounding box center [215, 150] width 220 height 28
type input "9"
type input "0"
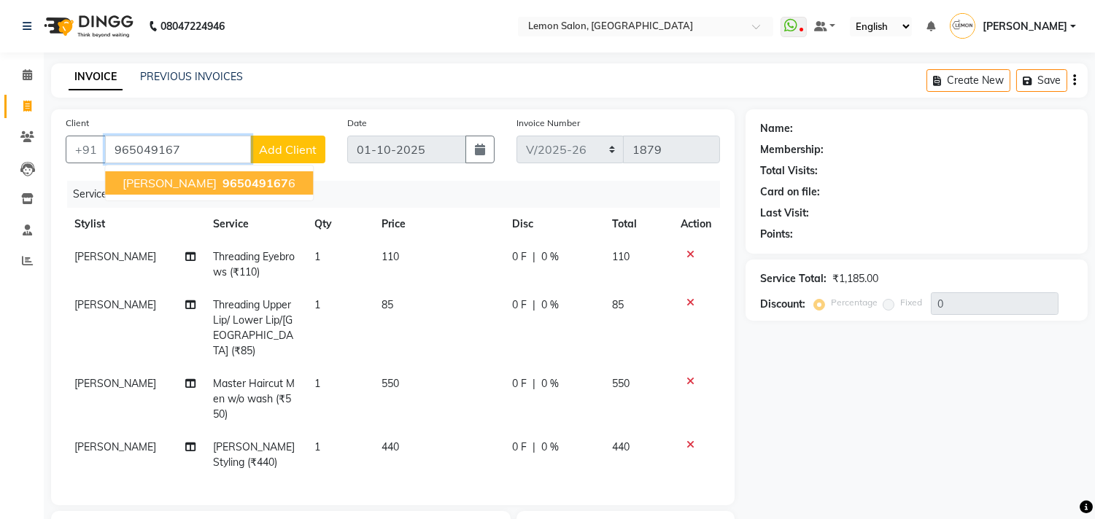
click at [130, 185] on span "Prarthna Gupta" at bounding box center [170, 183] width 94 height 15
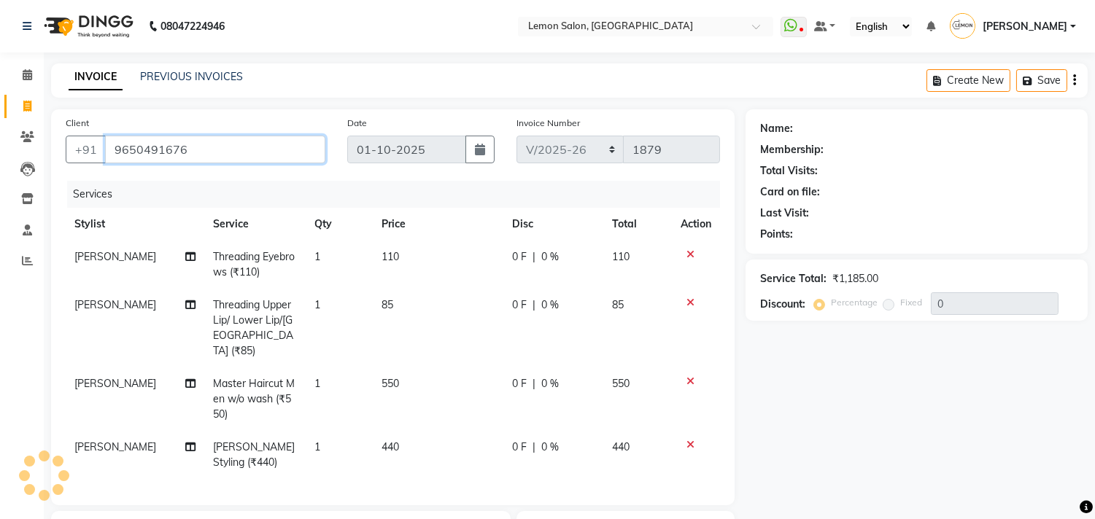
type input "9650491676"
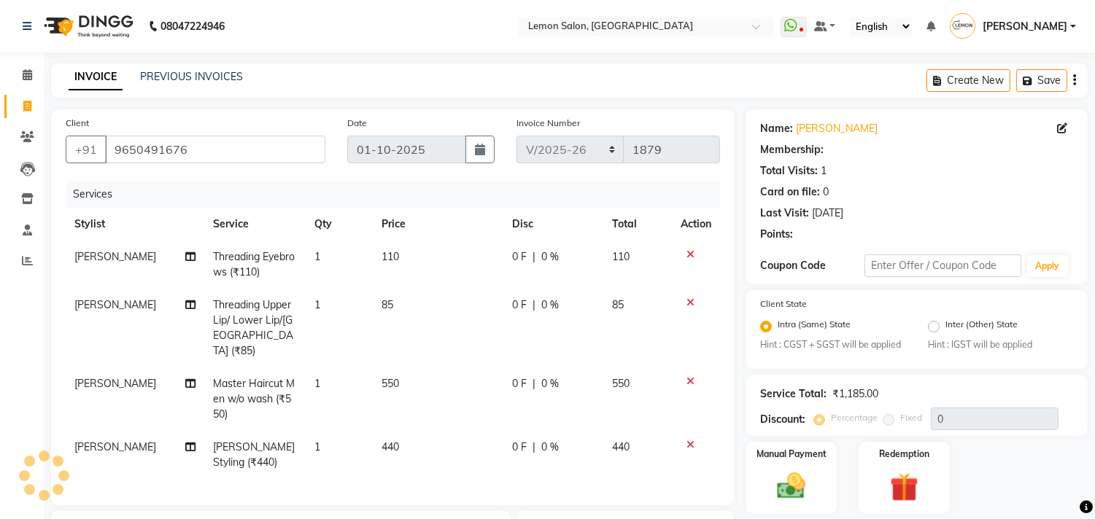
select select "1: Object"
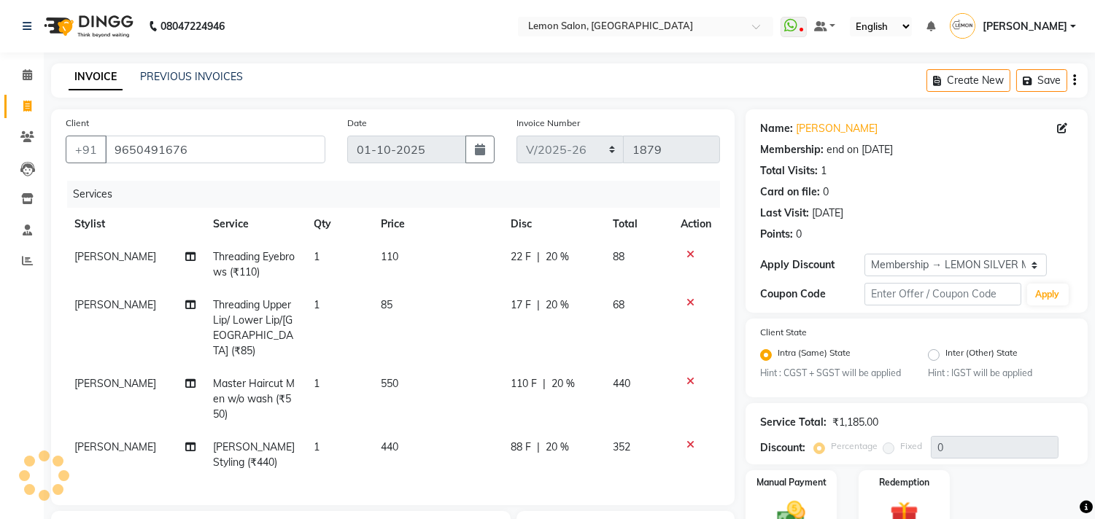
type input "20"
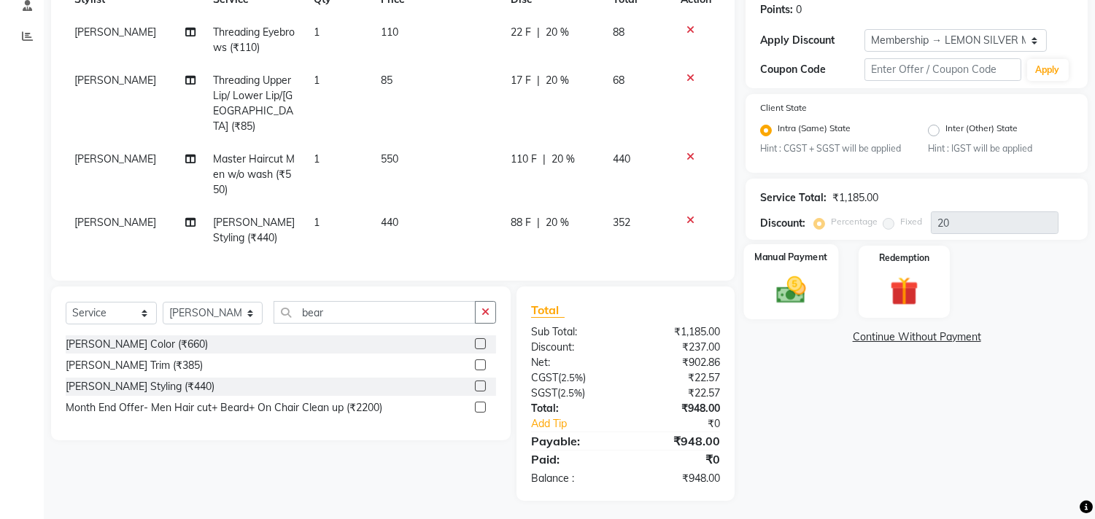
click at [774, 293] on img at bounding box center [791, 291] width 48 height 34
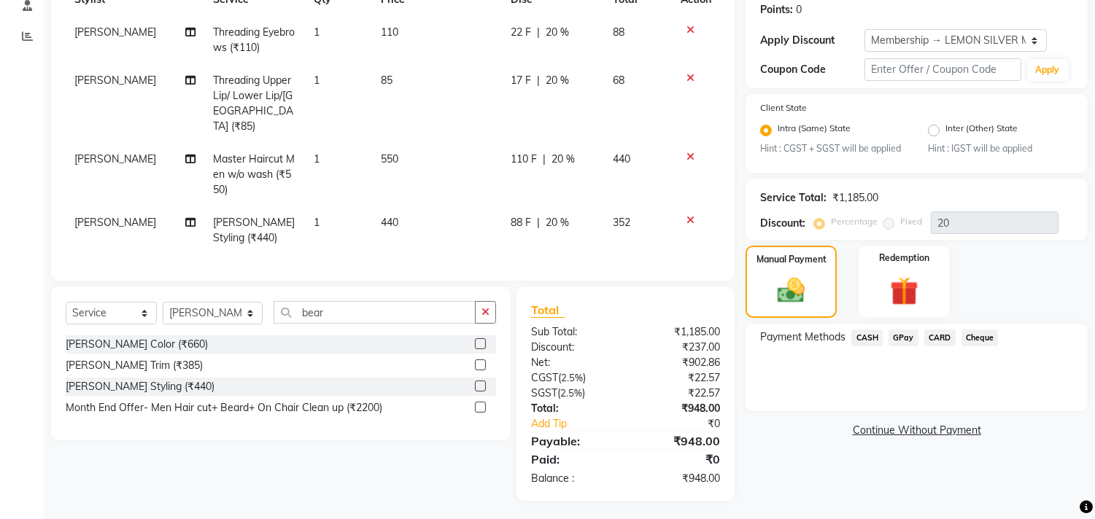
click at [907, 331] on span "GPay" at bounding box center [903, 338] width 30 height 17
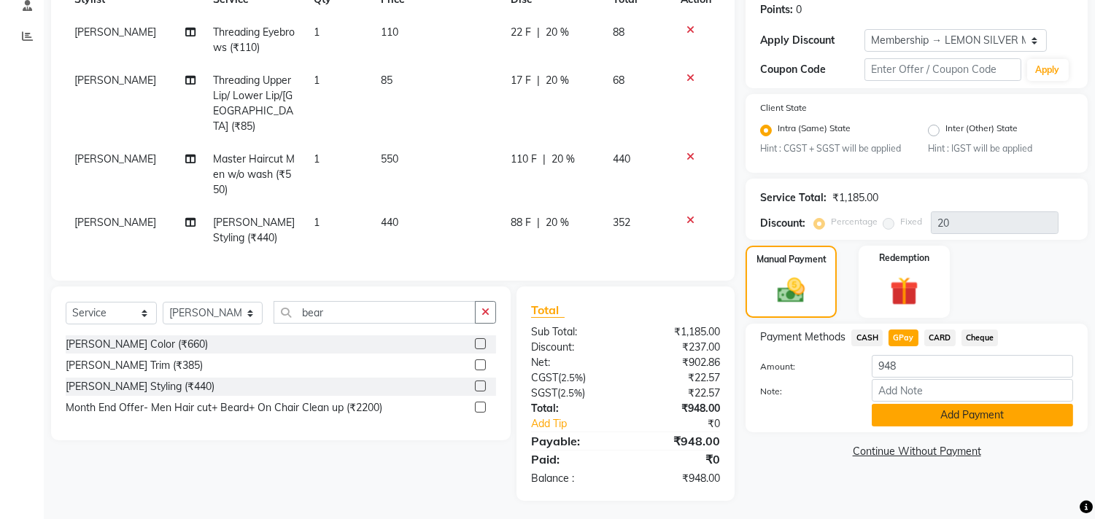
click at [898, 419] on button "Add Payment" at bounding box center [972, 415] width 201 height 23
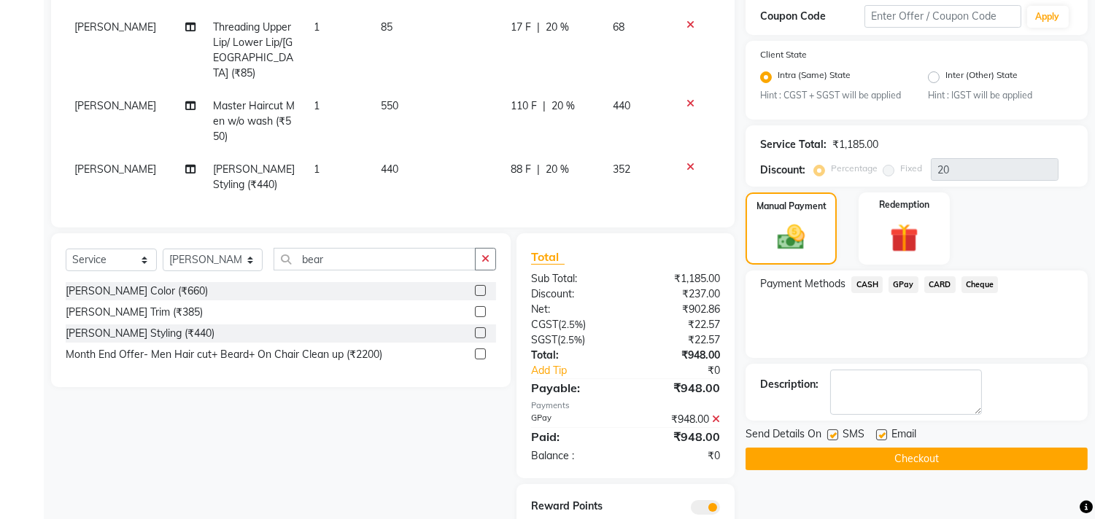
scroll to position [306, 0]
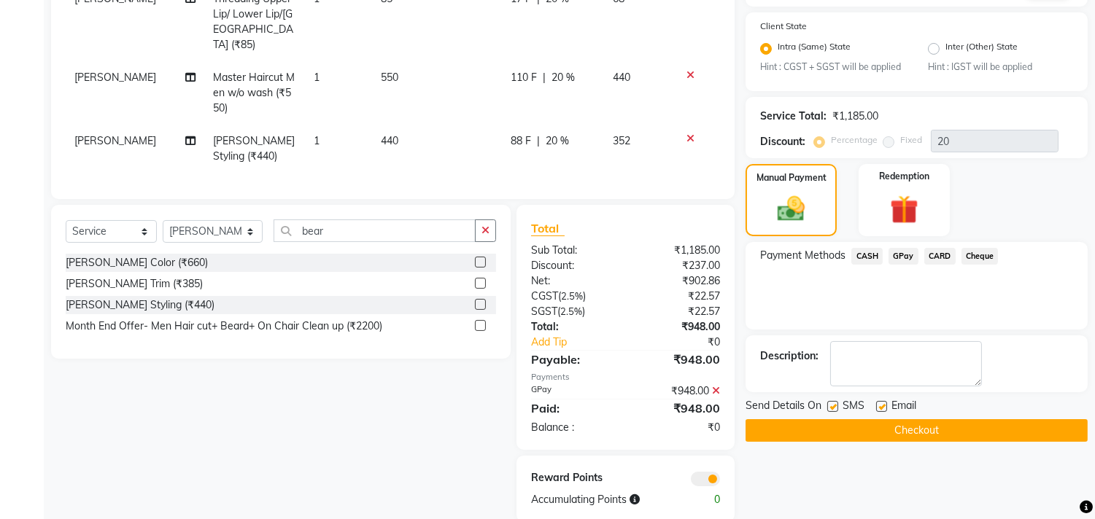
click at [864, 439] on button "Checkout" at bounding box center [917, 430] width 342 height 23
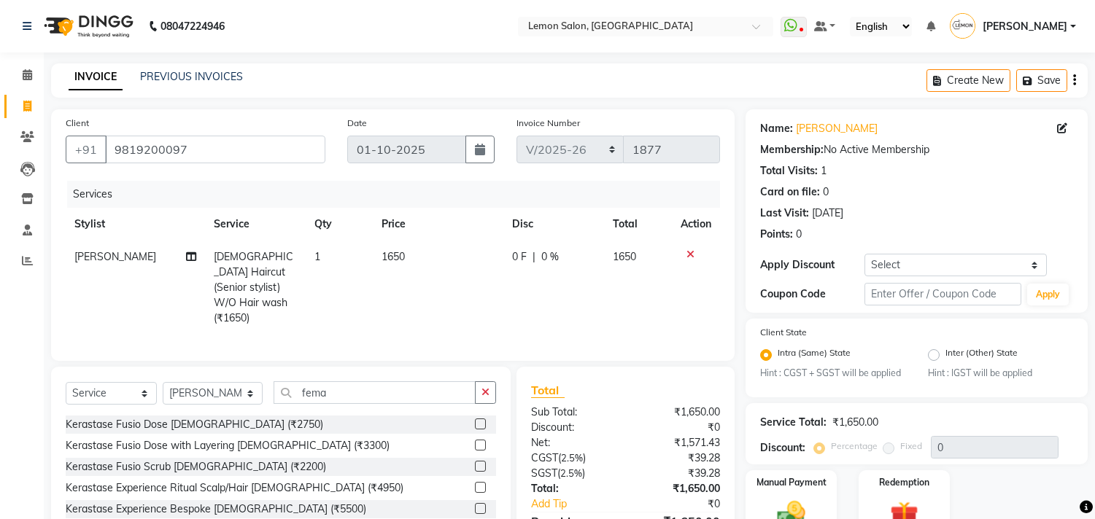
select select "569"
select select "service"
select select "7385"
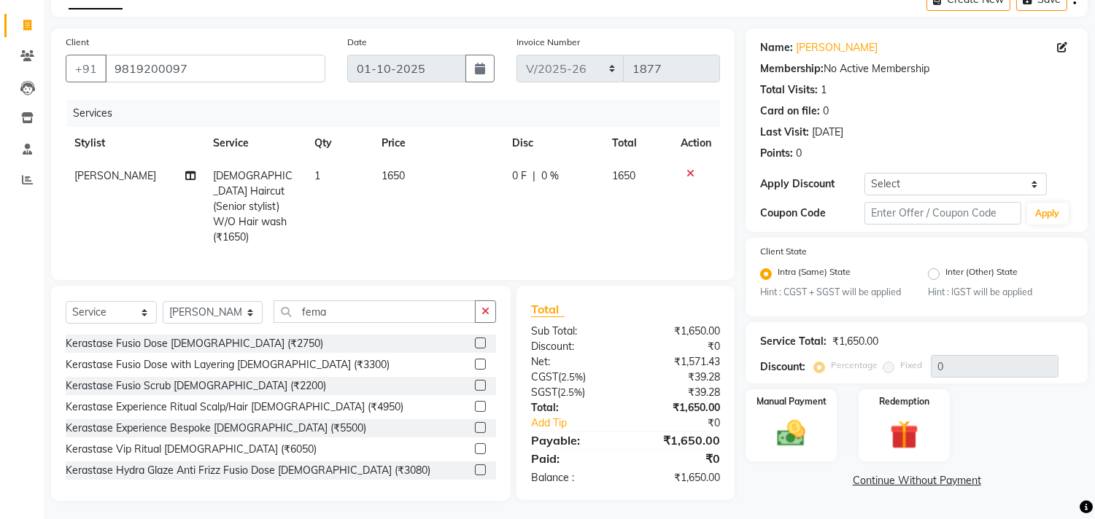
scroll to position [162, 0]
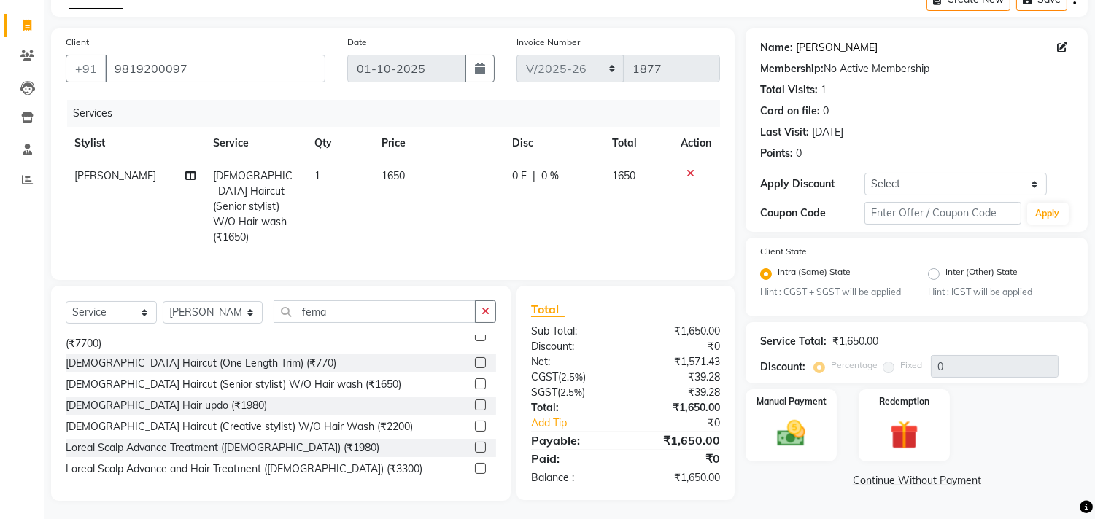
click at [819, 40] on link "[PERSON_NAME]" at bounding box center [837, 47] width 82 height 15
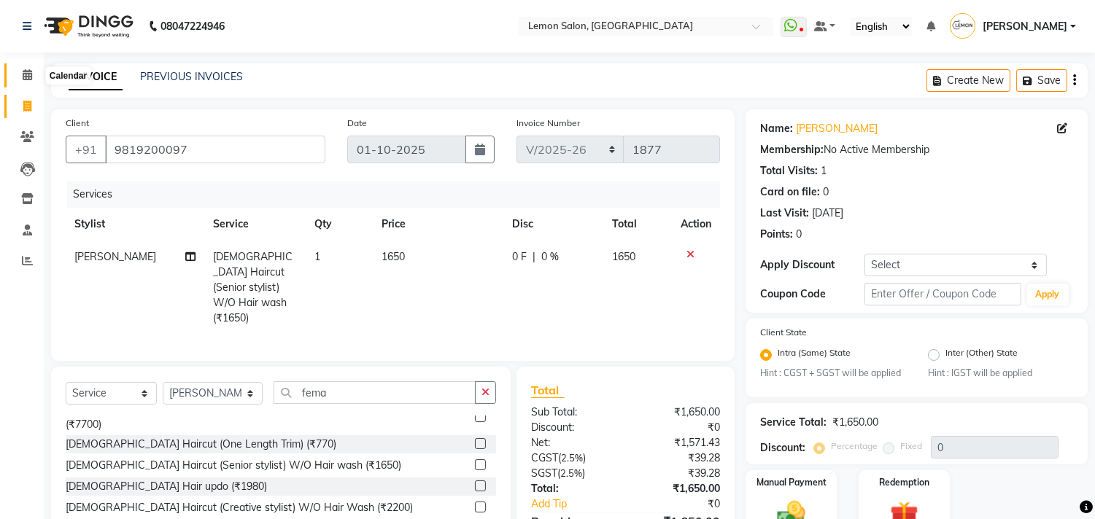
click at [26, 74] on icon at bounding box center [27, 74] width 9 height 11
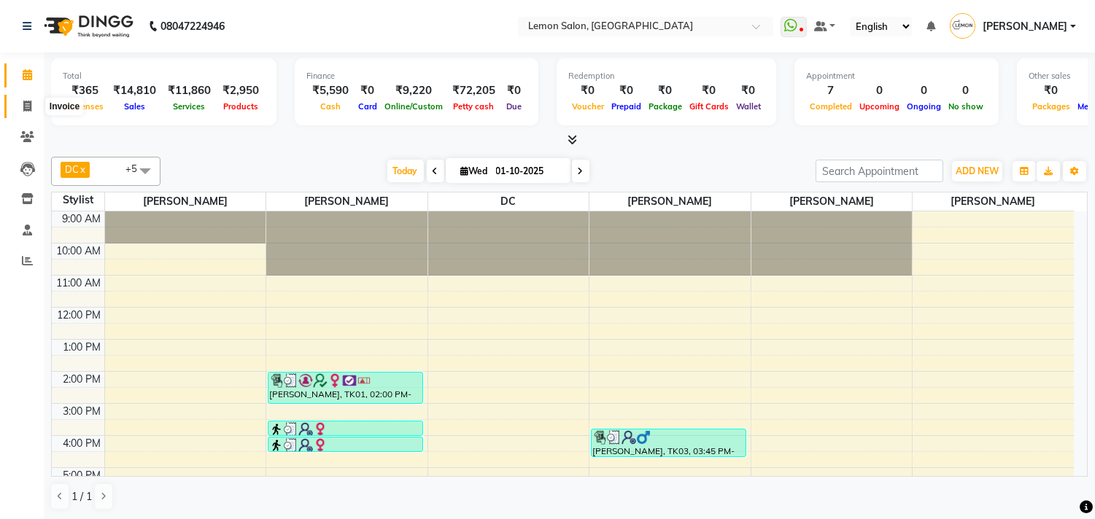
click at [26, 106] on icon at bounding box center [27, 106] width 8 height 11
select select "service"
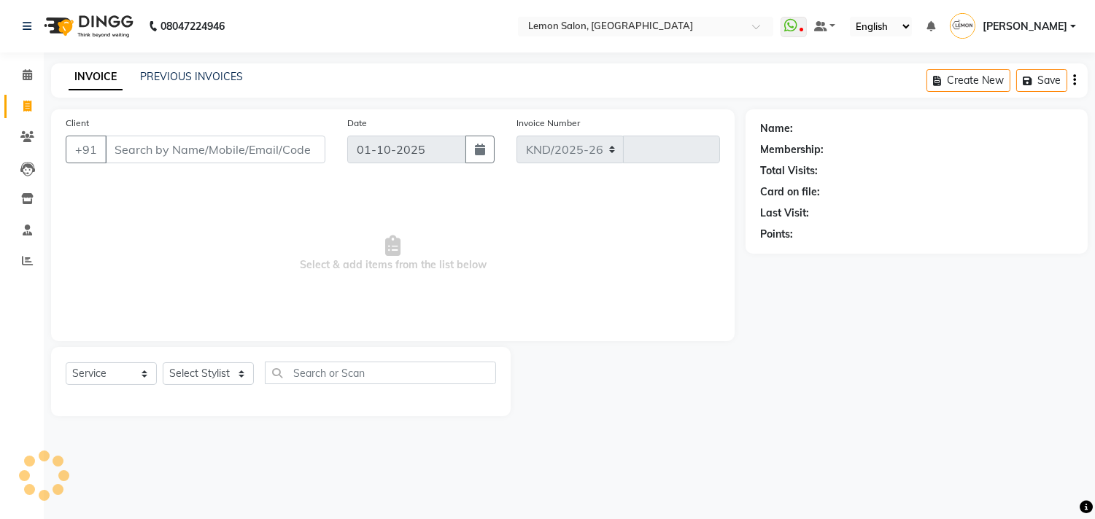
select select "569"
type input "1880"
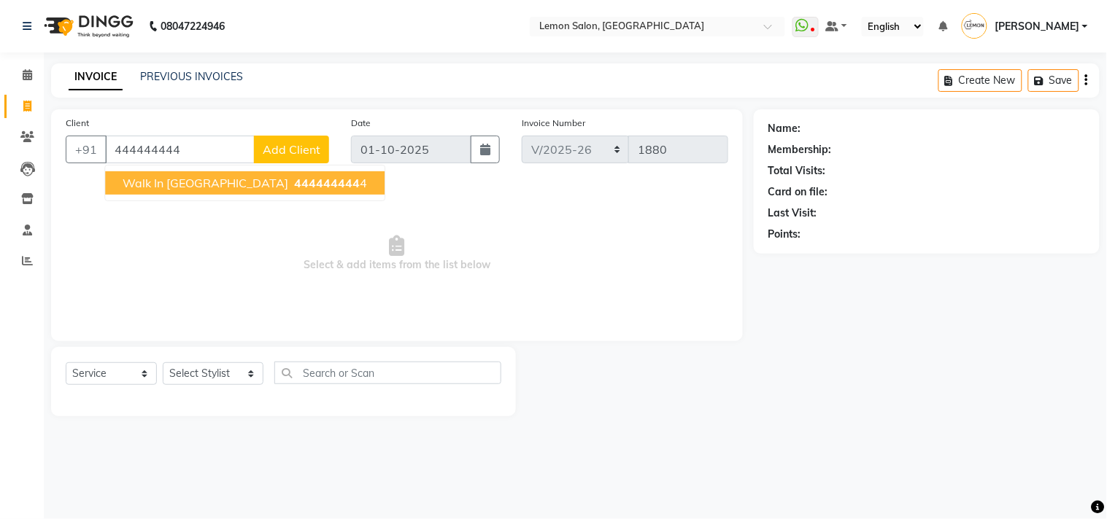
click at [202, 178] on span "Walk In [GEOGRAPHIC_DATA]" at bounding box center [206, 183] width 166 height 15
type input "4444444444"
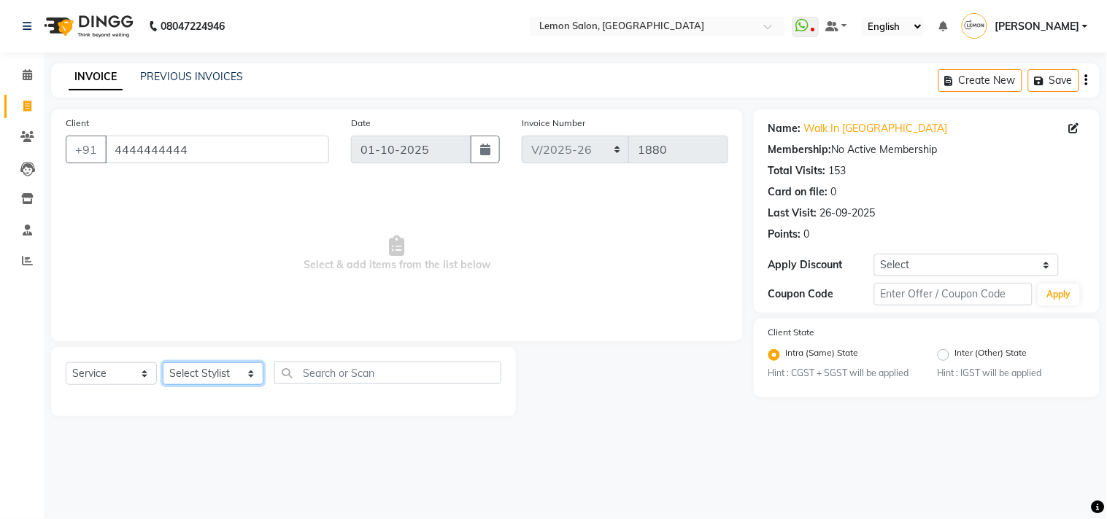
click at [187, 373] on select "Select Stylist Arun Arndive [PERSON_NAME] Danish [PERSON_NAME] [PERSON_NAME] [P…" at bounding box center [213, 374] width 101 height 23
select select "7385"
click at [163, 363] on select "Select Stylist Arun Arndive [PERSON_NAME] Danish [PERSON_NAME] [PERSON_NAME] [P…" at bounding box center [213, 374] width 101 height 23
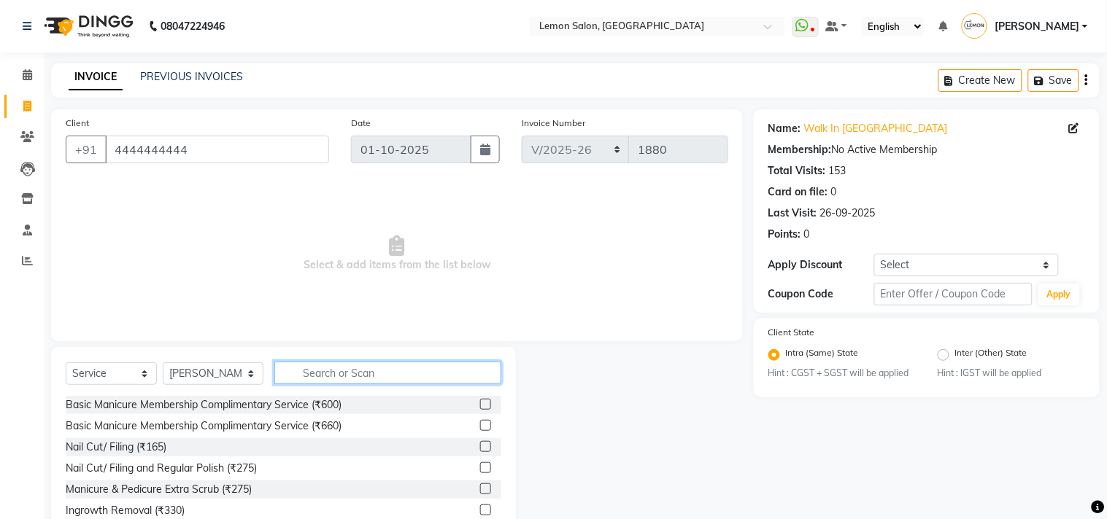
click at [329, 368] on input "text" at bounding box center [387, 373] width 227 height 23
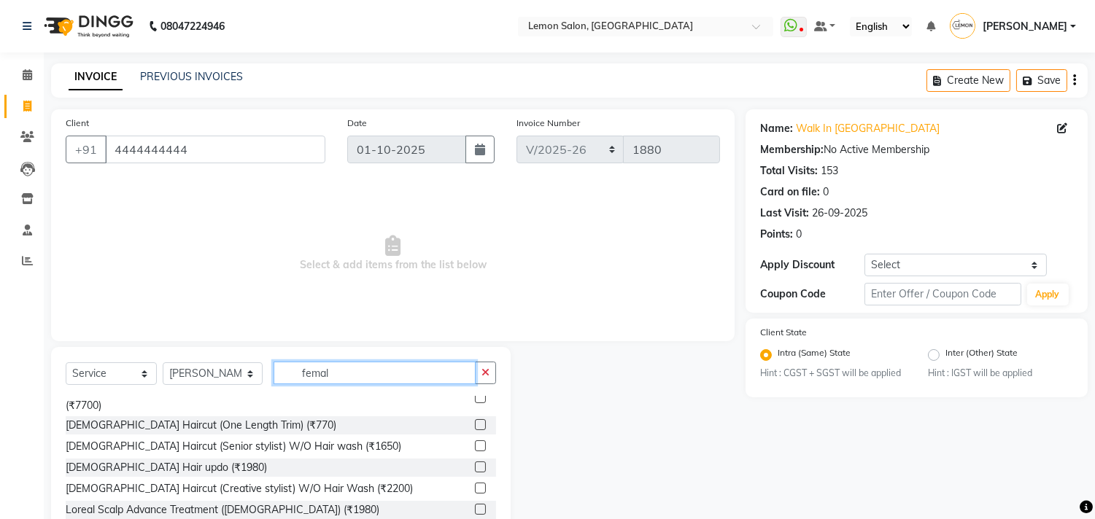
scroll to position [162, 0]
type input "femal"
click at [475, 440] on label at bounding box center [480, 445] width 11 height 11
click at [475, 441] on input "checkbox" at bounding box center [479, 445] width 9 height 9
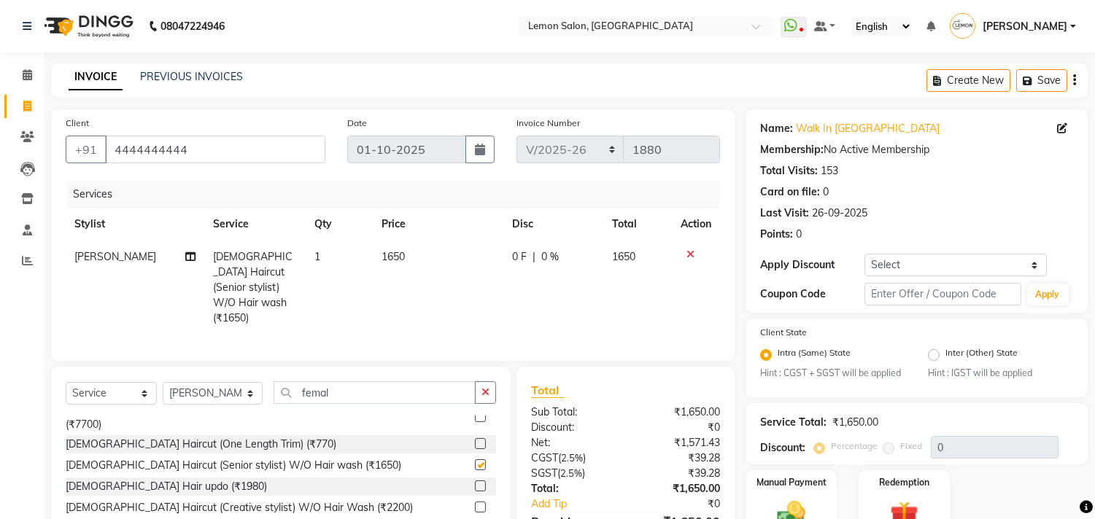
checkbox input "false"
click at [902, 299] on input "text" at bounding box center [942, 294] width 156 height 23
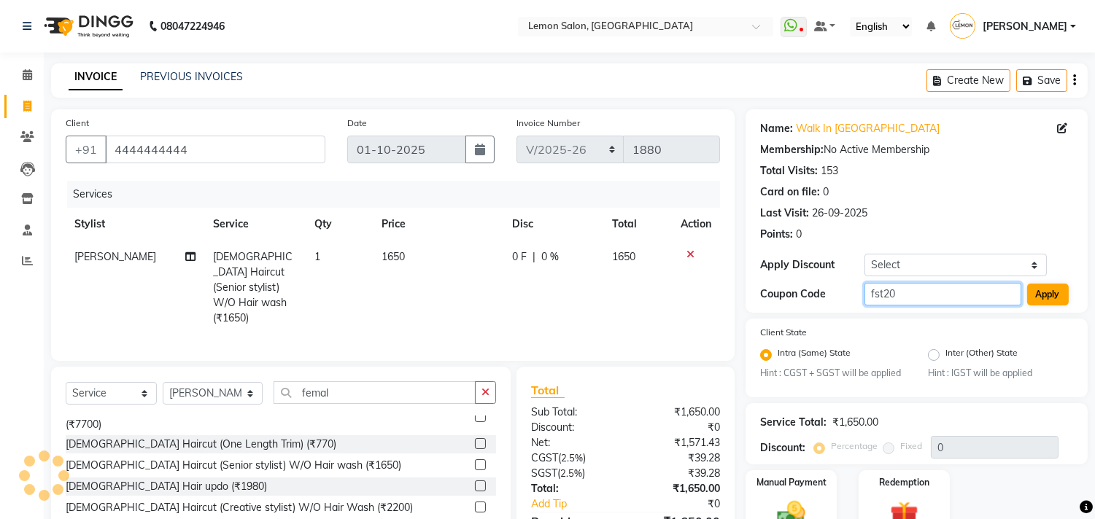
type input "fst20"
click at [1039, 295] on button "Apply" at bounding box center [1048, 295] width 42 height 22
type input "20"
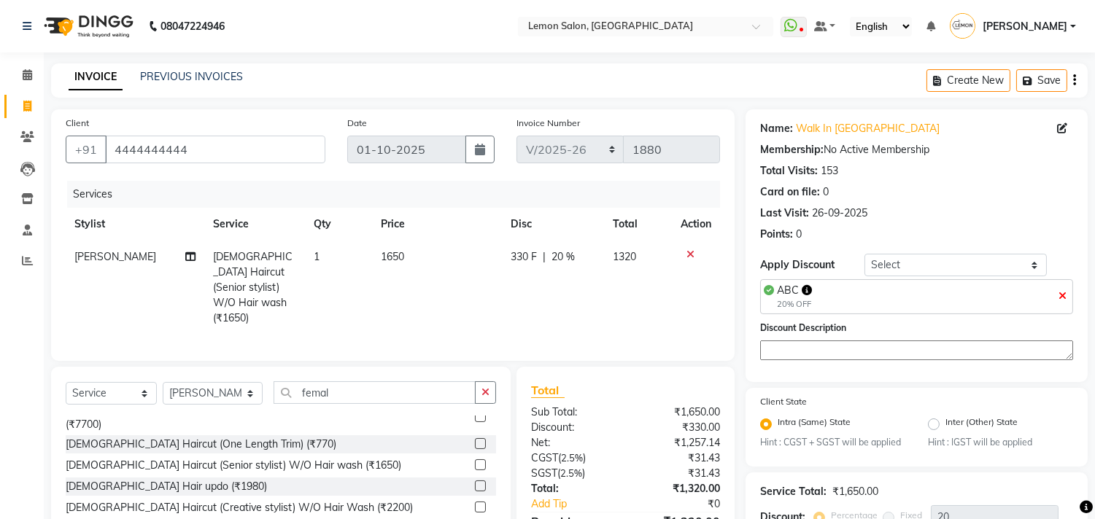
scroll to position [144, 0]
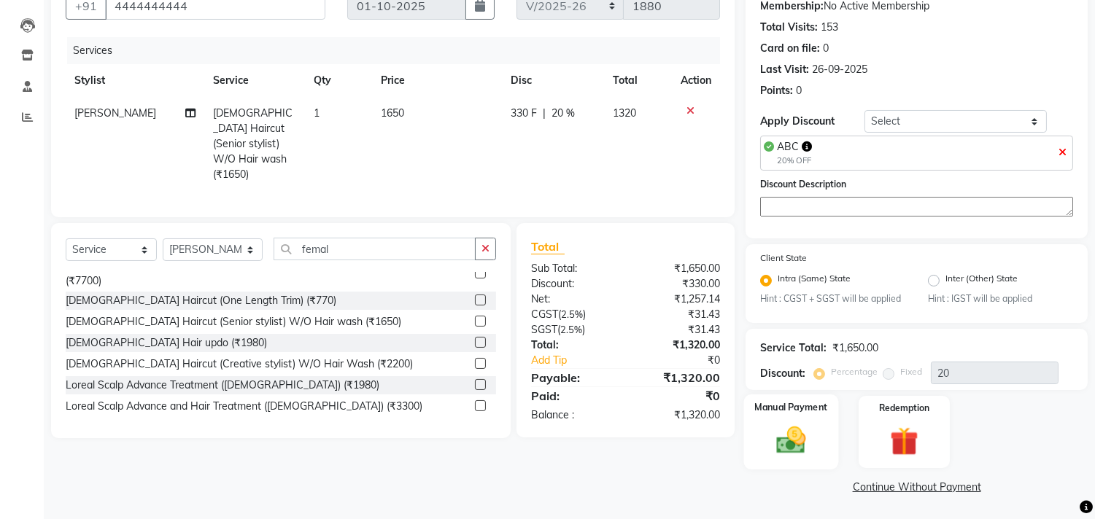
click at [797, 441] on img at bounding box center [791, 441] width 48 height 34
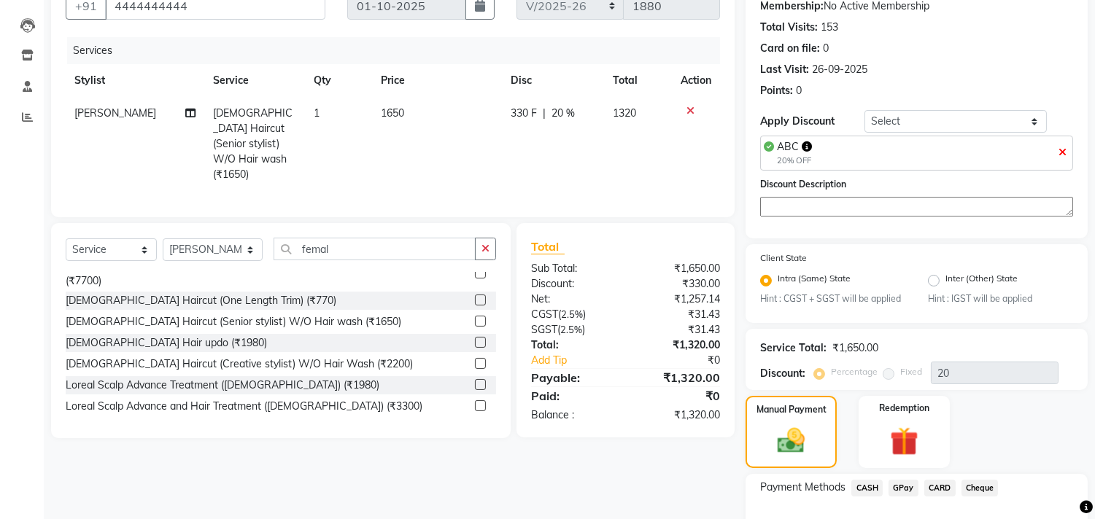
drag, startPoint x: 909, startPoint y: 486, endPoint x: 994, endPoint y: 404, distance: 117.6
click at [907, 484] on span "GPay" at bounding box center [903, 488] width 30 height 17
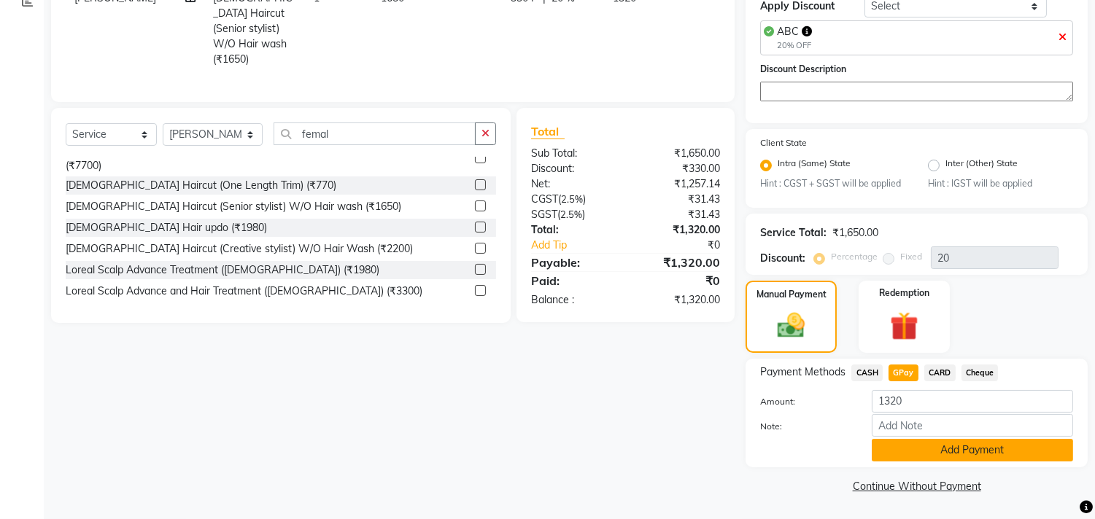
click at [921, 449] on button "Add Payment" at bounding box center [972, 450] width 201 height 23
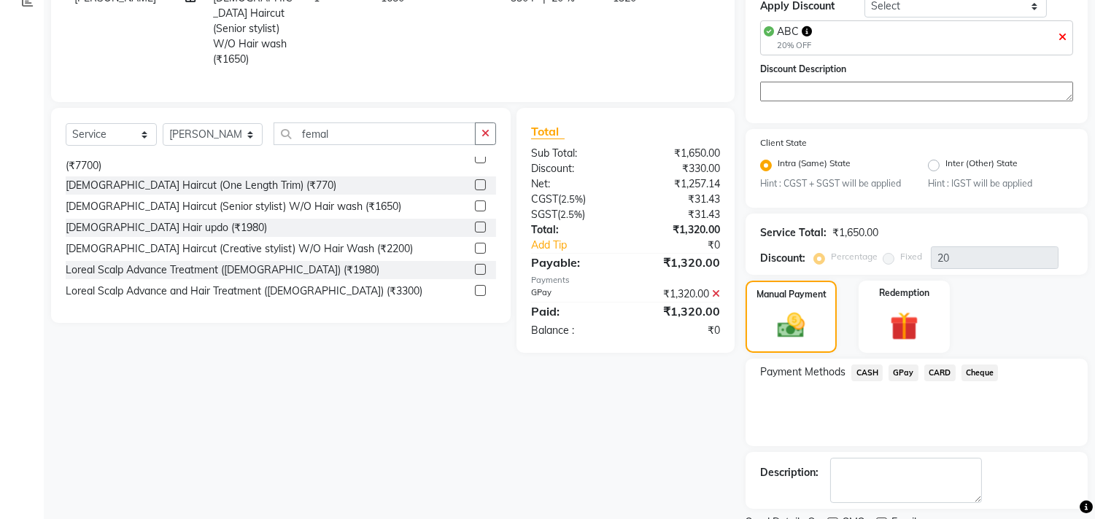
scroll to position [320, 0]
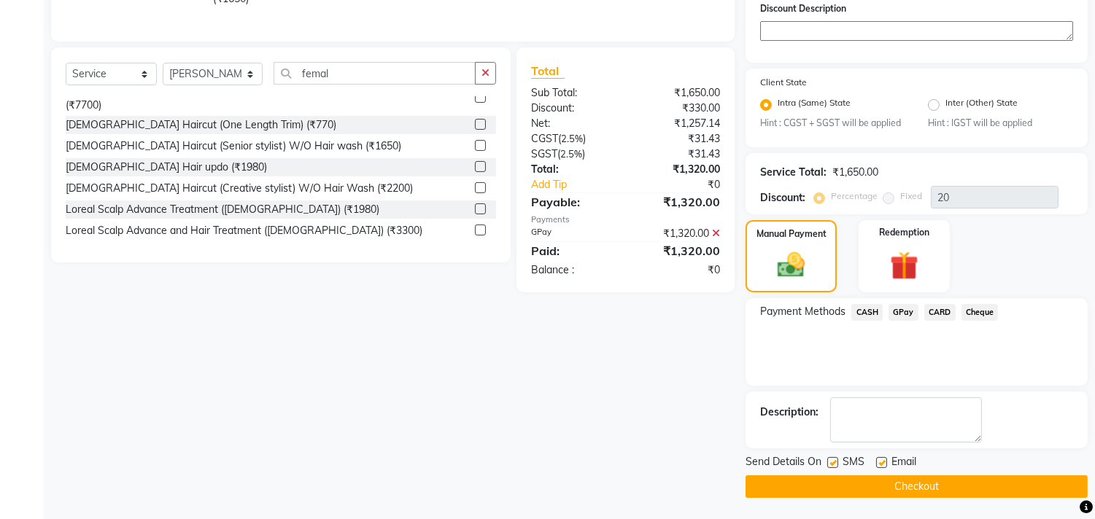
click at [839, 462] on div "SMS" at bounding box center [851, 463] width 49 height 18
click at [832, 461] on label at bounding box center [832, 462] width 11 height 11
click at [832, 461] on input "checkbox" at bounding box center [831, 463] width 9 height 9
checkbox input "false"
click at [880, 461] on label at bounding box center [881, 462] width 11 height 11
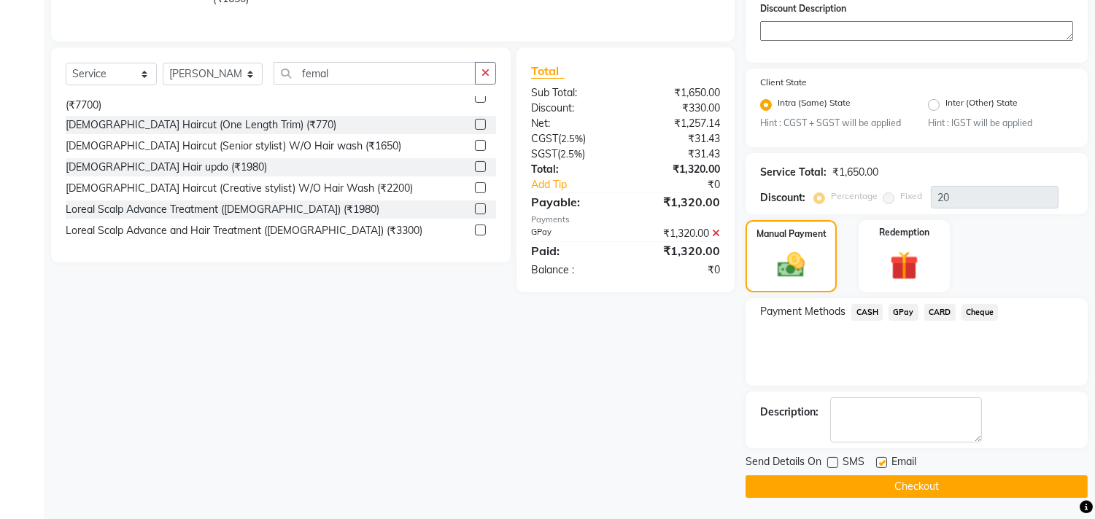
click at [880, 461] on input "checkbox" at bounding box center [880, 463] width 9 height 9
checkbox input "false"
click at [856, 481] on button "Checkout" at bounding box center [917, 487] width 342 height 23
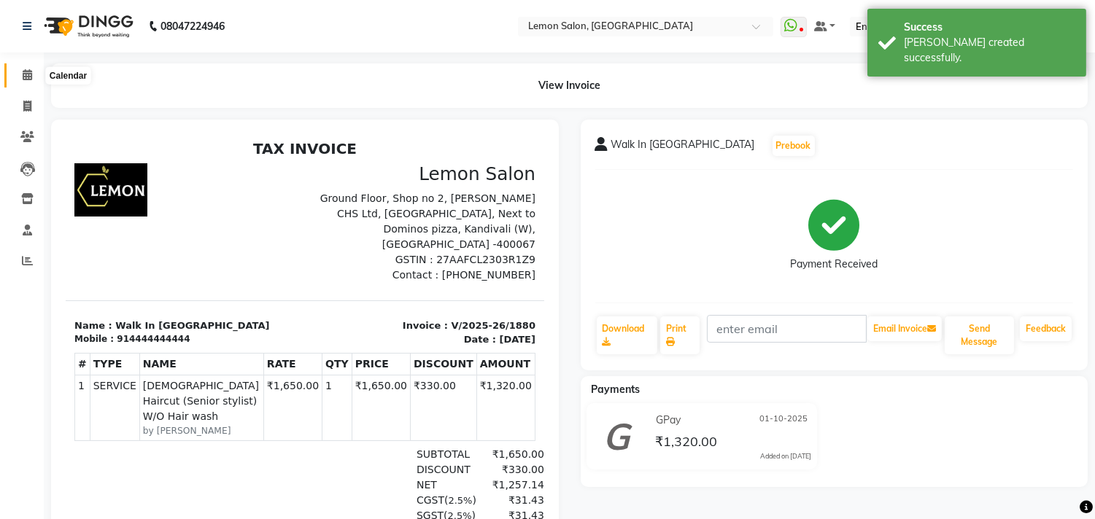
click at [26, 69] on span at bounding box center [28, 75] width 26 height 17
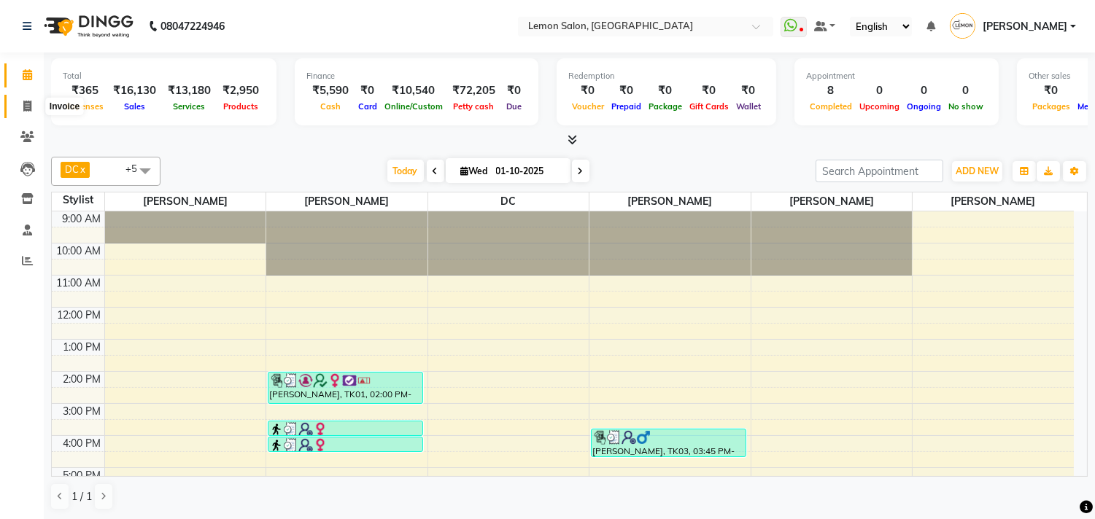
click at [19, 110] on span at bounding box center [28, 106] width 26 height 17
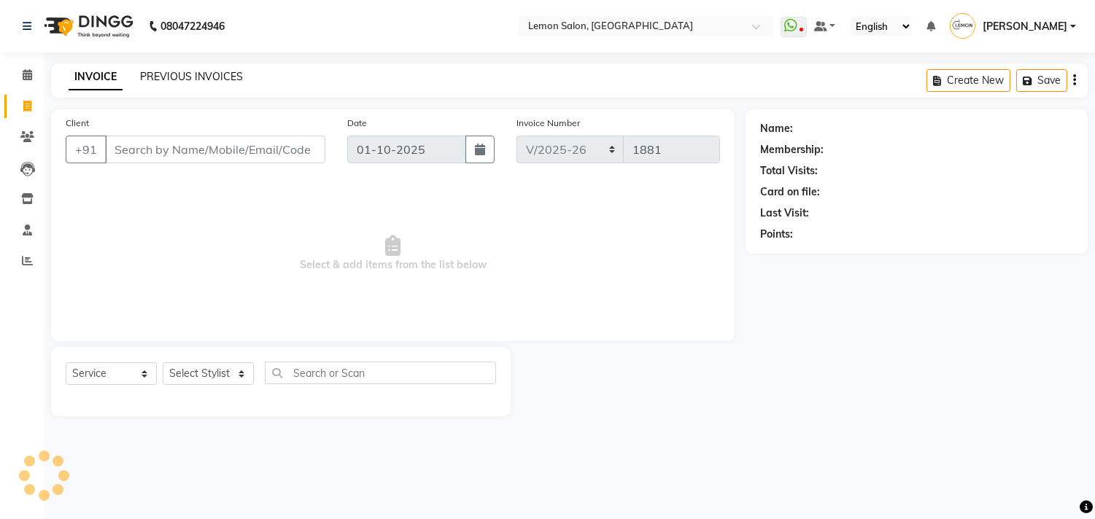
click at [177, 73] on link "PREVIOUS INVOICES" at bounding box center [191, 76] width 103 height 13
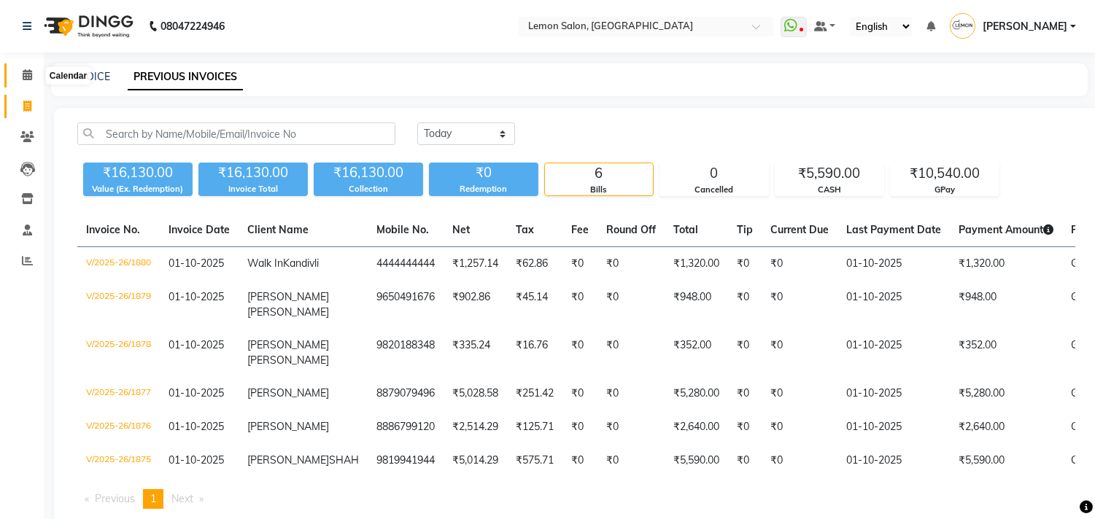
click at [27, 67] on span at bounding box center [28, 75] width 26 height 17
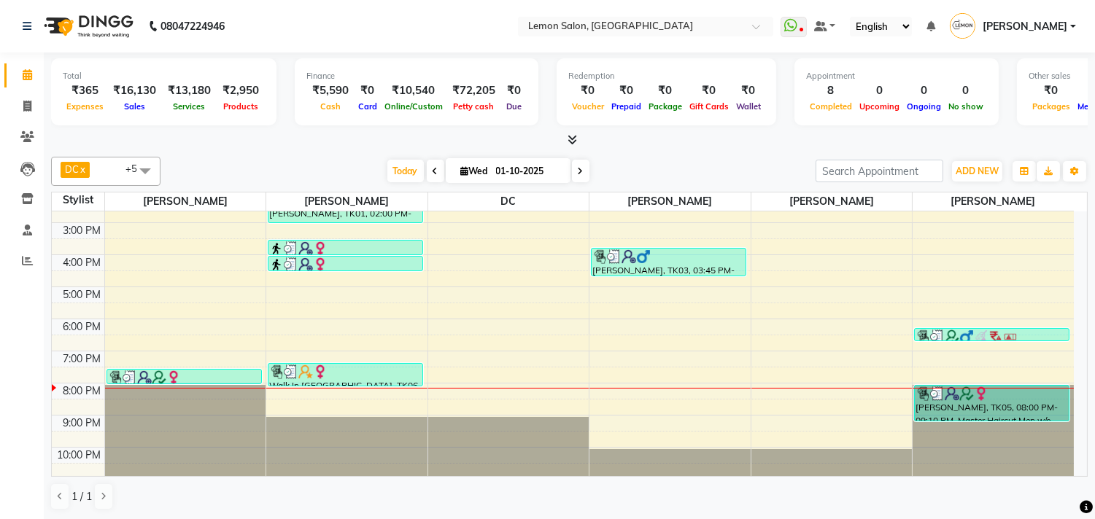
scroll to position [185, 0]
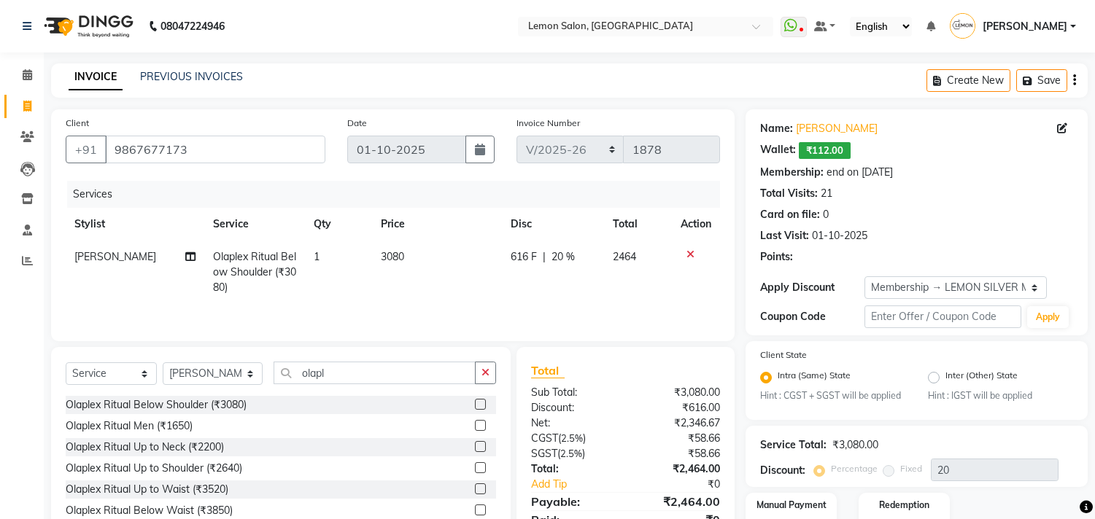
select select "569"
select select "service"
select select "7385"
select select "1: Object"
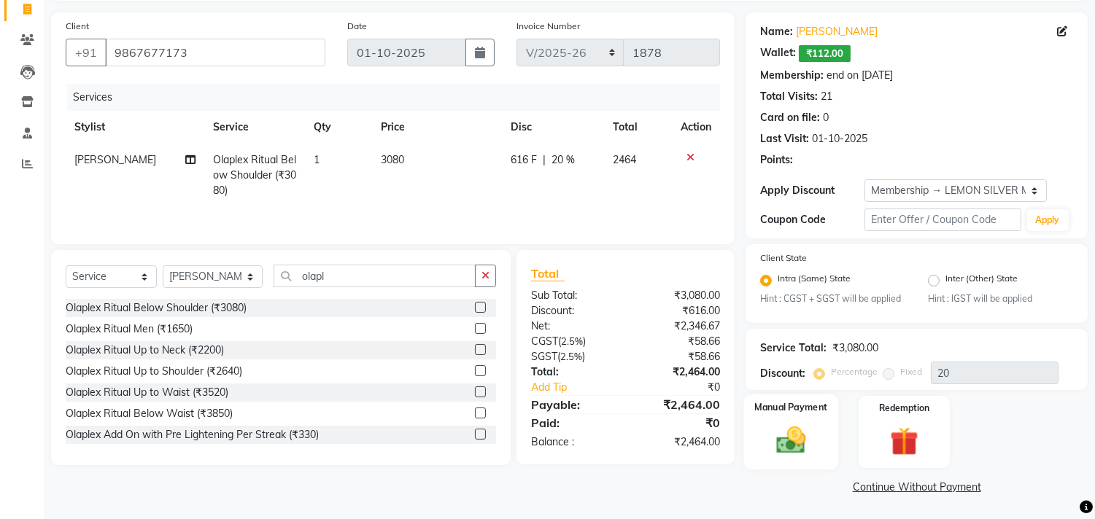
click at [782, 441] on img at bounding box center [791, 441] width 48 height 34
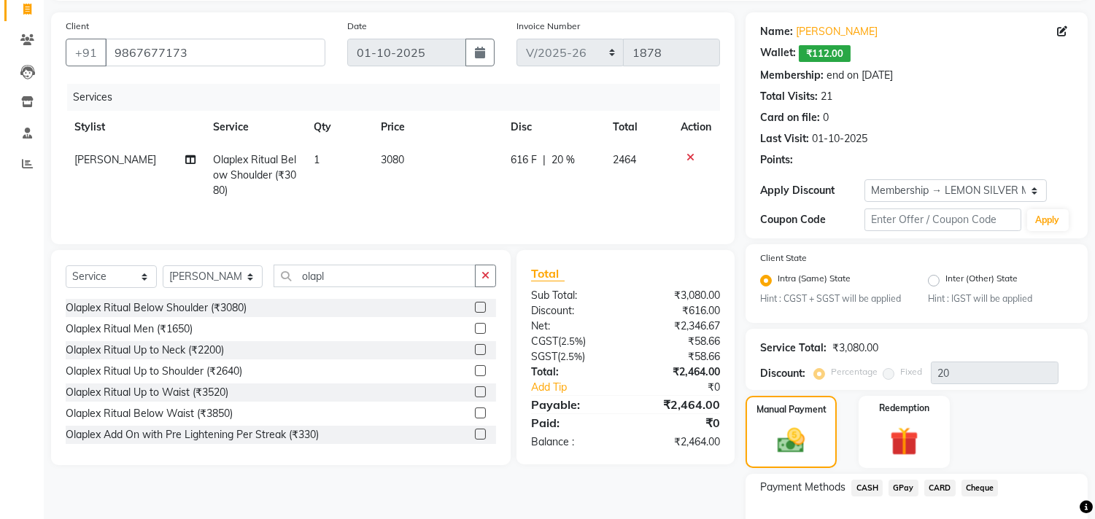
drag, startPoint x: 899, startPoint y: 483, endPoint x: 953, endPoint y: 424, distance: 79.5
click at [899, 483] on span "GPay" at bounding box center [903, 488] width 30 height 17
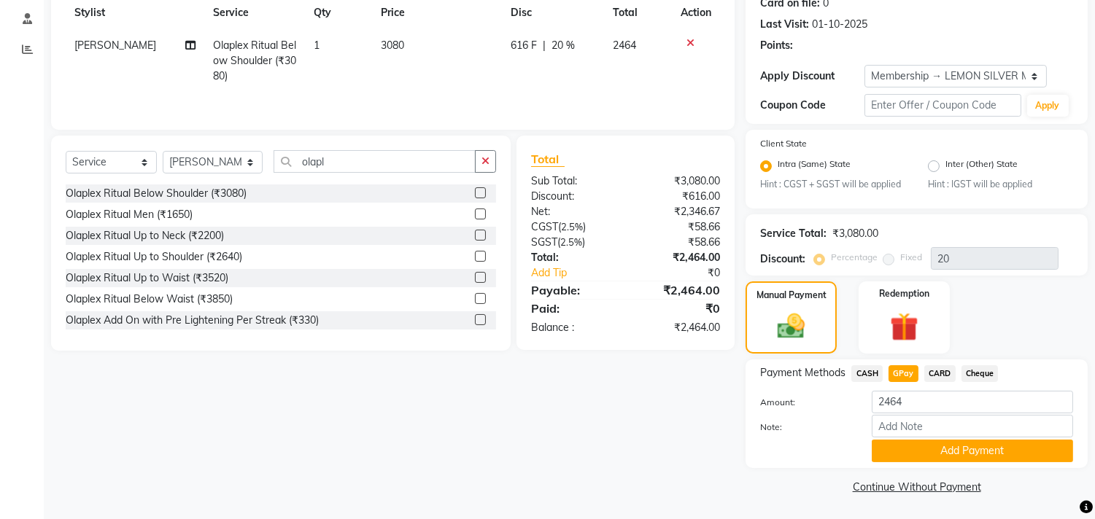
scroll to position [212, 0]
click at [922, 449] on button "Add Payment" at bounding box center [972, 450] width 201 height 23
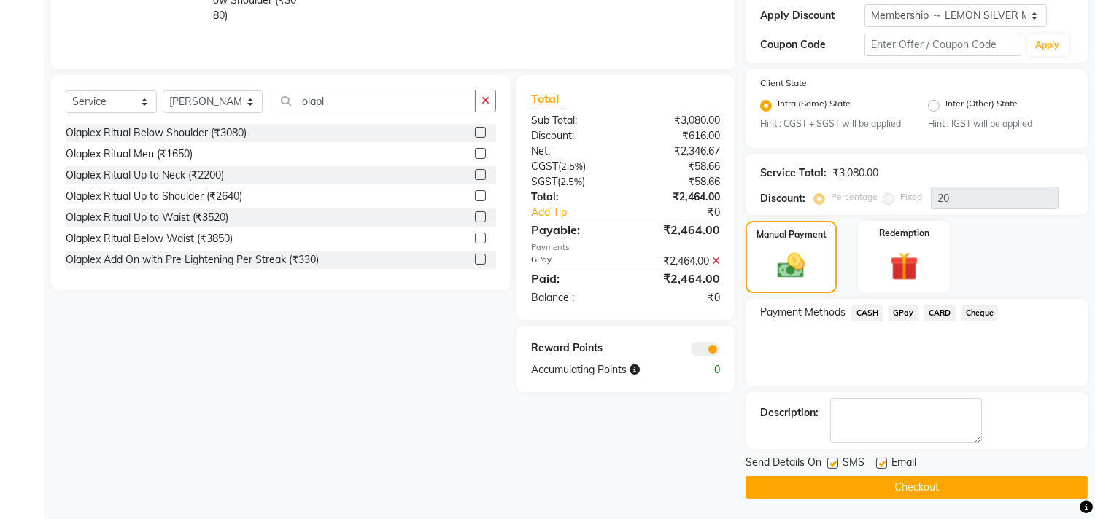
scroll to position [273, 0]
click at [832, 462] on label at bounding box center [832, 462] width 11 height 11
click at [832, 462] on input "checkbox" at bounding box center [831, 463] width 9 height 9
checkbox input "false"
click at [880, 460] on label at bounding box center [881, 462] width 11 height 11
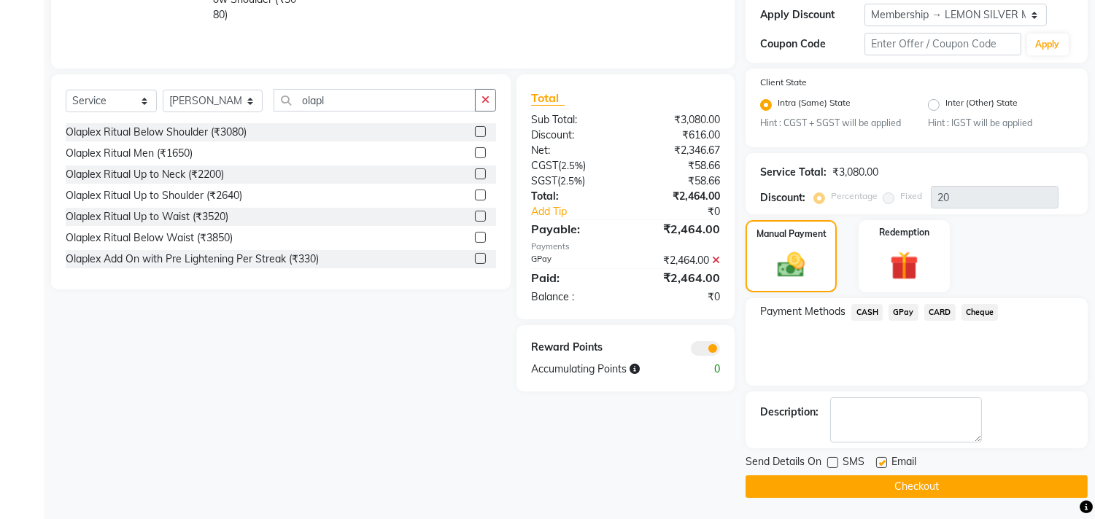
click at [880, 460] on input "checkbox" at bounding box center [880, 463] width 9 height 9
checkbox input "false"
click at [792, 482] on button "Checkout" at bounding box center [917, 487] width 342 height 23
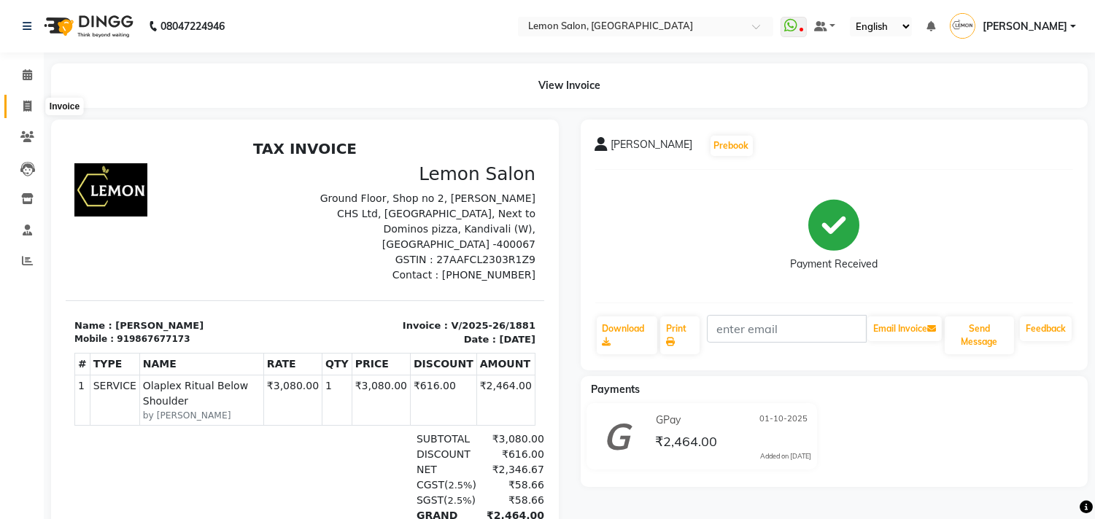
click at [18, 107] on span at bounding box center [28, 106] width 26 height 17
select select "569"
select select "service"
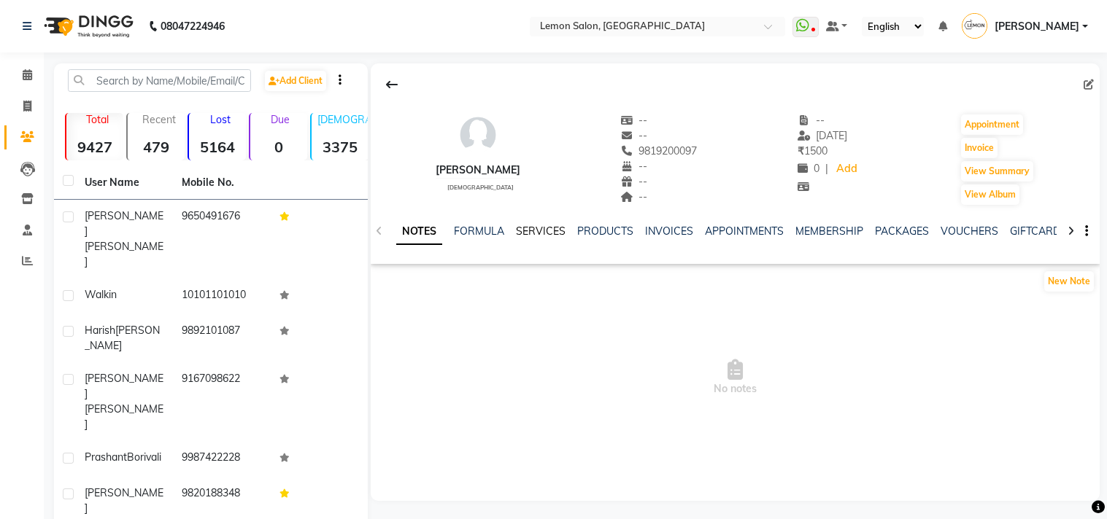
click at [541, 225] on link "SERVICES" at bounding box center [541, 231] width 50 height 13
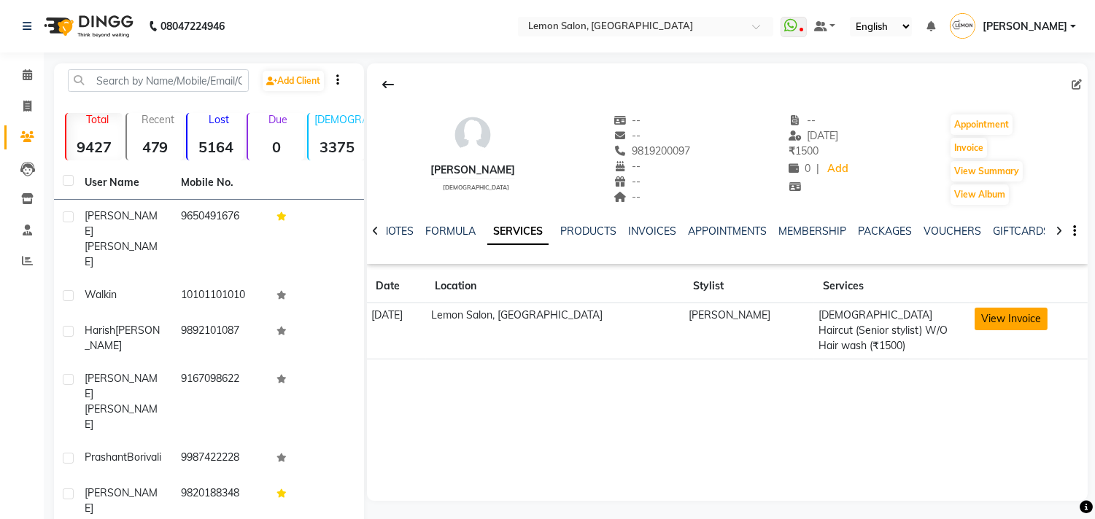
click at [1001, 317] on button "View Invoice" at bounding box center [1011, 319] width 73 height 23
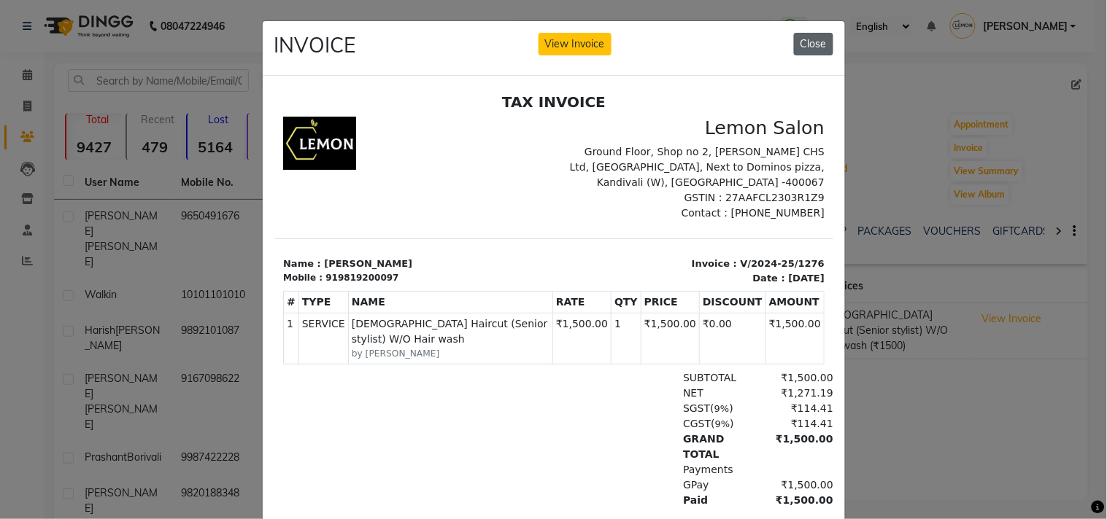
click at [814, 39] on button "Close" at bounding box center [813, 44] width 39 height 23
